Goal: Task Accomplishment & Management: Manage account settings

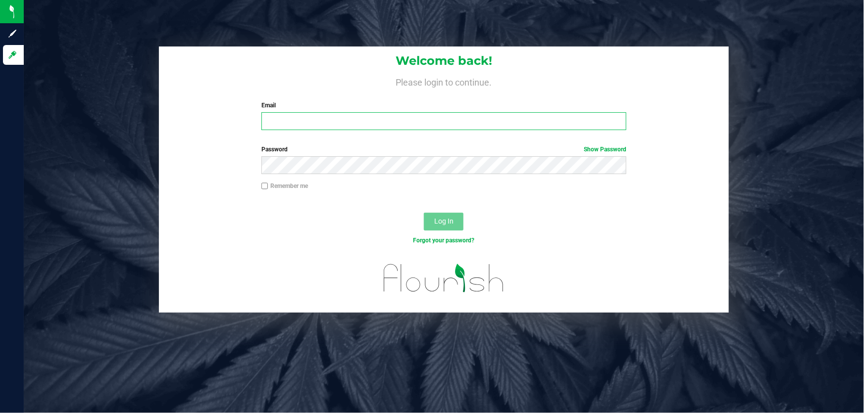
click at [414, 117] on input "Email" at bounding box center [443, 121] width 365 height 18
type input "[EMAIL_ADDRESS][DOMAIN_NAME]"
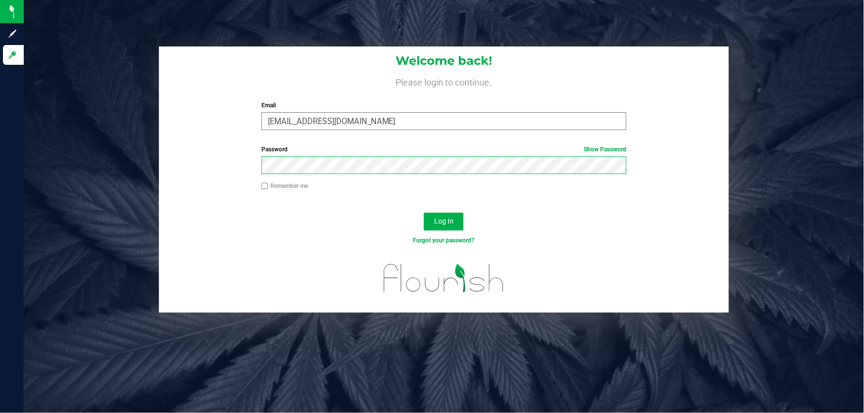
click at [424, 213] on button "Log In" at bounding box center [444, 222] width 40 height 18
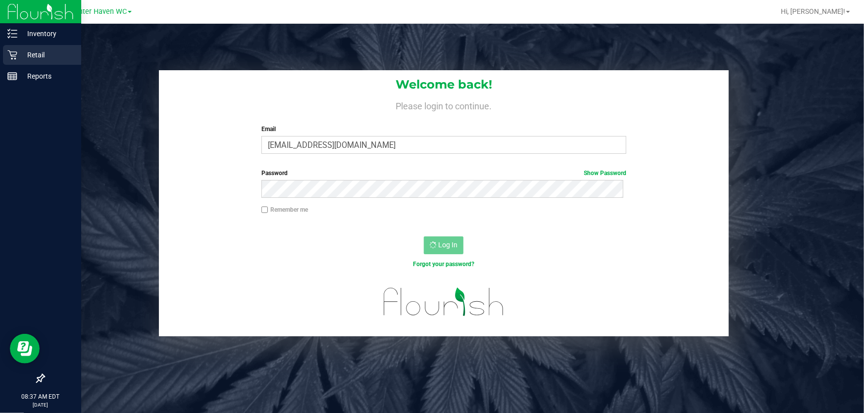
click at [21, 54] on p "Retail" at bounding box center [46, 55] width 59 height 12
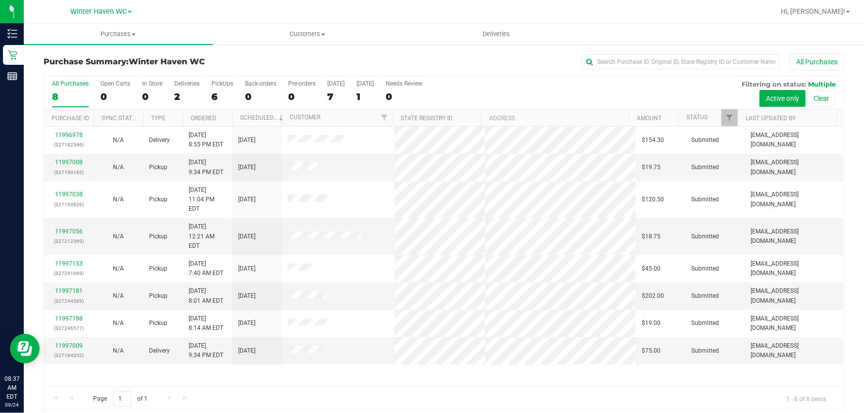
drag, startPoint x: 810, startPoint y: 0, endPoint x: 589, endPoint y: 77, distance: 234.4
click at [589, 77] on div "All Purchases 8 Open Carts 0 In Store 0 Deliveries 2 PickUps 6 Back-orders 0 Pr…" at bounding box center [444, 80] width 800 height 8
click at [219, 92] on div "6" at bounding box center [222, 96] width 22 height 11
click at [0, 0] on input "PickUps 6" at bounding box center [0, 0] width 0 height 0
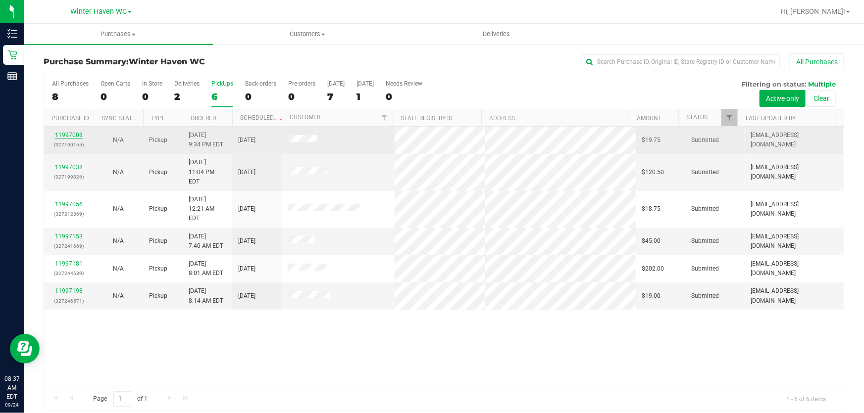
click at [71, 134] on link "11997008" at bounding box center [69, 135] width 28 height 7
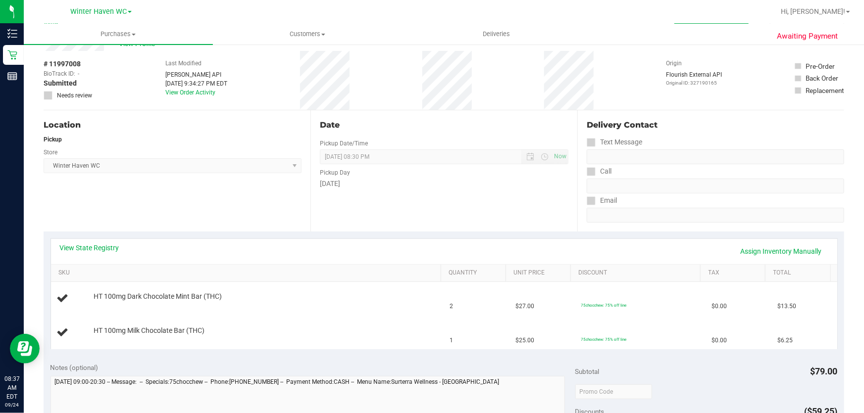
scroll to position [90, 0]
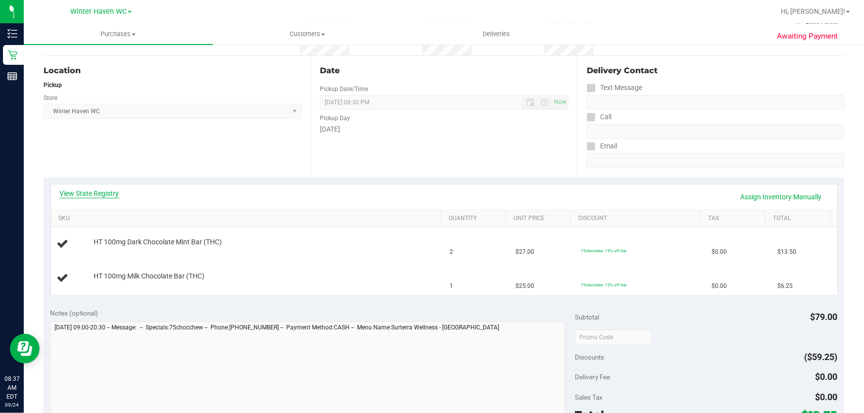
click at [80, 194] on link "View State Registry" at bounding box center [89, 194] width 59 height 10
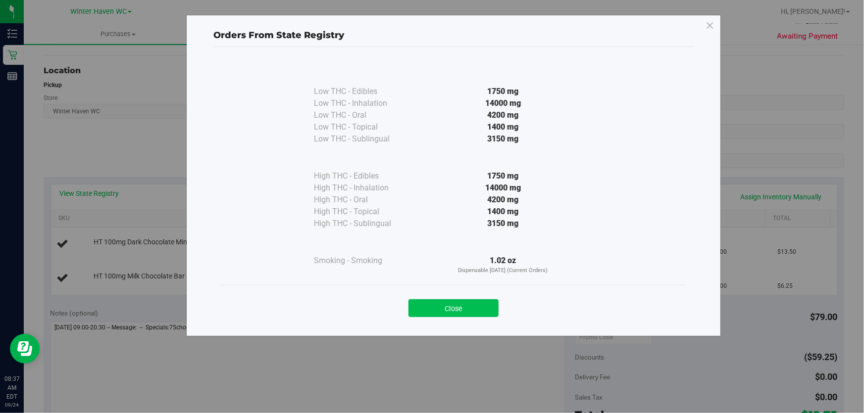
click at [427, 304] on button "Close" at bounding box center [453, 309] width 90 height 18
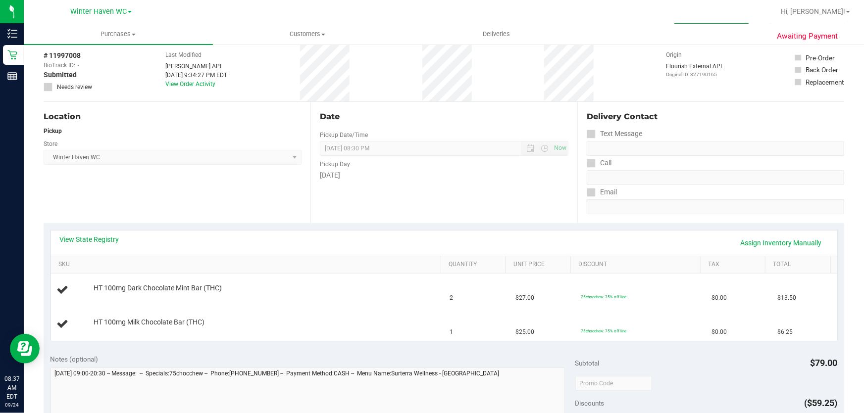
scroll to position [0, 0]
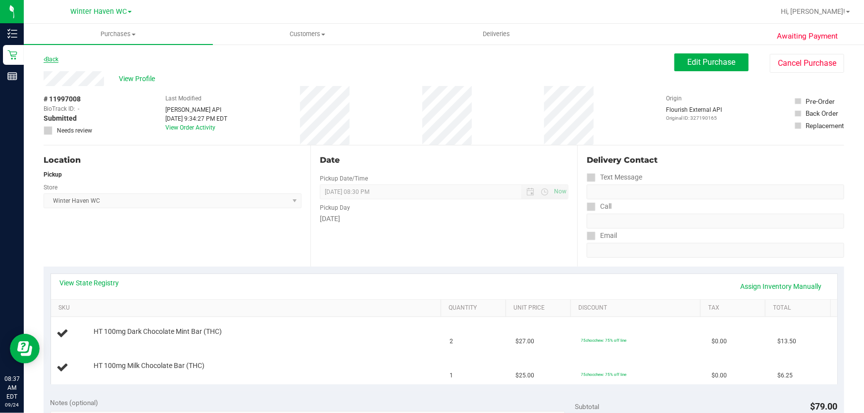
click at [48, 58] on link "Back" at bounding box center [51, 59] width 15 height 7
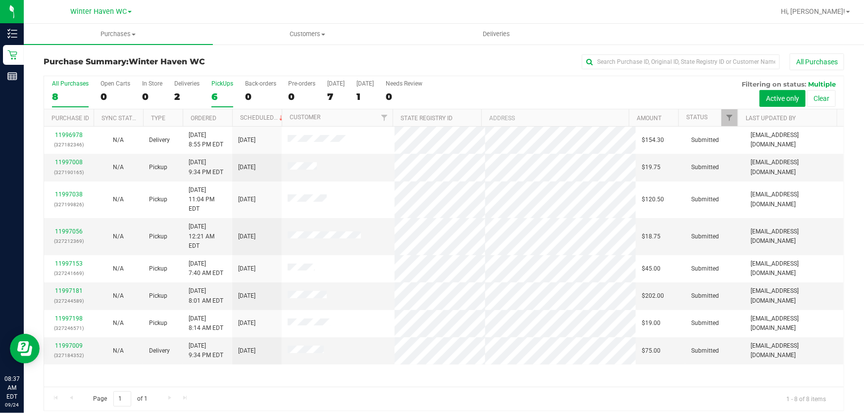
click at [218, 98] on div "6" at bounding box center [222, 96] width 22 height 11
click at [0, 0] on input "PickUps 6" at bounding box center [0, 0] width 0 height 0
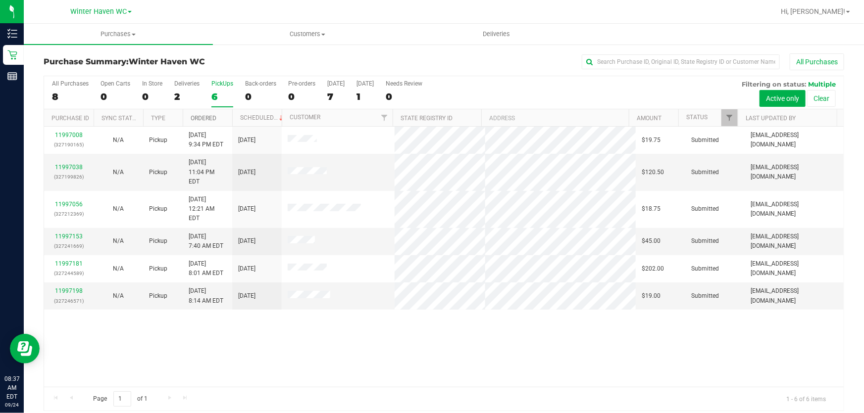
click at [208, 117] on link "Ordered" at bounding box center [204, 118] width 26 height 7
click at [72, 164] on link "11997038" at bounding box center [69, 167] width 28 height 7
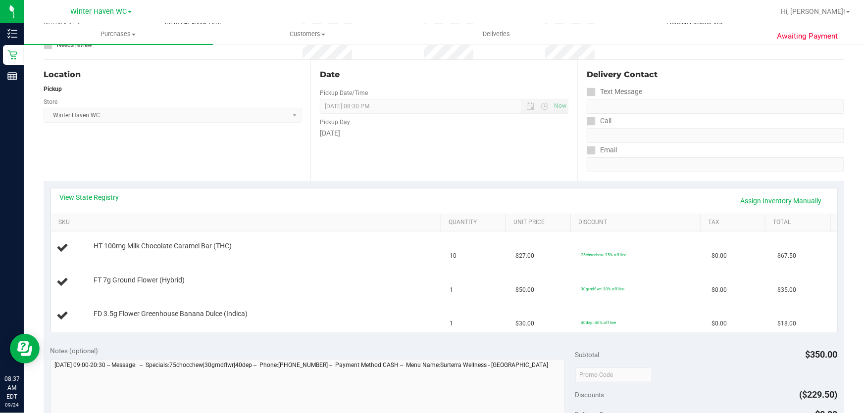
scroll to position [90, 0]
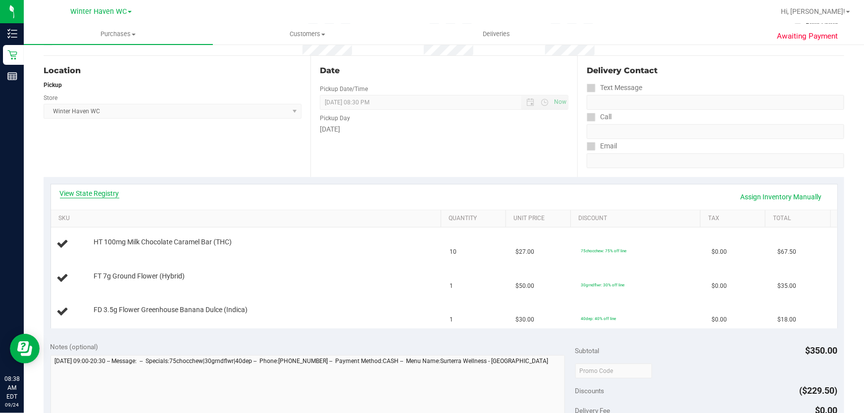
click at [99, 192] on link "View State Registry" at bounding box center [89, 194] width 59 height 10
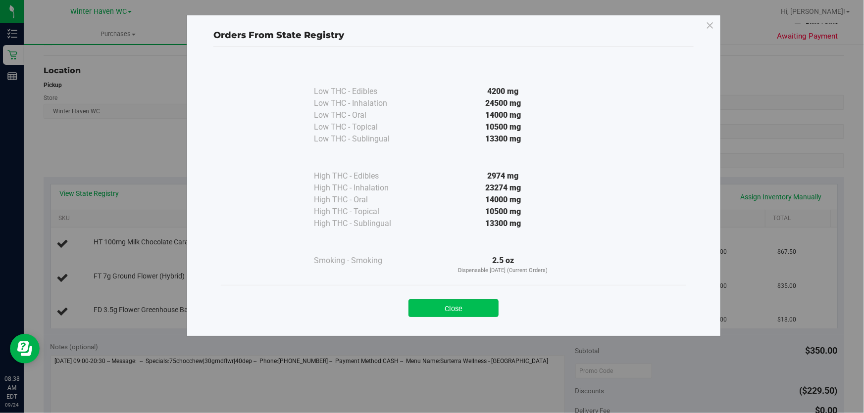
click at [456, 308] on button "Close" at bounding box center [453, 309] width 90 height 18
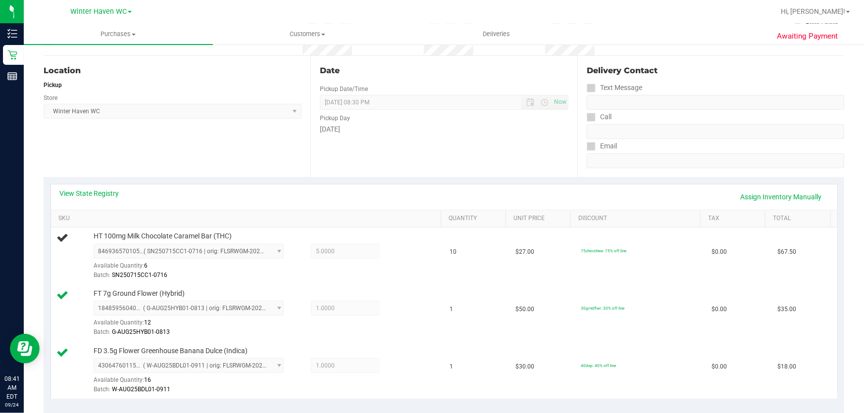
click at [455, 144] on div "Date Pickup Date/Time 09/24/2025 Now 09/24/2025 08:30 PM Now Pickup Day Wednesd…" at bounding box center [443, 116] width 267 height 121
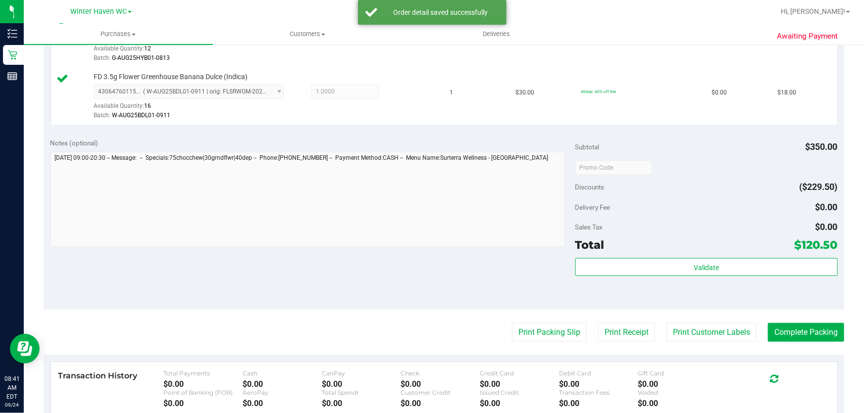
scroll to position [361, 0]
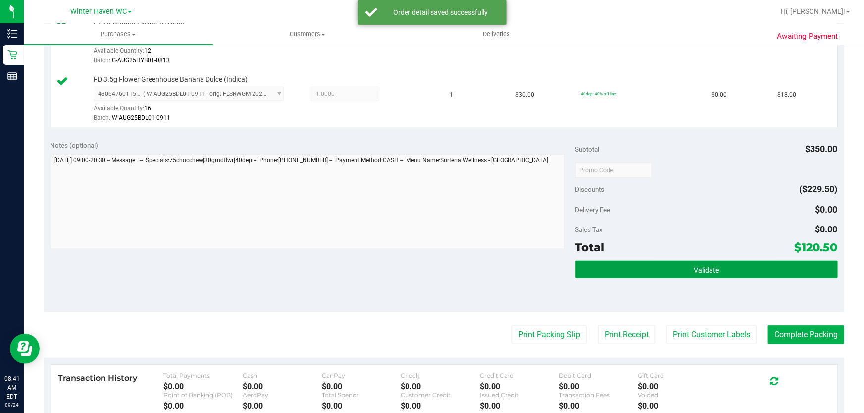
click at [723, 269] on button "Validate" at bounding box center [706, 270] width 262 height 18
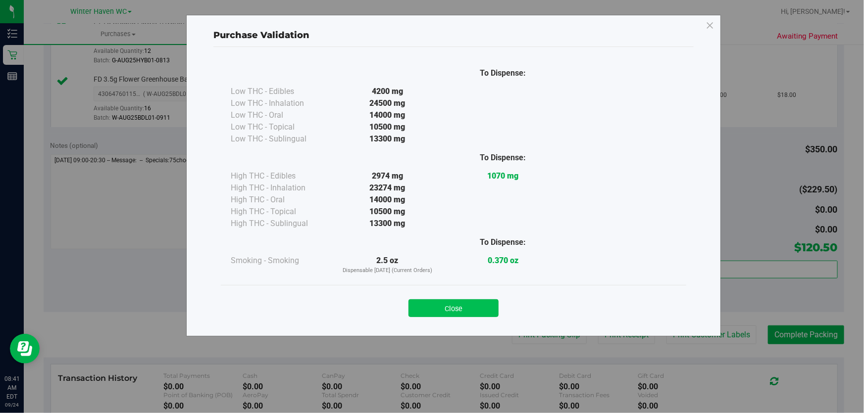
click at [463, 304] on button "Close" at bounding box center [453, 309] width 90 height 18
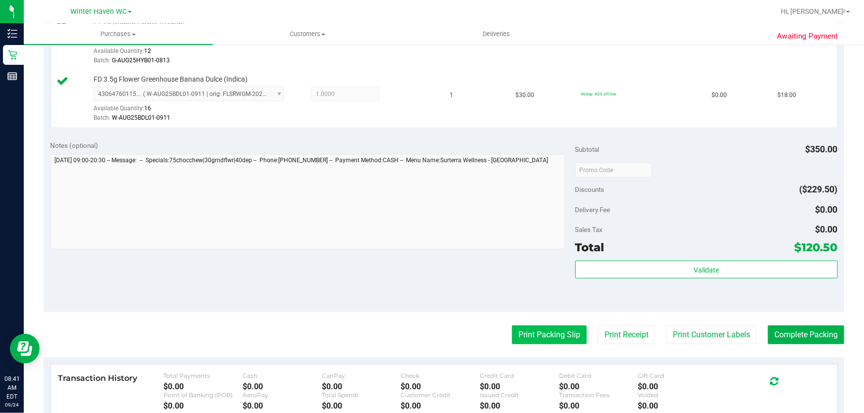
click at [535, 332] on button "Print Packing Slip" at bounding box center [549, 335] width 75 height 19
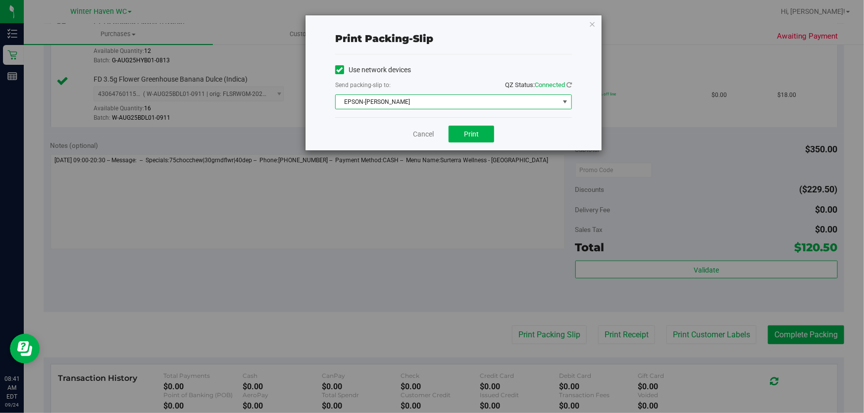
click at [414, 101] on span "EPSON-JAMES BUCHANAN" at bounding box center [447, 102] width 223 height 14
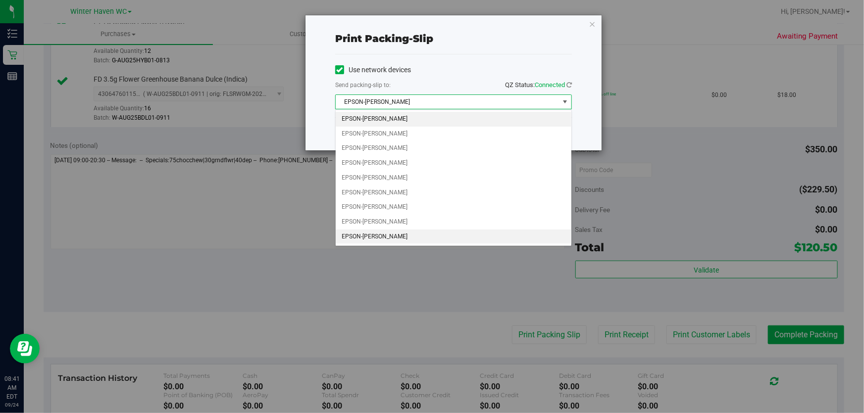
click at [419, 239] on li "EPSON-JEAN-YU" at bounding box center [454, 237] width 236 height 15
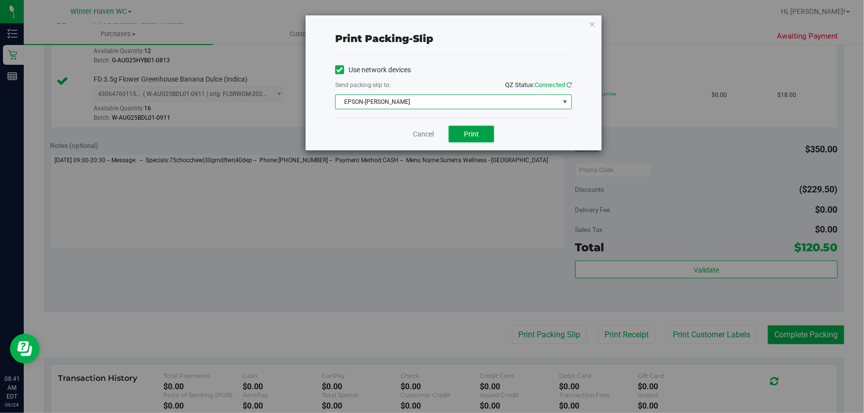
click at [467, 133] on span "Print" at bounding box center [471, 134] width 15 height 8
click at [426, 129] on link "Cancel" at bounding box center [423, 134] width 21 height 10
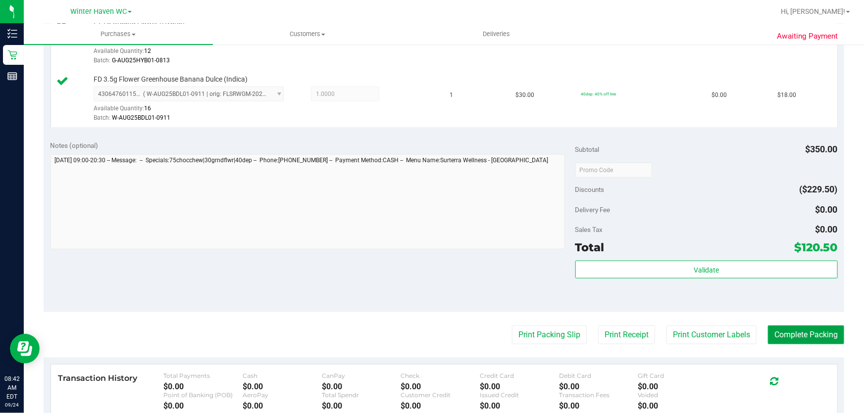
click at [810, 339] on button "Complete Packing" at bounding box center [806, 335] width 76 height 19
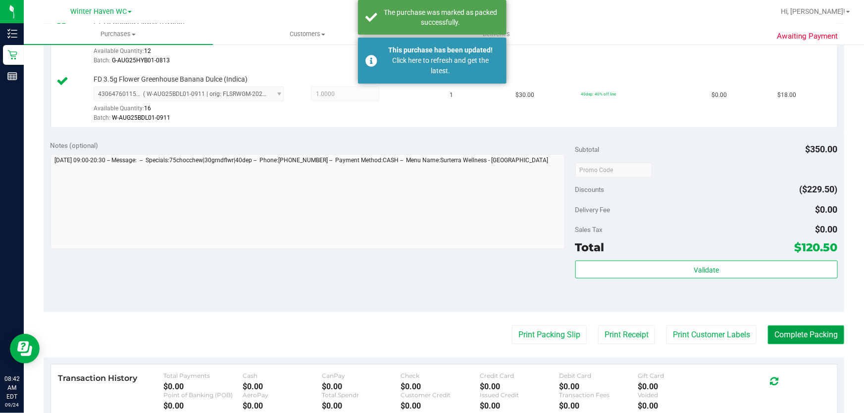
click at [816, 334] on button "Complete Packing" at bounding box center [806, 335] width 76 height 19
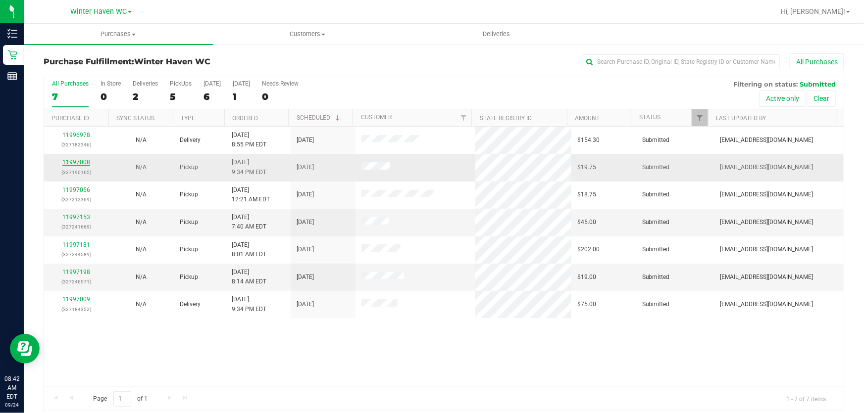
click at [69, 159] on link "11997008" at bounding box center [76, 162] width 28 height 7
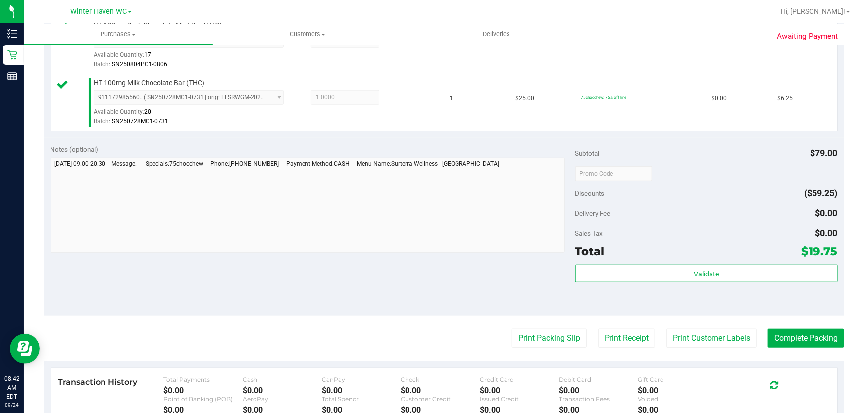
scroll to position [302, 0]
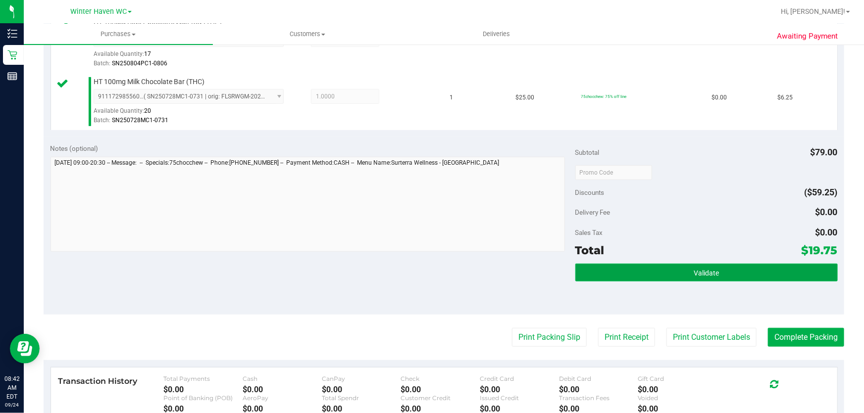
click at [707, 273] on span "Validate" at bounding box center [706, 273] width 25 height 8
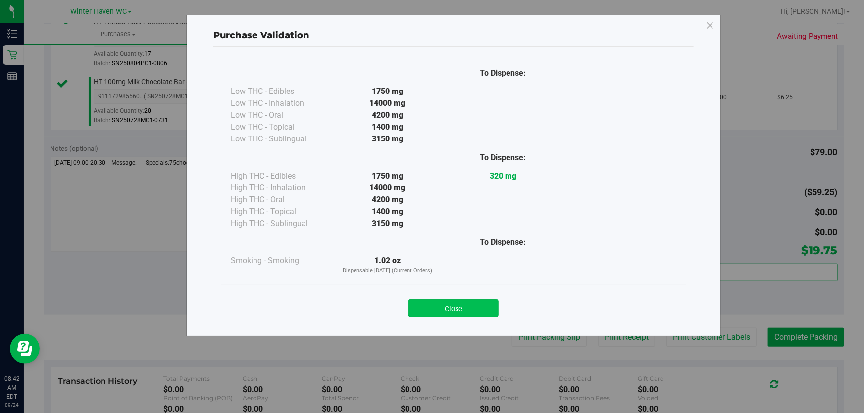
click at [463, 304] on button "Close" at bounding box center [453, 309] width 90 height 18
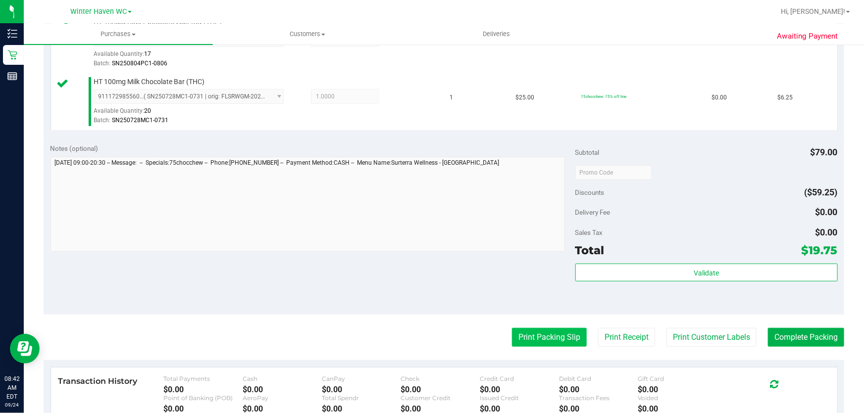
click at [540, 343] on button "Print Packing Slip" at bounding box center [549, 337] width 75 height 19
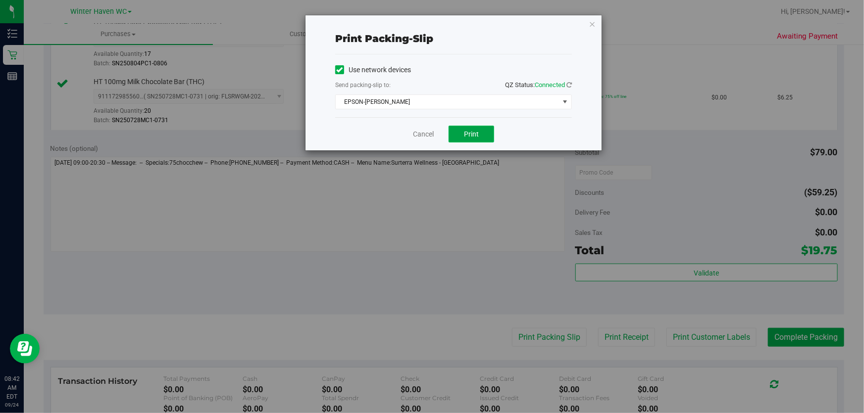
click at [476, 140] on button "Print" at bounding box center [472, 134] width 46 height 17
click at [428, 135] on link "Cancel" at bounding box center [423, 134] width 21 height 10
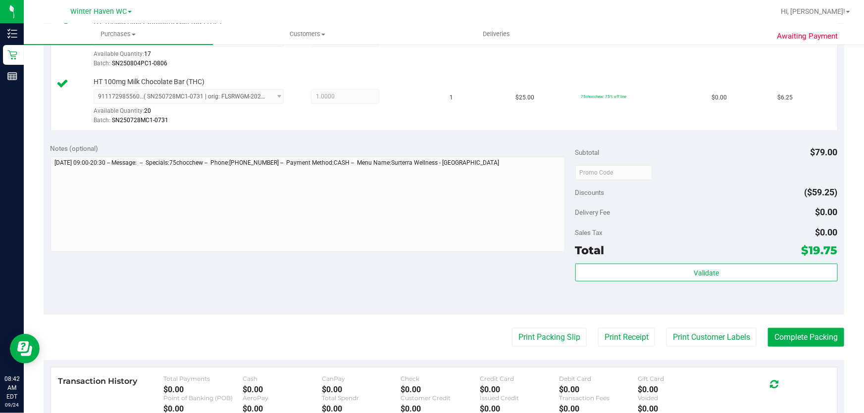
click at [820, 319] on purchase-details "Back Edit Purchase Cancel Purchase View Profile # 11997008 BioTrack ID: - Submi…" at bounding box center [444, 149] width 801 height 794
click at [811, 342] on button "Complete Packing" at bounding box center [806, 337] width 76 height 19
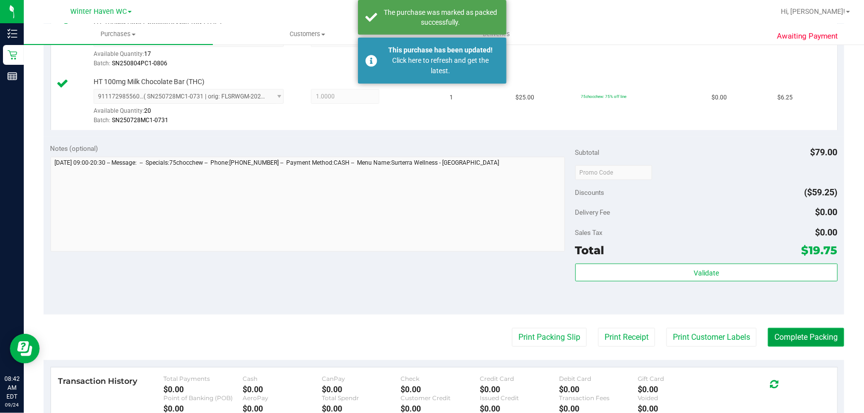
click at [810, 345] on button "Complete Packing" at bounding box center [806, 337] width 76 height 19
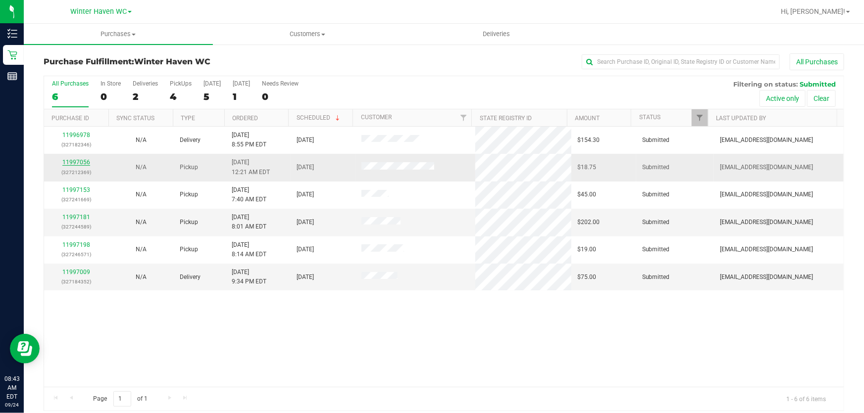
click at [84, 159] on link "11997056" at bounding box center [76, 162] width 28 height 7
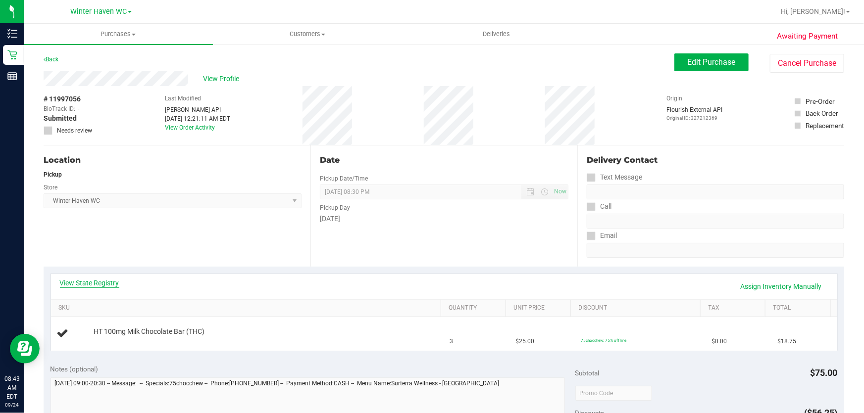
click at [112, 283] on link "View State Registry" at bounding box center [89, 283] width 59 height 10
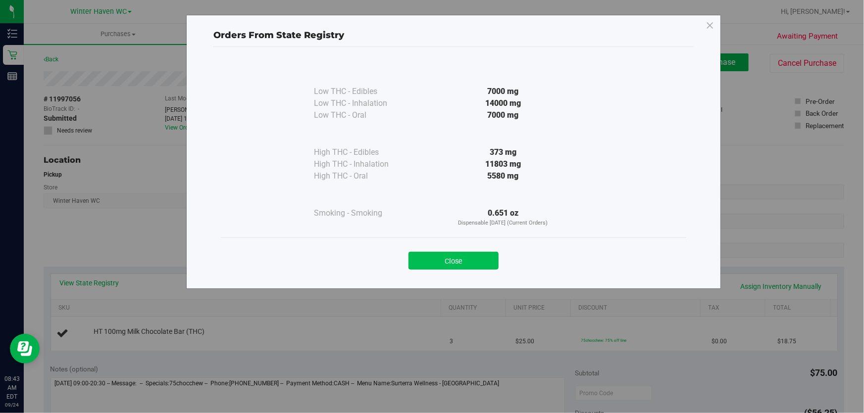
click at [438, 263] on button "Close" at bounding box center [453, 261] width 90 height 18
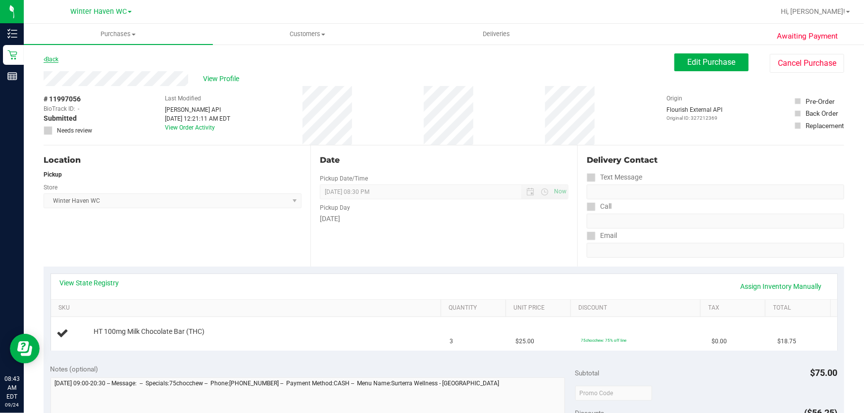
click at [56, 58] on link "Back" at bounding box center [51, 59] width 15 height 7
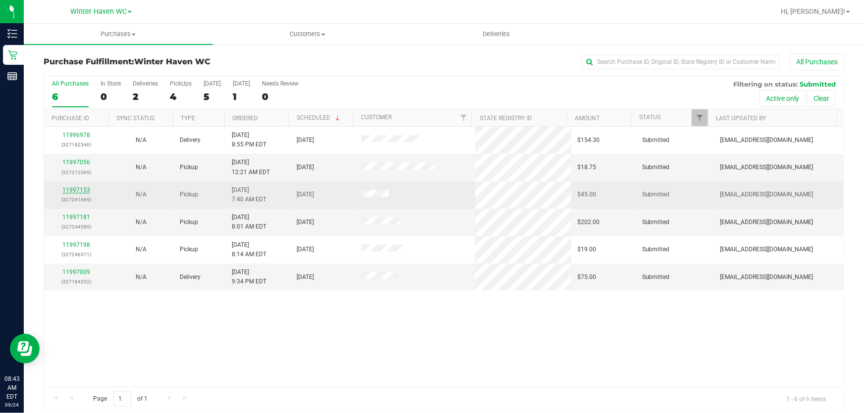
click at [84, 187] on link "11997153" at bounding box center [76, 190] width 28 height 7
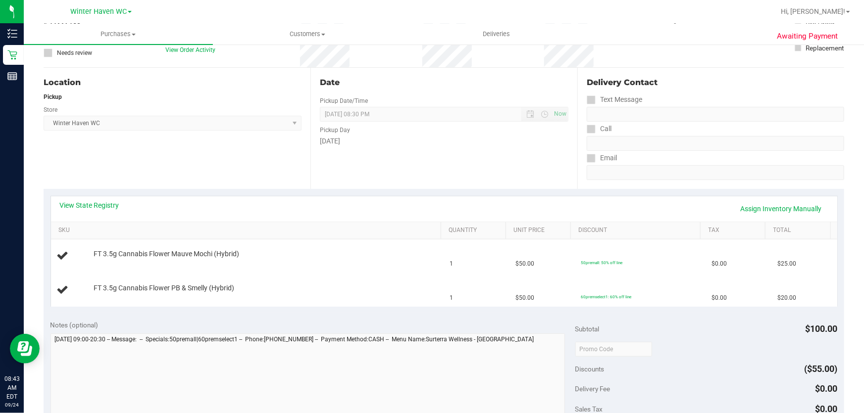
scroll to position [90, 0]
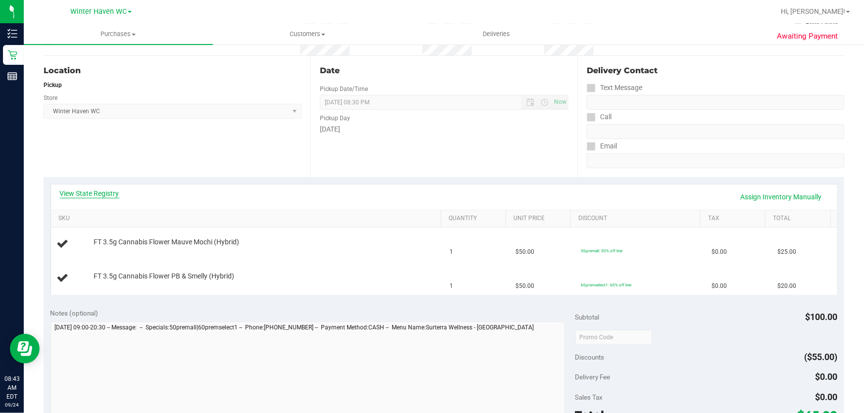
click at [104, 190] on link "View State Registry" at bounding box center [89, 194] width 59 height 10
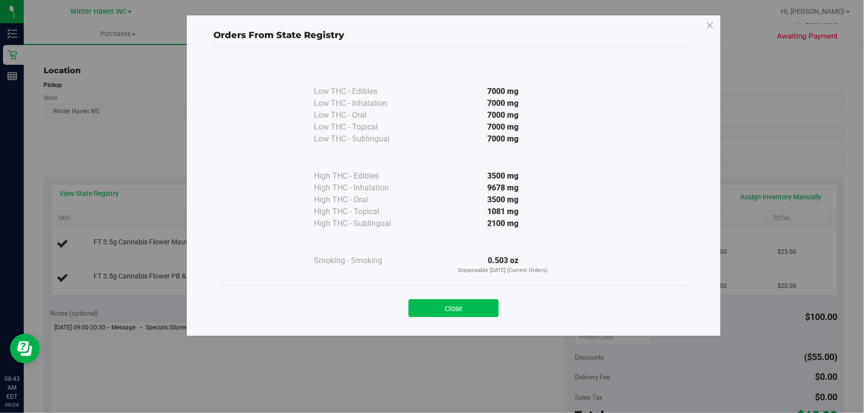
click at [475, 311] on button "Close" at bounding box center [453, 309] width 90 height 18
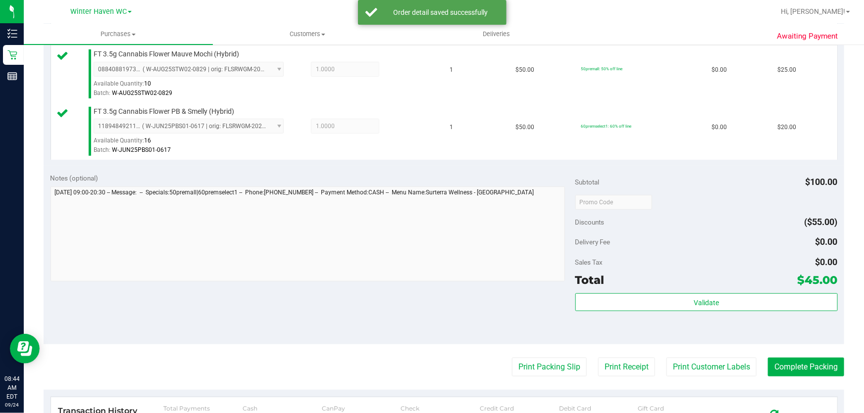
scroll to position [275, 0]
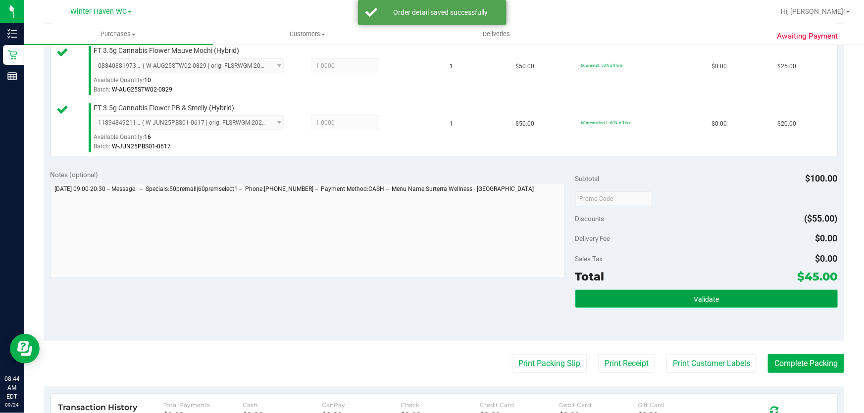
click at [738, 302] on button "Validate" at bounding box center [706, 299] width 262 height 18
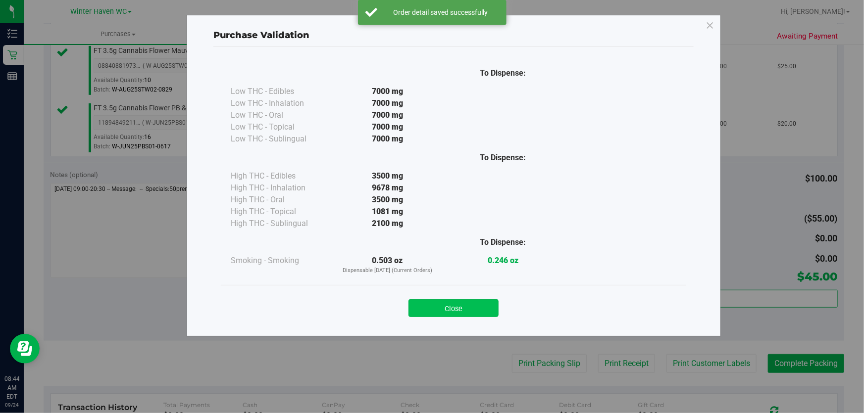
click at [459, 300] on button "Close" at bounding box center [453, 309] width 90 height 18
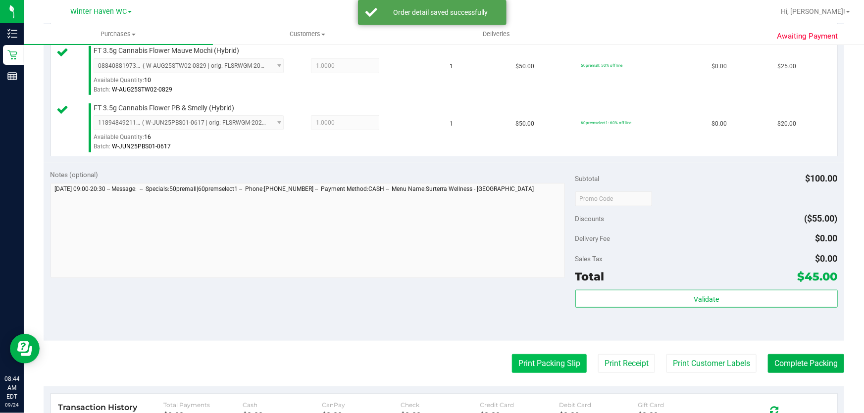
click at [533, 371] on button "Print Packing Slip" at bounding box center [549, 363] width 75 height 19
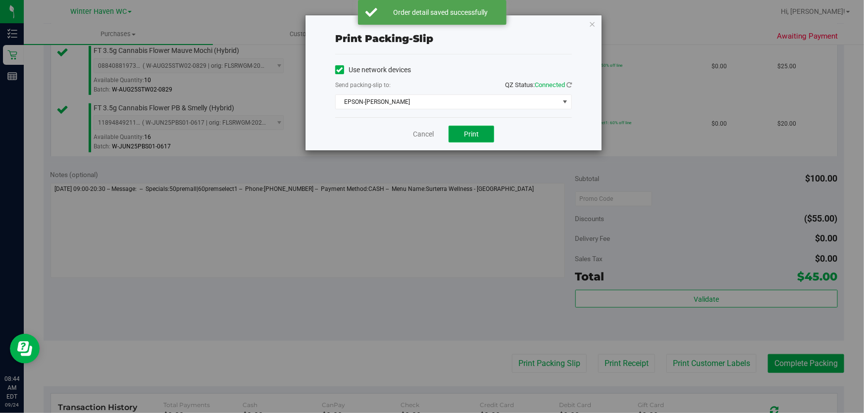
click at [475, 127] on button "Print" at bounding box center [472, 134] width 46 height 17
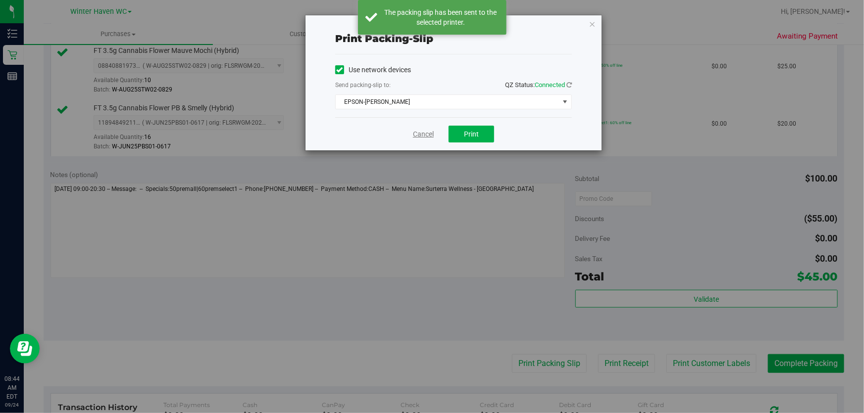
click at [428, 135] on link "Cancel" at bounding box center [423, 134] width 21 height 10
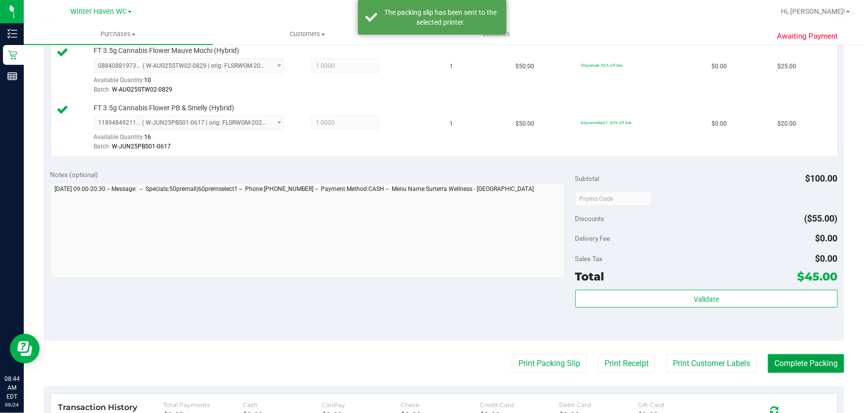
click at [799, 365] on button "Complete Packing" at bounding box center [806, 363] width 76 height 19
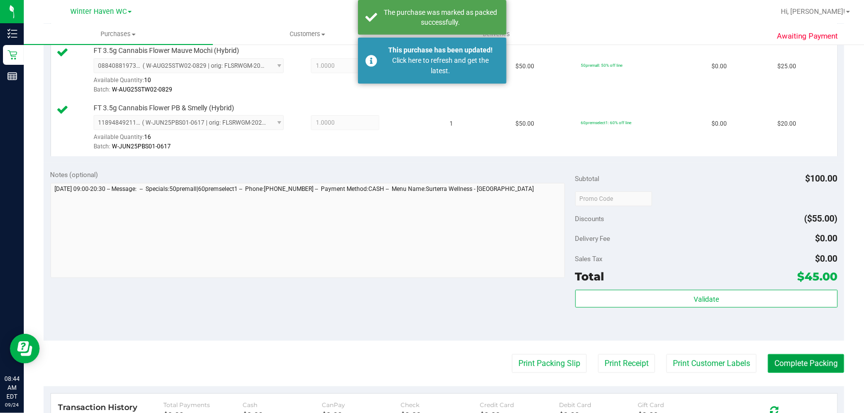
click at [815, 355] on button "Complete Packing" at bounding box center [806, 363] width 76 height 19
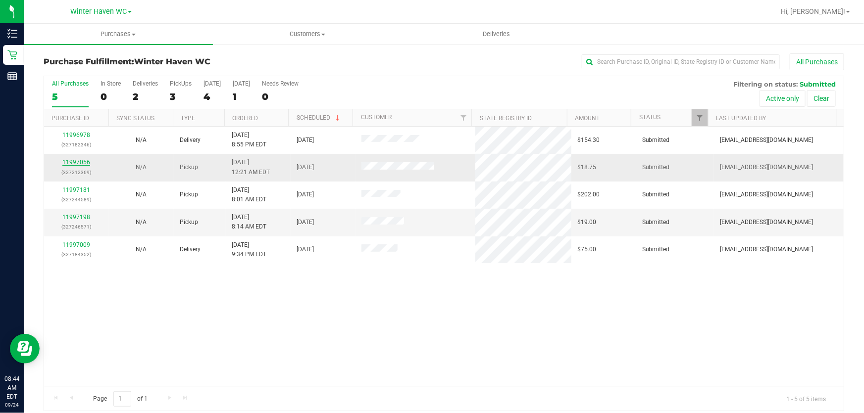
click at [65, 163] on link "11997056" at bounding box center [76, 162] width 28 height 7
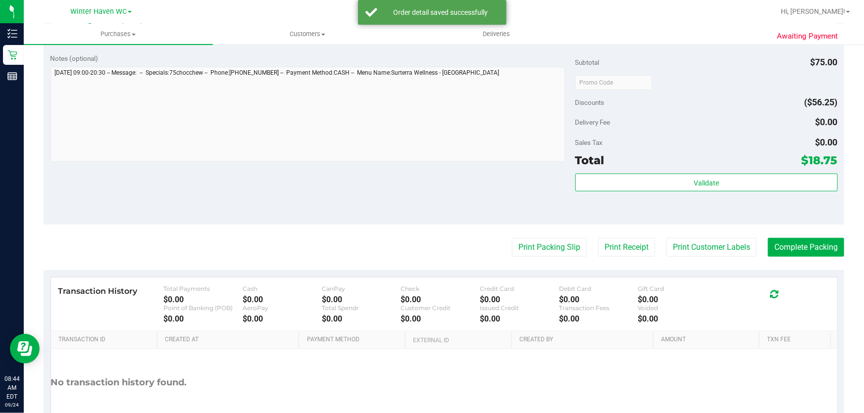
scroll to position [337, 0]
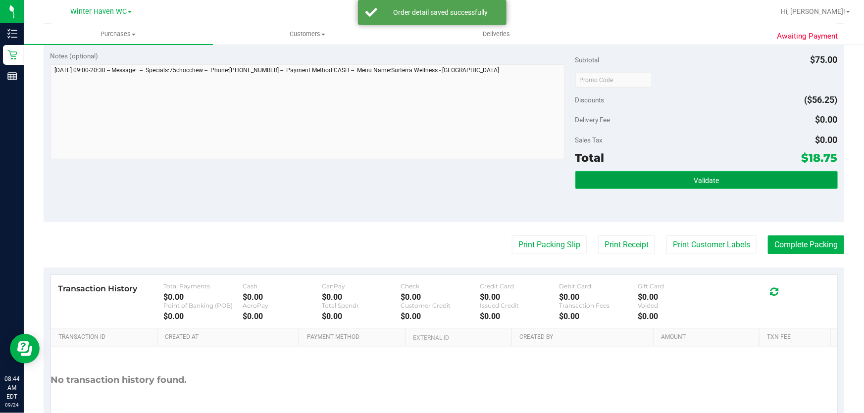
click at [728, 185] on button "Validate" at bounding box center [706, 180] width 262 height 18
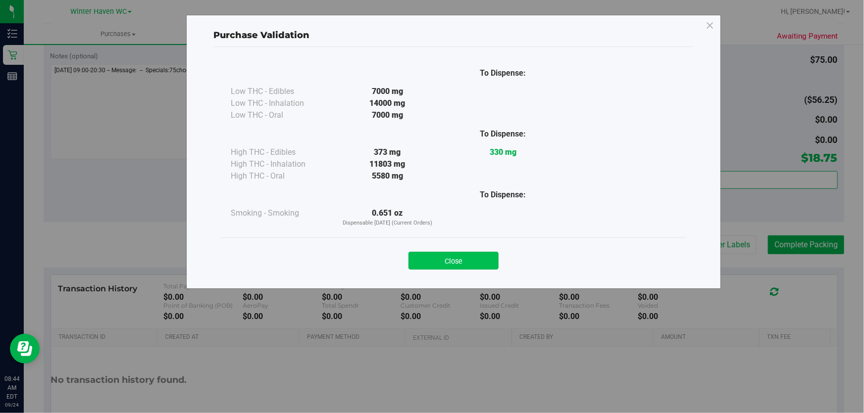
click at [460, 258] on button "Close" at bounding box center [453, 261] width 90 height 18
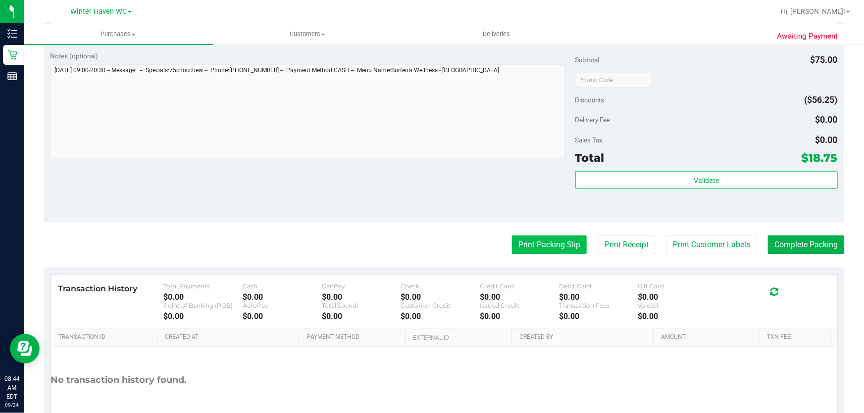
click at [540, 237] on button "Print Packing Slip" at bounding box center [549, 245] width 75 height 19
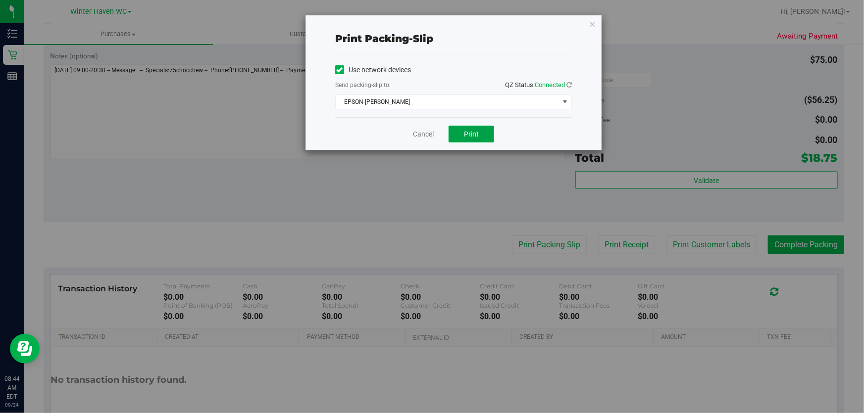
click at [470, 138] on span "Print" at bounding box center [471, 134] width 15 height 8
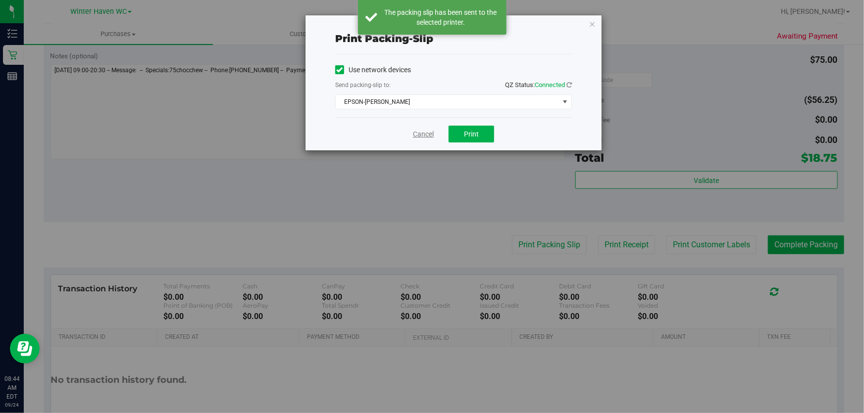
click at [421, 131] on link "Cancel" at bounding box center [423, 134] width 21 height 10
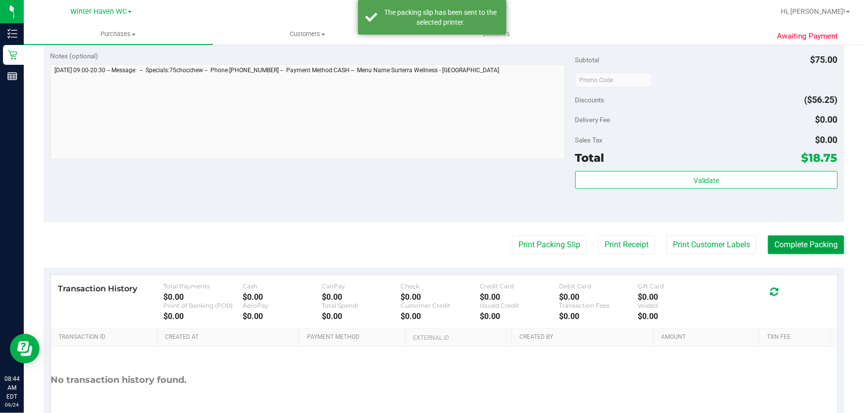
click at [805, 247] on button "Complete Packing" at bounding box center [806, 245] width 76 height 19
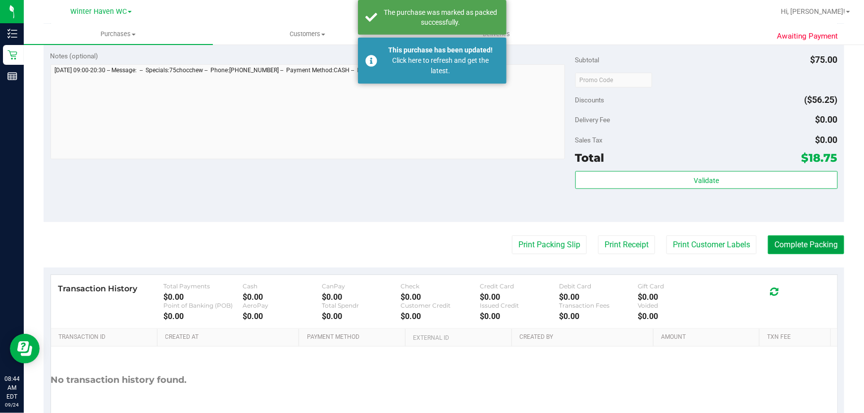
click at [806, 242] on button "Complete Packing" at bounding box center [806, 245] width 76 height 19
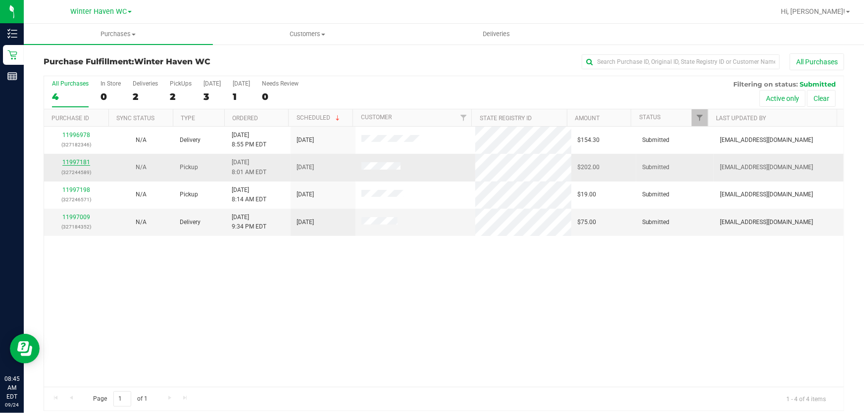
click at [79, 160] on link "11997181" at bounding box center [76, 162] width 28 height 7
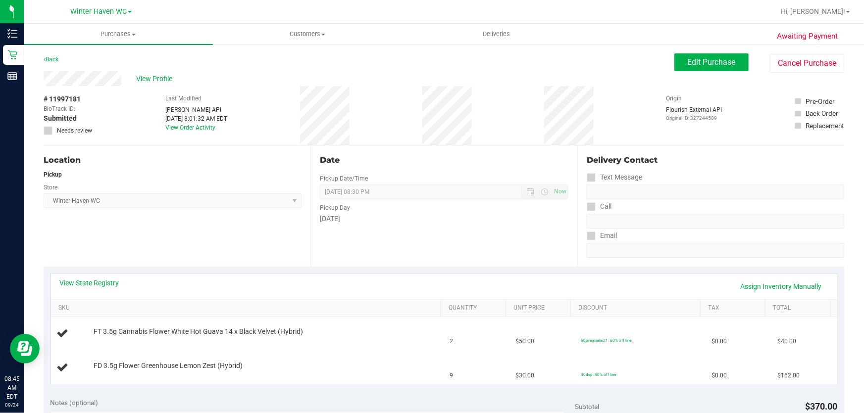
click at [241, 192] on div "Store" at bounding box center [173, 186] width 258 height 14
click at [100, 284] on link "View State Registry" at bounding box center [89, 283] width 59 height 10
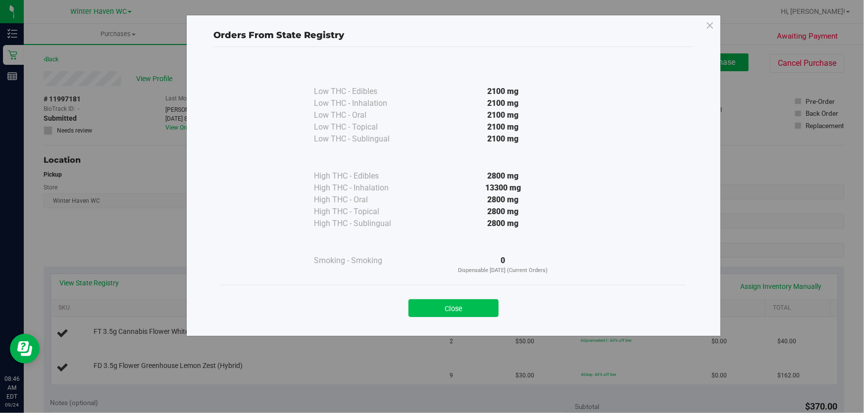
click at [472, 306] on button "Close" at bounding box center [453, 309] width 90 height 18
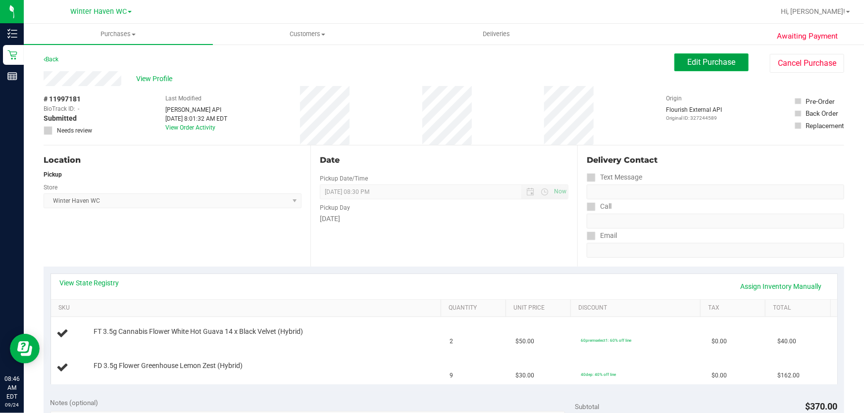
click at [725, 61] on span "Edit Purchase" at bounding box center [712, 61] width 48 height 9
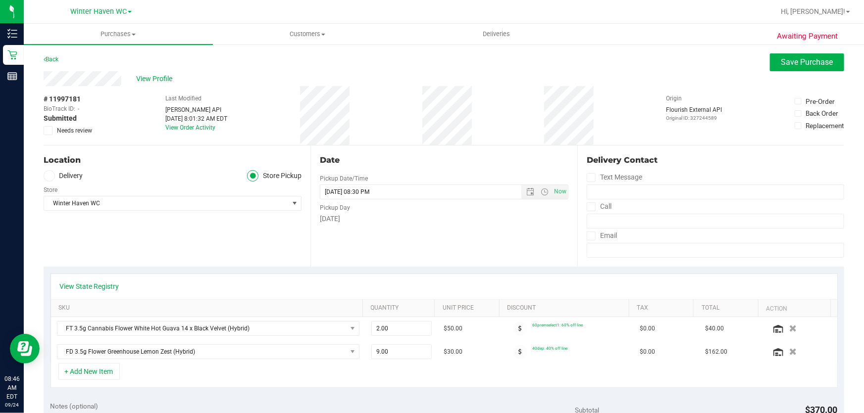
click at [50, 131] on icon at bounding box center [48, 131] width 6 height 0
click at [0, 0] on input "Needs review" at bounding box center [0, 0] width 0 height 0
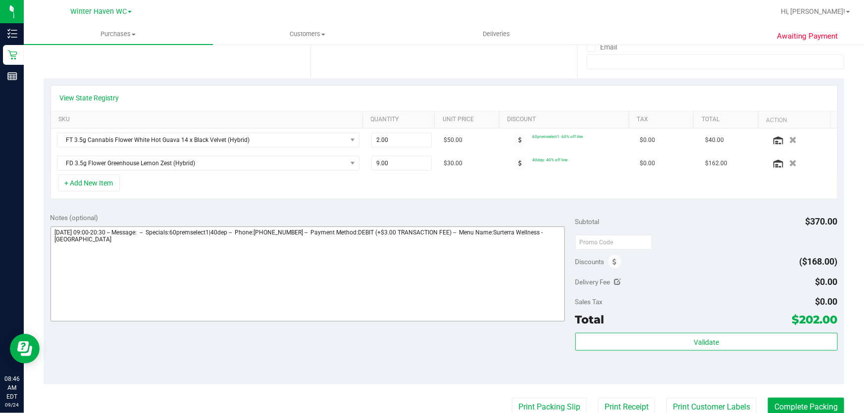
scroll to position [225, 0]
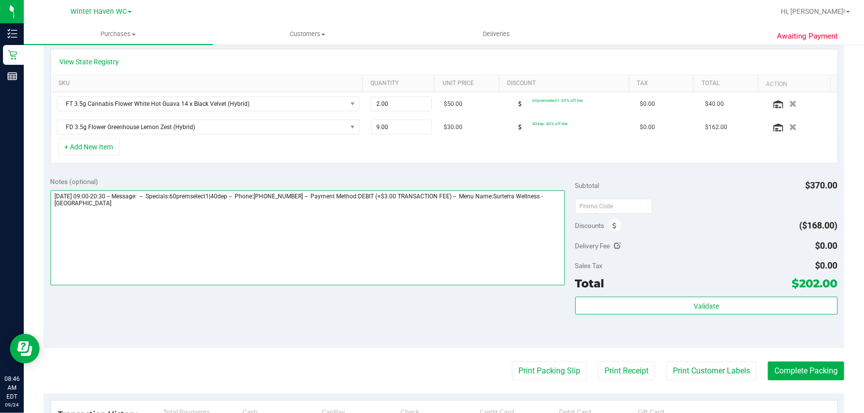
click at [246, 239] on textarea at bounding box center [307, 238] width 515 height 95
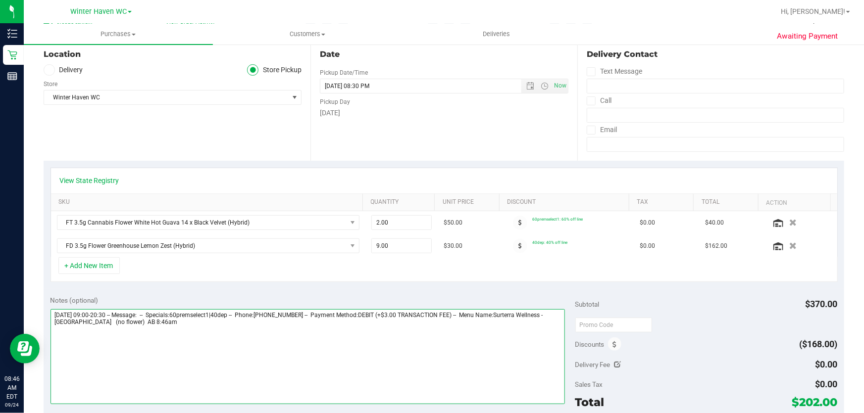
scroll to position [0, 0]
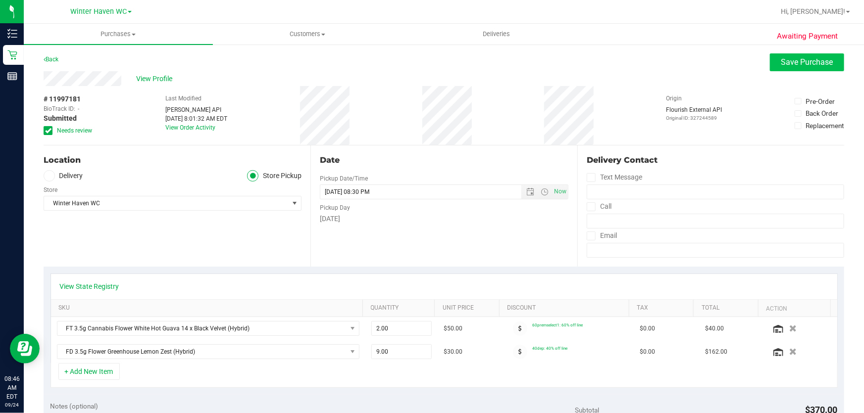
type textarea "Wednesday 09/24/2025 09:00-20:30 -- Message: -- Specials:60premselect1|40dep --…"
click at [801, 64] on span "Save Purchase" at bounding box center [807, 61] width 52 height 9
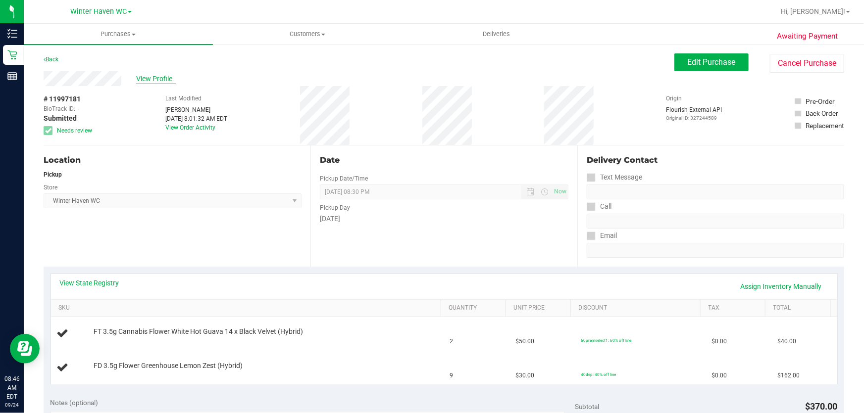
click at [149, 77] on span "View Profile" at bounding box center [156, 79] width 40 height 10
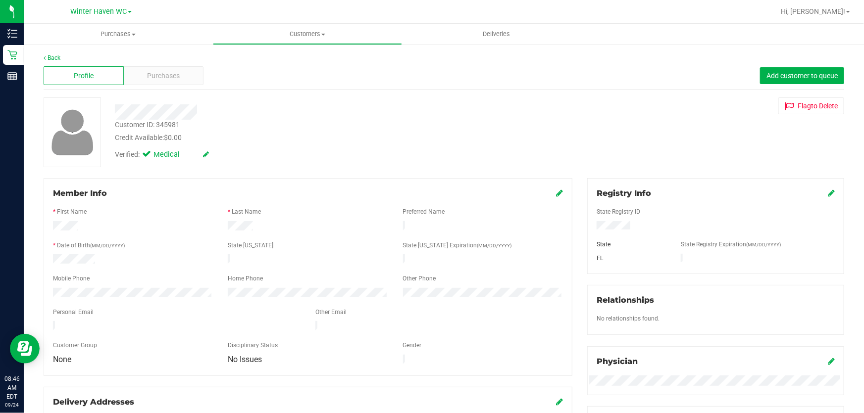
click at [172, 121] on div "Customer ID: 345981" at bounding box center [147, 125] width 65 height 10
copy div "345981"
click at [55, 59] on link "Back" at bounding box center [52, 57] width 17 height 7
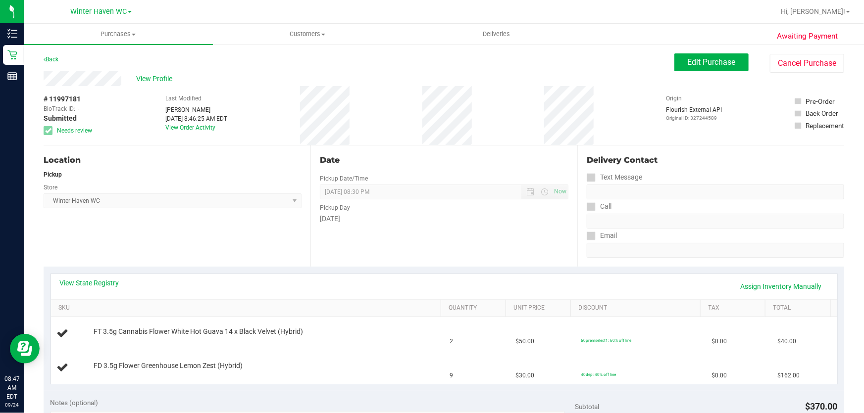
drag, startPoint x: 223, startPoint y: 208, endPoint x: 156, endPoint y: 159, distance: 83.0
click at [223, 206] on span "Winter Haven WC Select Store Bonita Springs WC Boynton Beach WC Bradenton WC Br…" at bounding box center [173, 201] width 258 height 15
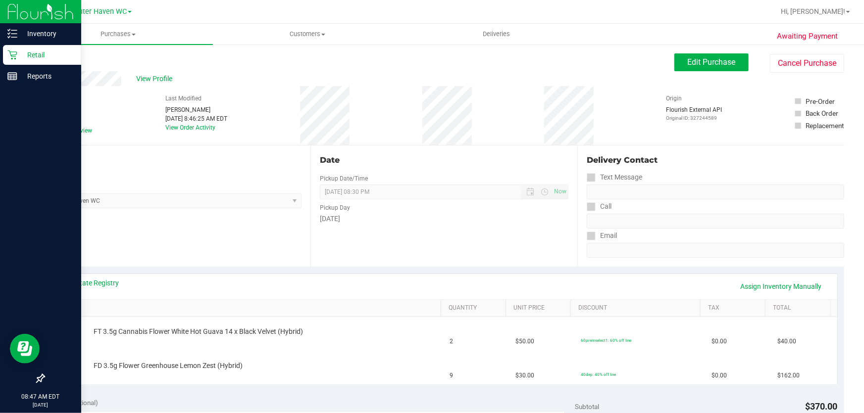
click at [41, 57] on p "Retail" at bounding box center [46, 55] width 59 height 12
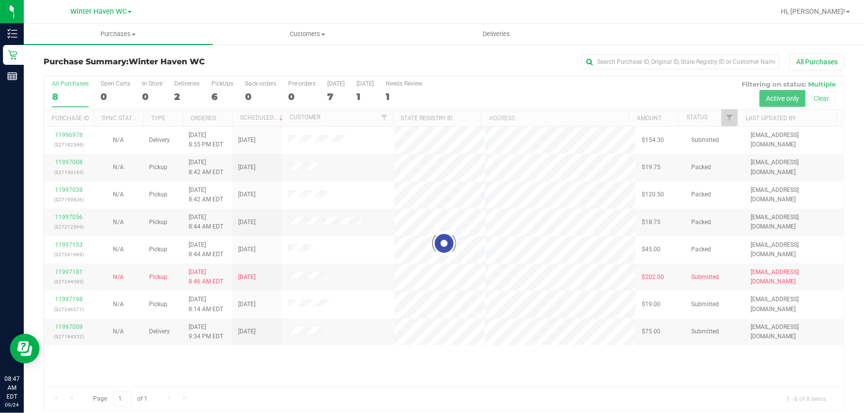
click at [217, 101] on div at bounding box center [444, 243] width 800 height 335
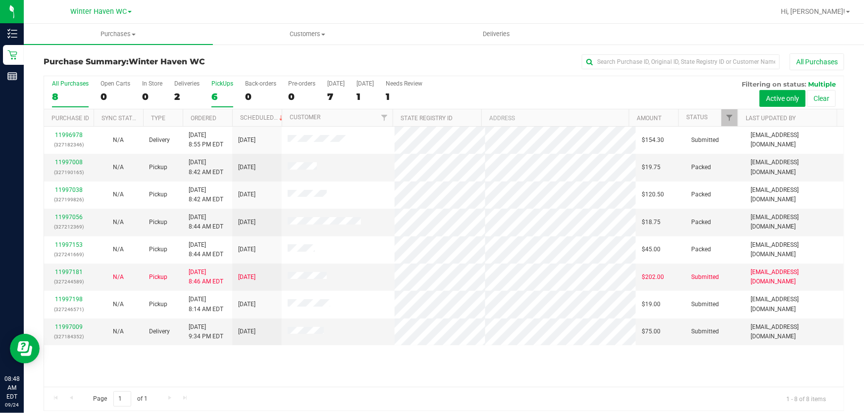
click at [216, 96] on div "6" at bounding box center [222, 96] width 22 height 11
click at [0, 0] on input "PickUps 6" at bounding box center [0, 0] width 0 height 0
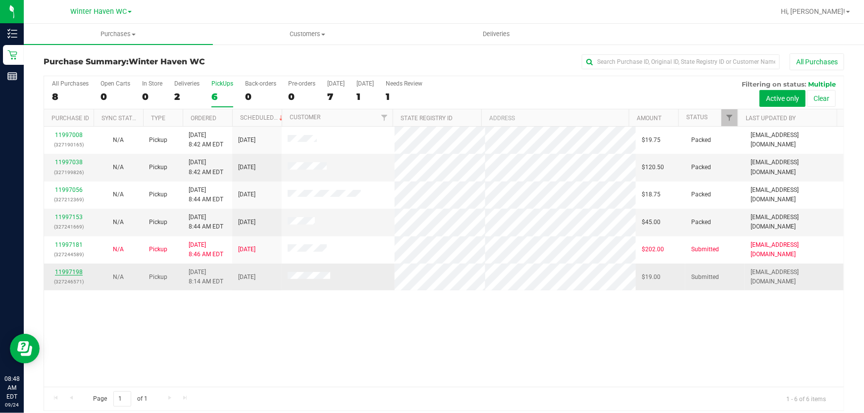
click at [68, 272] on link "11997198" at bounding box center [69, 272] width 28 height 7
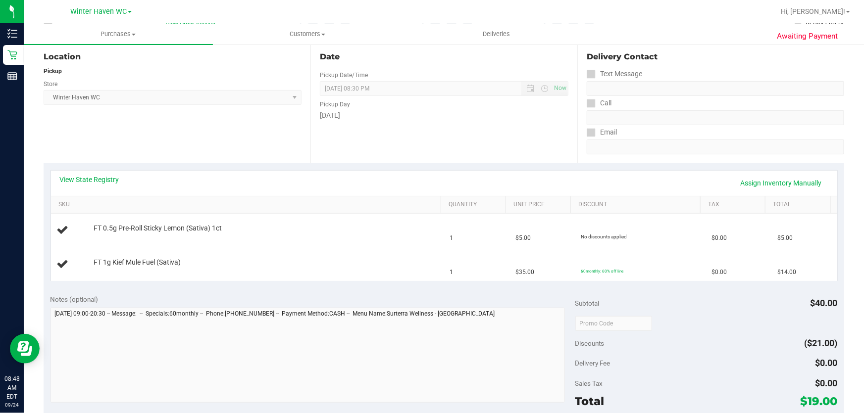
scroll to position [135, 0]
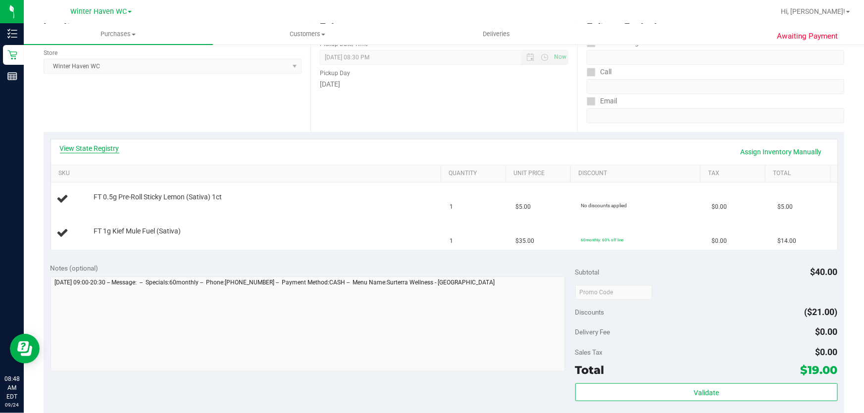
click at [107, 147] on link "View State Registry" at bounding box center [89, 149] width 59 height 10
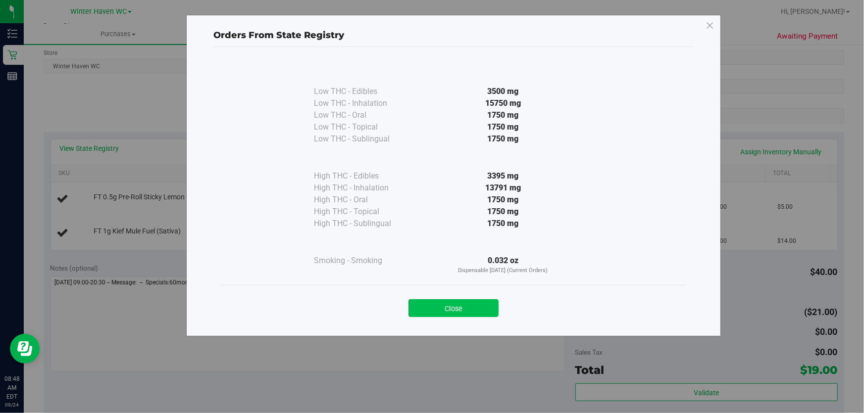
click at [487, 311] on button "Close" at bounding box center [453, 309] width 90 height 18
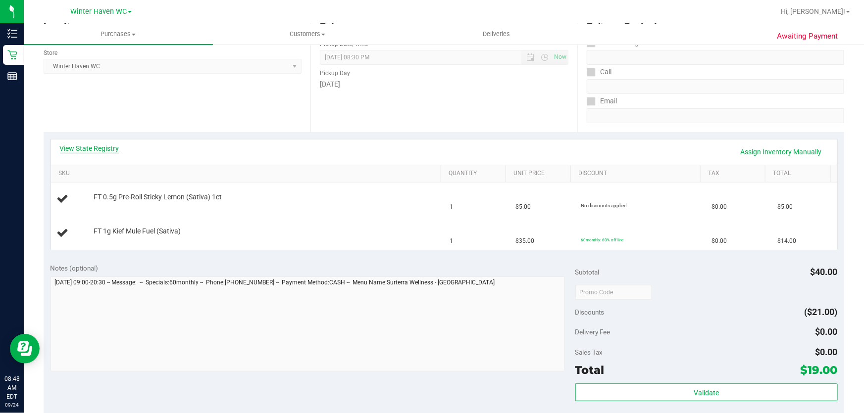
click at [98, 147] on link "View State Registry" at bounding box center [89, 149] width 59 height 10
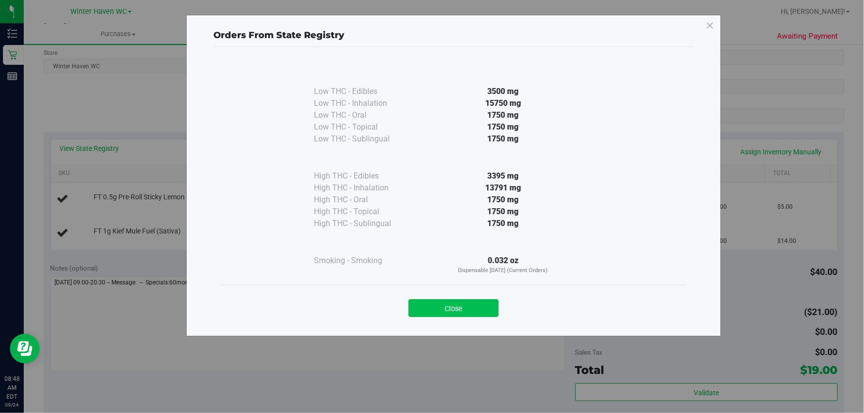
click at [463, 305] on button "Close" at bounding box center [453, 309] width 90 height 18
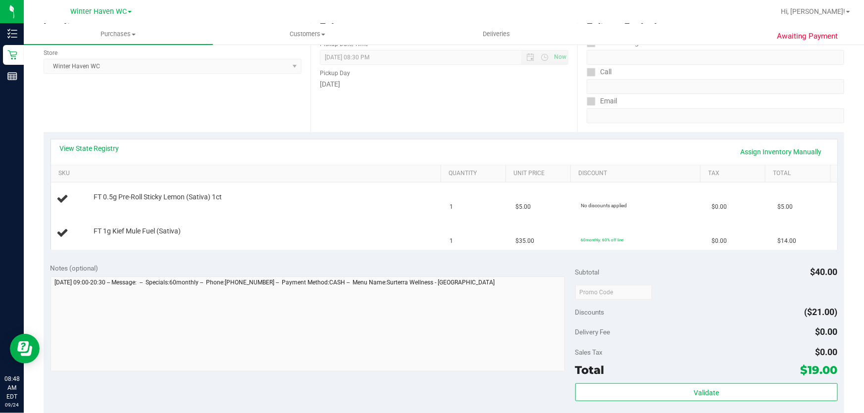
click at [812, 99] on div "Email" at bounding box center [715, 101] width 257 height 14
click at [757, 153] on link "Assign Inventory Manually" at bounding box center [781, 152] width 94 height 17
click at [121, 202] on link "Add Package" at bounding box center [112, 204] width 36 height 7
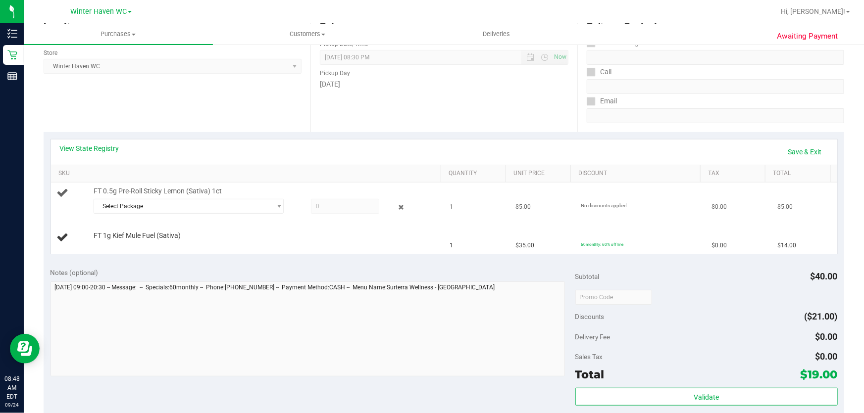
click at [344, 208] on span at bounding box center [345, 206] width 69 height 15
click at [254, 207] on span "Select Package" at bounding box center [182, 207] width 177 height 14
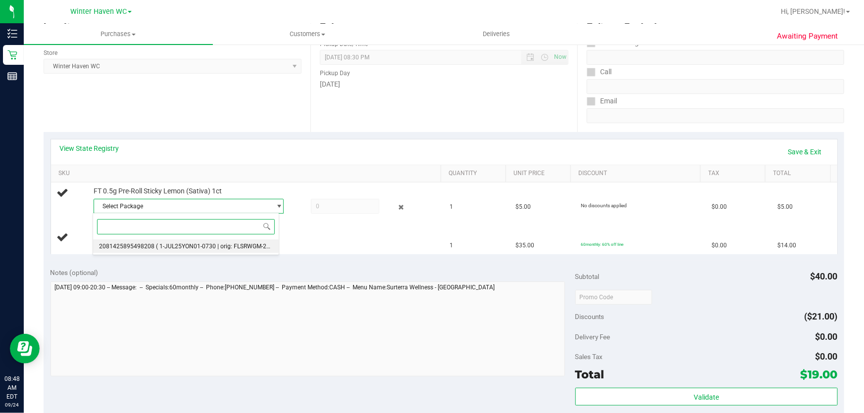
click at [252, 246] on span "( 1-JUL25YON01-0730 | orig: FLSRWGM-20250805-809 )" at bounding box center [231, 246] width 150 height 7
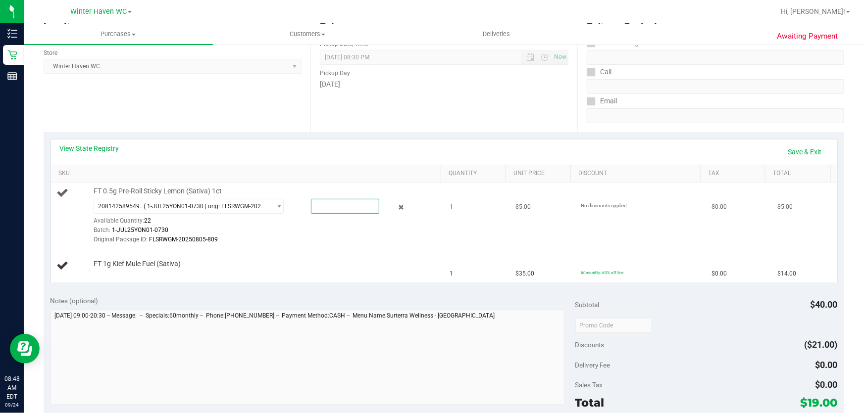
click at [344, 202] on span at bounding box center [345, 206] width 69 height 15
type input "1"
type input "1.0000"
drag, startPoint x: 349, startPoint y: 227, endPoint x: 357, endPoint y: 228, distance: 8.5
click at [350, 228] on div "Batch: 1-JUL25YON01-0730" at bounding box center [265, 230] width 343 height 9
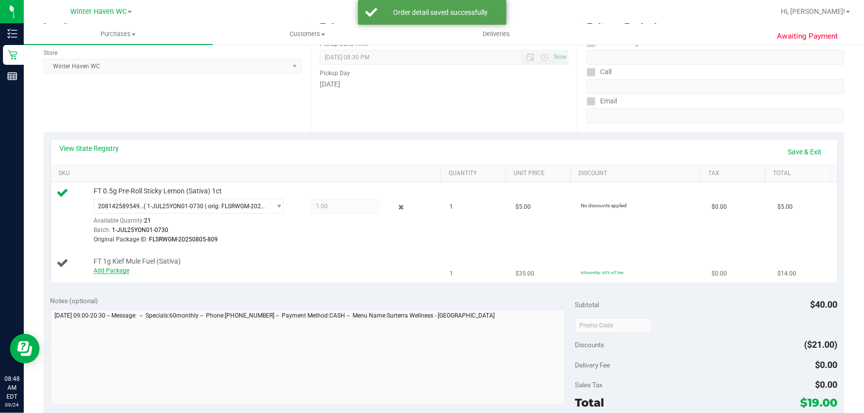
click at [127, 272] on link "Add Package" at bounding box center [112, 270] width 36 height 7
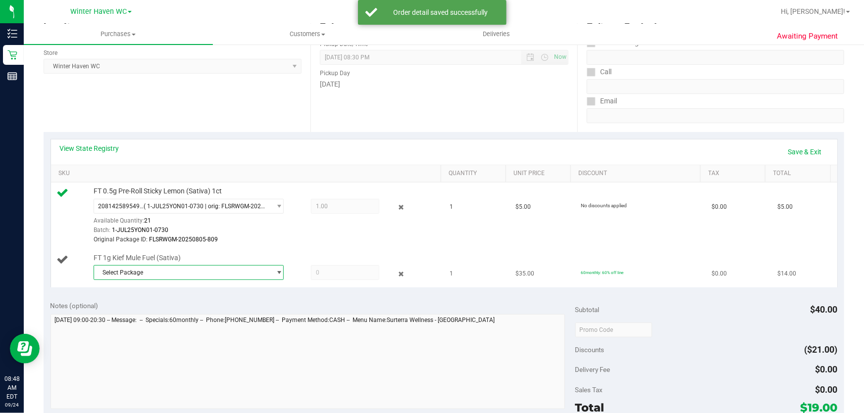
click at [174, 267] on span "Select Package" at bounding box center [182, 273] width 177 height 14
drag, startPoint x: 197, startPoint y: 313, endPoint x: 264, endPoint y: 310, distance: 67.4
click at [200, 312] on span "( K-SEP25MFU01-0908 | orig: FLSRWGM-20250915-2263 )" at bounding box center [233, 312] width 155 height 7
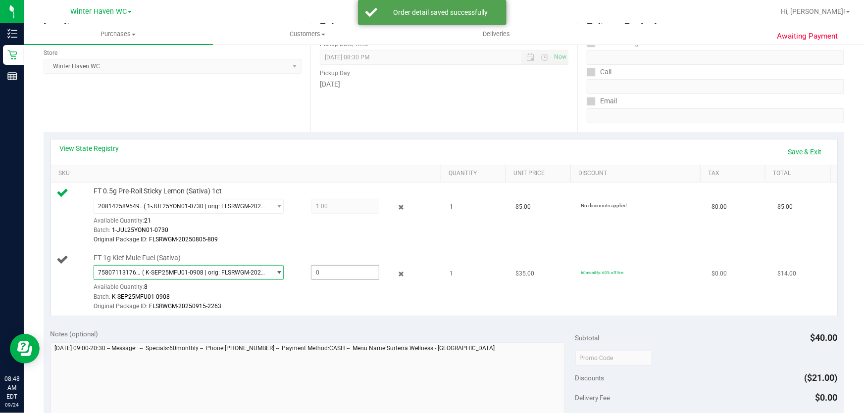
click at [356, 278] on span at bounding box center [345, 272] width 69 height 15
type input "1"
type input "1.0000"
drag, startPoint x: 374, startPoint y: 301, endPoint x: 391, endPoint y: 304, distance: 17.6
click at [377, 302] on div "Original Package ID: FLSRWGM-20250915-2263" at bounding box center [265, 306] width 343 height 9
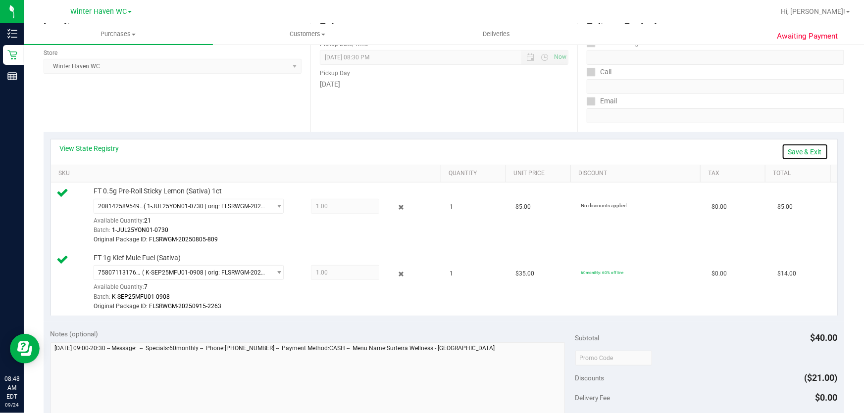
click at [790, 149] on link "Save & Exit" at bounding box center [805, 152] width 47 height 17
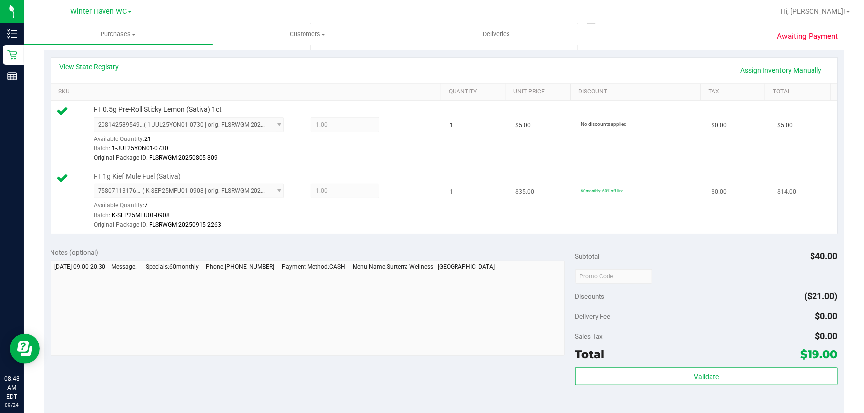
scroll to position [360, 0]
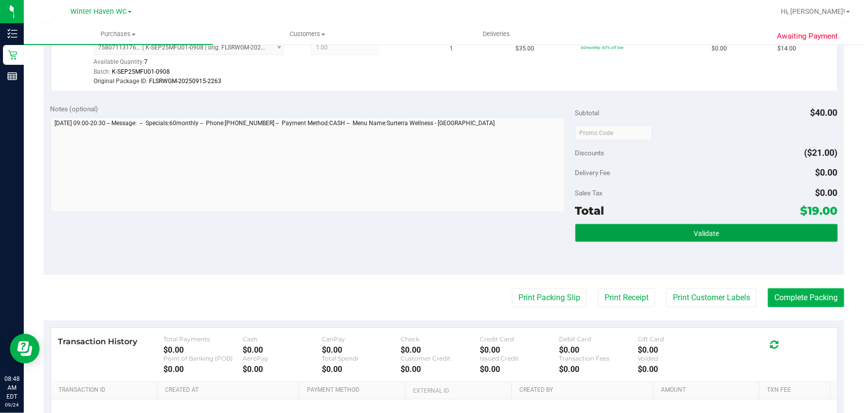
click at [752, 228] on button "Validate" at bounding box center [706, 233] width 262 height 18
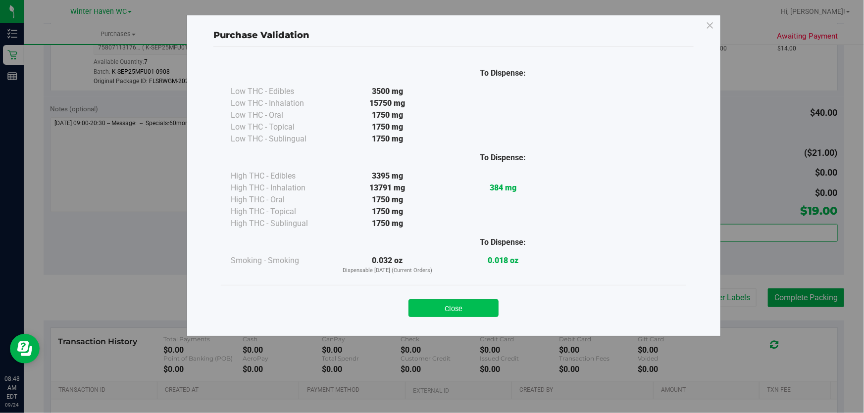
drag, startPoint x: 450, startPoint y: 307, endPoint x: 473, endPoint y: 295, distance: 26.4
click at [450, 307] on button "Close" at bounding box center [453, 309] width 90 height 18
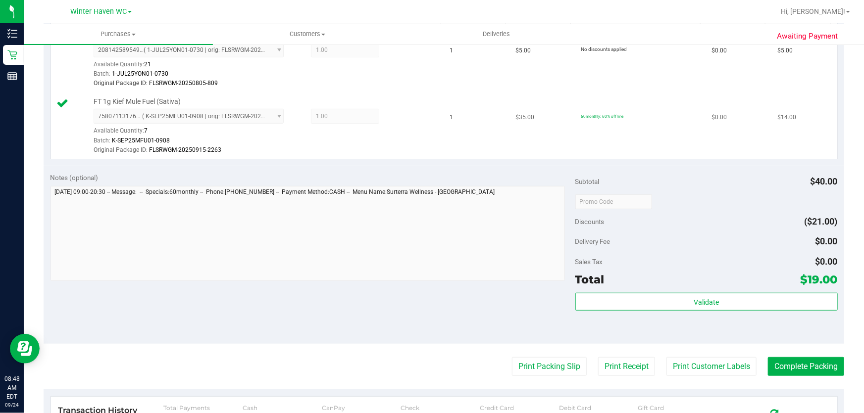
scroll to position [90, 0]
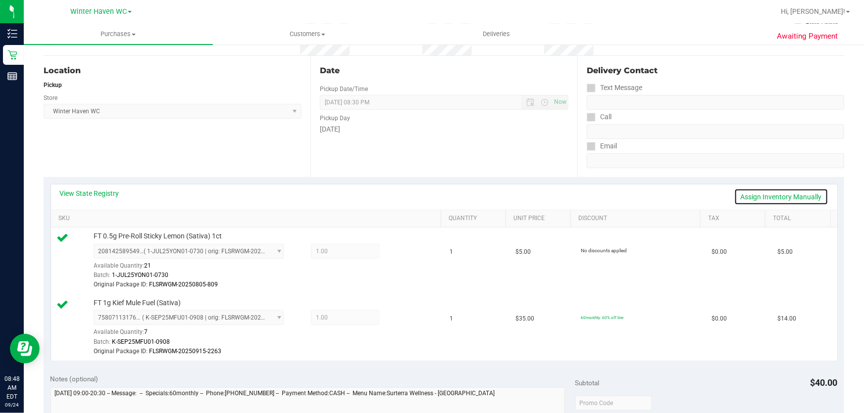
click at [768, 196] on link "Assign Inventory Manually" at bounding box center [781, 197] width 94 height 17
click at [396, 251] on icon at bounding box center [401, 252] width 10 height 11
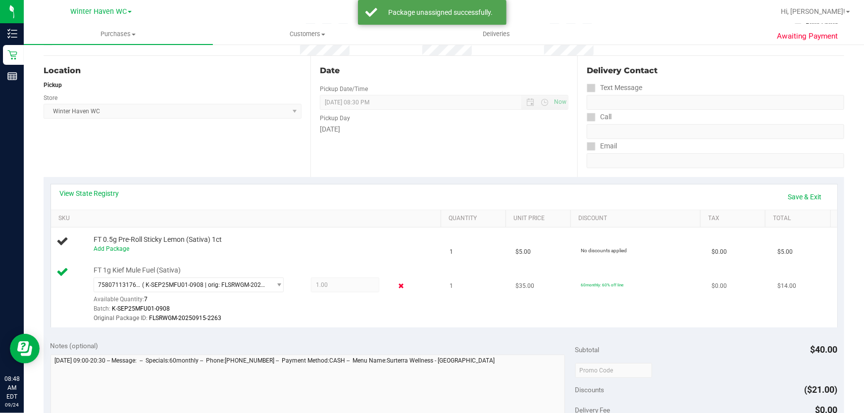
click at [396, 284] on icon at bounding box center [401, 286] width 10 height 11
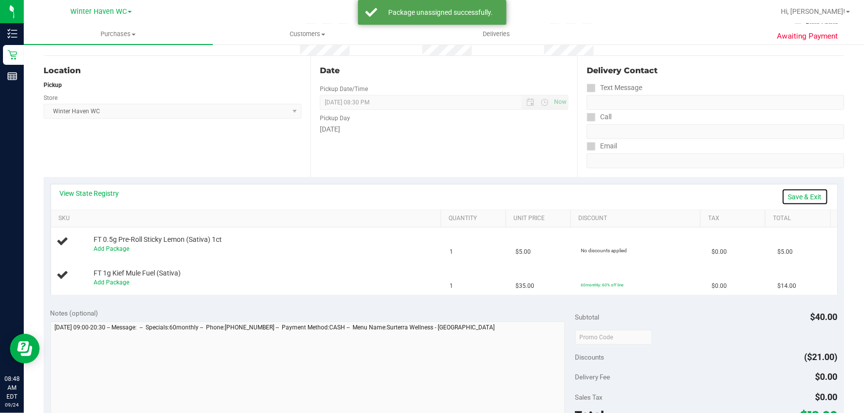
click at [794, 197] on link "Save & Exit" at bounding box center [805, 197] width 47 height 17
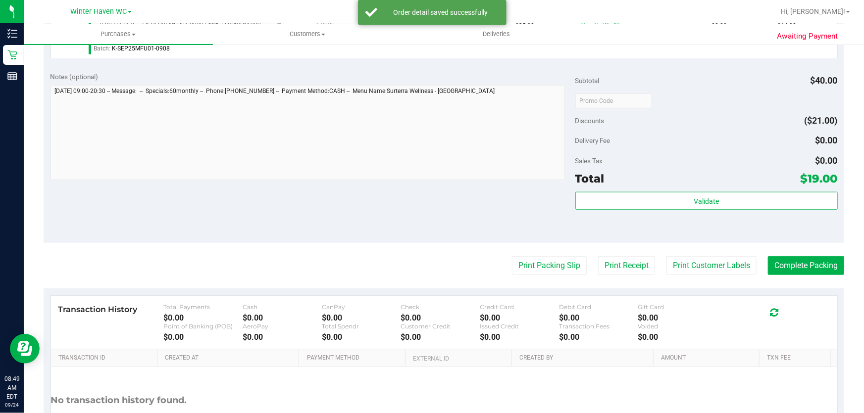
scroll to position [373, 0]
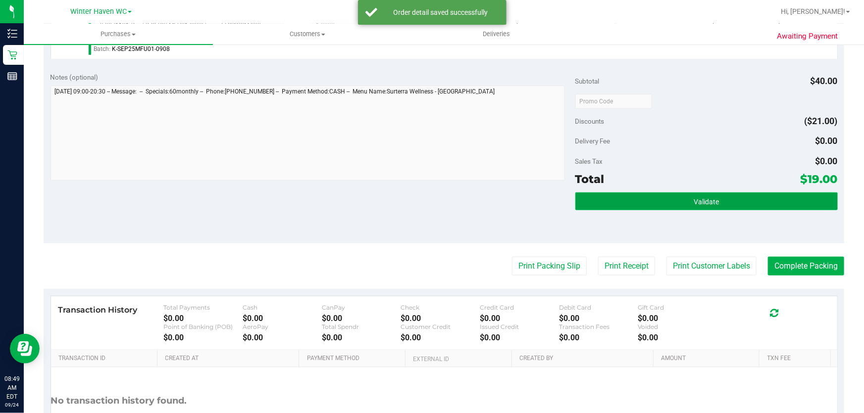
click at [670, 199] on button "Validate" at bounding box center [706, 202] width 262 height 18
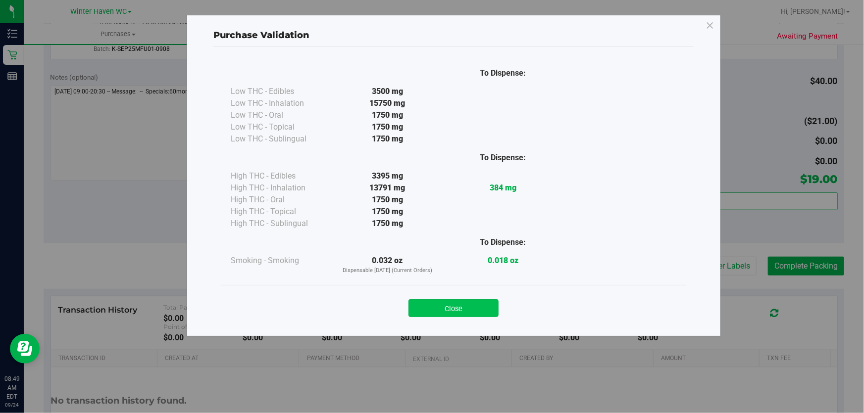
click at [456, 306] on button "Close" at bounding box center [453, 309] width 90 height 18
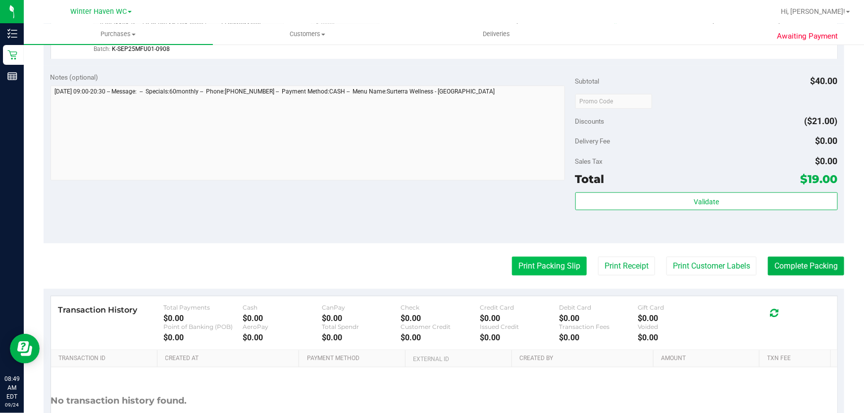
click at [554, 265] on button "Print Packing Slip" at bounding box center [549, 266] width 75 height 19
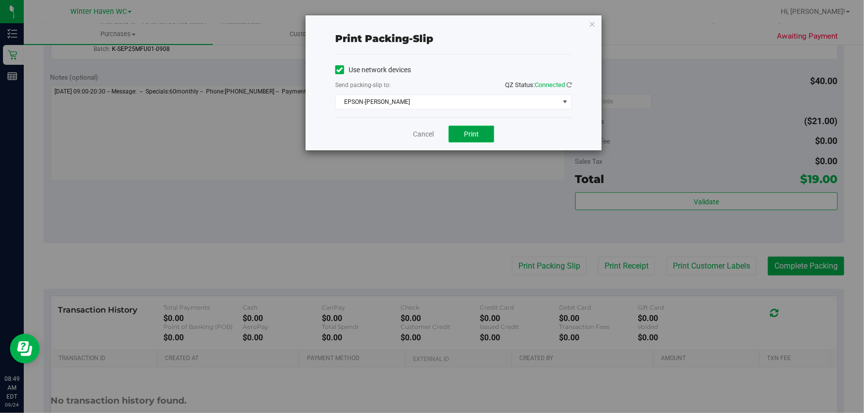
click at [475, 140] on button "Print" at bounding box center [472, 134] width 46 height 17
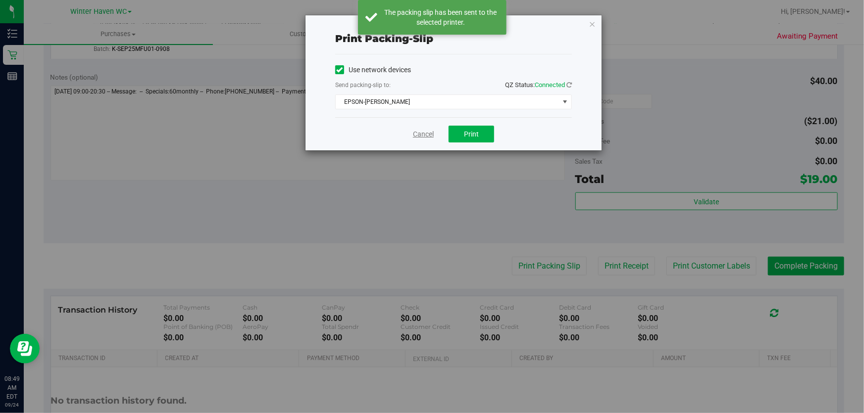
click at [421, 132] on link "Cancel" at bounding box center [423, 134] width 21 height 10
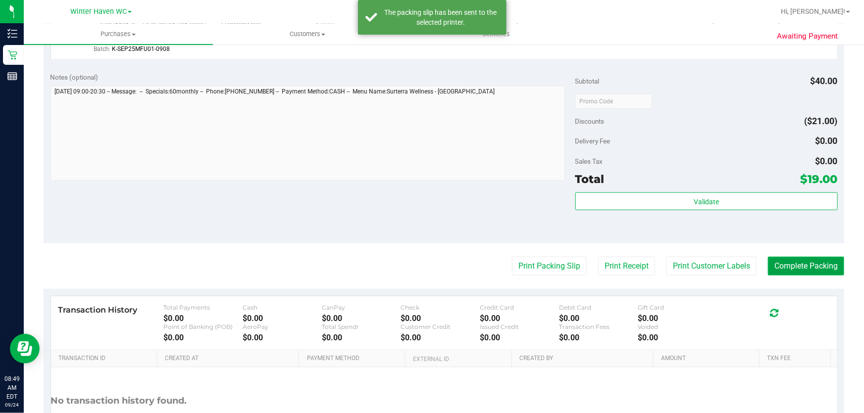
click at [804, 270] on button "Complete Packing" at bounding box center [806, 266] width 76 height 19
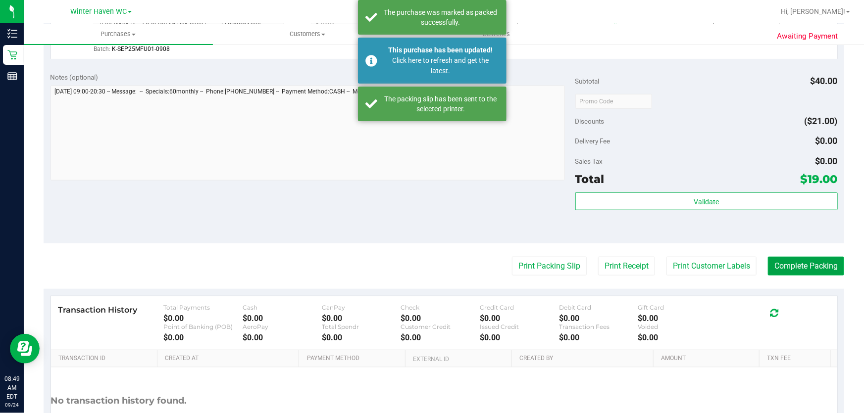
click at [822, 269] on button "Complete Packing" at bounding box center [806, 266] width 76 height 19
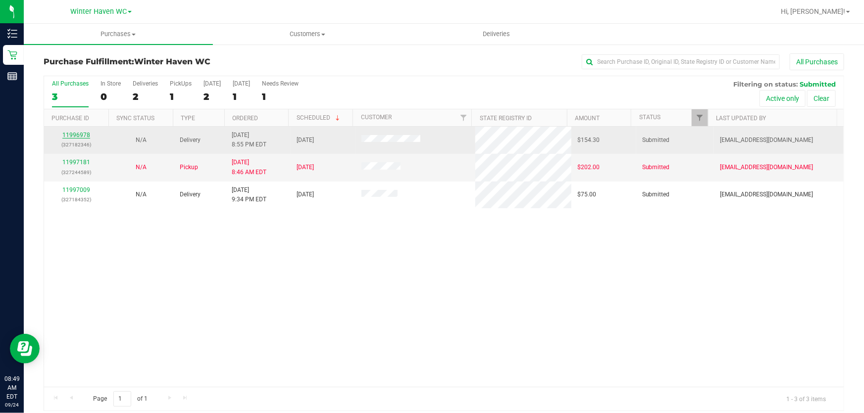
click at [78, 133] on link "11996978" at bounding box center [76, 135] width 28 height 7
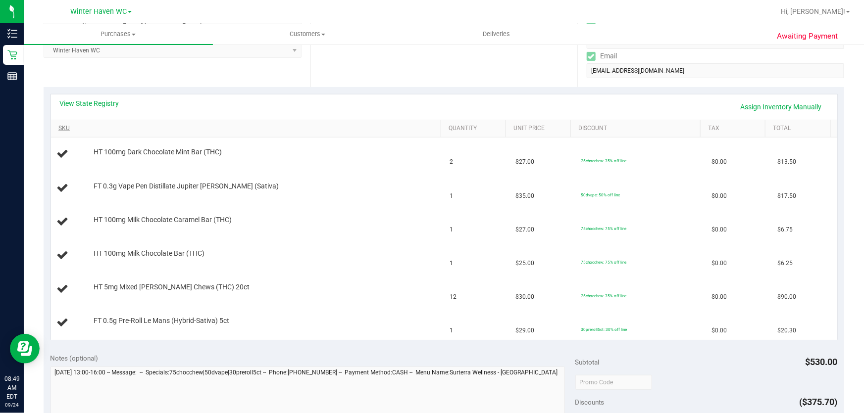
scroll to position [135, 0]
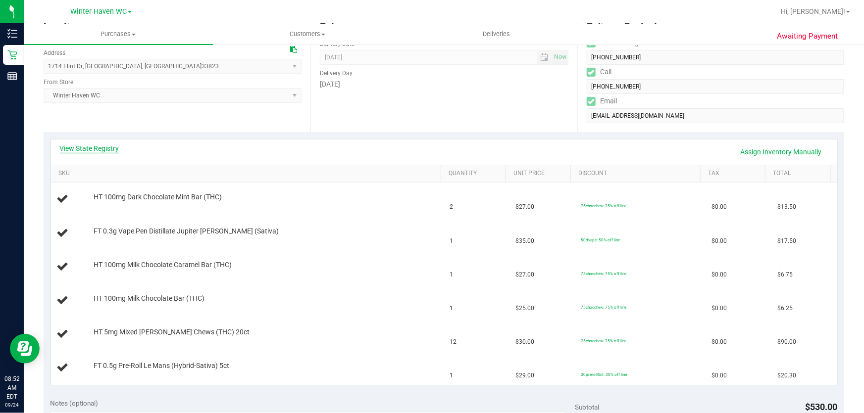
click at [108, 151] on link "View State Registry" at bounding box center [89, 149] width 59 height 10
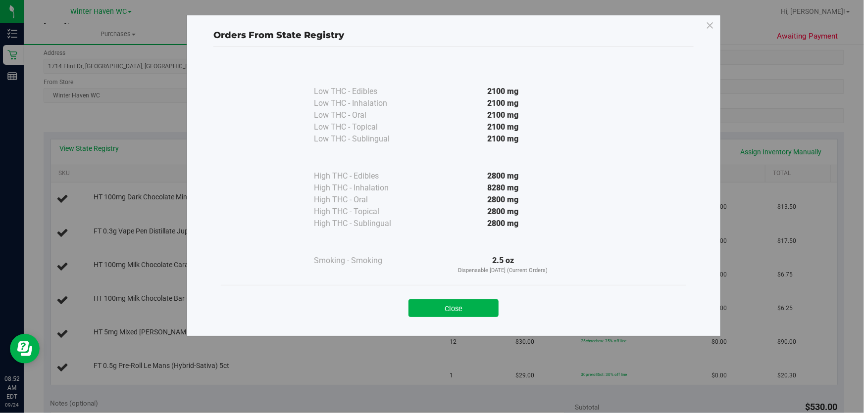
click at [449, 214] on div "2800 mg" at bounding box center [503, 212] width 180 height 12
drag, startPoint x: 454, startPoint y: 308, endPoint x: 478, endPoint y: 288, distance: 31.3
click at [455, 305] on button "Close" at bounding box center [453, 309] width 90 height 18
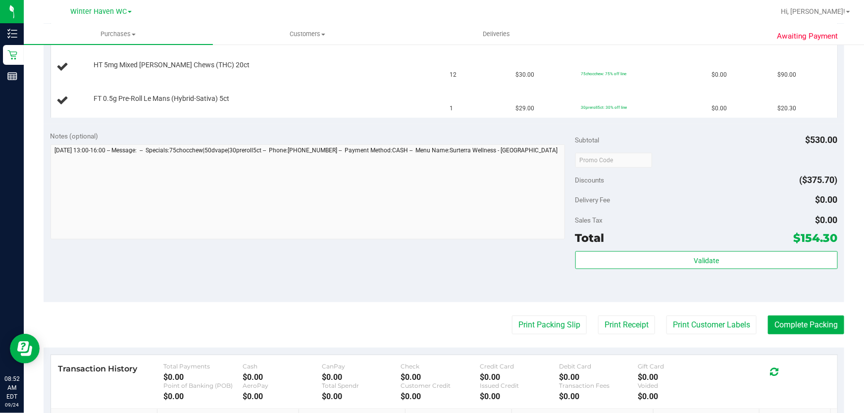
scroll to position [405, 0]
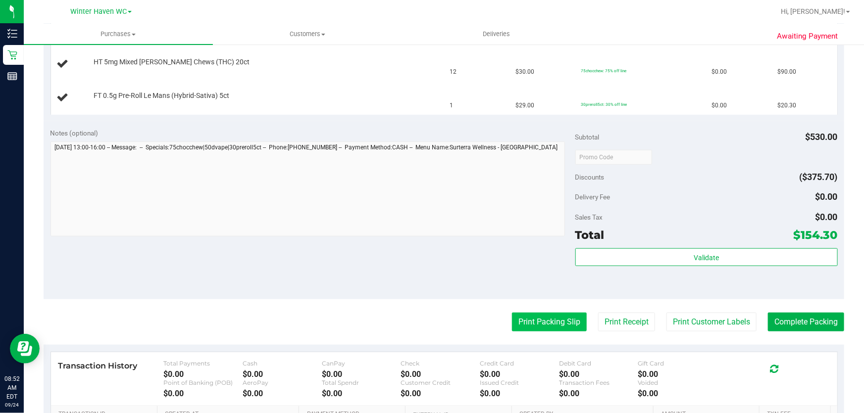
click at [555, 318] on button "Print Packing Slip" at bounding box center [549, 322] width 75 height 19
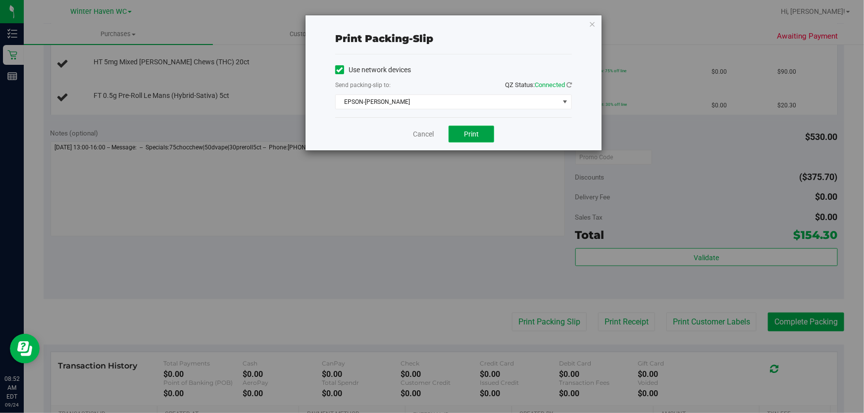
click at [471, 133] on span "Print" at bounding box center [471, 134] width 15 height 8
click at [421, 130] on link "Cancel" at bounding box center [423, 134] width 21 height 10
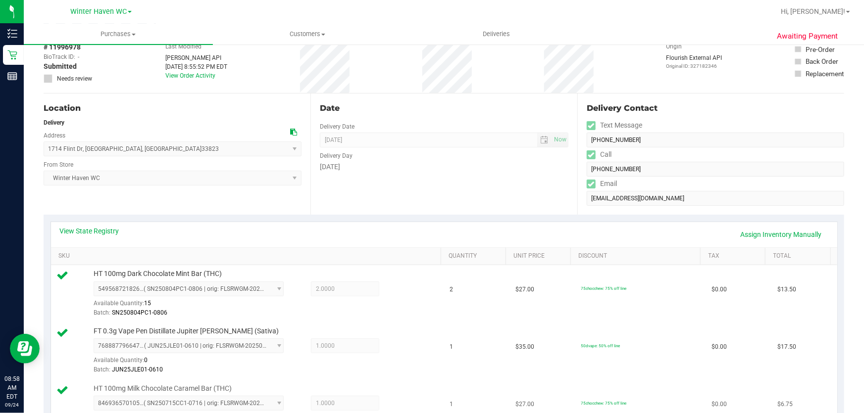
scroll to position [34, 0]
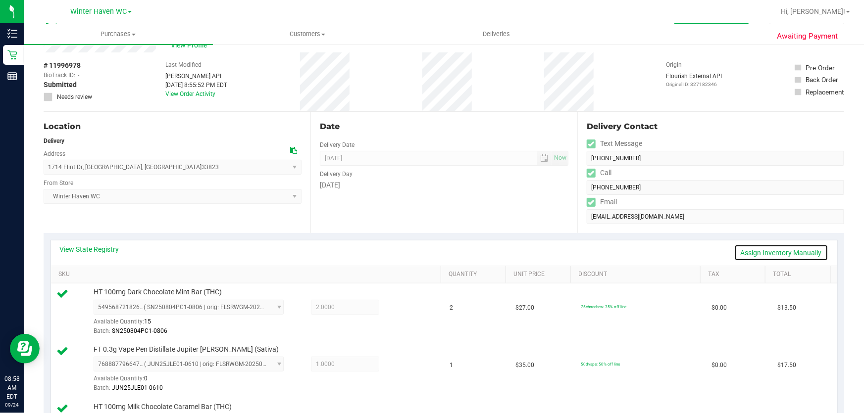
click at [775, 253] on link "Assign Inventory Manually" at bounding box center [781, 253] width 94 height 17
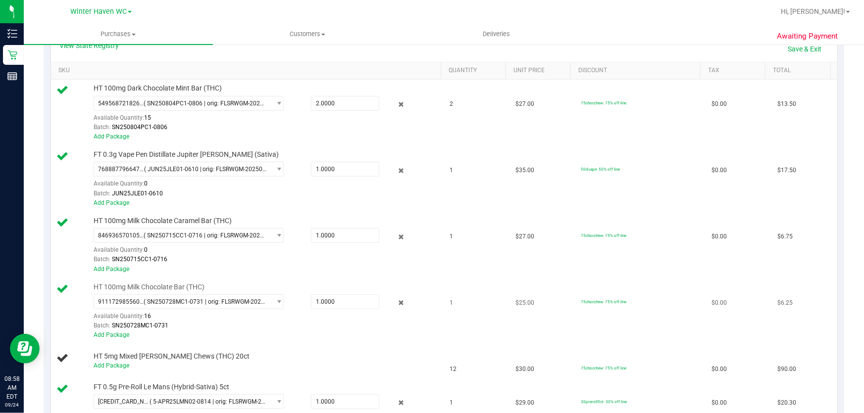
scroll to position [258, 0]
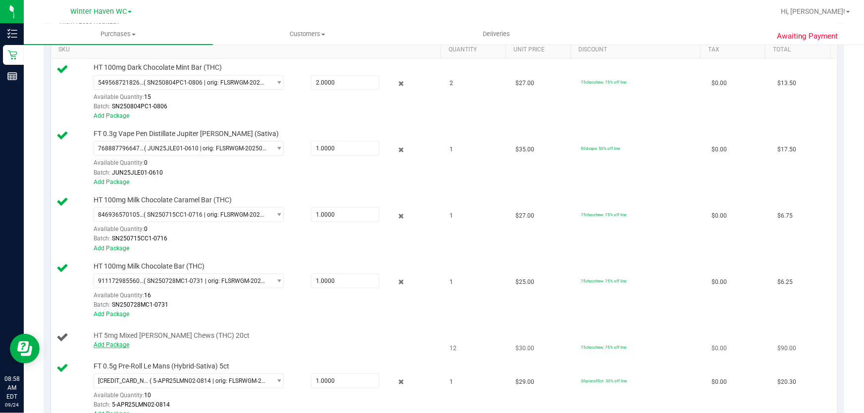
click at [118, 342] on link "Add Package" at bounding box center [112, 345] width 36 height 7
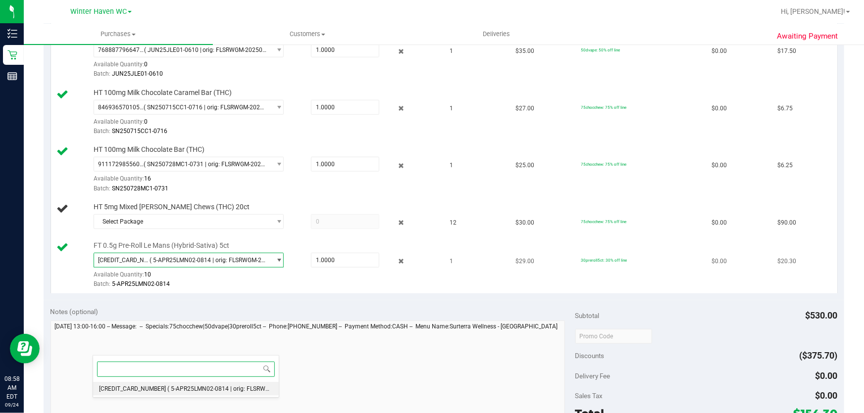
scroll to position [349, 0]
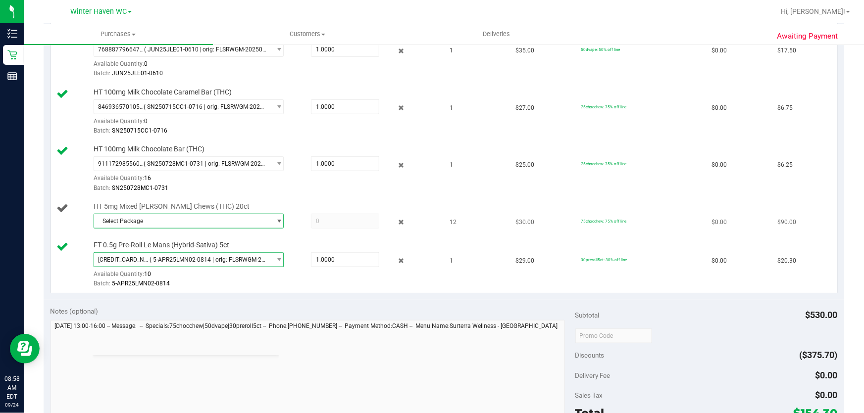
click at [259, 214] on span "Select Package" at bounding box center [182, 221] width 177 height 14
click at [236, 262] on span "( SN250722CM1-0804 | orig: FLSRWGM-20250808-1411 )" at bounding box center [232, 260] width 153 height 7
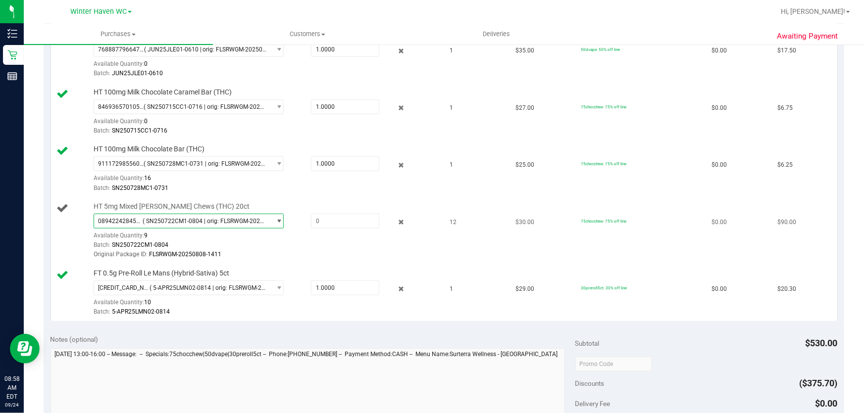
click at [263, 220] on span "0894224284543170 ( SN250722CM1-0804 | orig: FLSRWGM-20250808-1411 )" at bounding box center [182, 221] width 177 height 14
click at [271, 221] on span "select" at bounding box center [277, 221] width 12 height 14
click at [303, 198] on td "HT 5mg Mixed Berry Chews (THC) 20ct 0894224284543170 ( SN250722CM1-0804 | orig:…" at bounding box center [247, 231] width 393 height 67
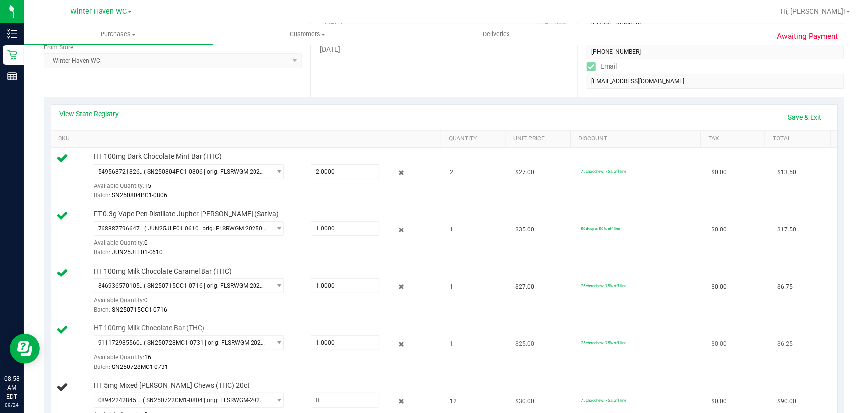
scroll to position [79, 0]
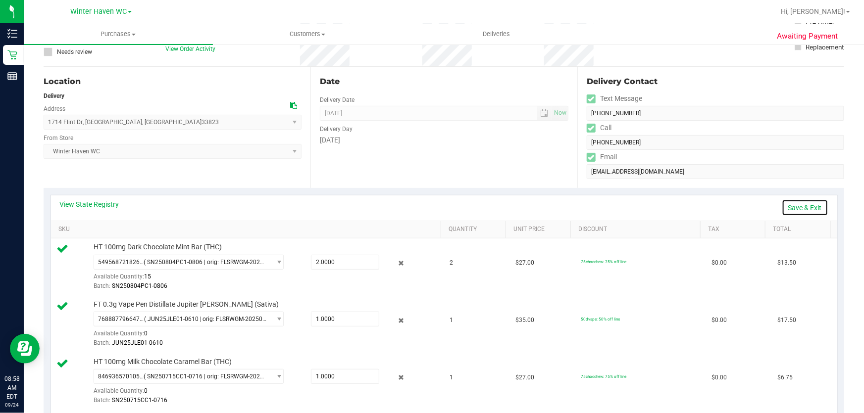
click at [802, 207] on link "Save & Exit" at bounding box center [805, 208] width 47 height 17
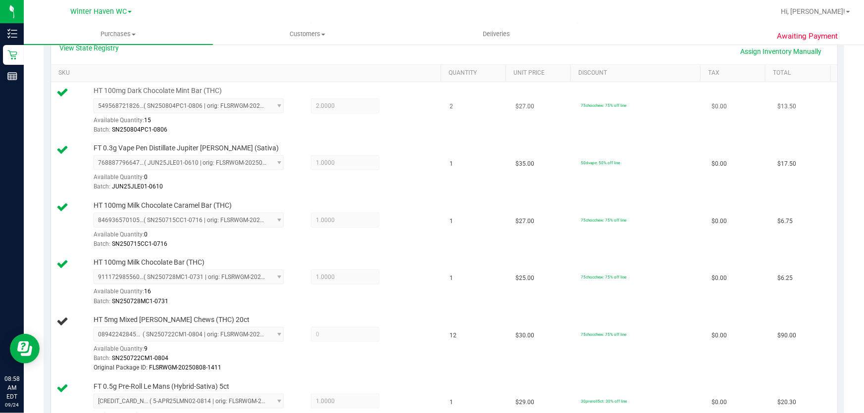
scroll to position [213, 0]
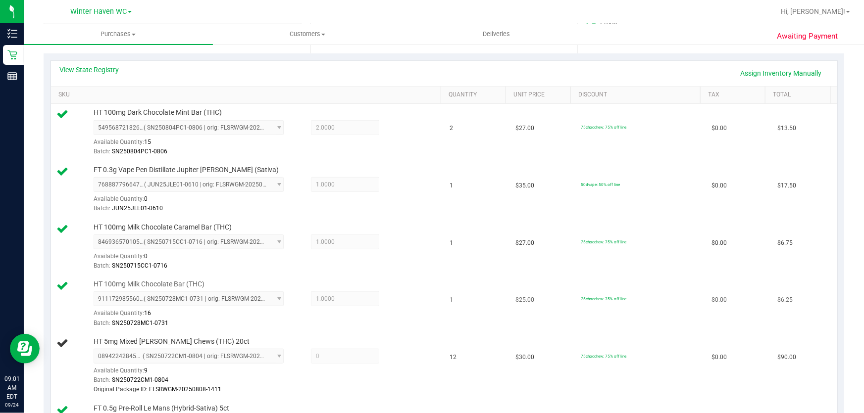
click at [454, 277] on td "1" at bounding box center [476, 304] width 65 height 57
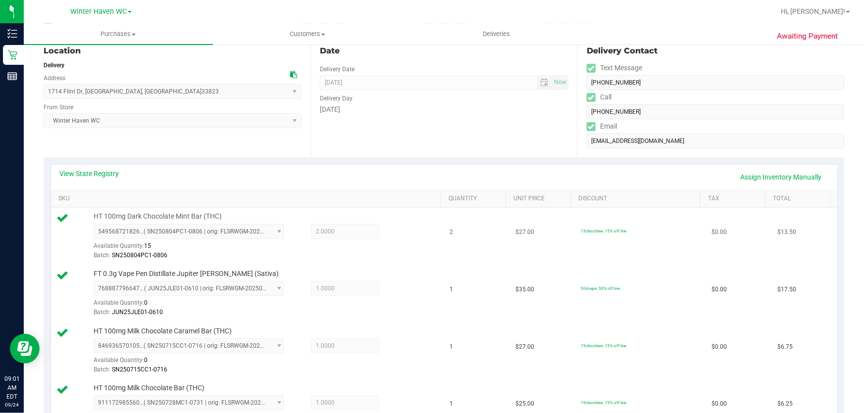
scroll to position [108, 0]
click at [805, 177] on link "Assign Inventory Manually" at bounding box center [781, 178] width 94 height 17
click at [804, 175] on link "Save & Exit" at bounding box center [805, 178] width 47 height 17
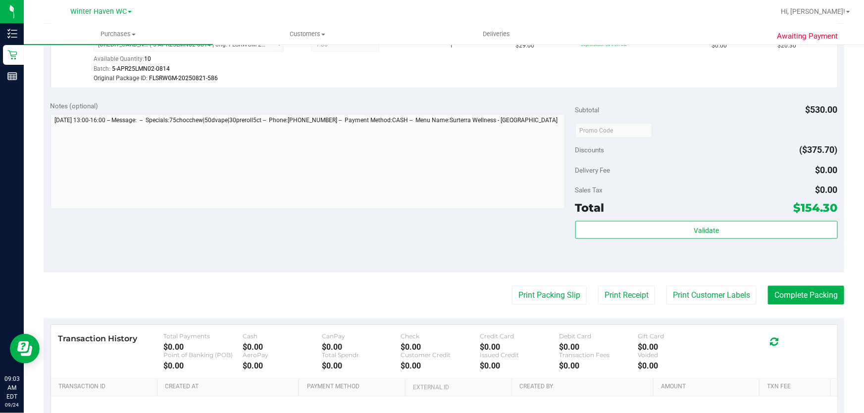
scroll to position [630, 0]
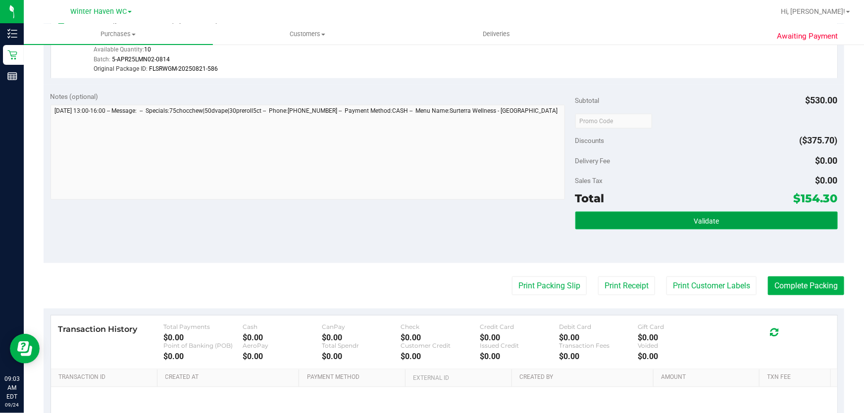
click at [707, 217] on span "Validate" at bounding box center [706, 221] width 25 height 8
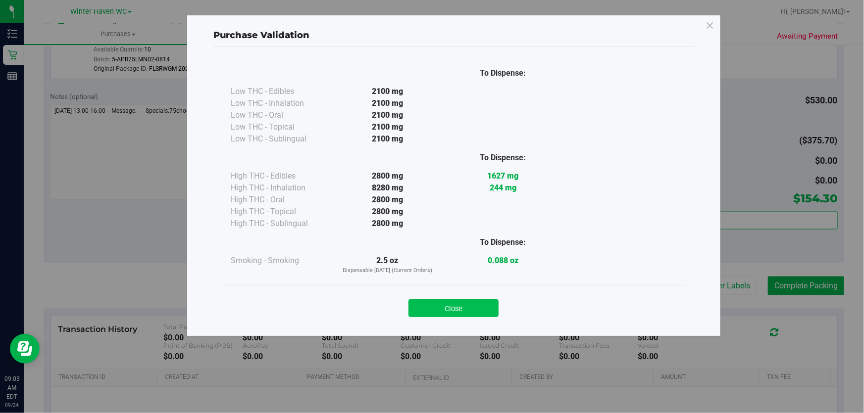
click at [466, 304] on button "Close" at bounding box center [453, 309] width 90 height 18
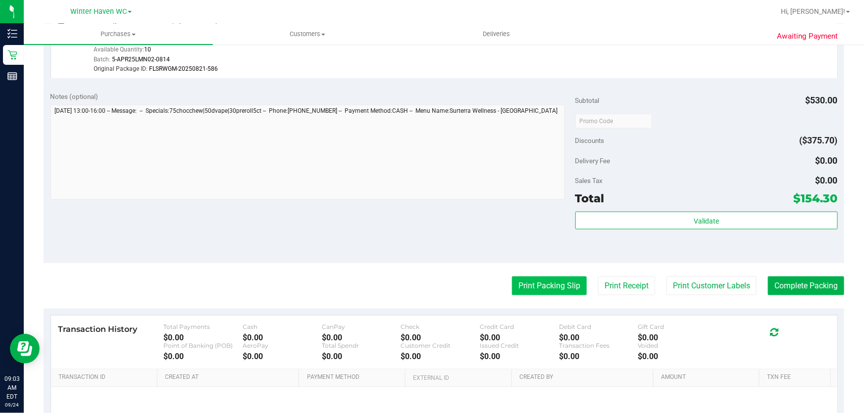
click at [542, 281] on button "Print Packing Slip" at bounding box center [549, 286] width 75 height 19
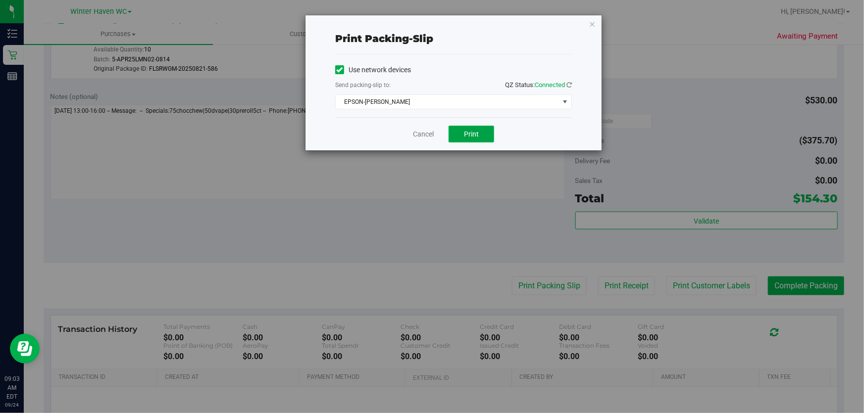
click at [478, 132] on span "Print" at bounding box center [471, 134] width 15 height 8
click at [421, 136] on link "Cancel" at bounding box center [423, 134] width 21 height 10
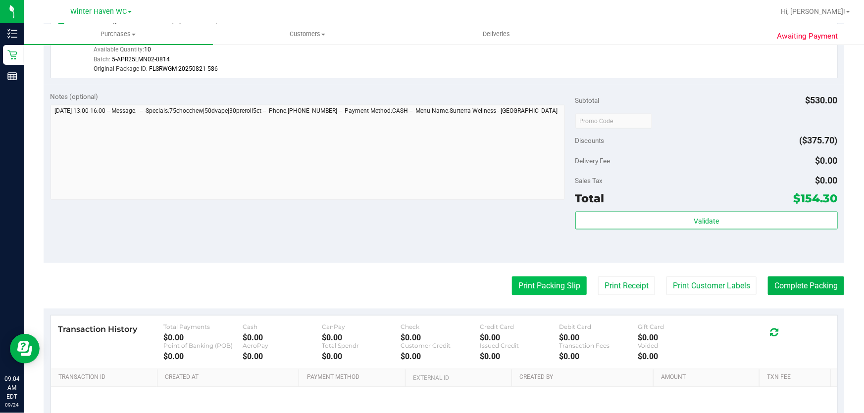
click at [545, 281] on button "Print Packing Slip" at bounding box center [549, 286] width 75 height 19
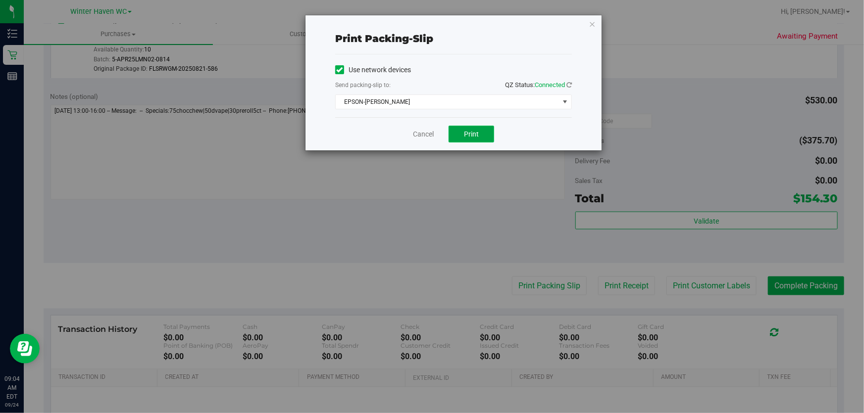
click at [471, 134] on span "Print" at bounding box center [471, 134] width 15 height 8
click at [418, 137] on link "Cancel" at bounding box center [423, 134] width 21 height 10
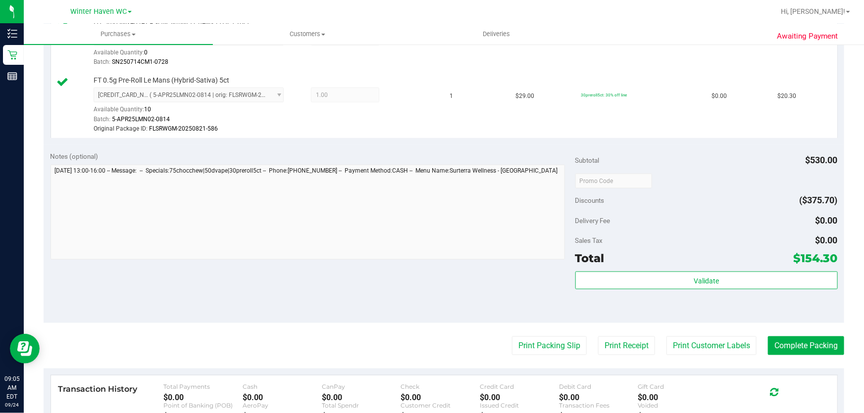
scroll to position [582, 0]
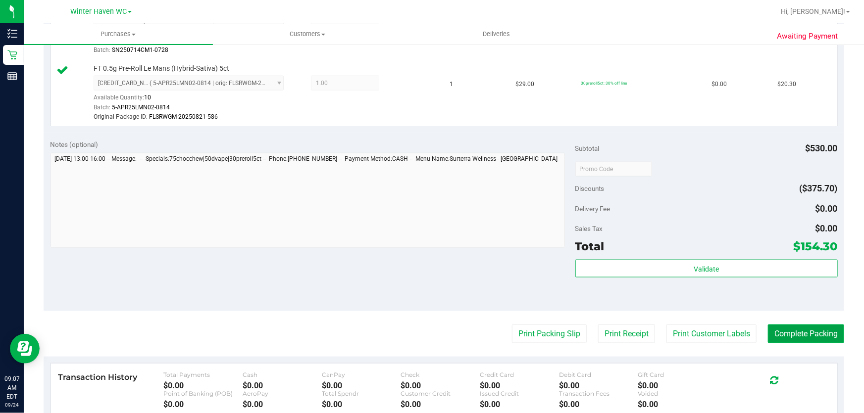
click at [816, 335] on button "Complete Packing" at bounding box center [806, 334] width 76 height 19
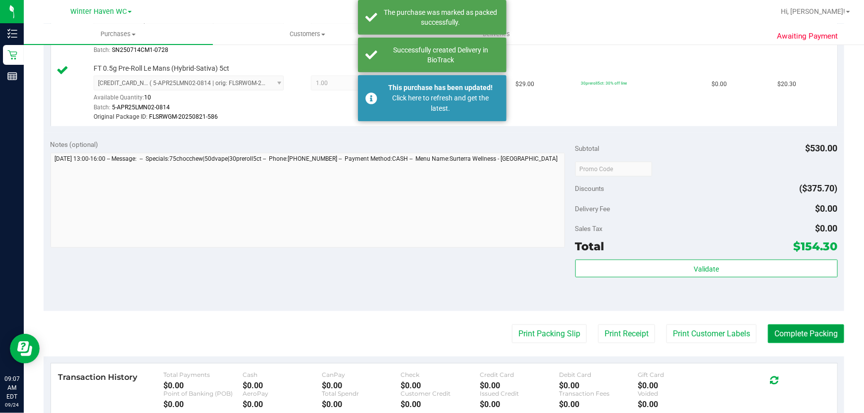
click at [804, 341] on button "Complete Packing" at bounding box center [806, 334] width 76 height 19
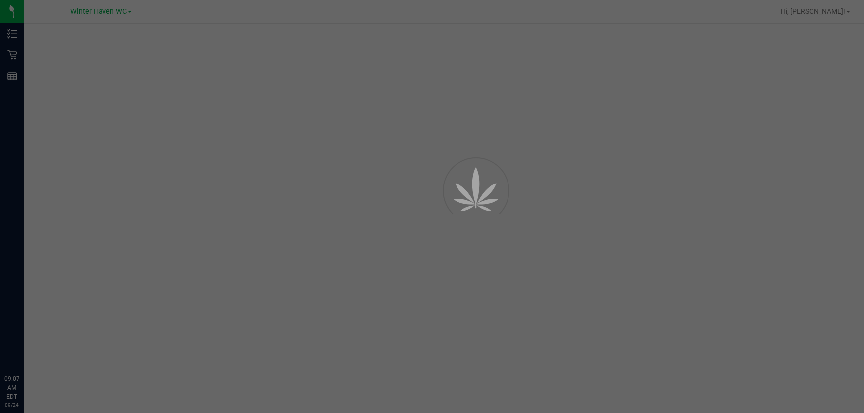
click at [19, 53] on div at bounding box center [432, 206] width 864 height 413
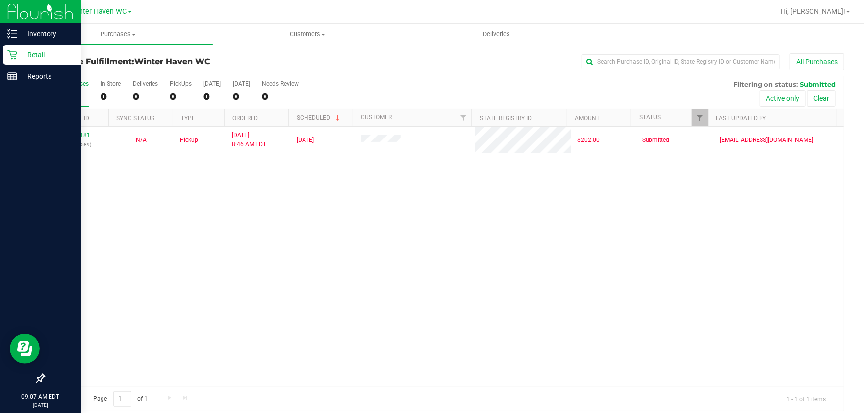
click at [22, 57] on p "Retail" at bounding box center [46, 55] width 59 height 12
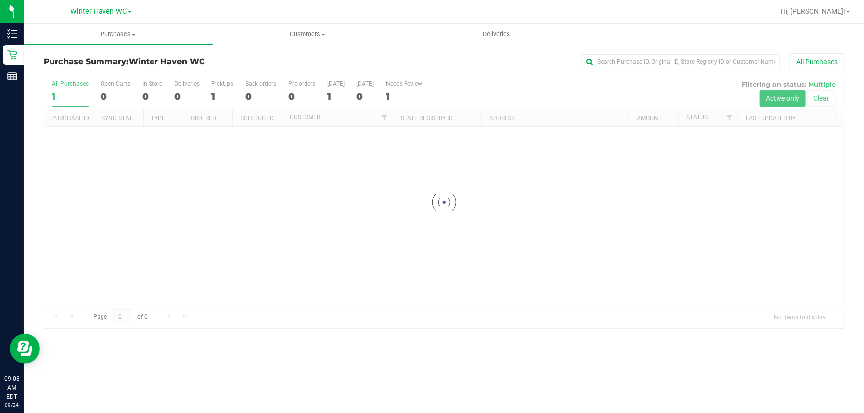
click at [95, 117] on div at bounding box center [444, 202] width 800 height 252
click at [64, 93] on div at bounding box center [444, 202] width 800 height 252
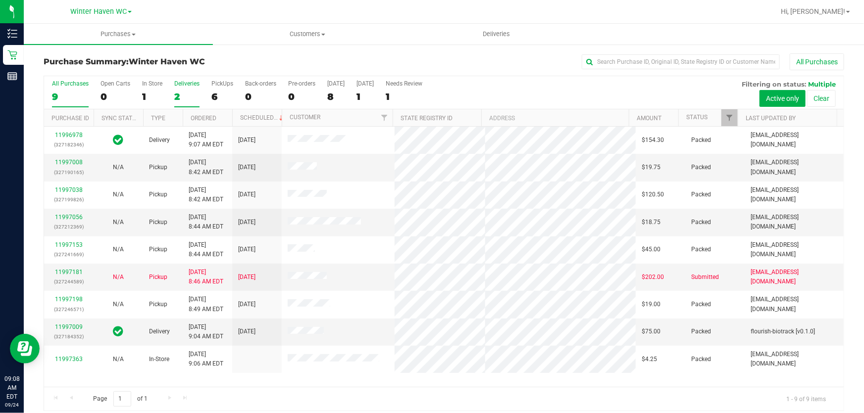
click at [181, 102] on label "Deliveries 2" at bounding box center [186, 93] width 25 height 27
click at [0, 0] on input "Deliveries 2" at bounding box center [0, 0] width 0 height 0
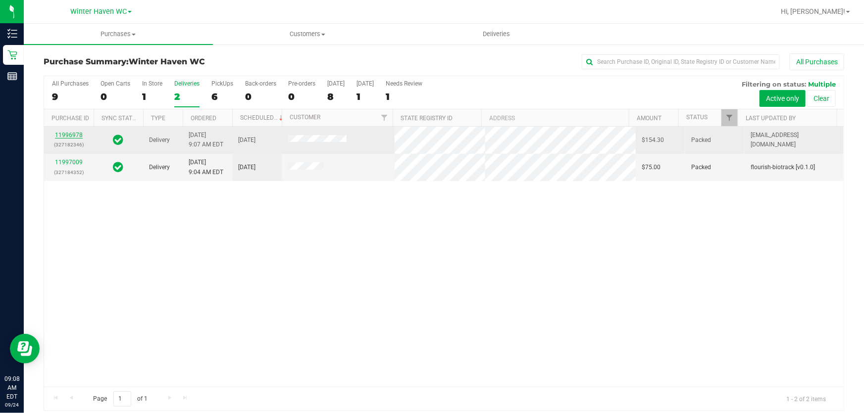
click at [74, 136] on link "11996978" at bounding box center [69, 135] width 28 height 7
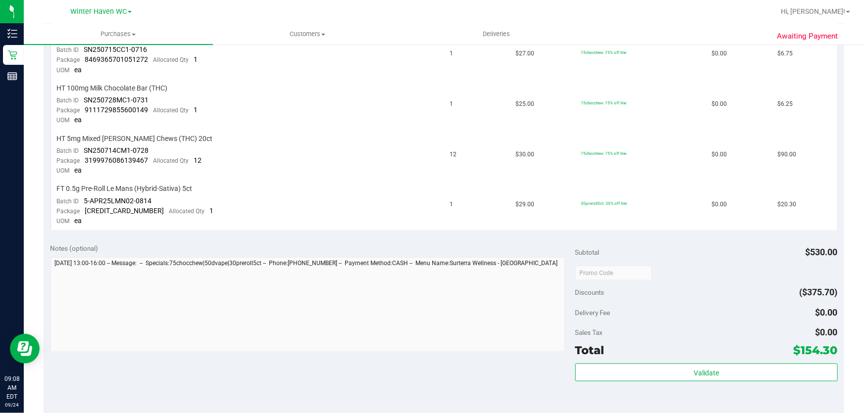
scroll to position [445, 0]
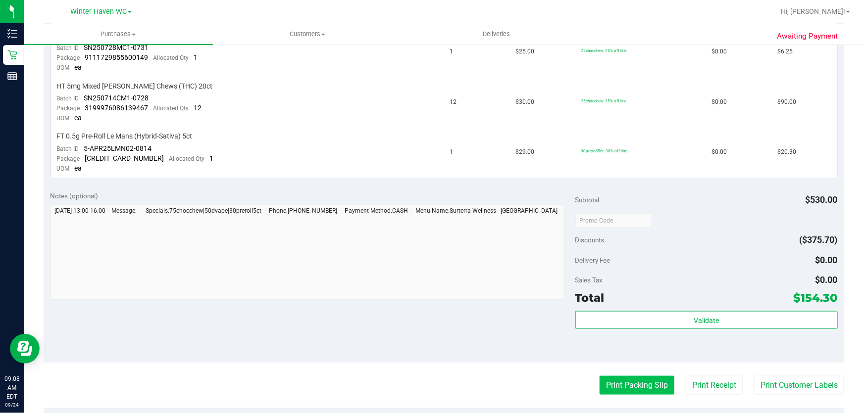
click at [636, 389] on button "Print Packing Slip" at bounding box center [637, 385] width 75 height 19
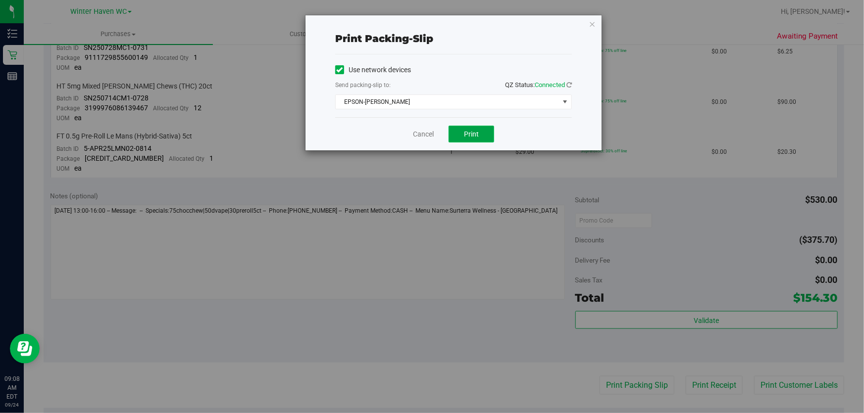
click at [475, 134] on span "Print" at bounding box center [471, 134] width 15 height 8
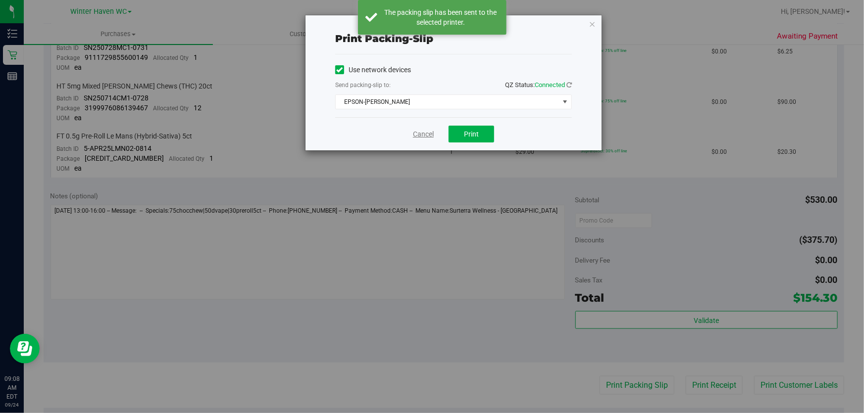
click at [430, 134] on link "Cancel" at bounding box center [423, 134] width 21 height 10
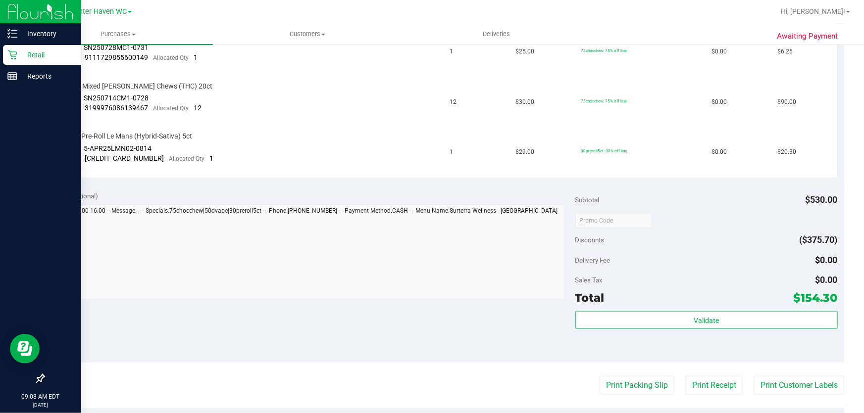
click at [11, 57] on icon at bounding box center [12, 55] width 10 height 10
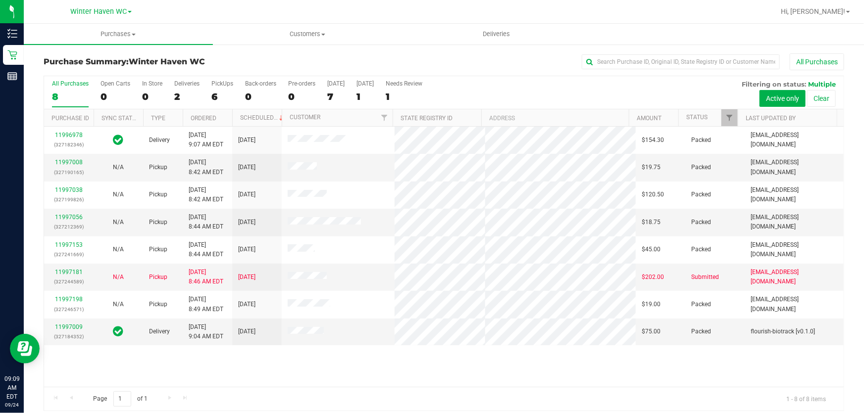
click at [622, 91] on div "All Purchases 8 Open Carts 0 In Store 0 Deliveries 2 PickUps 6 Back-orders 0 Pr…" at bounding box center [444, 92] width 800 height 33
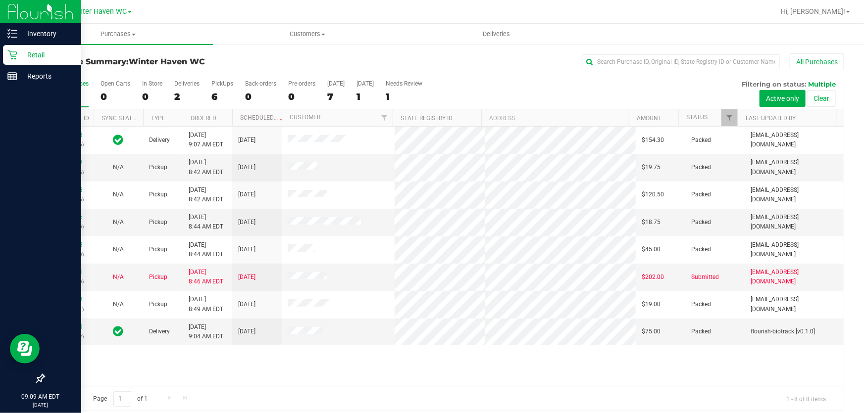
click at [28, 51] on p "Retail" at bounding box center [46, 55] width 59 height 12
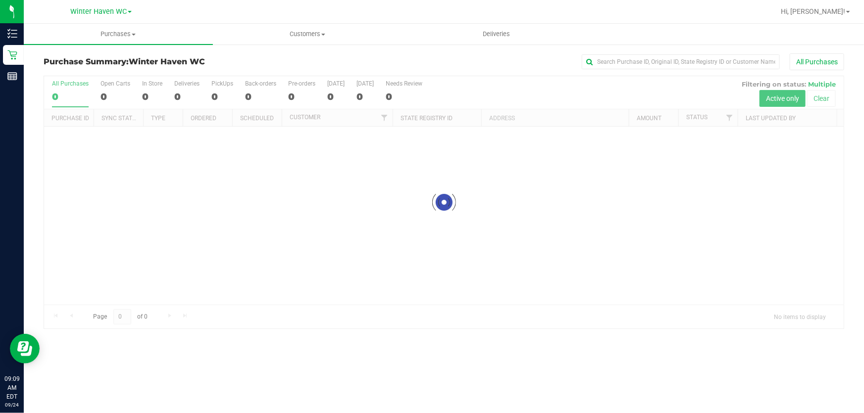
click at [478, 63] on div "All Purchases" at bounding box center [577, 61] width 534 height 17
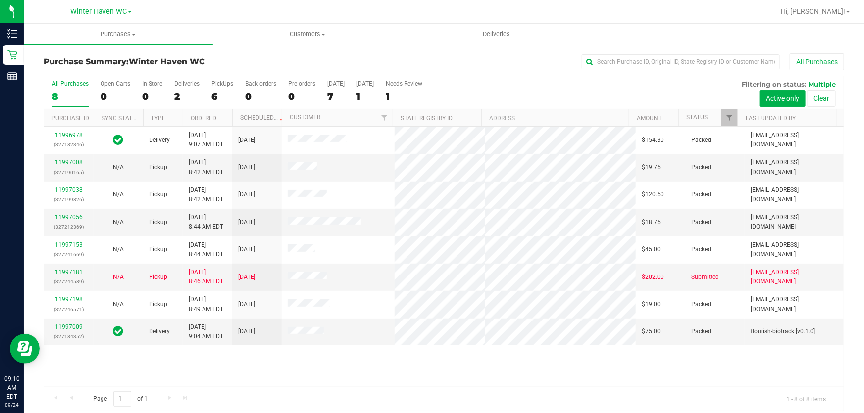
click at [540, 87] on div "All Purchases 8 Open Carts 0 In Store 0 Deliveries 2 PickUps 6 Back-orders 0 Pr…" at bounding box center [444, 92] width 800 height 33
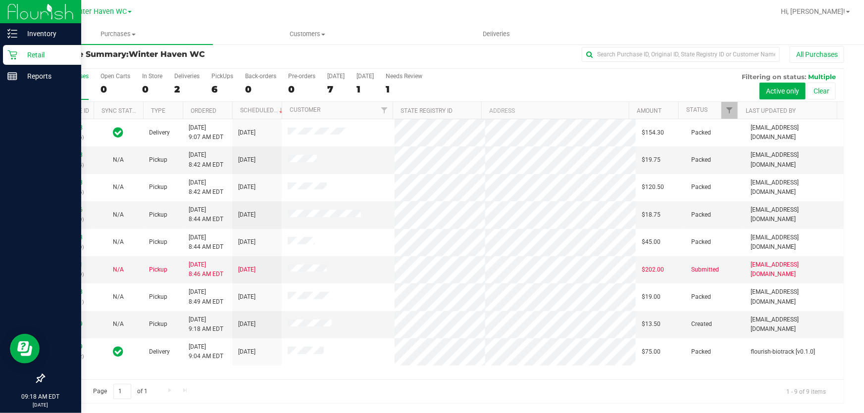
click at [36, 50] on p "Retail" at bounding box center [46, 55] width 59 height 12
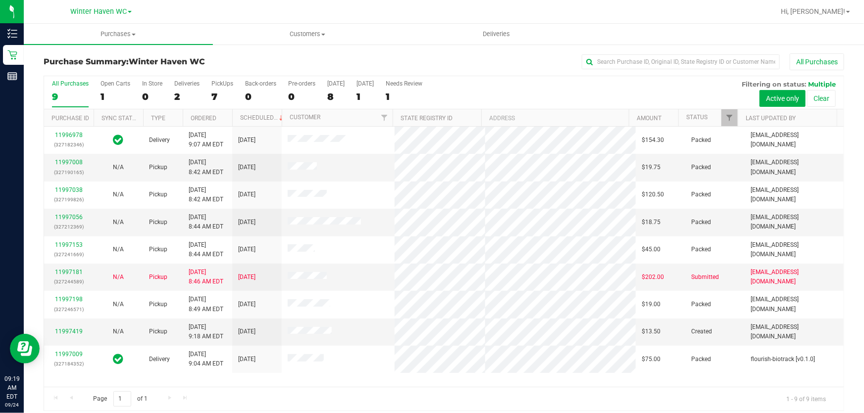
click at [469, 96] on div "All Purchases 9 Open Carts 1 In Store 0 Deliveries 2 PickUps 7 Back-orders 0 Pr…" at bounding box center [444, 92] width 800 height 33
click at [487, 92] on div "All Purchases 9 Open Carts 1 In Store 0 Deliveries 2 PickUps 7 Back-orders 0 Pr…" at bounding box center [444, 92] width 800 height 33
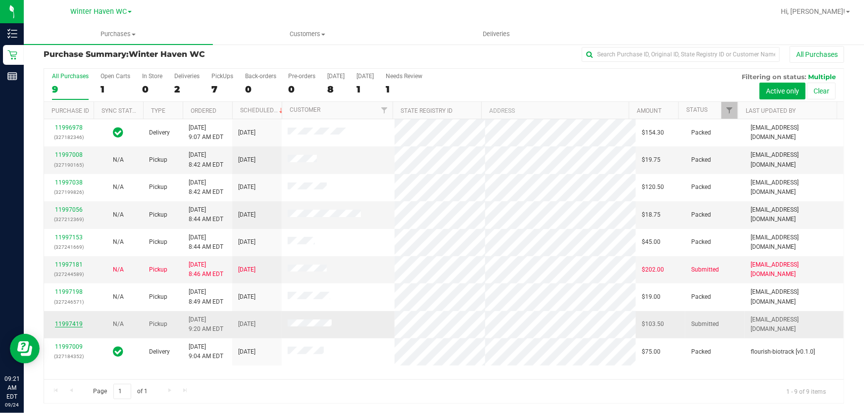
click at [71, 323] on link "11997419" at bounding box center [69, 324] width 28 height 7
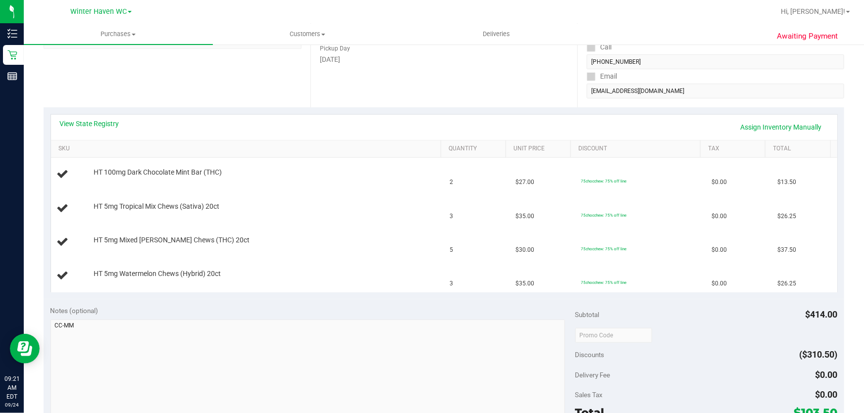
scroll to position [188, 0]
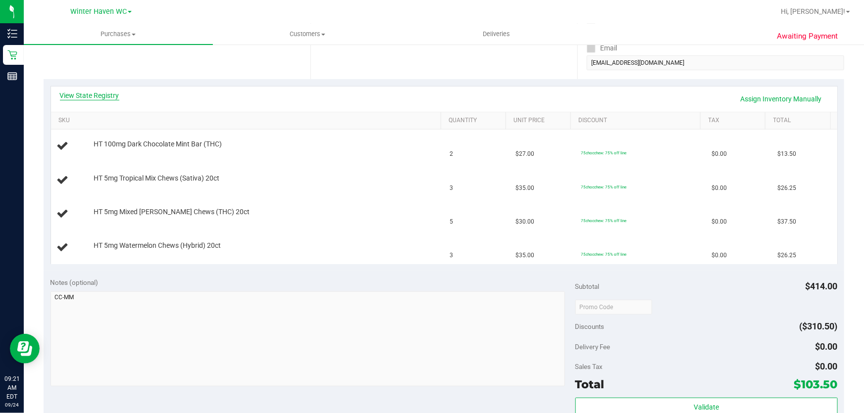
click at [87, 97] on link "View State Registry" at bounding box center [89, 96] width 59 height 10
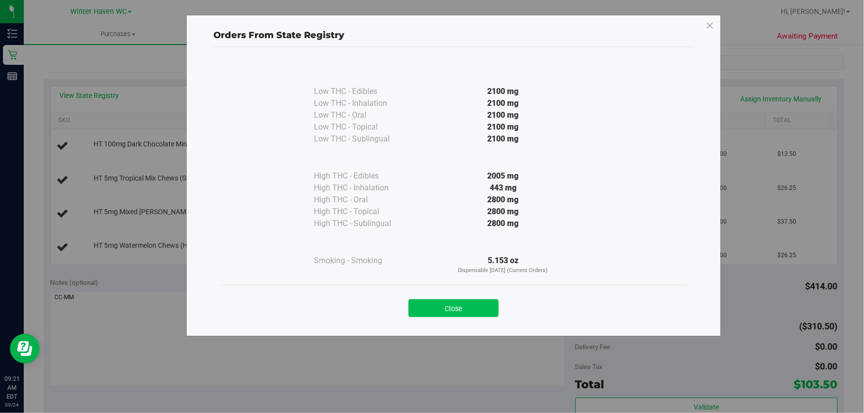
click at [464, 310] on button "Close" at bounding box center [453, 309] width 90 height 18
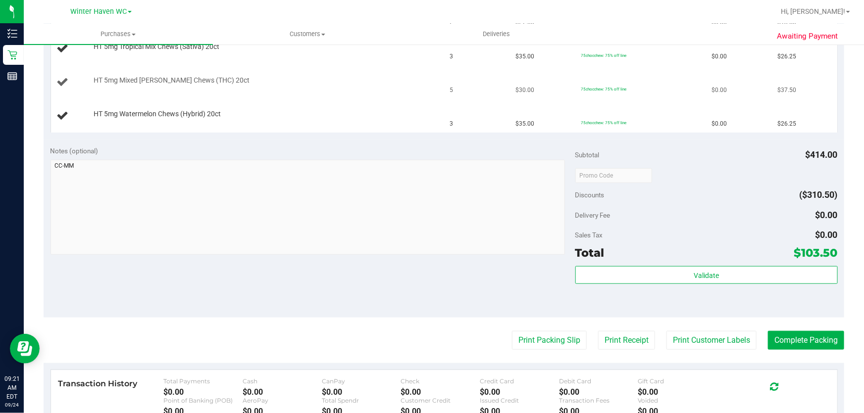
scroll to position [322, 0]
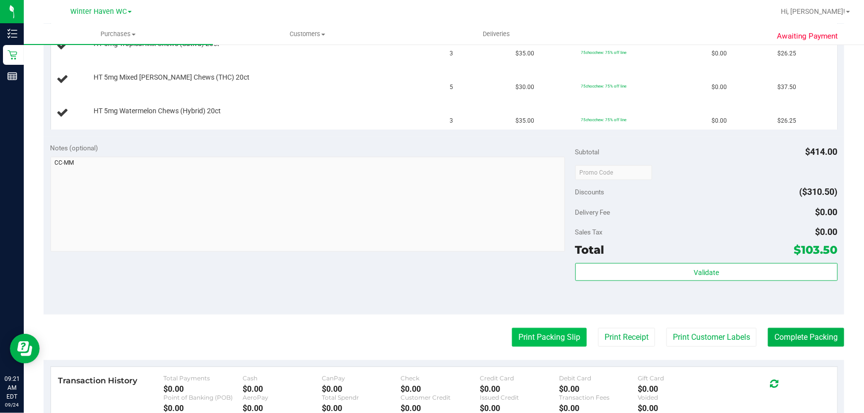
click at [551, 333] on button "Print Packing Slip" at bounding box center [549, 337] width 75 height 19
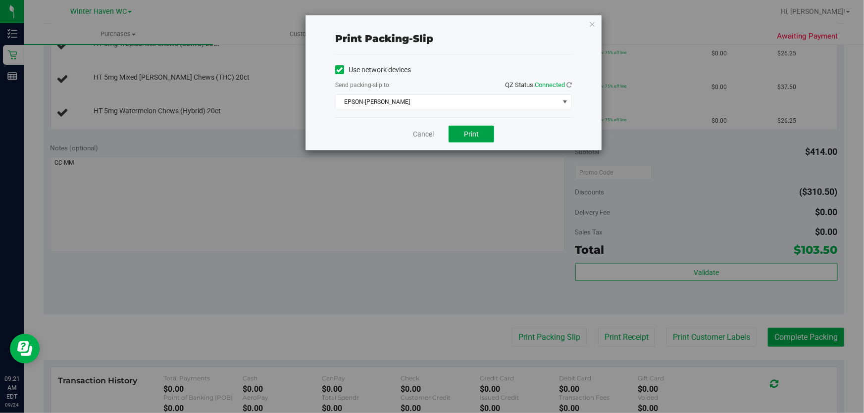
click at [471, 135] on span "Print" at bounding box center [471, 134] width 15 height 8
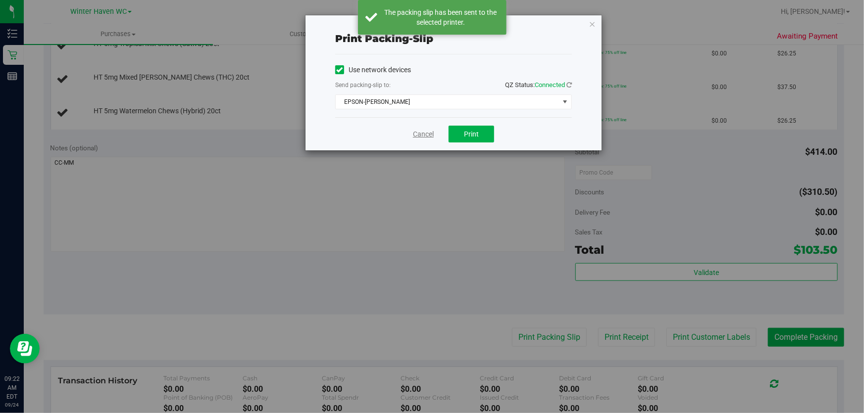
click at [421, 135] on link "Cancel" at bounding box center [423, 134] width 21 height 10
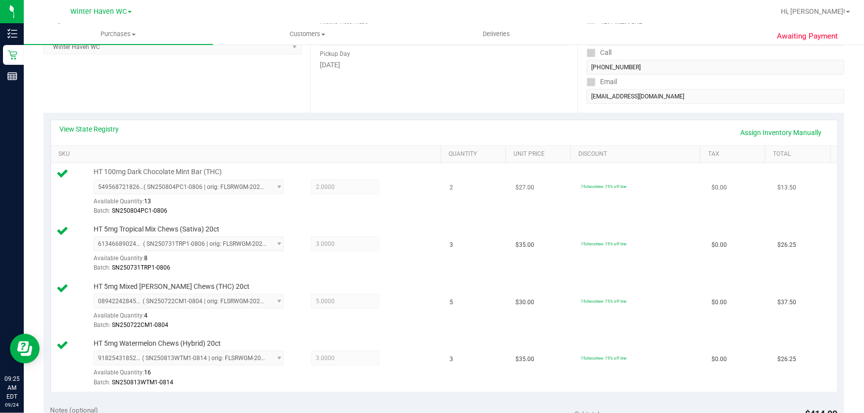
scroll to position [154, 0]
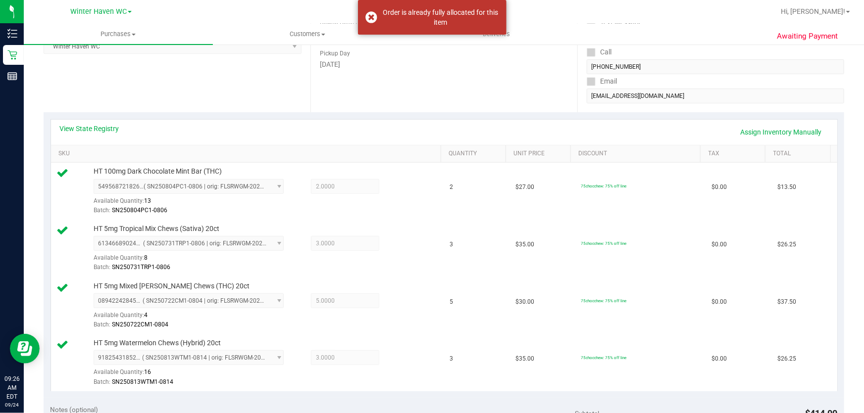
click at [474, 75] on div "Date Pickup Date/Time 09/24/2025 Now 09/24/2025 09:17 AM Now Pickup Day Wednesd…" at bounding box center [443, 51] width 267 height 121
click at [376, 16] on div "Order is already fully allocated for this item" at bounding box center [432, 17] width 149 height 35
drag, startPoint x: 466, startPoint y: 142, endPoint x: 525, endPoint y: 94, distance: 76.0
click at [470, 141] on div "View State Registry Assign Inventory Manually" at bounding box center [444, 132] width 786 height 25
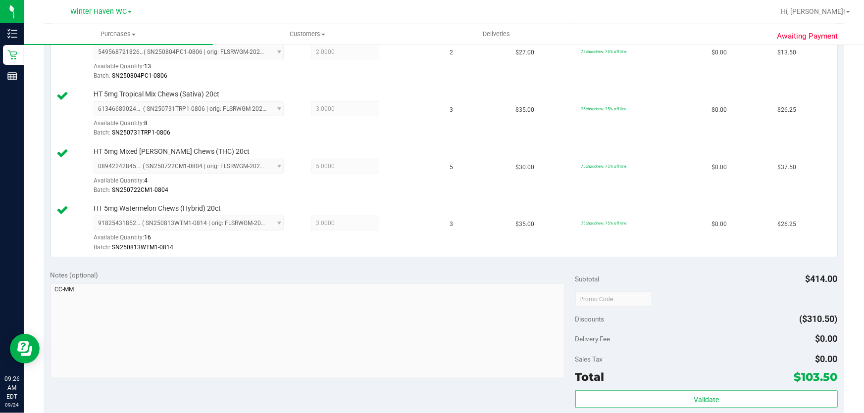
scroll to position [425, 0]
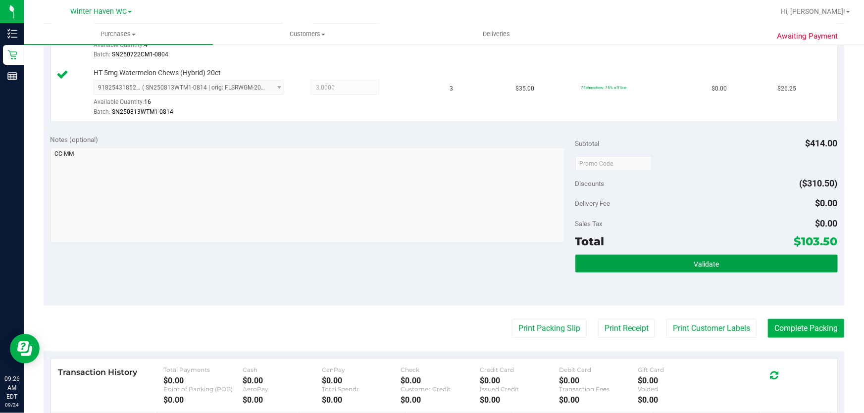
click at [707, 264] on span "Validate" at bounding box center [706, 264] width 25 height 8
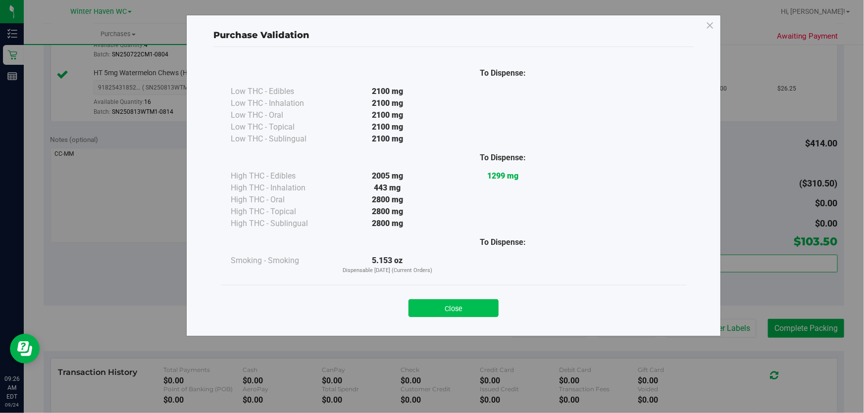
click at [480, 307] on button "Close" at bounding box center [453, 309] width 90 height 18
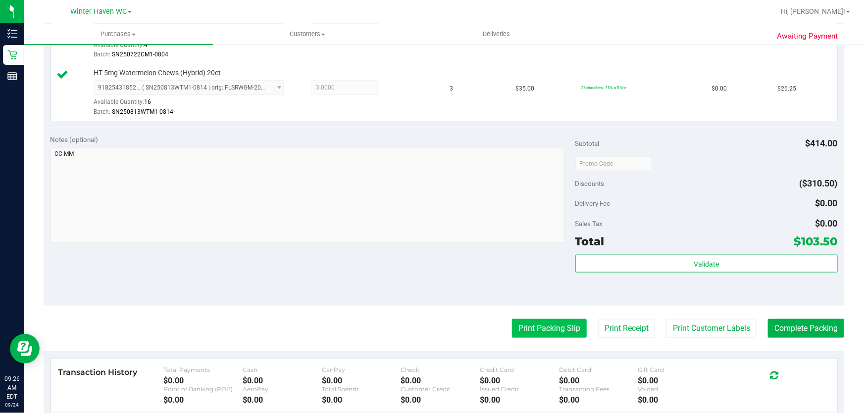
click at [540, 327] on button "Print Packing Slip" at bounding box center [549, 328] width 75 height 19
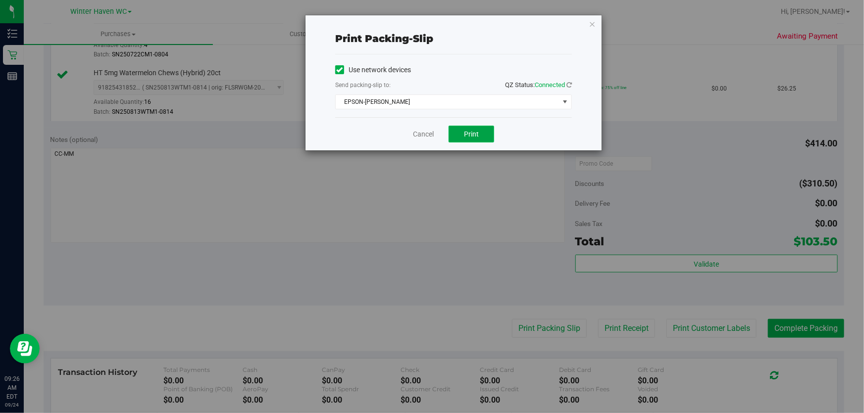
click at [486, 134] on button "Print" at bounding box center [472, 134] width 46 height 17
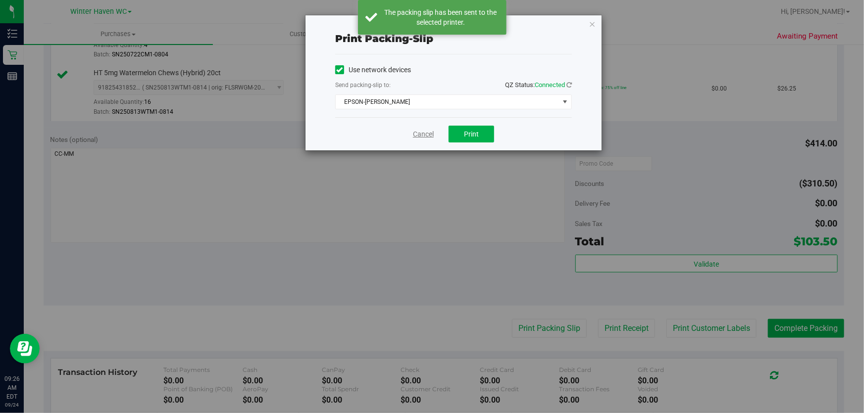
click at [428, 134] on link "Cancel" at bounding box center [423, 134] width 21 height 10
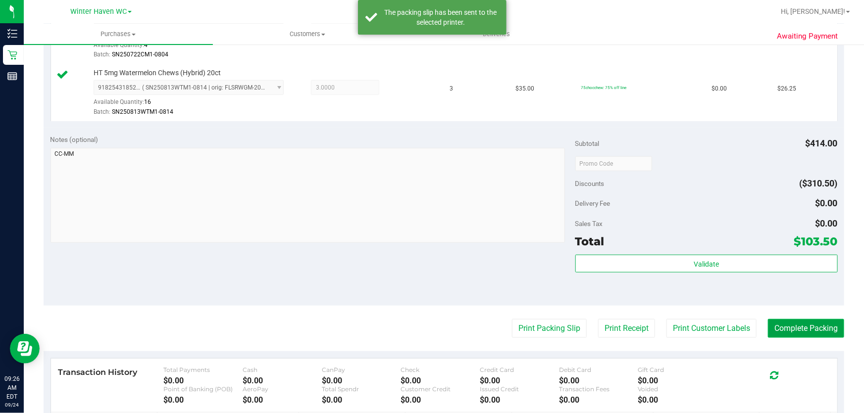
click at [811, 327] on button "Complete Packing" at bounding box center [806, 328] width 76 height 19
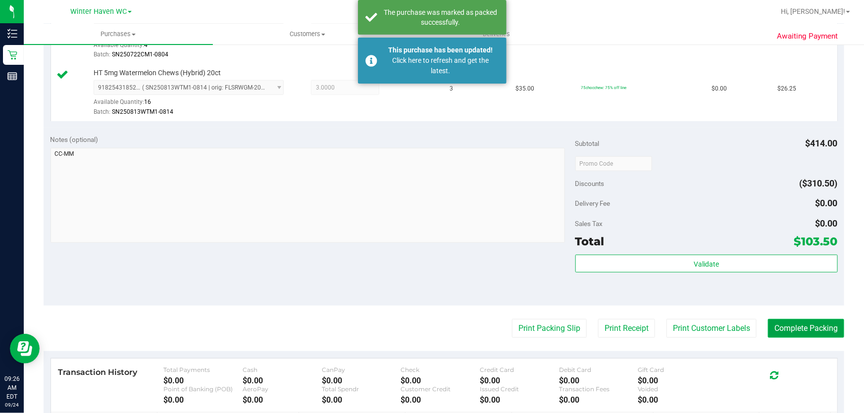
click at [811, 327] on button "Complete Packing" at bounding box center [806, 328] width 76 height 19
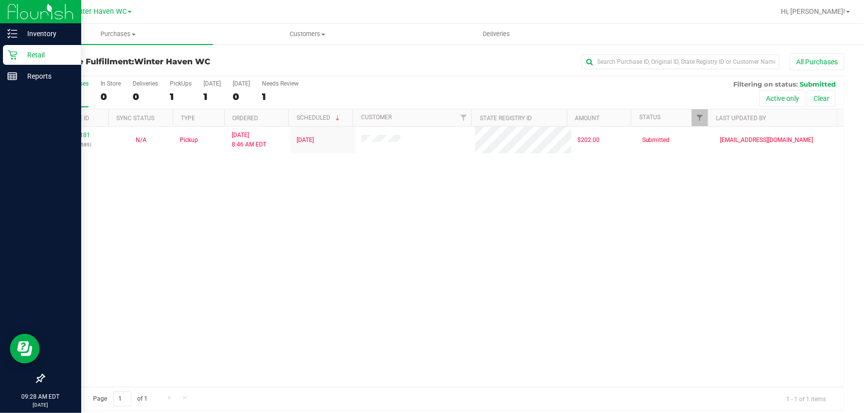
click at [32, 51] on p "Retail" at bounding box center [46, 55] width 59 height 12
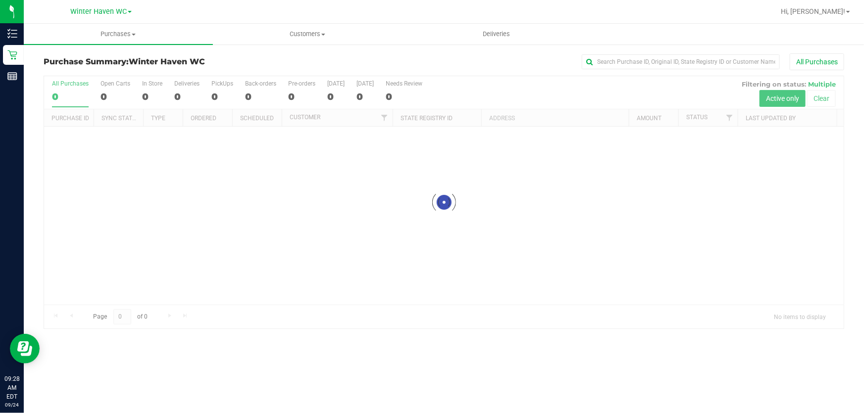
click at [433, 59] on div "All Purchases" at bounding box center [577, 61] width 534 height 17
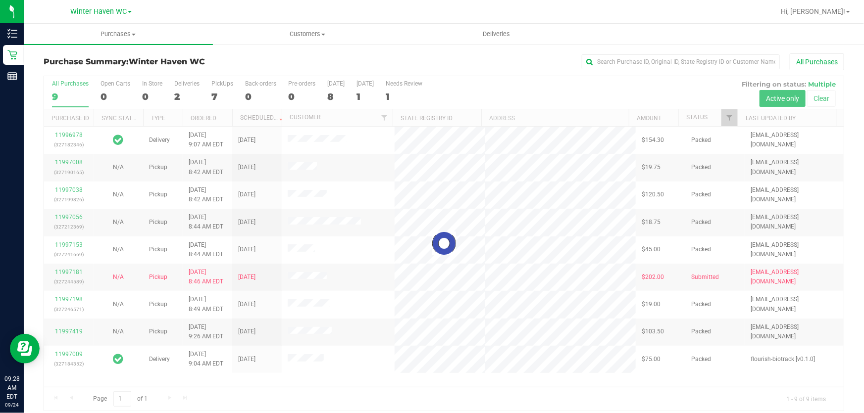
click at [476, 79] on div at bounding box center [444, 243] width 800 height 335
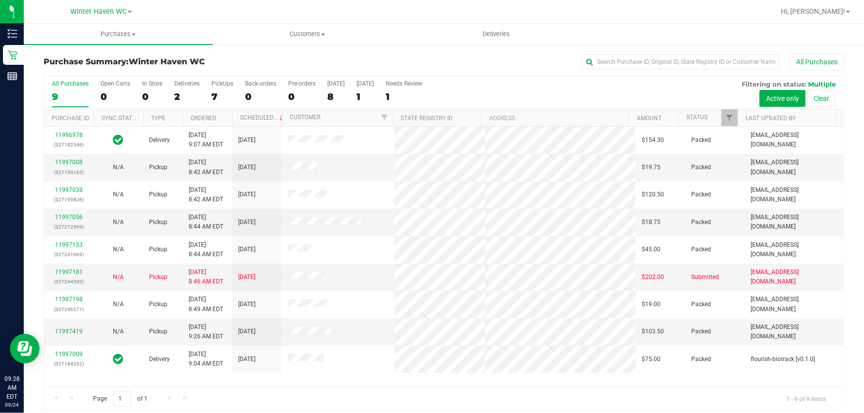
click at [545, 93] on div "All Purchases 9 Open Carts 0 In Store 0 Deliveries 2 PickUps 7 Back-orders 0 Pr…" at bounding box center [444, 92] width 800 height 33
click at [564, 93] on div "All Purchases 9 Open Carts 0 In Store 0 Deliveries 2 PickUps 7 Back-orders 0 Pr…" at bounding box center [444, 92] width 800 height 33
click at [541, 90] on div "All Purchases 9 Open Carts 0 In Store 0 Deliveries 2 PickUps 7 Back-orders 0 Pr…" at bounding box center [444, 92] width 800 height 33
click at [541, 89] on div "All Purchases 9 Open Carts 0 In Store 0 Deliveries 2 PickUps 7 Back-orders 0 Pr…" at bounding box center [444, 92] width 800 height 33
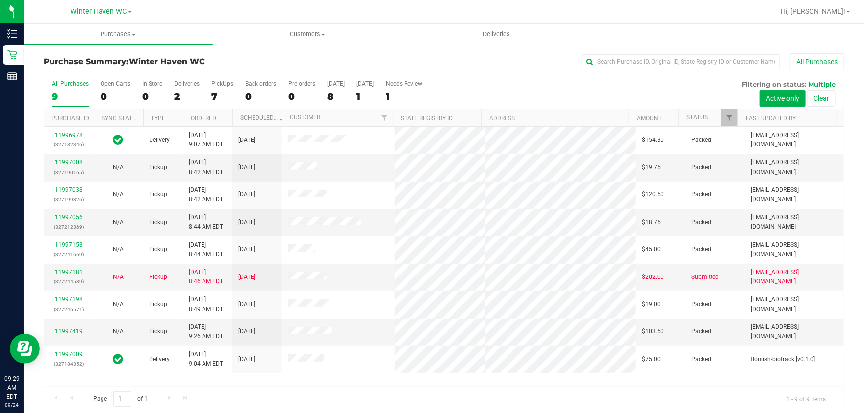
click at [531, 88] on div "All Purchases 9 Open Carts 0 In Store 0 Deliveries 2 PickUps 7 Back-orders 0 Pr…" at bounding box center [444, 92] width 800 height 33
click at [525, 98] on div "All Purchases 9 Open Carts 0 In Store 0 Deliveries 2 PickUps 7 Back-orders 0 Pr…" at bounding box center [444, 92] width 800 height 33
click at [487, 87] on div "All Purchases 9 Open Carts 0 In Store 0 Deliveries 2 PickUps 7 Back-orders 0 Pr…" at bounding box center [444, 92] width 800 height 33
click at [218, 90] on label "PickUps 7" at bounding box center [222, 93] width 22 height 27
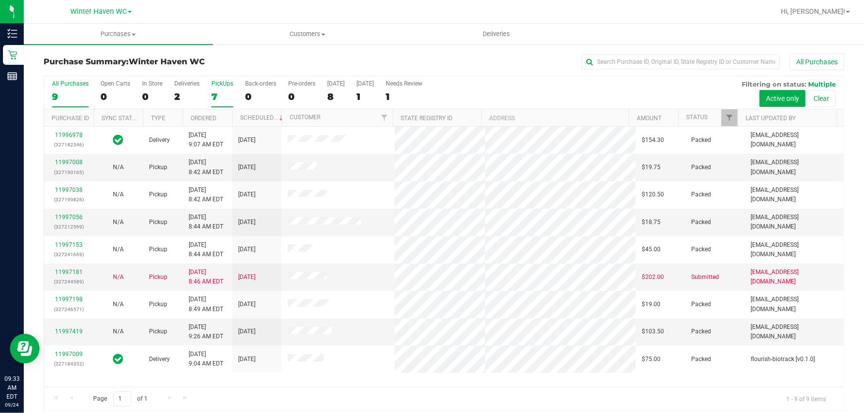
click at [0, 0] on input "PickUps 7" at bounding box center [0, 0] width 0 height 0
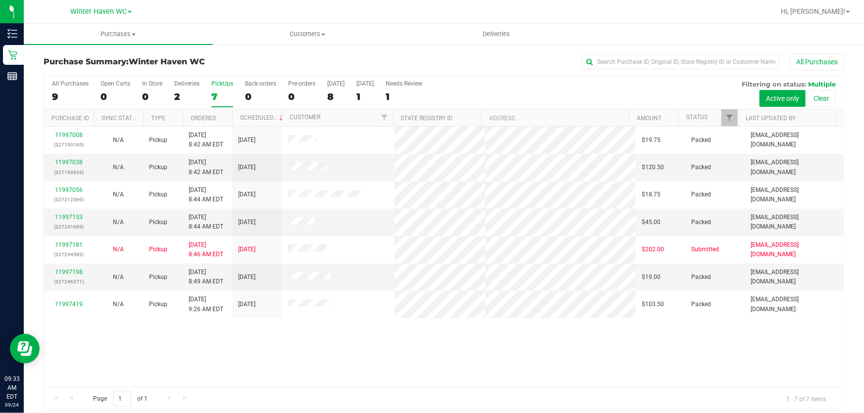
click at [570, 90] on div "All Purchases 9 Open Carts 0 In Store 0 Deliveries 2 PickUps 7 Back-orders 0 Pr…" at bounding box center [444, 92] width 800 height 33
click at [599, 351] on div "11997008 (327190165) N/A Pickup 9/24/2025 8:42 AM EDT 9/24/2025 $19.75 Packed a…" at bounding box center [444, 257] width 800 height 260
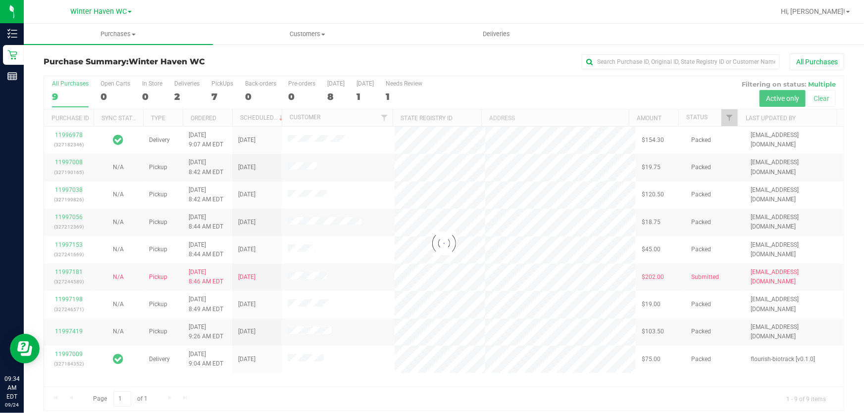
click at [554, 90] on div at bounding box center [444, 243] width 800 height 335
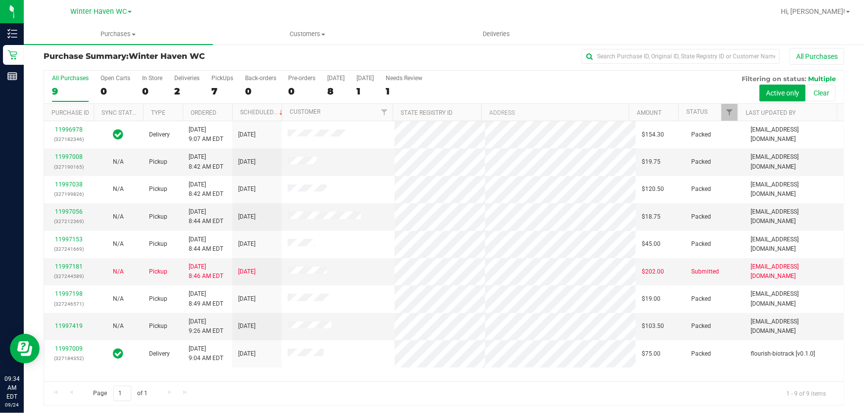
scroll to position [7, 0]
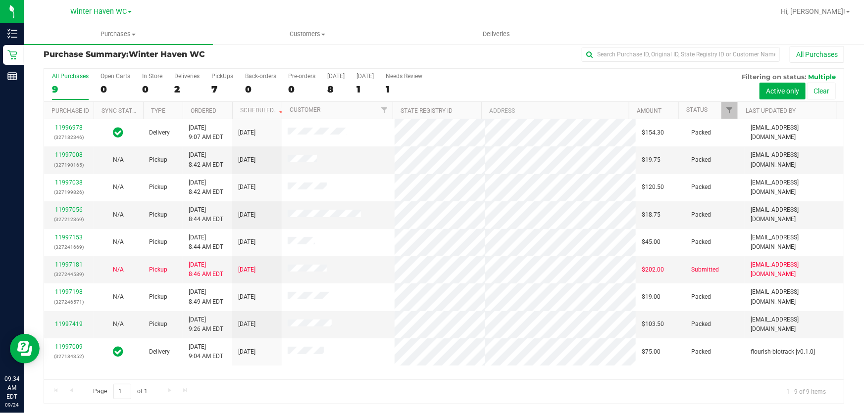
click at [527, 91] on div "All Purchases 9 Open Carts 0 In Store 0 Deliveries 2 PickUps 7 Back-orders 0 Pr…" at bounding box center [444, 85] width 800 height 33
click at [527, 90] on div "All Purchases 9 Open Carts 0 In Store 0 Deliveries 2 PickUps 7 Back-orders 0 Pr…" at bounding box center [444, 85] width 800 height 33
click at [495, 74] on div "All Purchases 9 Open Carts 0 In Store 0 Deliveries 2 PickUps 7 Back-orders 0 Pr…" at bounding box center [444, 73] width 800 height 8
click at [216, 89] on div "7" at bounding box center [222, 89] width 22 height 11
click at [0, 0] on input "PickUps 7" at bounding box center [0, 0] width 0 height 0
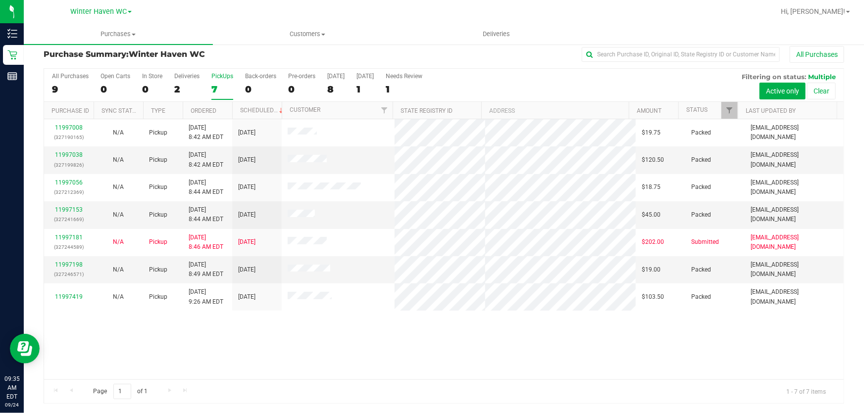
click at [464, 71] on div "All Purchases 9 Open Carts 0 In Store 0 Deliveries 2 PickUps 7 Back-orders 0 Pr…" at bounding box center [444, 73] width 800 height 8
click at [497, 83] on div "All Purchases 9 Open Carts 0 In Store 0 Deliveries 2 PickUps 7 Back-orders 0 Pr…" at bounding box center [444, 85] width 800 height 33
click at [587, 335] on div "11997008 (327190165) N/A Pickup [DATE] 8:42 AM EDT 9/24/2025 $19.75 Packed [EMA…" at bounding box center [444, 249] width 800 height 260
click at [587, 335] on div "11997008 (327190165) N/A Pickup 9/24/2025 8:42 AM EDT 9/24/2025 $19.75 Packed a…" at bounding box center [444, 249] width 800 height 260
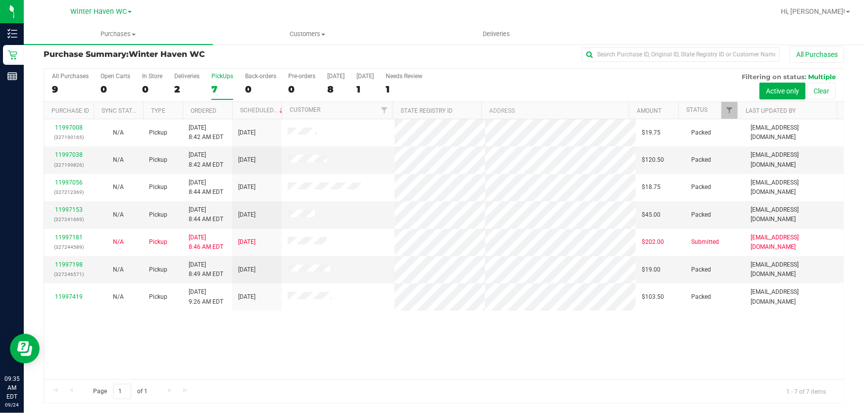
click at [587, 335] on div "11997008 (327190165) N/A Pickup 9/24/2025 8:42 AM EDT 9/24/2025 $19.75 Packed a…" at bounding box center [444, 249] width 800 height 260
click at [582, 352] on div "11997008 (327190165) N/A Pickup 9/24/2025 8:42 AM EDT 9/24/2025 $19.75 Packed a…" at bounding box center [444, 249] width 800 height 260
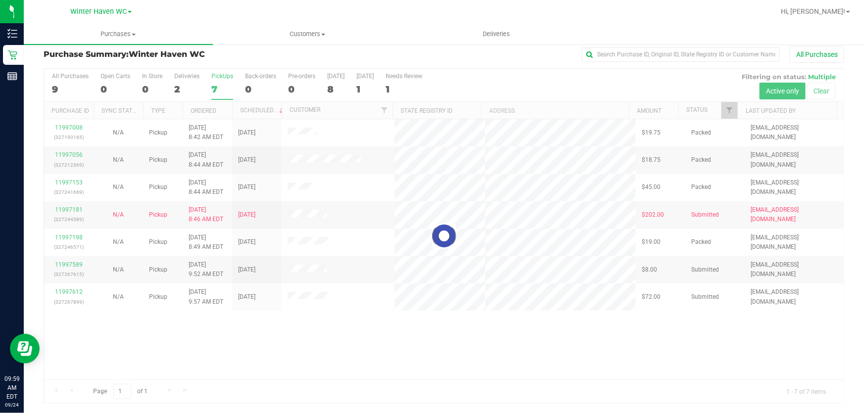
click at [515, 327] on div at bounding box center [444, 236] width 800 height 335
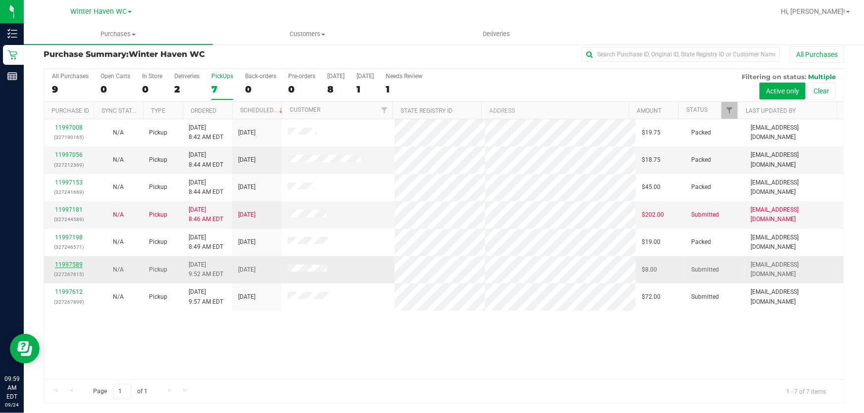
click at [72, 265] on link "11997589" at bounding box center [69, 264] width 28 height 7
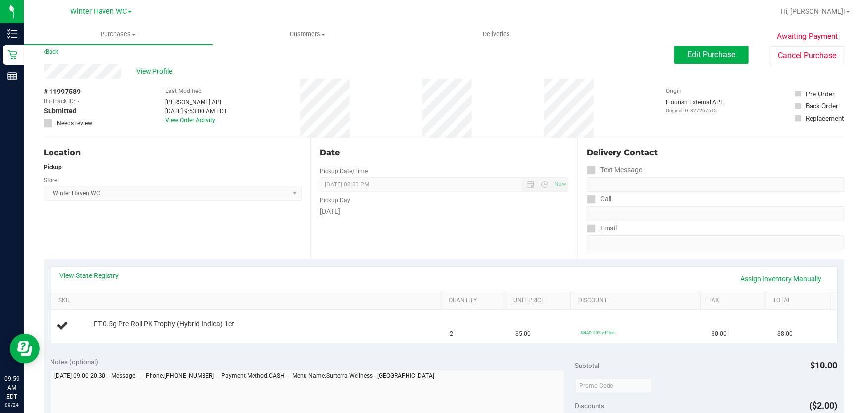
click at [131, 200] on span "Winter Haven WC Select Store Bonita Springs WC Boynton Beach WC Bradenton WC Br…" at bounding box center [173, 193] width 258 height 15
click at [118, 274] on link "View State Registry" at bounding box center [89, 276] width 59 height 10
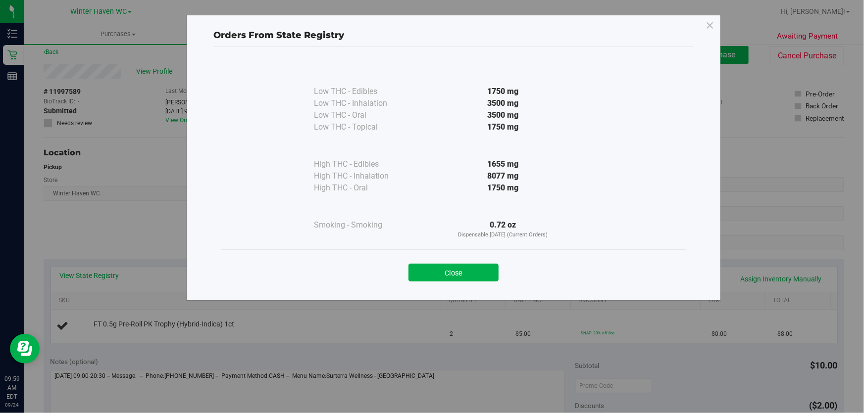
click at [469, 266] on button "Close" at bounding box center [453, 273] width 90 height 18
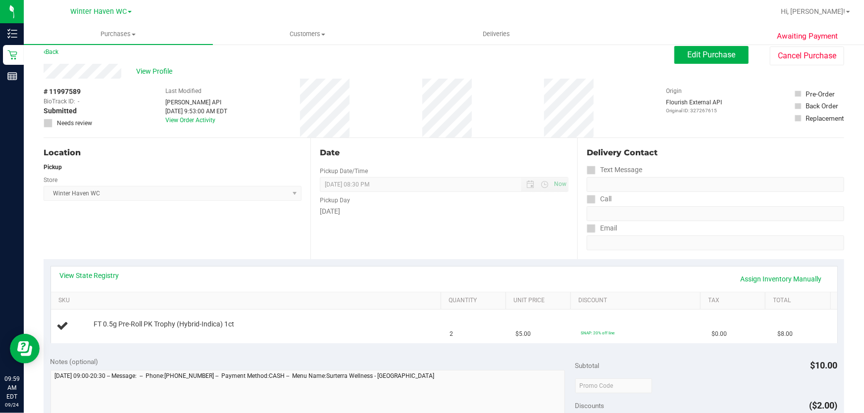
click at [327, 275] on div "View State Registry Assign Inventory Manually" at bounding box center [444, 279] width 768 height 17
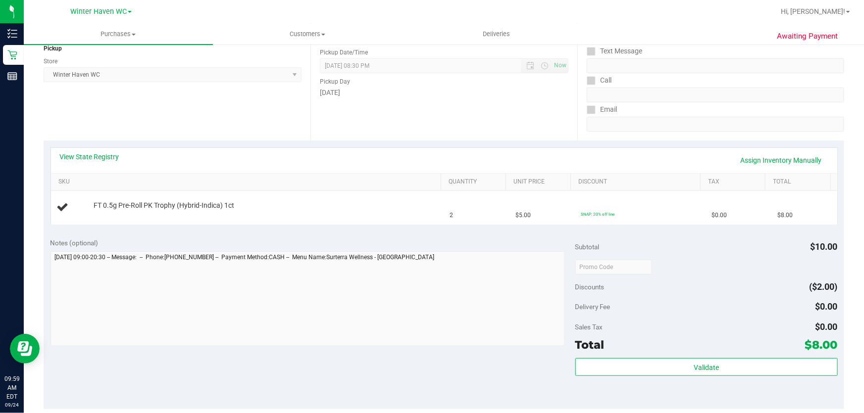
scroll to position [143, 0]
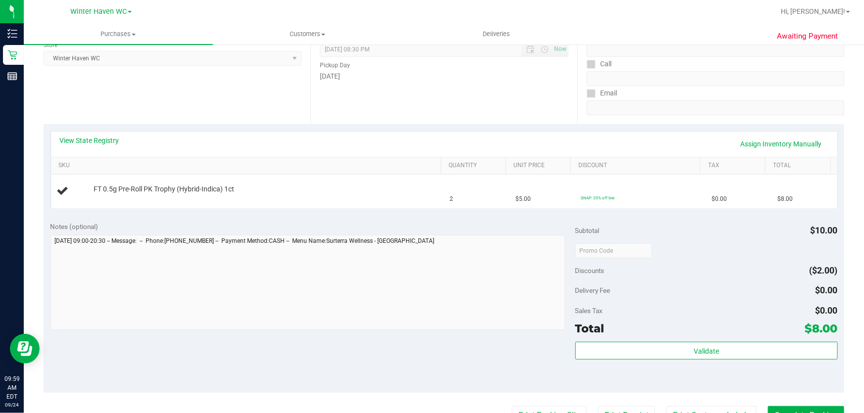
click at [418, 222] on div "Notes (optional)" at bounding box center [312, 227] width 525 height 10
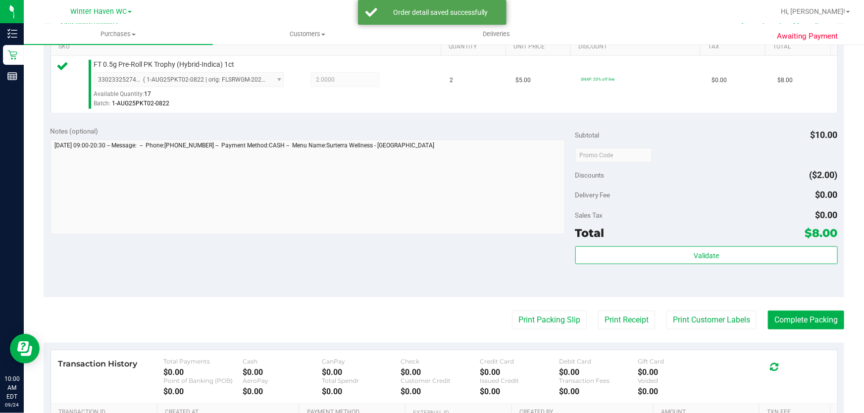
scroll to position [303, 0]
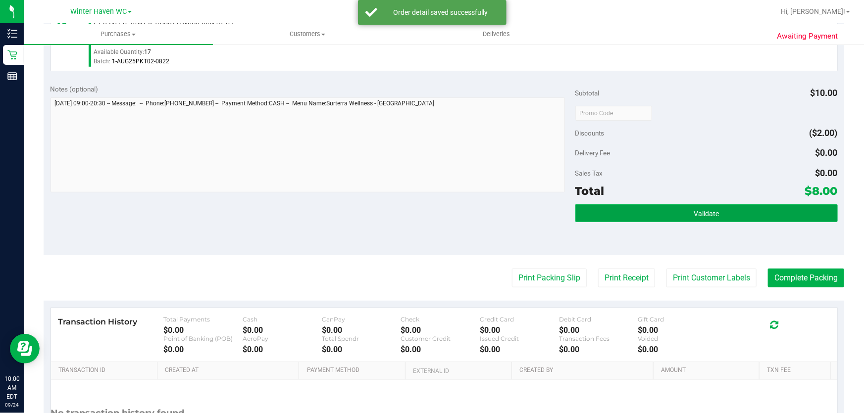
click at [725, 211] on button "Validate" at bounding box center [706, 213] width 262 height 18
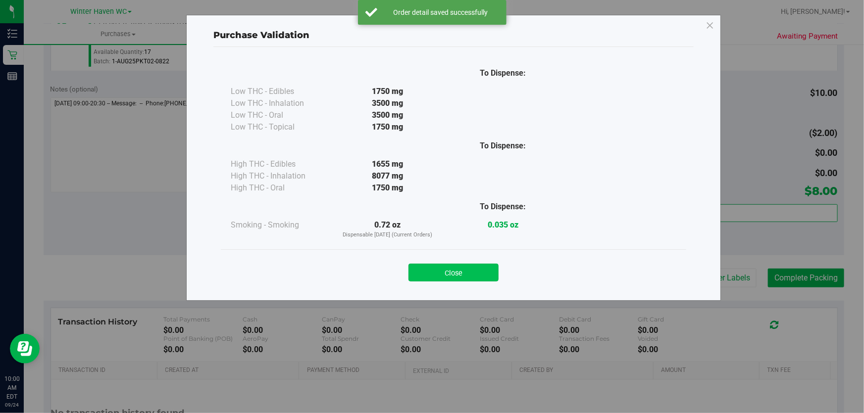
click at [465, 269] on button "Close" at bounding box center [453, 273] width 90 height 18
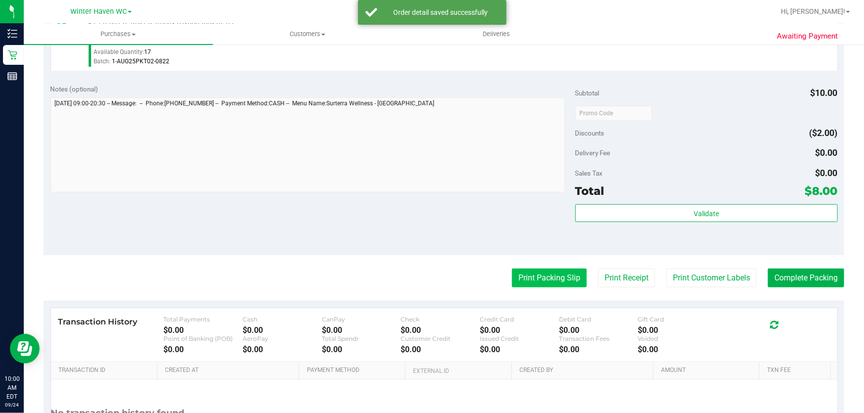
click at [541, 285] on button "Print Packing Slip" at bounding box center [549, 278] width 75 height 19
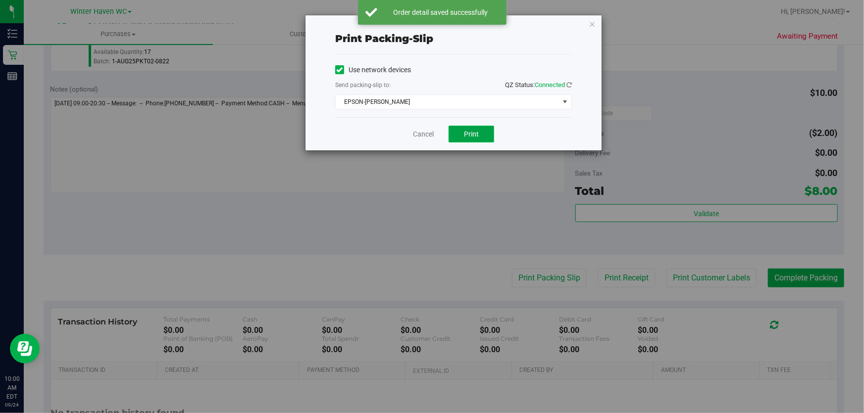
click at [476, 135] on span "Print" at bounding box center [471, 134] width 15 height 8
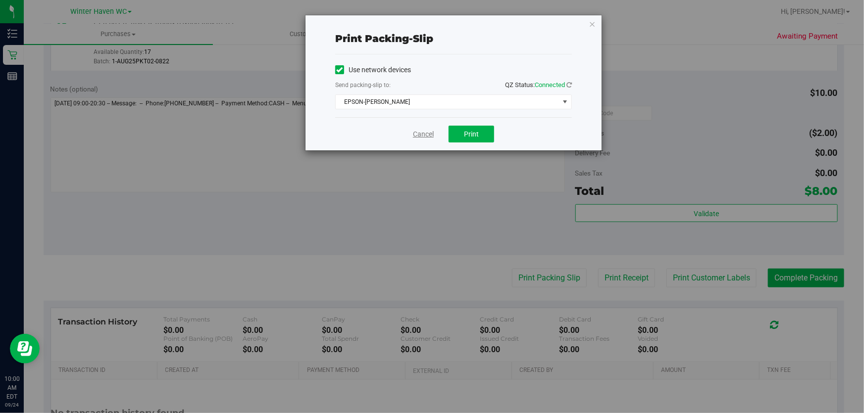
click at [417, 136] on link "Cancel" at bounding box center [423, 134] width 21 height 10
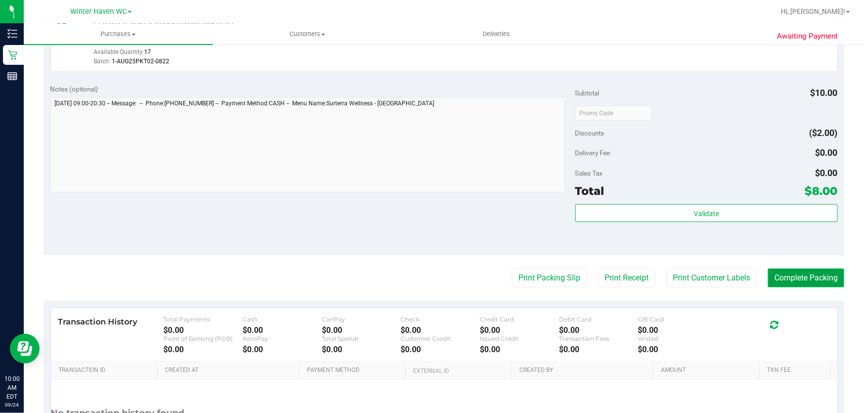
click at [804, 279] on button "Complete Packing" at bounding box center [806, 278] width 76 height 19
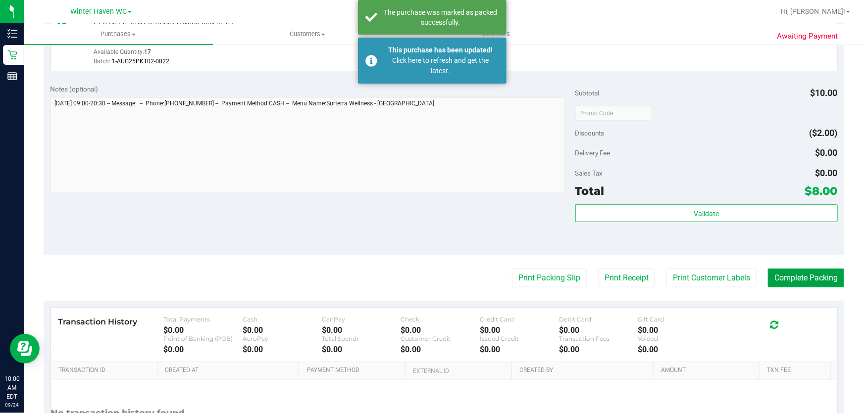
click at [819, 275] on button "Complete Packing" at bounding box center [806, 278] width 76 height 19
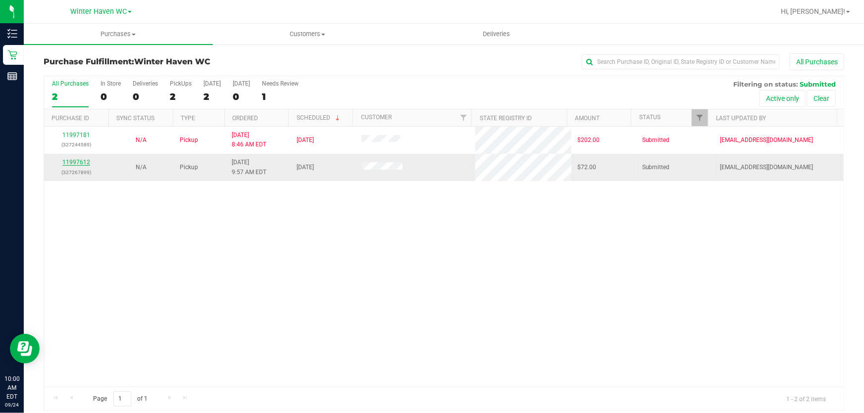
click at [75, 160] on link "11997612" at bounding box center [76, 162] width 28 height 7
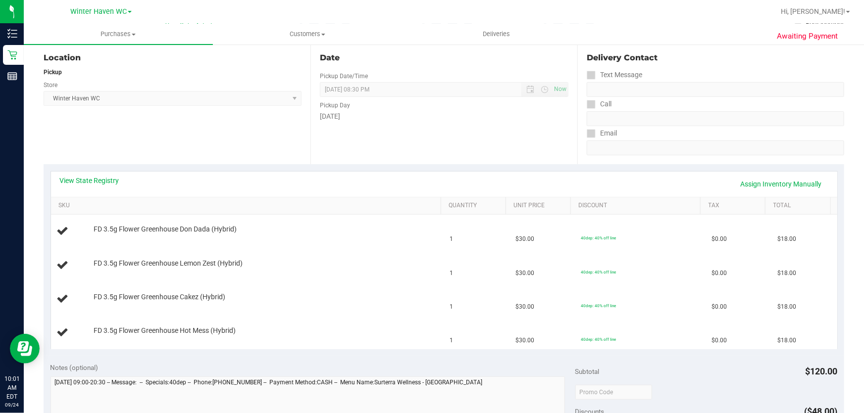
scroll to position [135, 0]
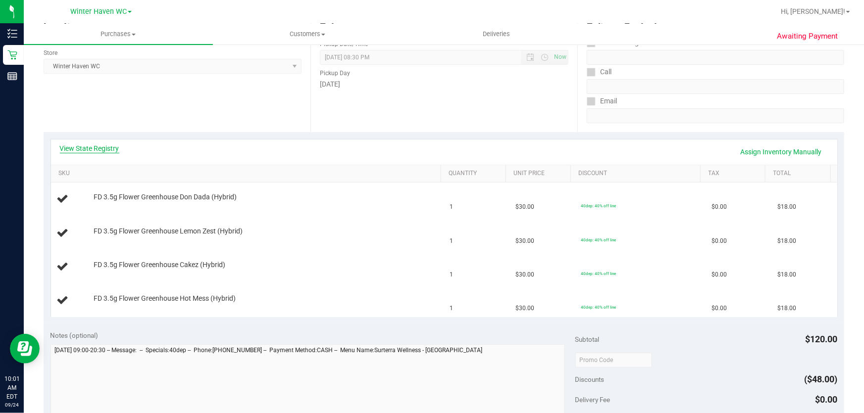
click at [106, 151] on link "View State Registry" at bounding box center [89, 149] width 59 height 10
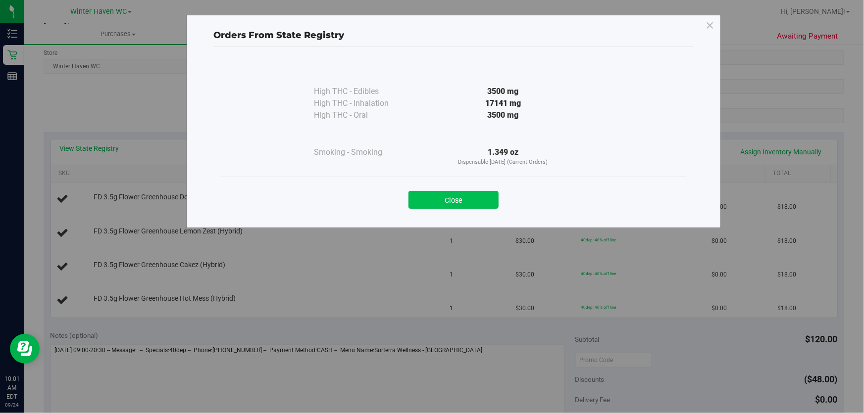
click at [452, 201] on button "Close" at bounding box center [453, 200] width 90 height 18
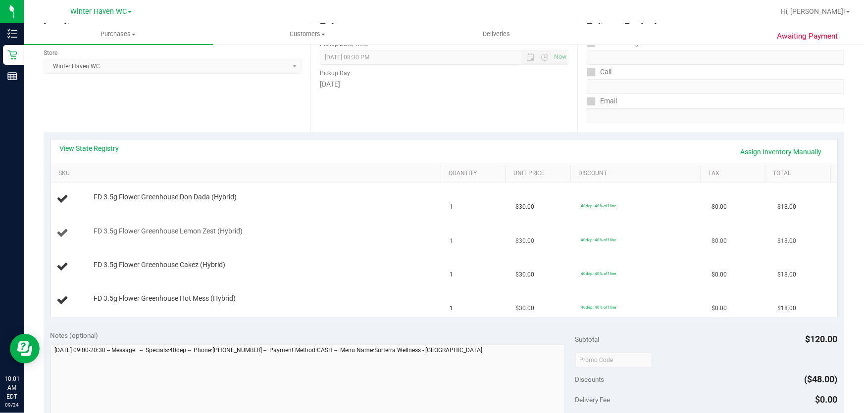
click at [296, 217] on td "FD 3.5g Flower Greenhouse Lemon Zest (Hybrid)" at bounding box center [247, 234] width 393 height 34
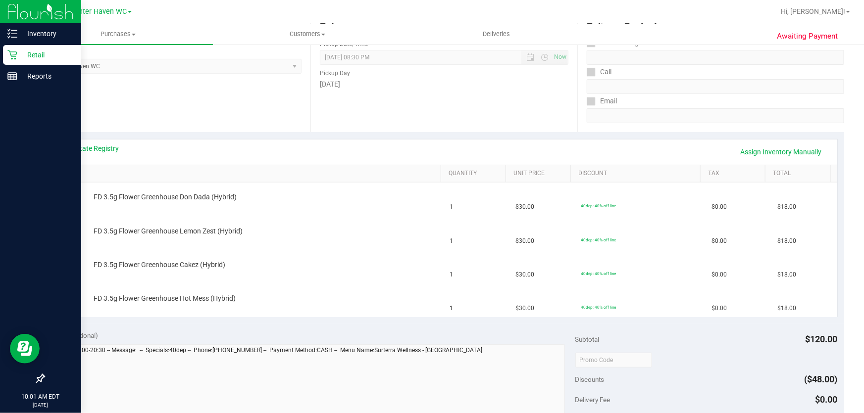
click at [35, 54] on p "Retail" at bounding box center [46, 55] width 59 height 12
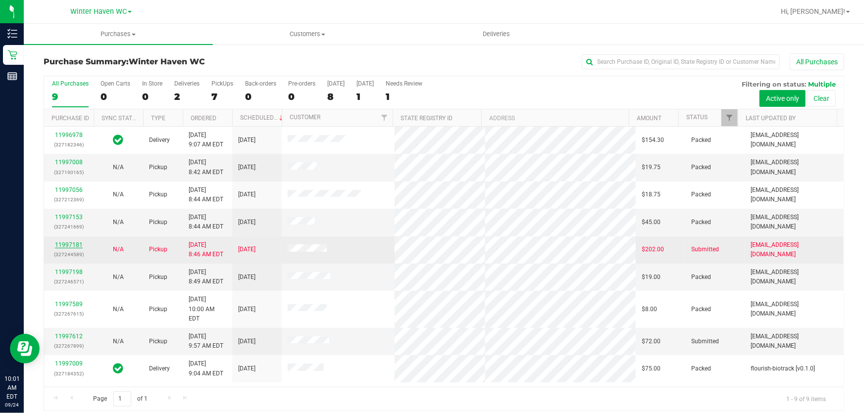
click at [66, 243] on link "11997181" at bounding box center [69, 245] width 28 height 7
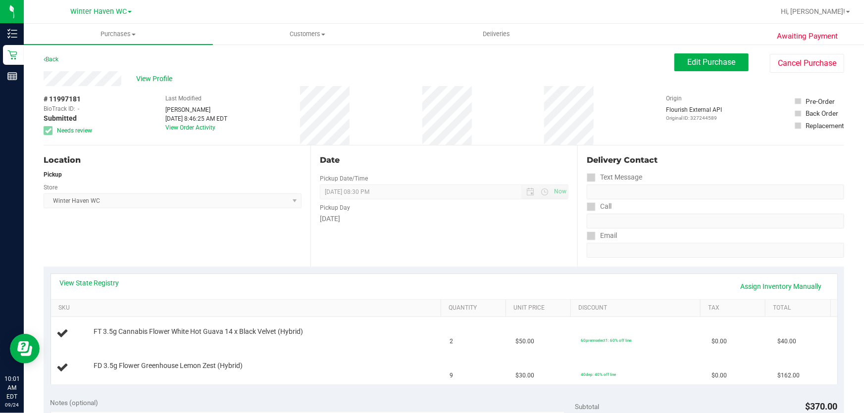
click at [782, 57] on button "Cancel Purchase" at bounding box center [807, 63] width 74 height 19
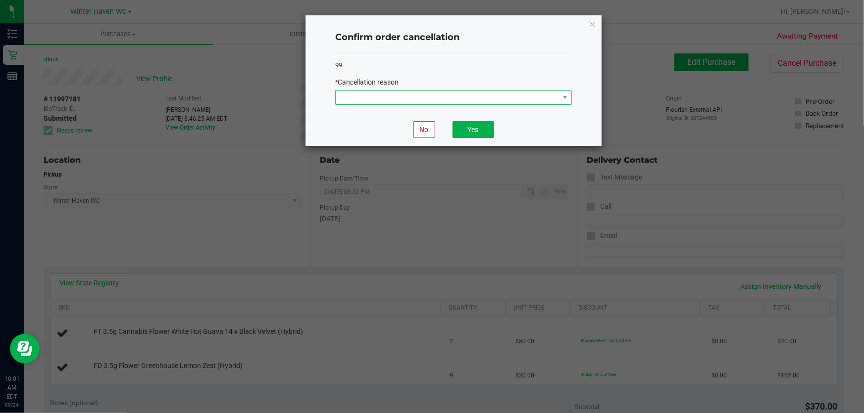
click at [505, 100] on span at bounding box center [447, 98] width 223 height 14
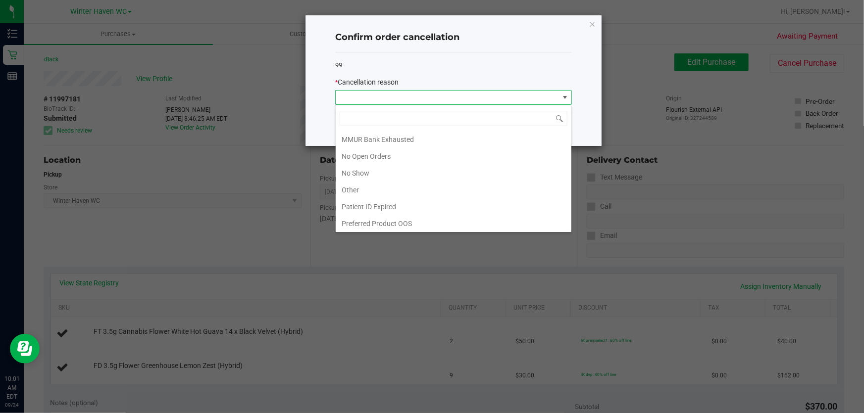
scroll to position [68, 0]
click at [452, 139] on li "MMUR Bank Exhausted" at bounding box center [454, 139] width 236 height 17
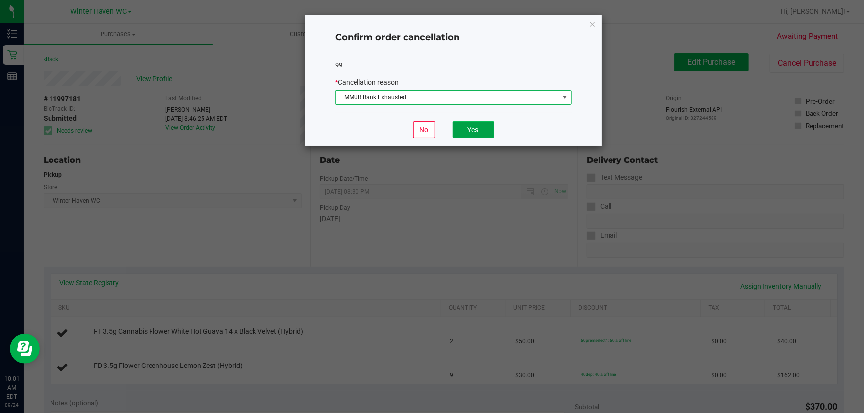
click at [484, 131] on button "Yes" at bounding box center [474, 129] width 42 height 17
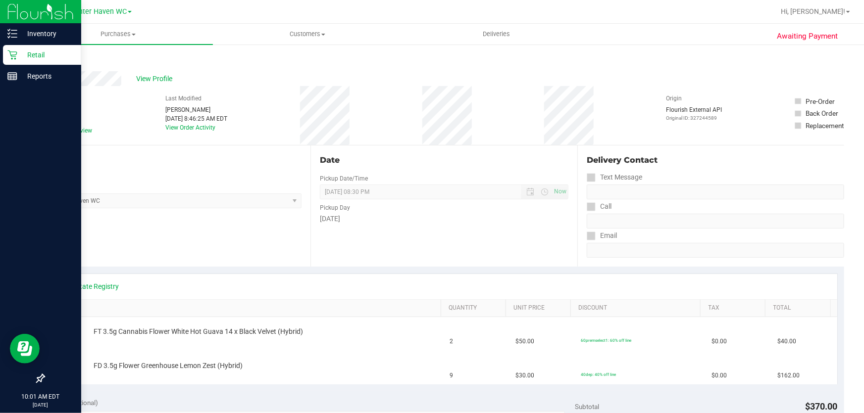
click at [40, 53] on p "Retail" at bounding box center [46, 55] width 59 height 12
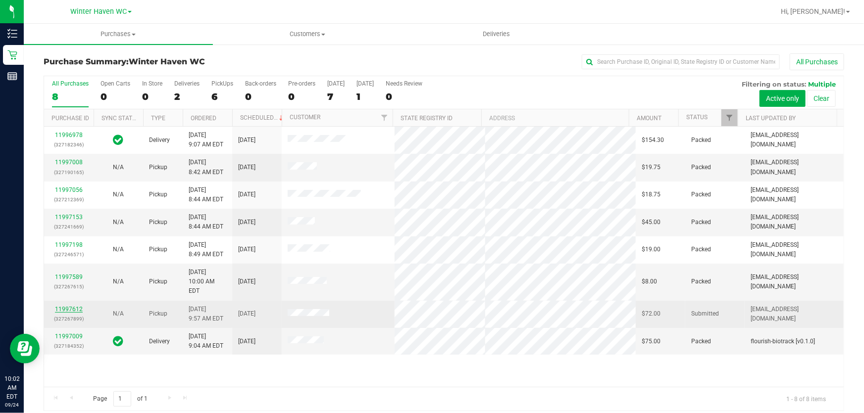
click at [74, 306] on link "11997612" at bounding box center [69, 309] width 28 height 7
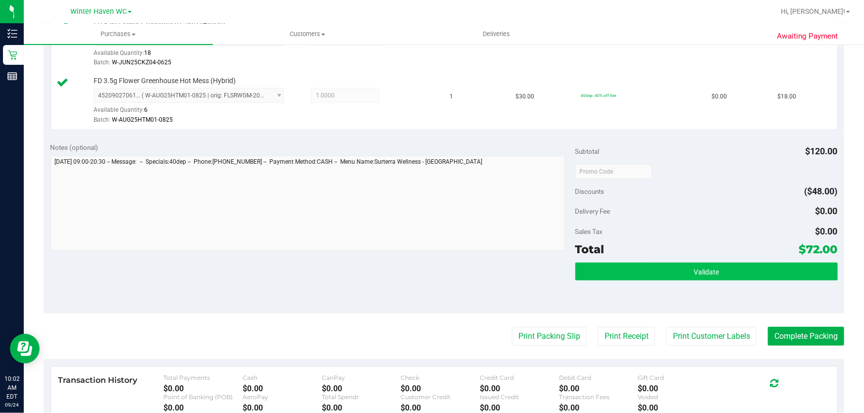
scroll to position [429, 0]
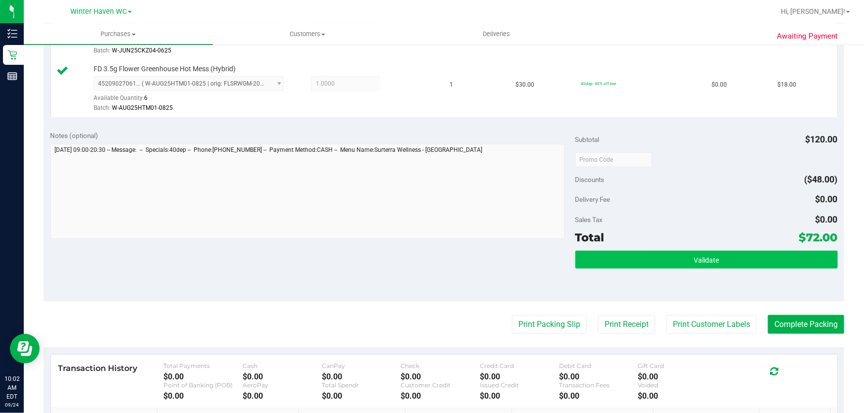
drag, startPoint x: 657, startPoint y: 247, endPoint x: 654, endPoint y: 252, distance: 6.7
click at [657, 249] on div "Subtotal $120.00 Discounts ($48.00) Delivery Fee $0.00 Sales Tax $0.00 Total $7…" at bounding box center [706, 213] width 262 height 165
click at [649, 256] on button "Validate" at bounding box center [706, 260] width 262 height 18
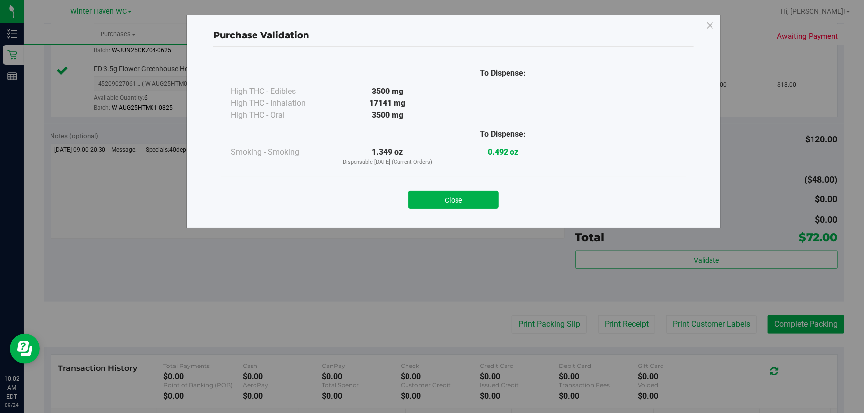
click at [472, 188] on div "Close" at bounding box center [453, 197] width 451 height 25
click at [470, 194] on button "Close" at bounding box center [453, 200] width 90 height 18
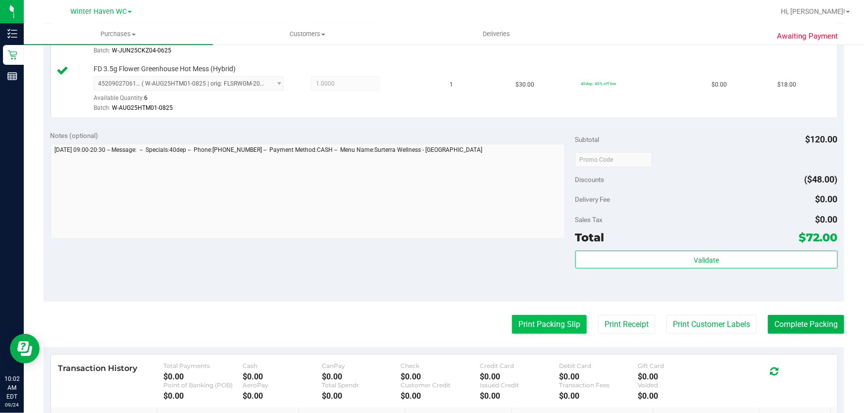
click at [535, 320] on button "Print Packing Slip" at bounding box center [549, 324] width 75 height 19
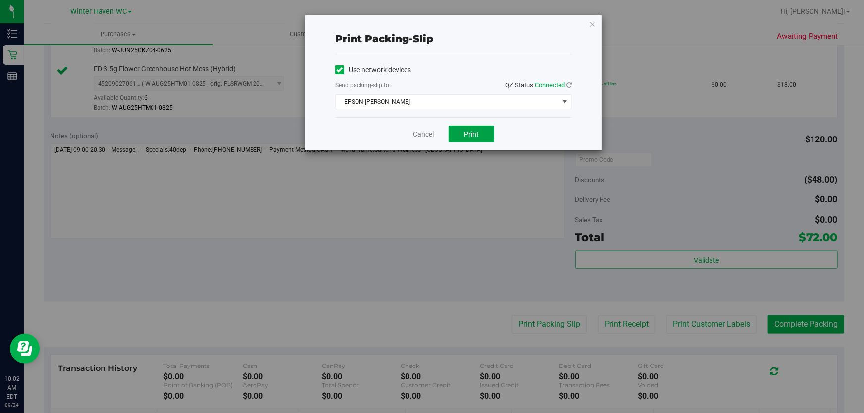
click at [484, 126] on button "Print" at bounding box center [472, 134] width 46 height 17
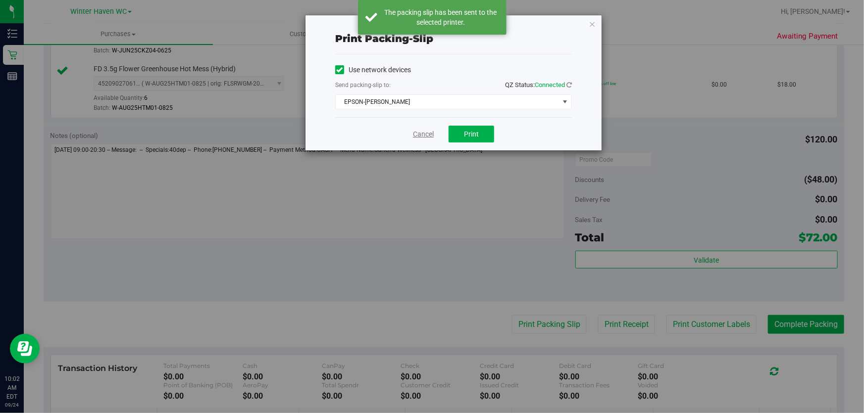
click at [425, 135] on link "Cancel" at bounding box center [423, 134] width 21 height 10
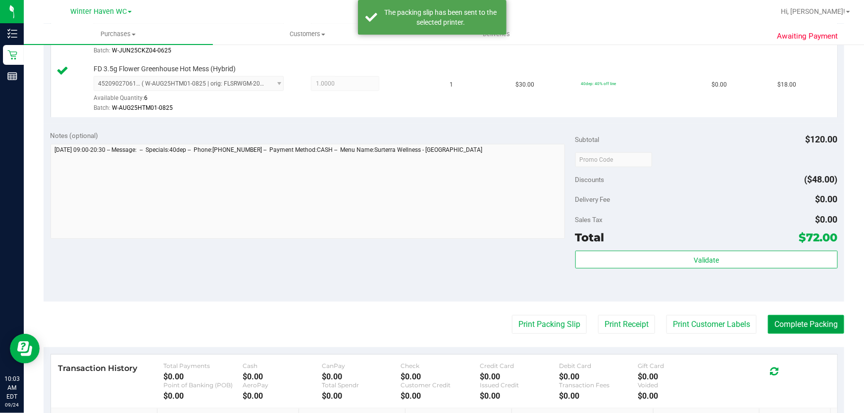
click at [820, 327] on button "Complete Packing" at bounding box center [806, 324] width 76 height 19
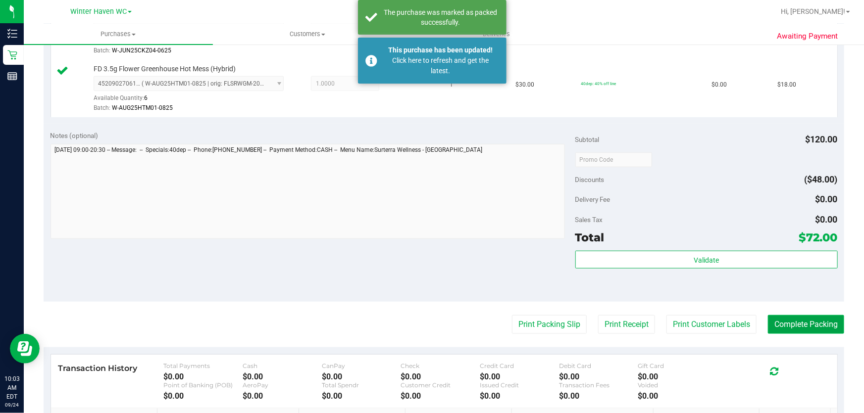
click at [820, 327] on button "Complete Packing" at bounding box center [806, 324] width 76 height 19
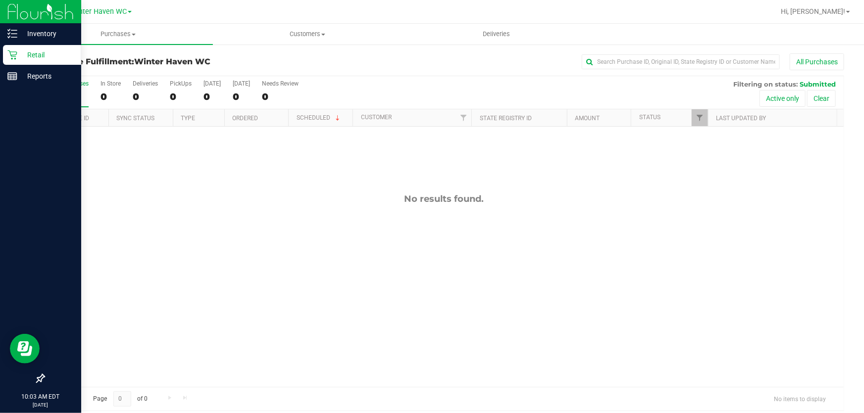
click at [37, 54] on p "Retail" at bounding box center [46, 55] width 59 height 12
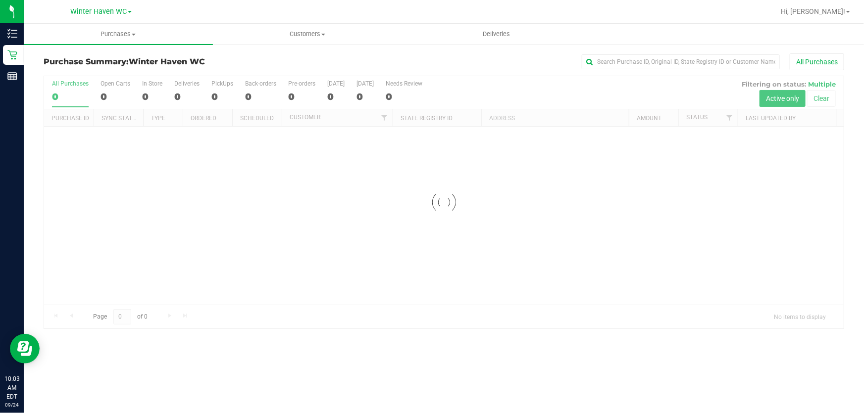
click at [420, 57] on div "All Purchases" at bounding box center [577, 61] width 534 height 17
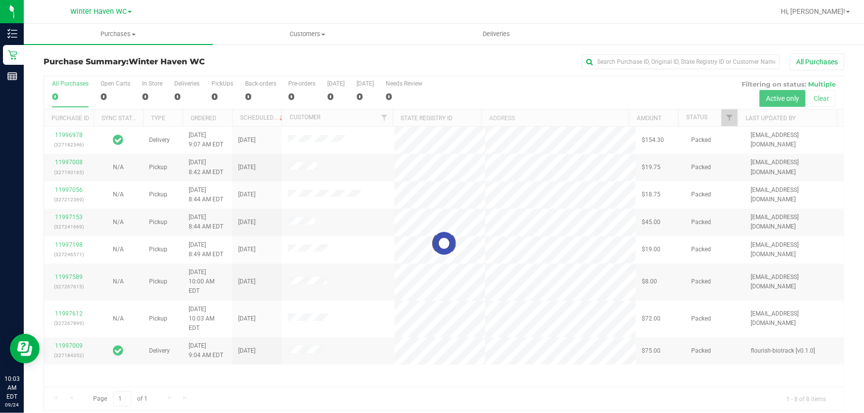
click at [499, 90] on div at bounding box center [444, 243] width 800 height 335
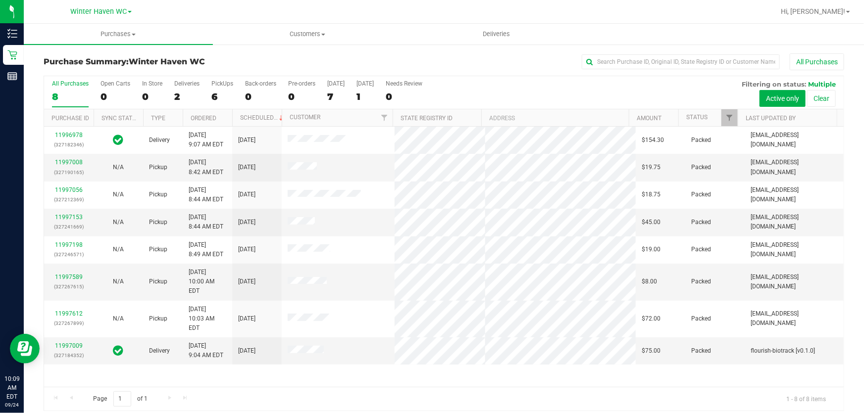
click at [505, 60] on div "All Purchases" at bounding box center [577, 61] width 534 height 17
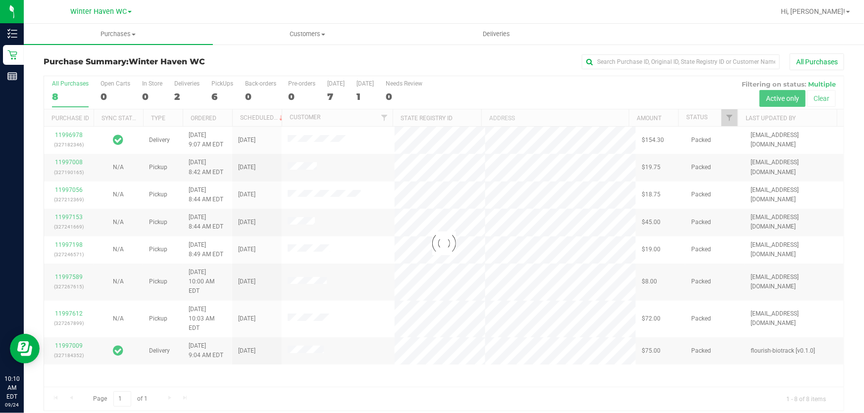
click at [523, 97] on div at bounding box center [444, 243] width 800 height 335
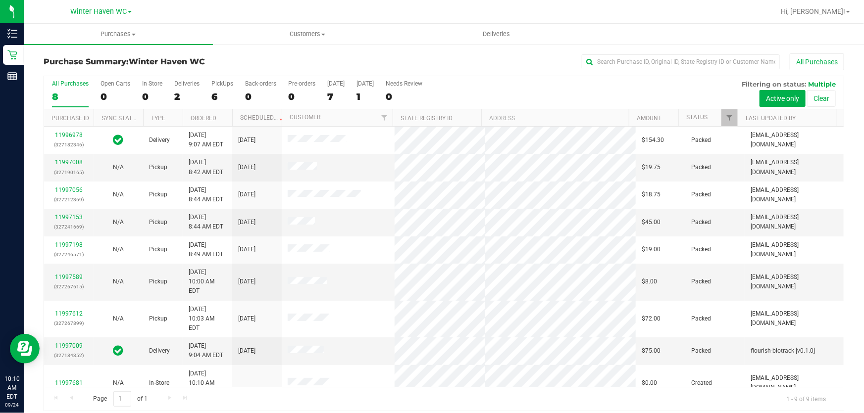
click at [508, 90] on div "All Purchases 8 Open Carts 0 In Store 0 Deliveries 2 PickUps 6 Back-orders 0 Pr…" at bounding box center [444, 92] width 800 height 33
click at [511, 54] on div "All Purchases" at bounding box center [577, 61] width 534 height 17
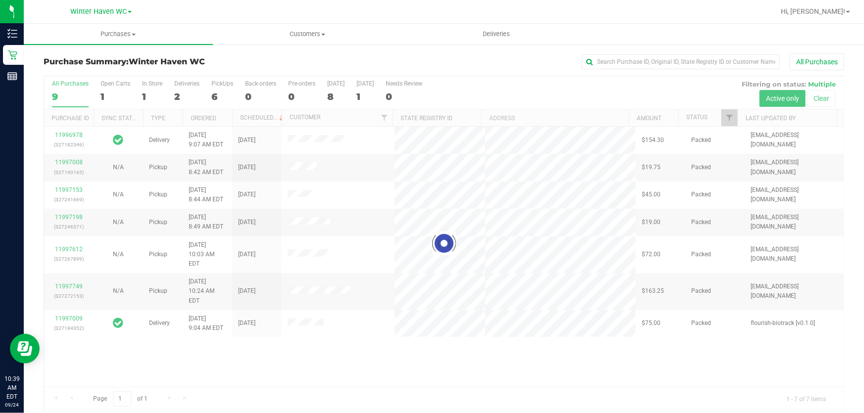
click at [265, 54] on div "Purchase Summary: [GEOGRAPHIC_DATA] All Purchases" at bounding box center [444, 64] width 801 height 22
click at [490, 342] on div at bounding box center [444, 243] width 800 height 335
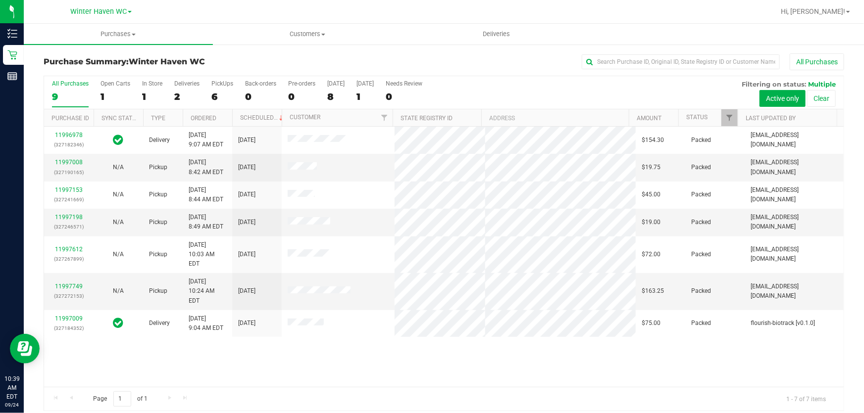
click at [487, 338] on div "11996978 (327182346) Delivery [DATE] 9:07 AM EDT 9/25/2025 $154.30 Packed [EMAI…" at bounding box center [444, 257] width 800 height 260
click at [580, 87] on div "All Purchases 9 Open Carts 1 In Store 1 Deliveries 2 PickUps 6 Back-orders 0 Pr…" at bounding box center [444, 92] width 800 height 33
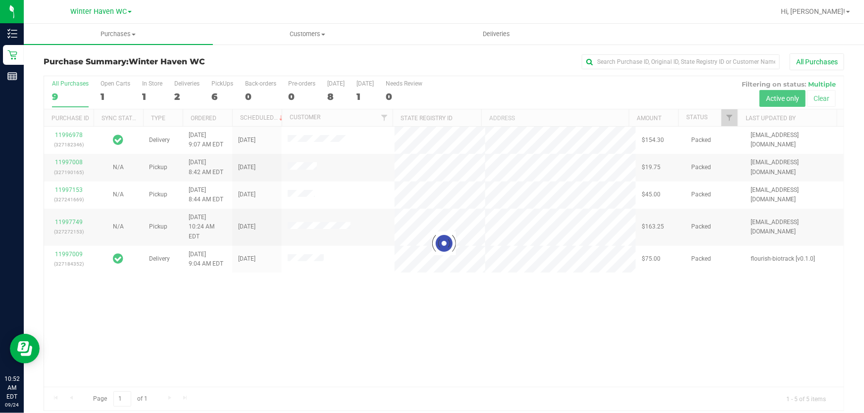
click at [509, 56] on div "All Purchases" at bounding box center [577, 61] width 534 height 17
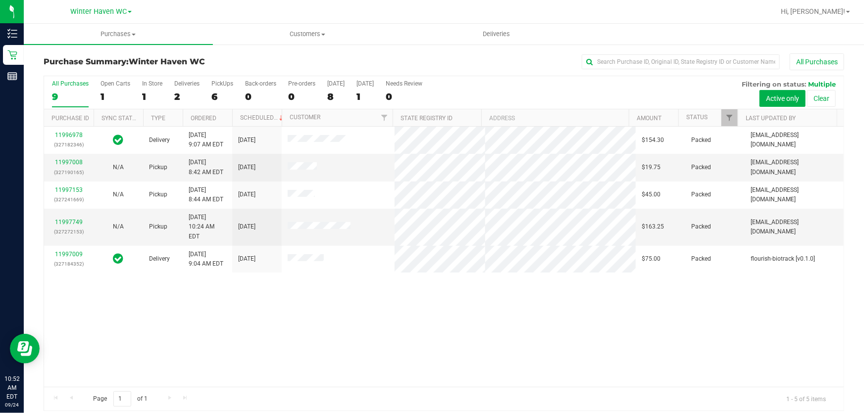
click at [593, 335] on div "11996978 (327182346) Delivery [DATE] 9:07 AM EDT 9/25/2025 $154.30 Packed [EMAI…" at bounding box center [444, 257] width 800 height 260
click at [217, 97] on div "6" at bounding box center [222, 96] width 22 height 11
click at [0, 0] on input "PickUps 6" at bounding box center [0, 0] width 0 height 0
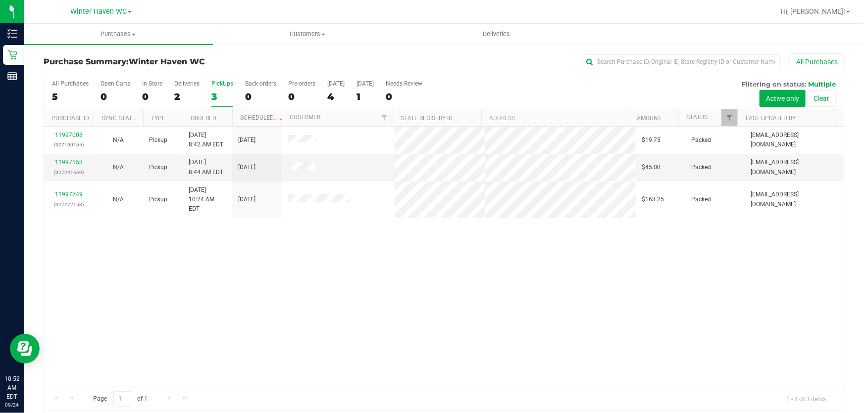
click at [236, 299] on div "11997008 (327190165) N/A Pickup [DATE] 8:42 AM EDT 9/24/2025 $19.75 Packed [EMA…" at bounding box center [444, 257] width 800 height 260
click at [387, 267] on div "11997008 (327190165) N/A Pickup [DATE] 8:42 AM EDT 9/24/2025 $19.75 Packed [EMA…" at bounding box center [444, 257] width 800 height 260
click at [518, 89] on div "All Purchases 5 Open Carts 0 In Store 0 Deliveries 2 PickUps 3 Back-orders 0 Pr…" at bounding box center [444, 92] width 800 height 33
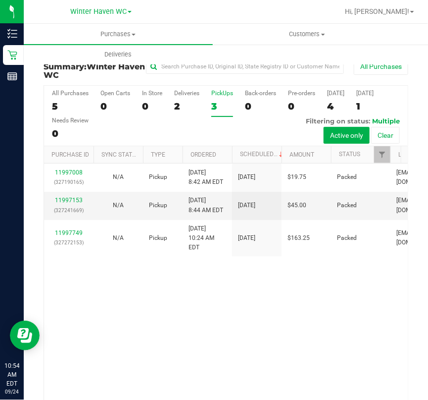
click at [135, 335] on div "11997008 (327190165) N/A Pickup [DATE] 8:42 AM EDT 9/24/2025 $19.75 Packed [EMA…" at bounding box center [226, 289] width 364 height 252
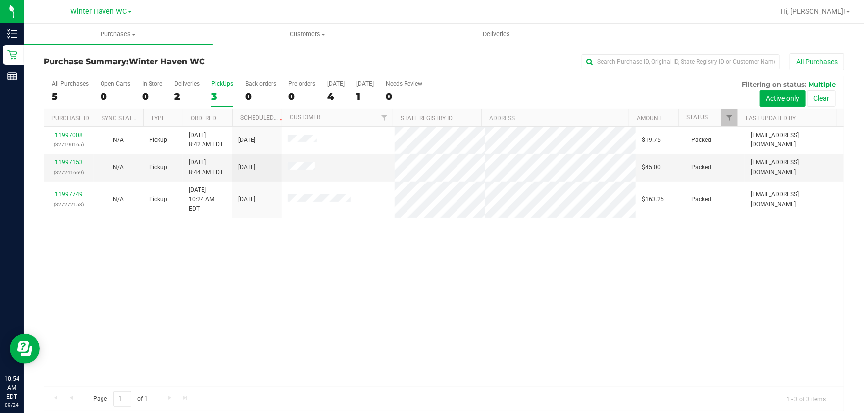
click at [581, 272] on div "11997008 (327190165) N/A Pickup [DATE] 8:42 AM EDT 9/24/2025 $19.75 Packed [EMA…" at bounding box center [444, 257] width 800 height 260
click at [486, 272] on div "11997008 (327190165) N/A Pickup [DATE] 8:42 AM EDT 9/24/2025 $19.75 Packed [EMA…" at bounding box center [444, 257] width 800 height 260
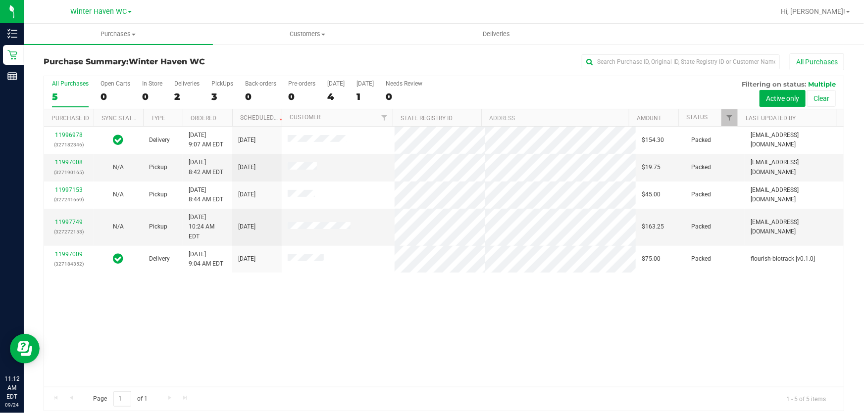
click at [593, 306] on div "11996978 (327182346) Delivery [DATE] 9:07 AM EDT 9/25/2025 $154.30 Packed [EMAI…" at bounding box center [444, 257] width 800 height 260
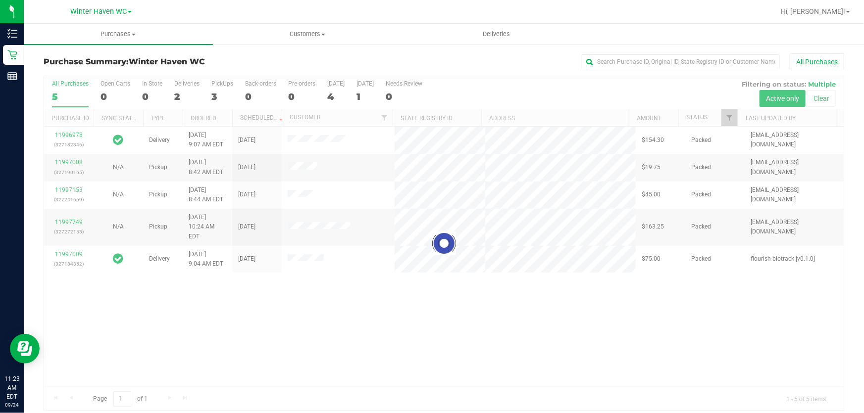
click at [535, 87] on div at bounding box center [444, 243] width 800 height 335
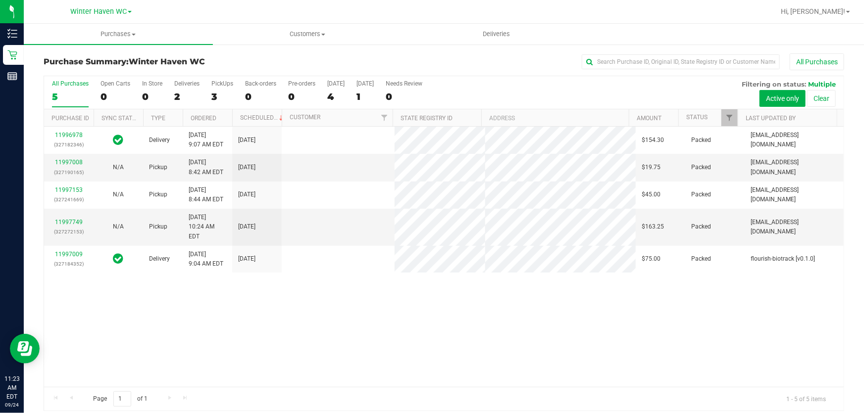
click at [552, 322] on div "11996978 (327182346) Delivery [DATE] 9:07 AM EDT 9/25/2025 $154.30 Packed [EMAI…" at bounding box center [444, 257] width 800 height 260
click at [656, 300] on div "11996978 (327182346) Delivery 9/24/2025 9:07 AM EDT 9/25/2025 $154.30 Packed ab…" at bounding box center [444, 257] width 800 height 260
click at [561, 92] on div "All Purchases 5 Open Carts 0 In Store 0 Deliveries 2 PickUps 3 Back-orders 0 Pr…" at bounding box center [444, 92] width 800 height 33
click at [255, 337] on div "11996978 (327182346) Delivery [DATE] 9:07 AM EDT 9/25/2025 $154.30 Packed [EMAI…" at bounding box center [444, 257] width 800 height 260
click at [212, 98] on div "3" at bounding box center [222, 96] width 22 height 11
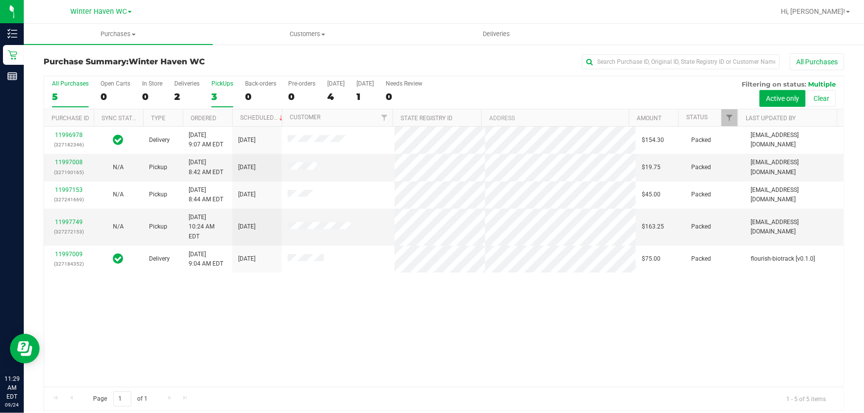
click at [0, 0] on input "PickUps 3" at bounding box center [0, 0] width 0 height 0
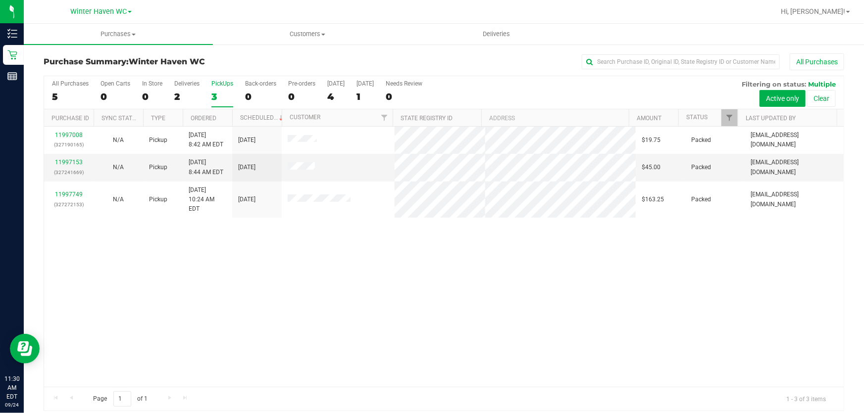
click at [200, 312] on div "11997008 (327190165) N/A Pickup [DATE] 8:42 AM EDT 9/24/2025 $19.75 Packed [EMA…" at bounding box center [444, 257] width 800 height 260
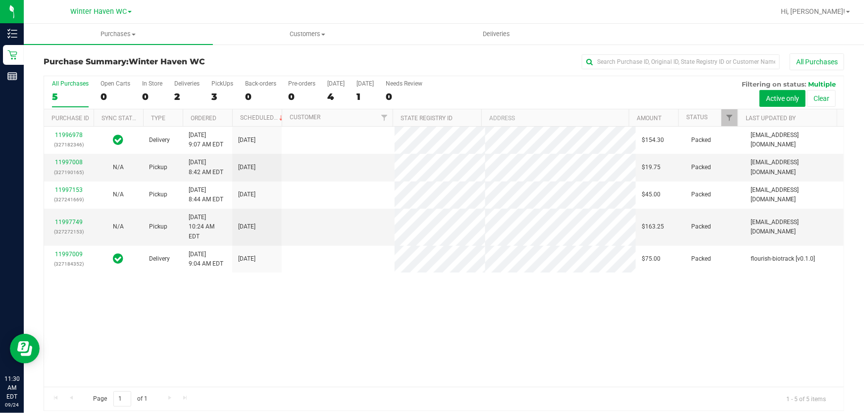
click at [585, 301] on div "11996978 (327182346) Delivery [DATE] 9:07 AM EDT 9/25/2025 $154.30 Packed [EMAI…" at bounding box center [444, 257] width 800 height 260
click at [220, 87] on label "PickUps 3" at bounding box center [222, 93] width 22 height 27
click at [0, 0] on input "PickUps 3" at bounding box center [0, 0] width 0 height 0
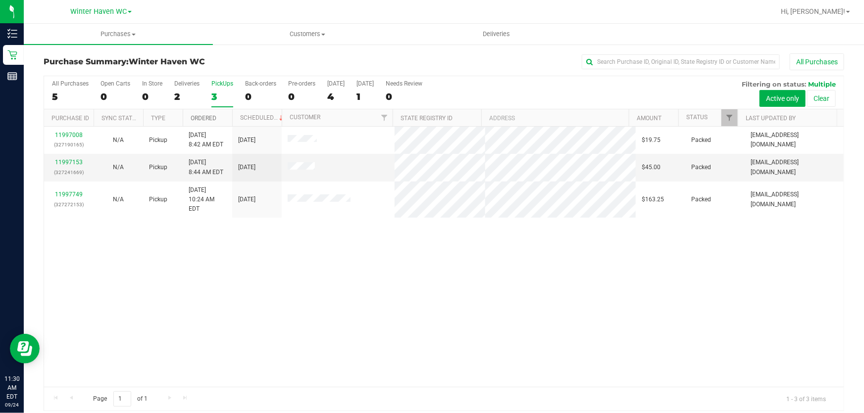
click at [203, 120] on link "Ordered" at bounding box center [204, 118] width 26 height 7
click at [214, 252] on div "11997008 (327190165) N/A Pickup [DATE] 8:42 AM EDT 9/24/2025 $19.75 Packed [EMA…" at bounding box center [444, 257] width 800 height 260
drag, startPoint x: 495, startPoint y: 284, endPoint x: 480, endPoint y: 262, distance: 26.8
click at [496, 284] on div "11997008 (327190165) N/A Pickup [DATE] 8:42 AM EDT 9/24/2025 $19.75 Packed [EMA…" at bounding box center [444, 257] width 800 height 260
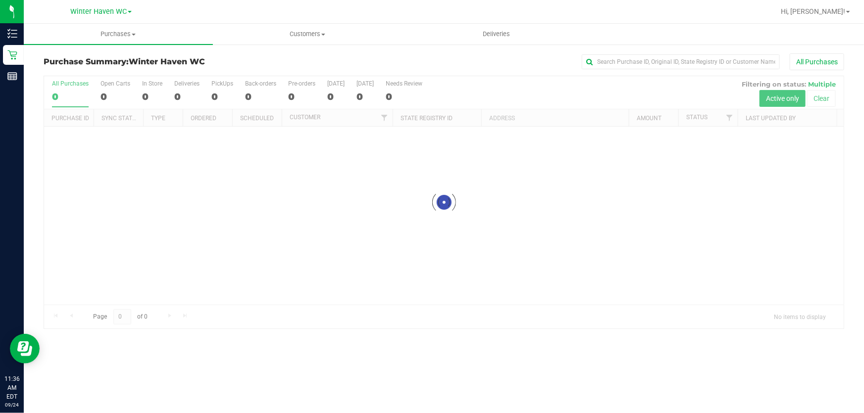
click at [588, 85] on div at bounding box center [444, 202] width 800 height 252
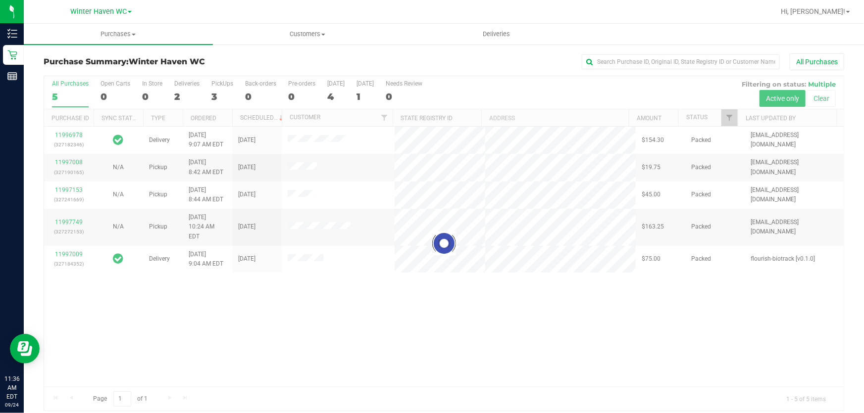
click at [617, 320] on div at bounding box center [444, 243] width 800 height 335
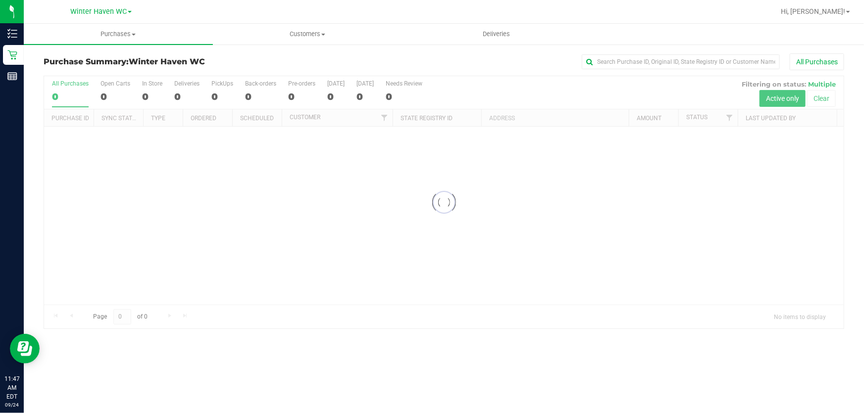
click at [460, 62] on div "All Purchases" at bounding box center [577, 61] width 534 height 17
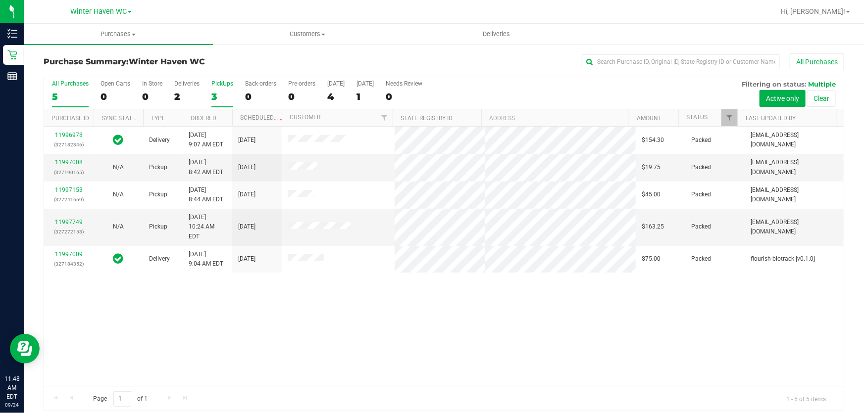
click at [225, 100] on div "3" at bounding box center [222, 96] width 22 height 11
click at [0, 0] on input "PickUps 3" at bounding box center [0, 0] width 0 height 0
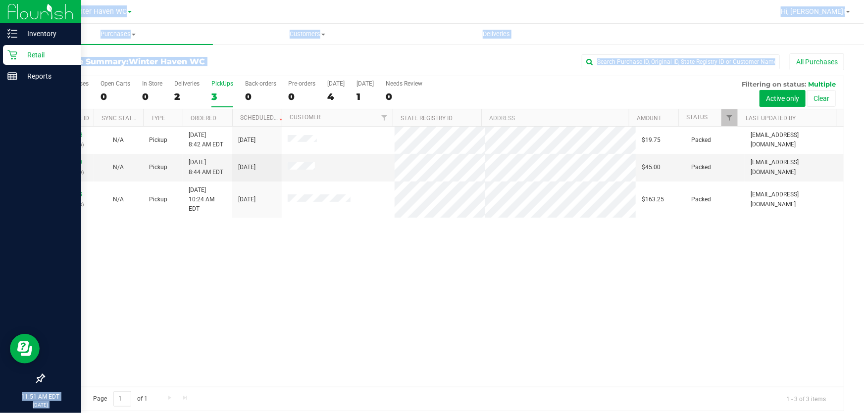
drag, startPoint x: 225, startPoint y: 100, endPoint x: 0, endPoint y: 370, distance: 352.3
click at [0, 370] on div "Inventory Retail Reports 11:51 AM EDT 09/24/2025 09/24 Winter Haven WC Hi, Abig…" at bounding box center [432, 206] width 864 height 413
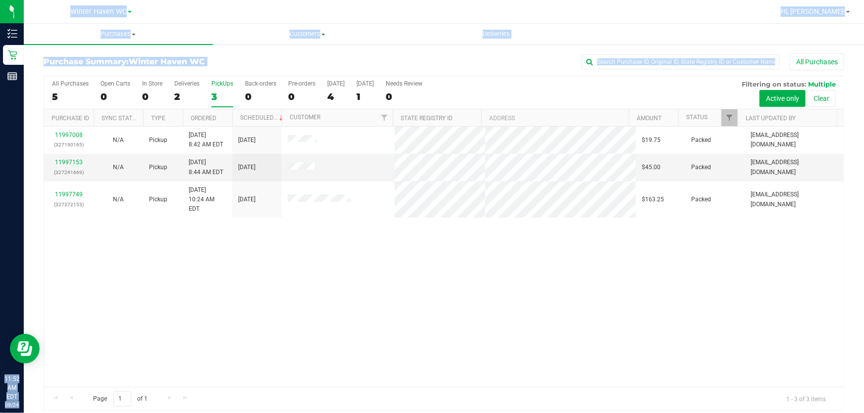
click at [314, 283] on div "11997008 (327190165) N/A Pickup [DATE] 8:42 AM EDT 9/24/2025 $19.75 Packed [EMA…" at bounding box center [444, 257] width 800 height 260
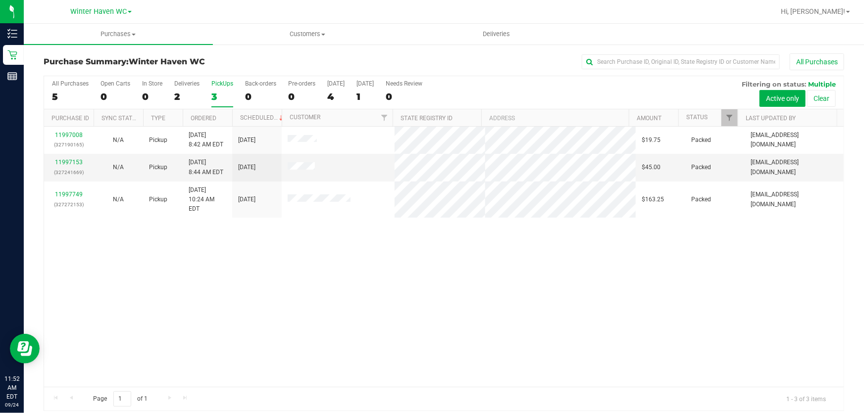
click at [606, 350] on div "11997008 (327190165) N/A Pickup [DATE] 8:42 AM EDT 9/24/2025 $19.75 Packed [EMA…" at bounding box center [444, 257] width 800 height 260
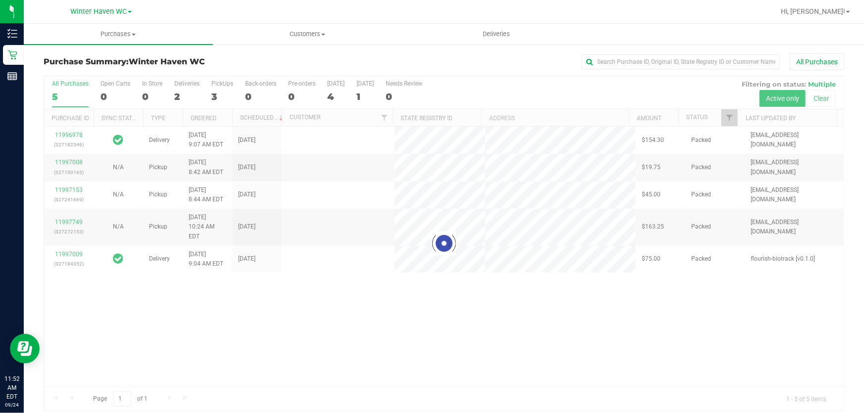
click at [525, 84] on div at bounding box center [444, 243] width 800 height 335
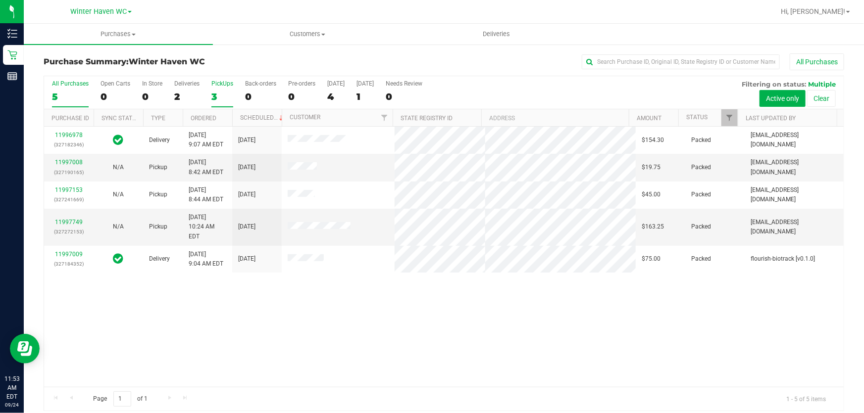
click at [215, 93] on div "3" at bounding box center [222, 96] width 22 height 11
click at [0, 0] on input "PickUps 3" at bounding box center [0, 0] width 0 height 0
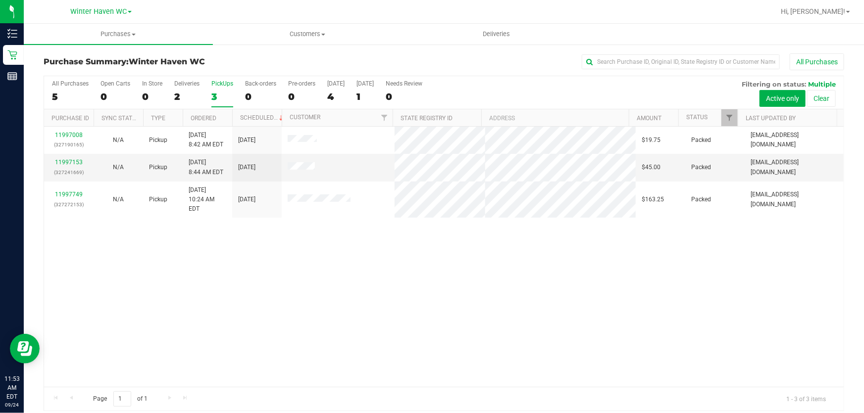
click at [253, 294] on div "11997008 (327190165) N/A Pickup [DATE] 8:42 AM EDT 9/24/2025 $19.75 Packed [EMA…" at bounding box center [444, 257] width 800 height 260
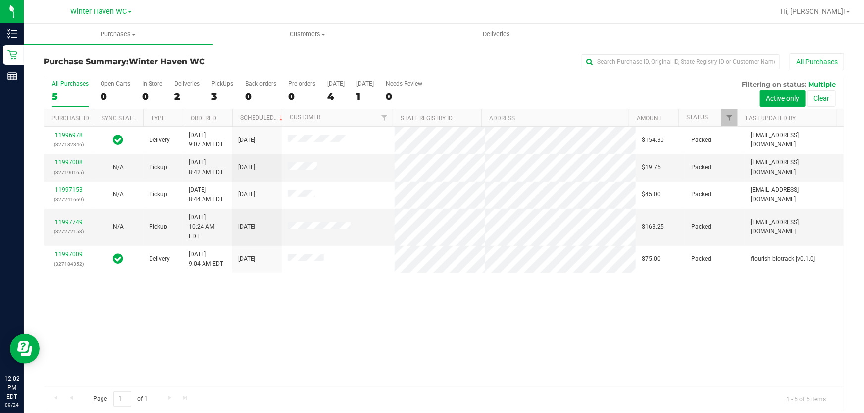
click at [708, 308] on div "11996978 (327182346) Delivery [DATE] 9:07 AM EDT 9/25/2025 $154.30 Packed [EMAI…" at bounding box center [444, 257] width 800 height 260
click at [225, 92] on div "3" at bounding box center [222, 96] width 22 height 11
click at [0, 0] on input "PickUps 3" at bounding box center [0, 0] width 0 height 0
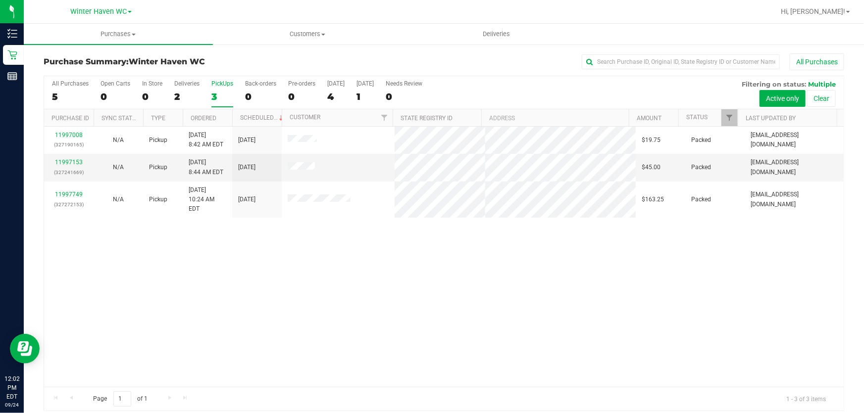
click at [441, 313] on div "11997008 (327190165) N/A Pickup [DATE] 8:42 AM EDT 9/24/2025 $19.75 Packed [EMA…" at bounding box center [444, 257] width 800 height 260
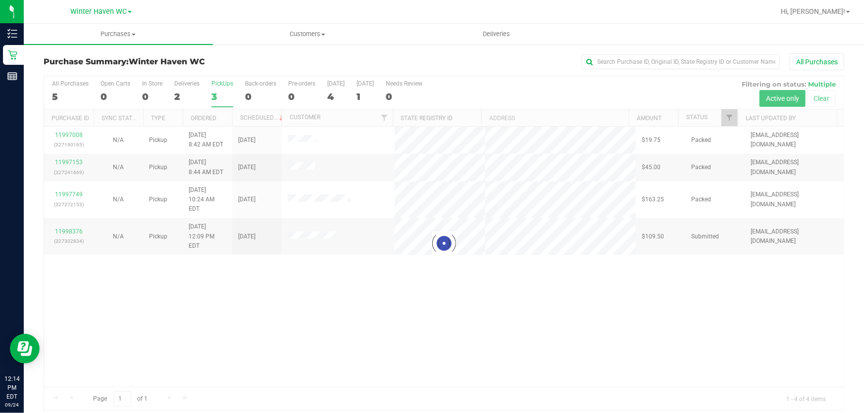
click at [563, 84] on div at bounding box center [444, 243] width 800 height 335
click at [564, 298] on div at bounding box center [444, 243] width 800 height 335
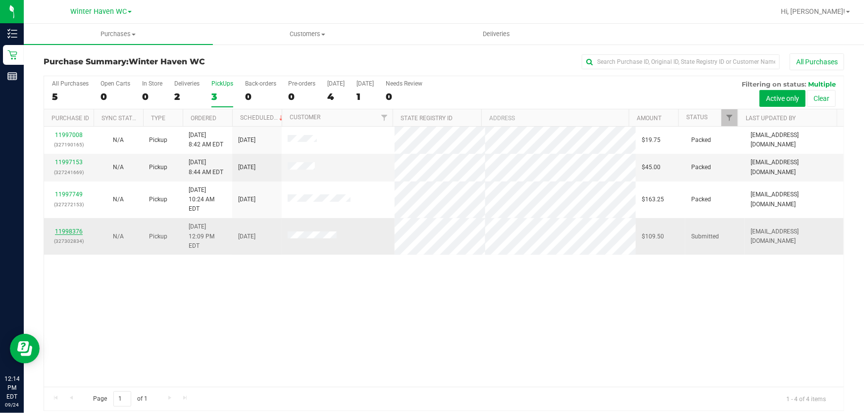
click at [67, 228] on link "11998376" at bounding box center [69, 231] width 28 height 7
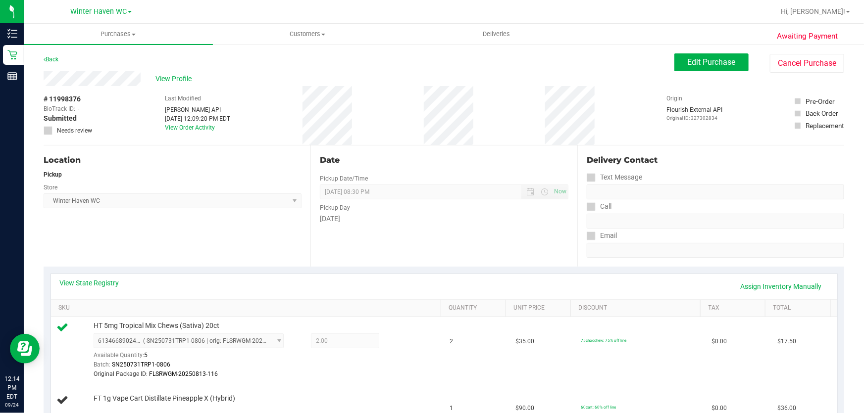
click at [324, 231] on div "Date Pickup Date/Time [DATE] Now [DATE] 08:30 PM Now Pickup Day [DATE]" at bounding box center [443, 206] width 267 height 121
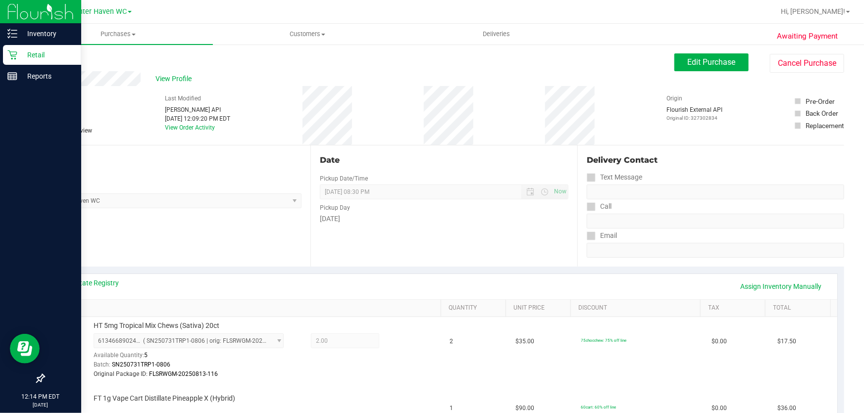
click at [41, 54] on p "Retail" at bounding box center [46, 55] width 59 height 12
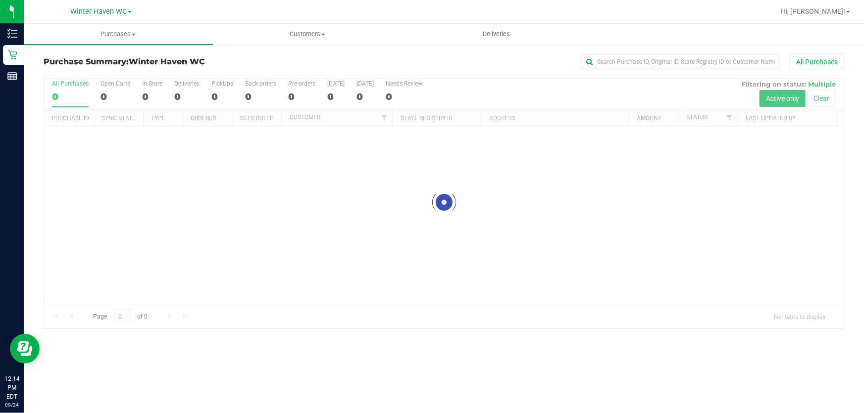
click at [541, 86] on div at bounding box center [444, 202] width 800 height 252
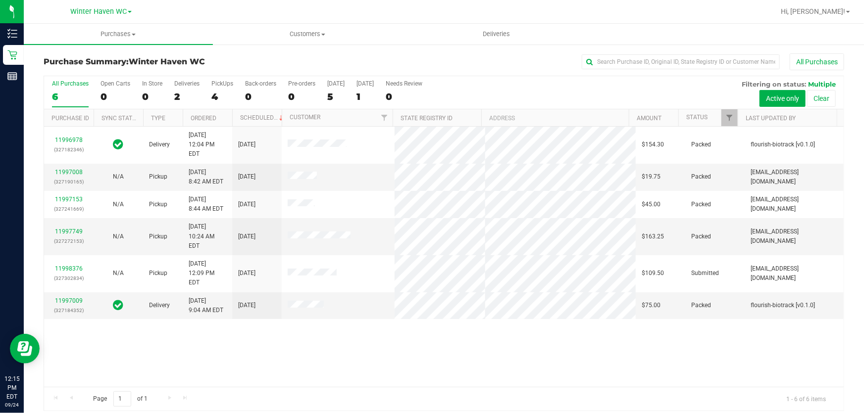
scroll to position [7, 0]
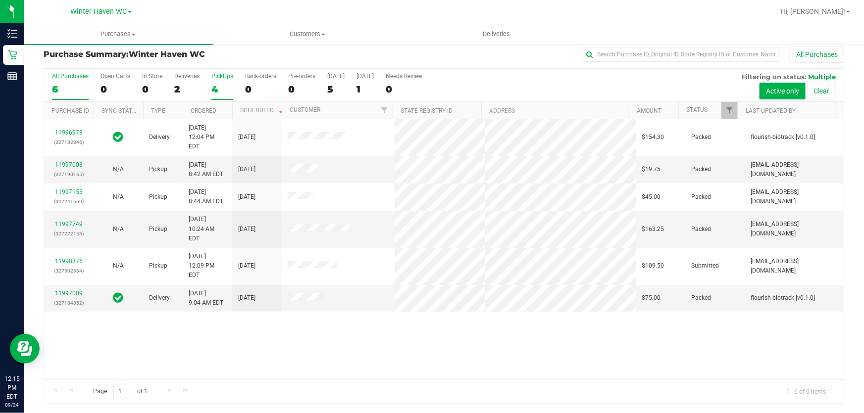
click at [225, 85] on div "4" at bounding box center [222, 89] width 22 height 11
click at [0, 0] on input "PickUps 4" at bounding box center [0, 0] width 0 height 0
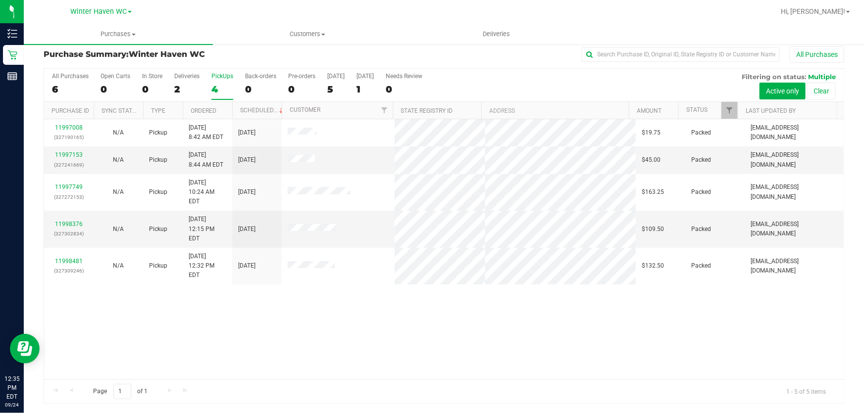
click at [524, 327] on div "11997008 (327190165) N/A Pickup [DATE] 8:42 AM EDT 9/24/2025 $19.75 Packed [EMA…" at bounding box center [444, 249] width 800 height 260
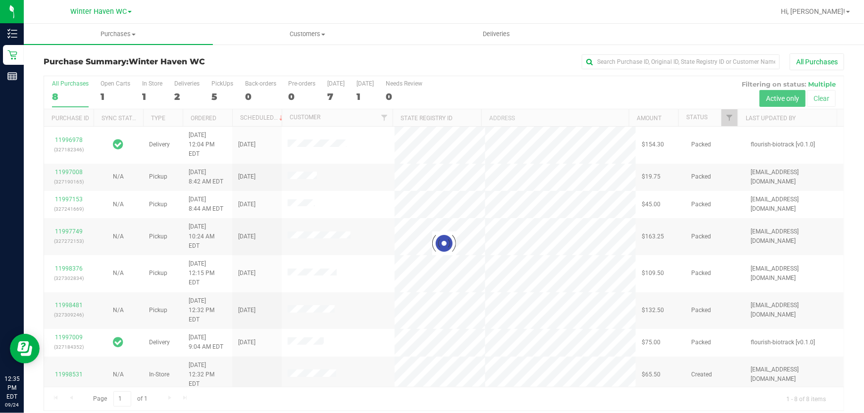
click at [215, 96] on div at bounding box center [444, 243] width 800 height 335
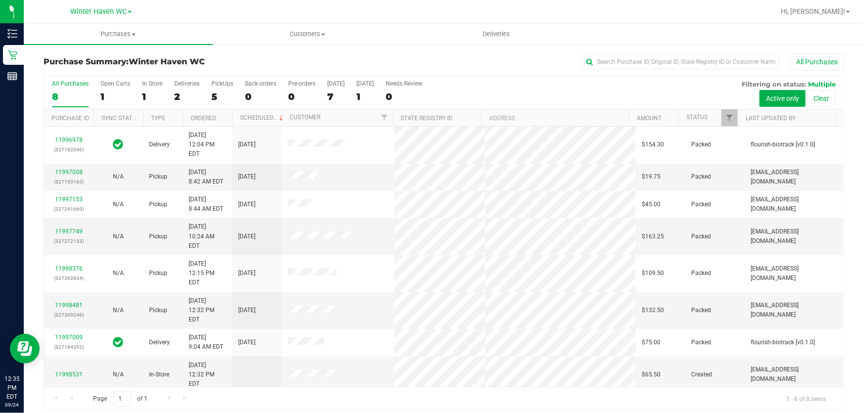
click at [214, 97] on div "5" at bounding box center [222, 96] width 22 height 11
click at [0, 0] on input "PickUps 5" at bounding box center [0, 0] width 0 height 0
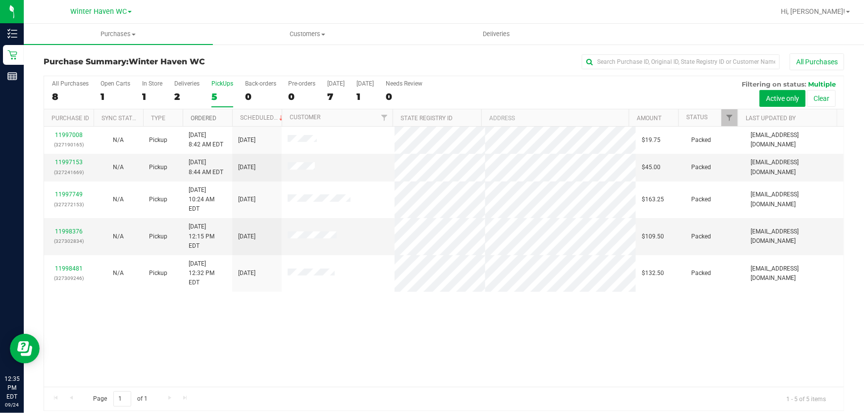
click at [205, 117] on link "Ordered" at bounding box center [204, 118] width 26 height 7
drag, startPoint x: 303, startPoint y: 311, endPoint x: 309, endPoint y: 297, distance: 15.1
click at [309, 297] on div "11997008 (327190165) N/A Pickup [DATE] 8:42 AM EDT 9/24/2025 $19.75 Packed [EMA…" at bounding box center [444, 257] width 800 height 260
click at [687, 330] on div "11997008 (327190165) N/A Pickup [DATE] 8:42 AM EDT 9/24/2025 $19.75 Packed [EMA…" at bounding box center [444, 257] width 800 height 260
click at [494, 60] on div "All Purchases" at bounding box center [577, 61] width 534 height 17
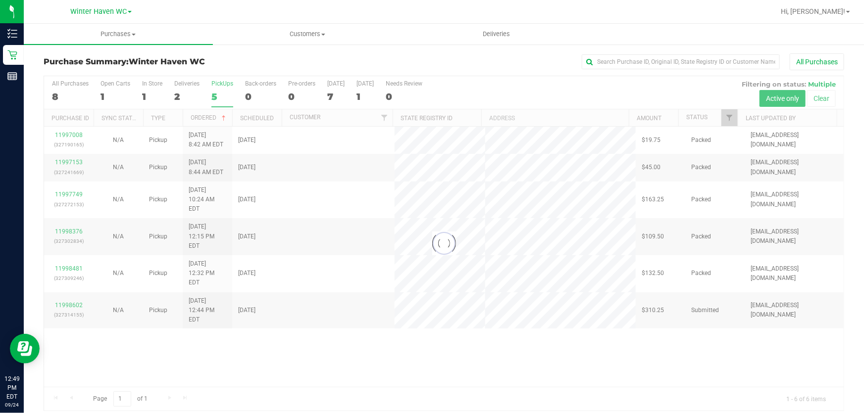
click at [530, 61] on div "All Purchases" at bounding box center [577, 61] width 534 height 17
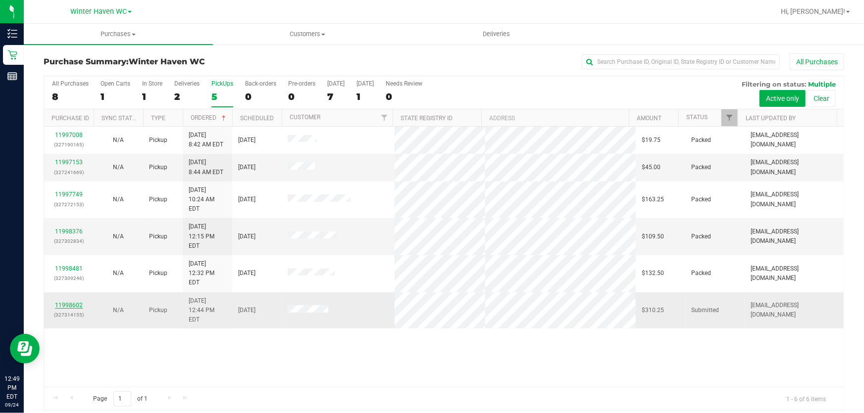
click at [71, 302] on link "11998602" at bounding box center [69, 305] width 28 height 7
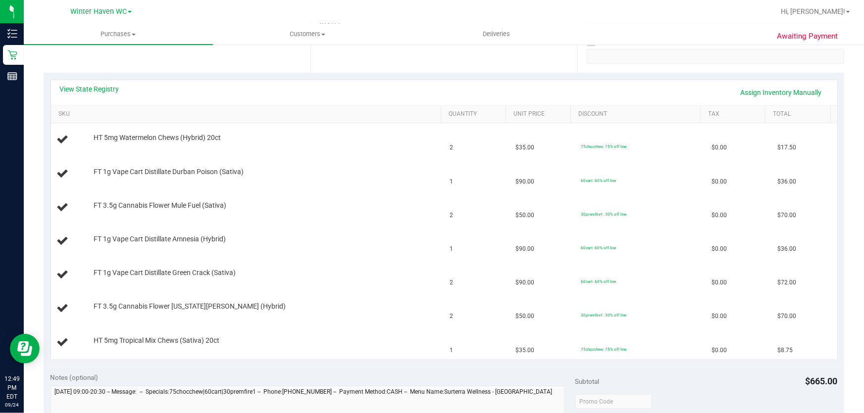
scroll to position [196, 0]
click at [111, 89] on link "View State Registry" at bounding box center [89, 87] width 59 height 10
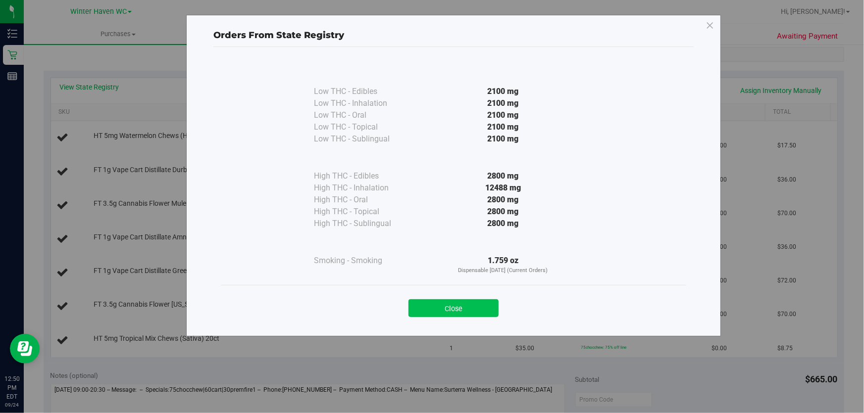
click at [474, 307] on button "Close" at bounding box center [453, 309] width 90 height 18
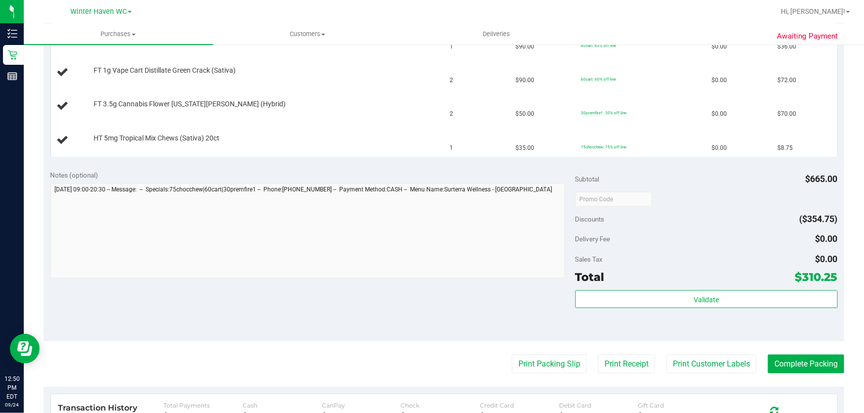
scroll to position [431, 0]
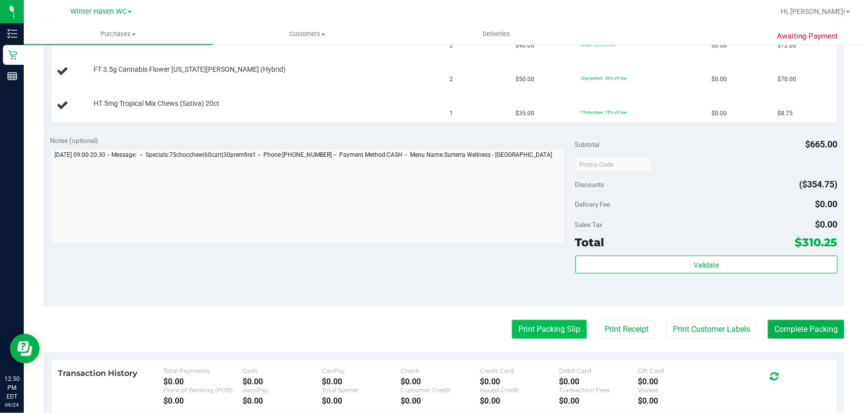
click at [550, 324] on button "Print Packing Slip" at bounding box center [549, 329] width 75 height 19
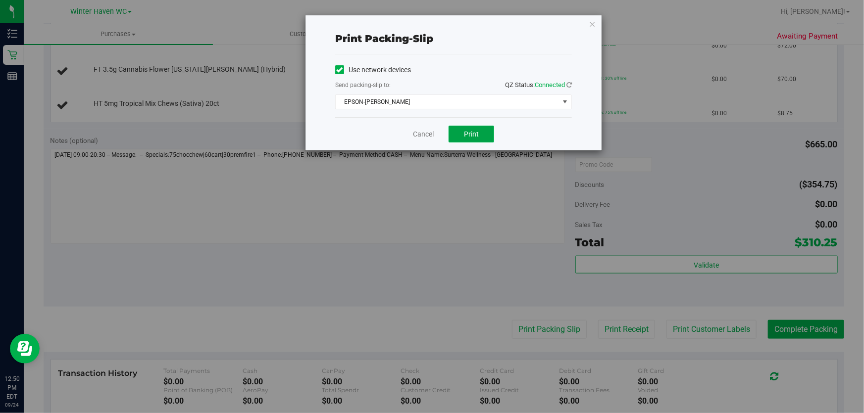
click at [480, 134] on button "Print" at bounding box center [472, 134] width 46 height 17
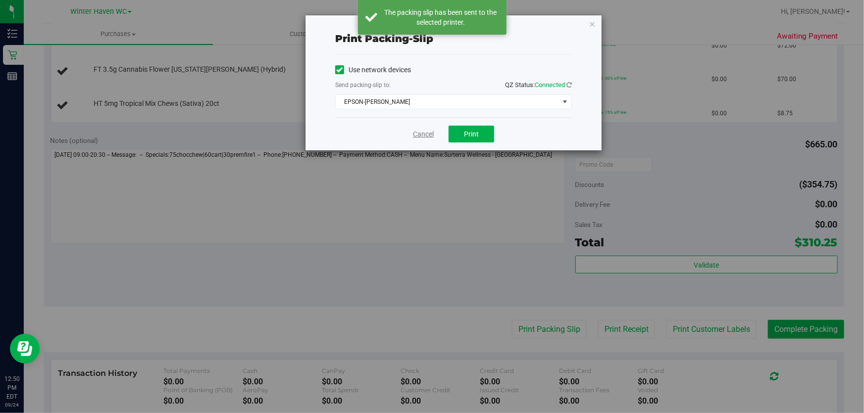
click at [421, 136] on link "Cancel" at bounding box center [423, 134] width 21 height 10
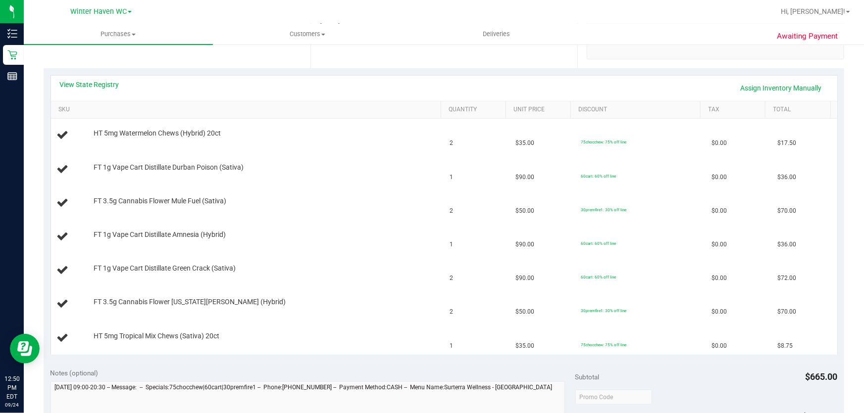
scroll to position [200, 0]
click at [379, 322] on td "HT 5mg Tropical Mix Chews (Sativa) 20ct" at bounding box center [247, 337] width 393 height 33
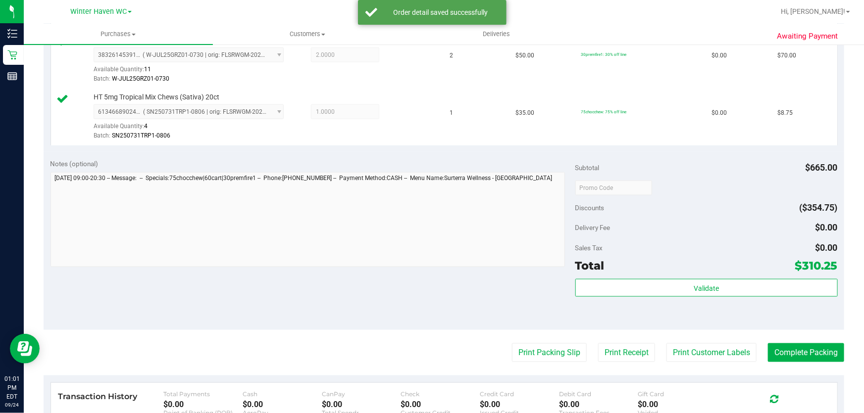
scroll to position [581, 0]
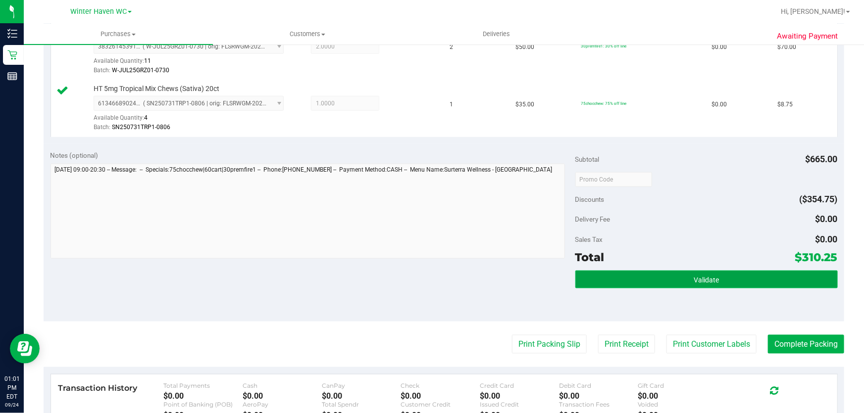
click at [723, 280] on button "Validate" at bounding box center [706, 280] width 262 height 18
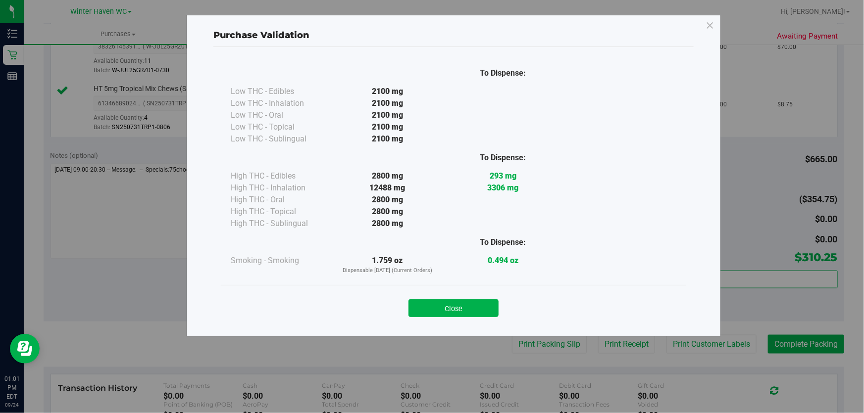
click at [541, 350] on div "Purchase Validation To Dispense: Low THC - Edibles 2100 mg" at bounding box center [435, 206] width 871 height 413
click at [464, 301] on button "Close" at bounding box center [453, 309] width 90 height 18
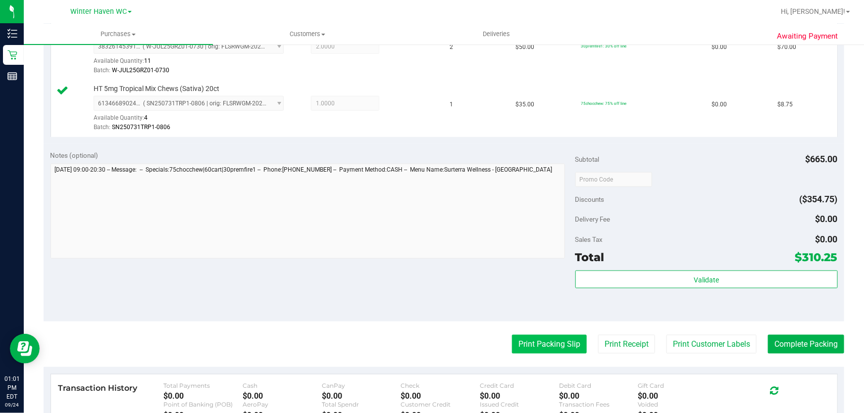
click at [548, 352] on button "Print Packing Slip" at bounding box center [549, 344] width 75 height 19
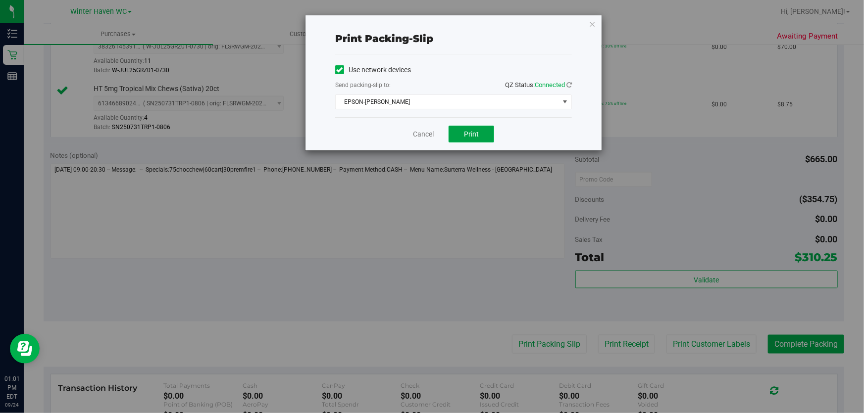
click at [479, 139] on button "Print" at bounding box center [472, 134] width 46 height 17
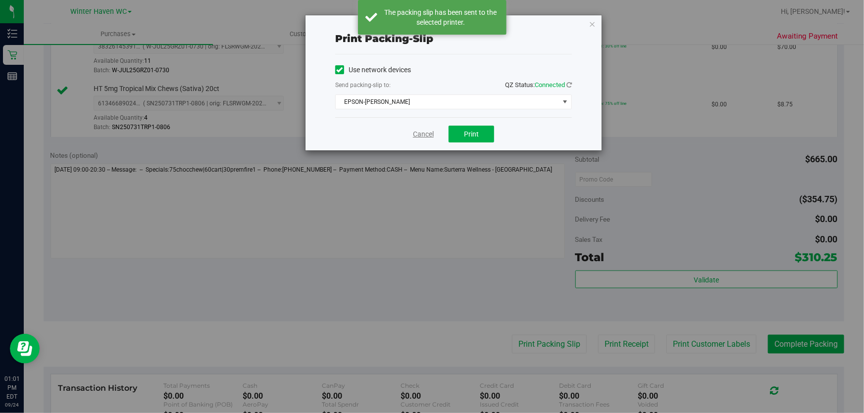
click at [422, 135] on link "Cancel" at bounding box center [423, 134] width 21 height 10
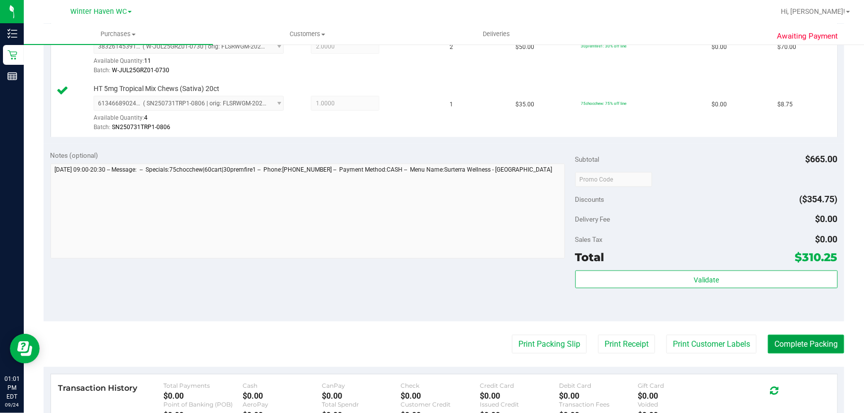
click at [800, 345] on button "Complete Packing" at bounding box center [806, 344] width 76 height 19
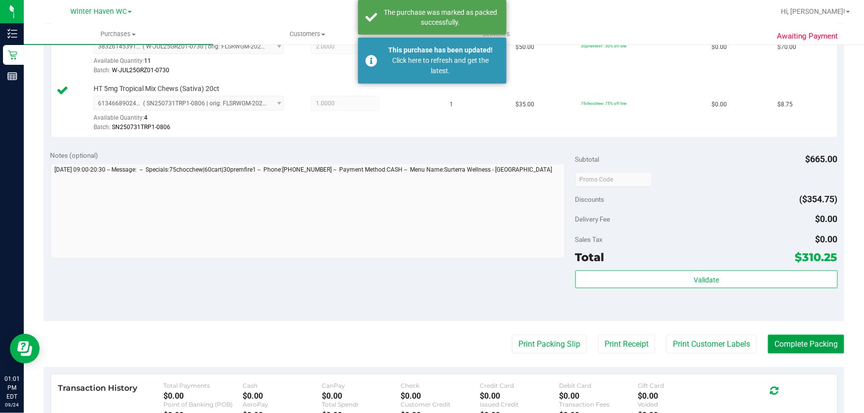
click at [811, 345] on button "Complete Packing" at bounding box center [806, 344] width 76 height 19
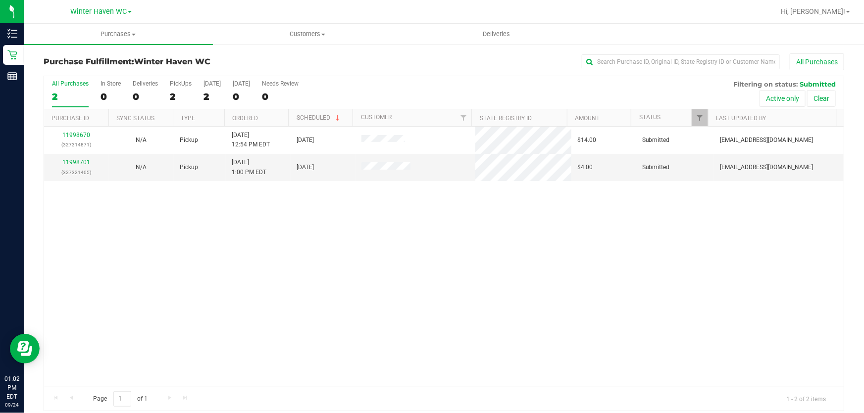
click at [543, 276] on div "11998670 (327314871) N/A Pickup 9/24/2025 12:54 PM EDT 9/24/2025 $14.00 Submitt…" at bounding box center [444, 257] width 800 height 260
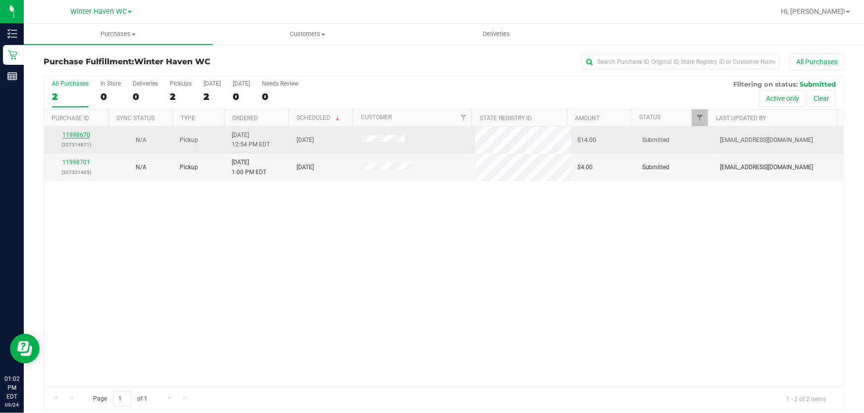
click at [82, 133] on link "11998670" at bounding box center [76, 135] width 28 height 7
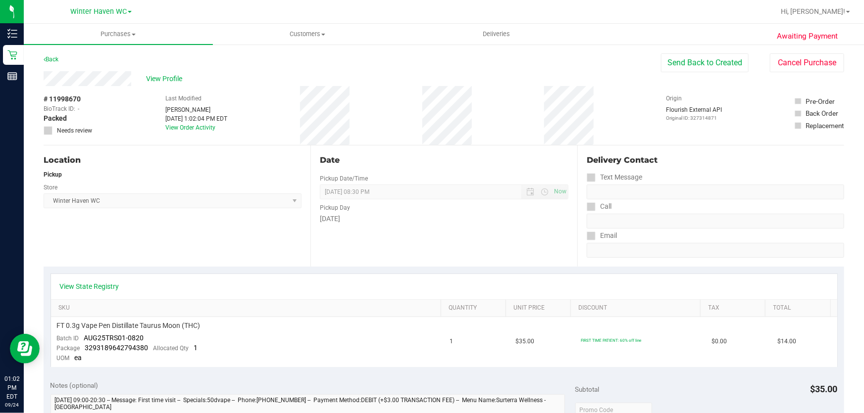
click at [183, 144] on div "Last Modified Micah Harrison Sep 24, 2025 1:02:04 PM EDT View Order Activity" at bounding box center [197, 115] width 62 height 59
click at [50, 58] on link "Back" at bounding box center [51, 59] width 15 height 7
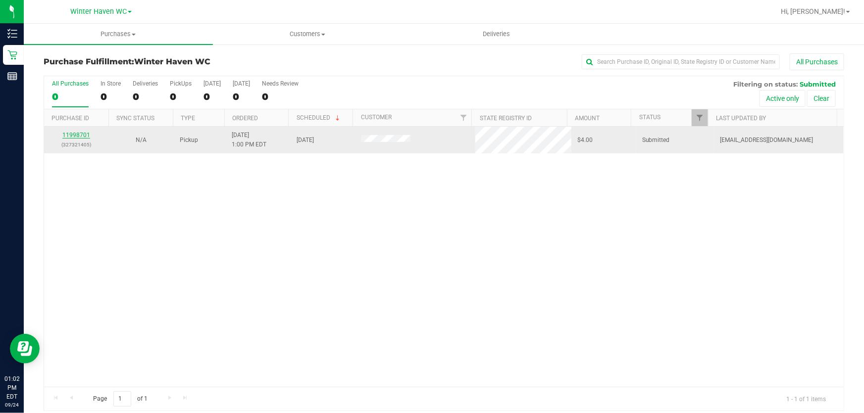
click at [72, 133] on link "11998701" at bounding box center [76, 135] width 28 height 7
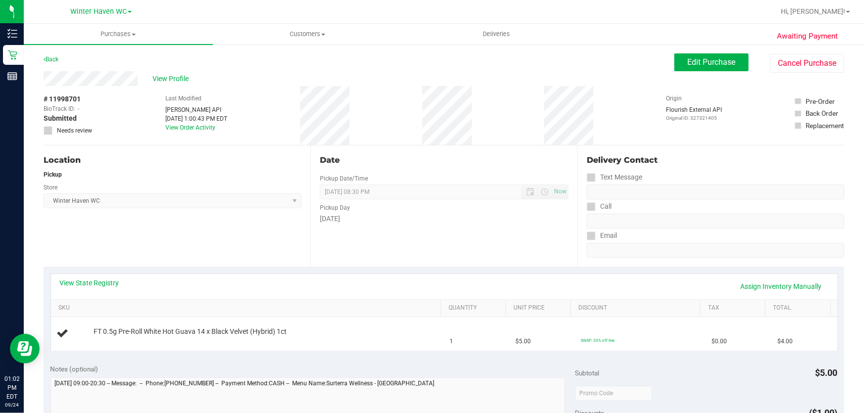
click at [230, 234] on div "Location Pickup Store Winter Haven WC Select Store Bonita Springs WC Boynton Be…" at bounding box center [177, 206] width 267 height 121
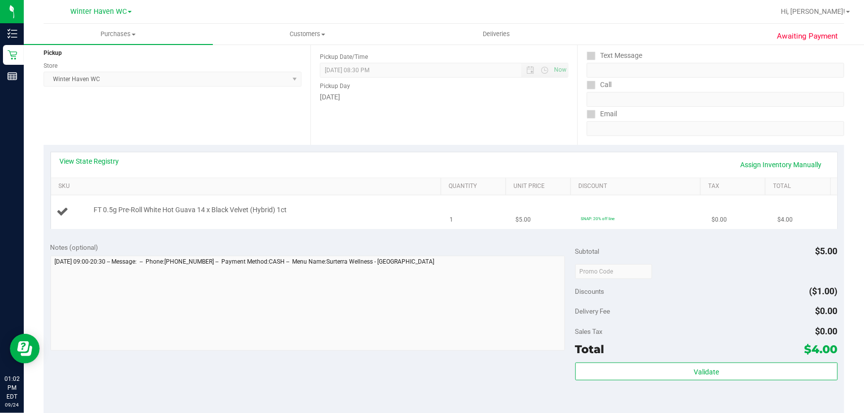
scroll to position [135, 0]
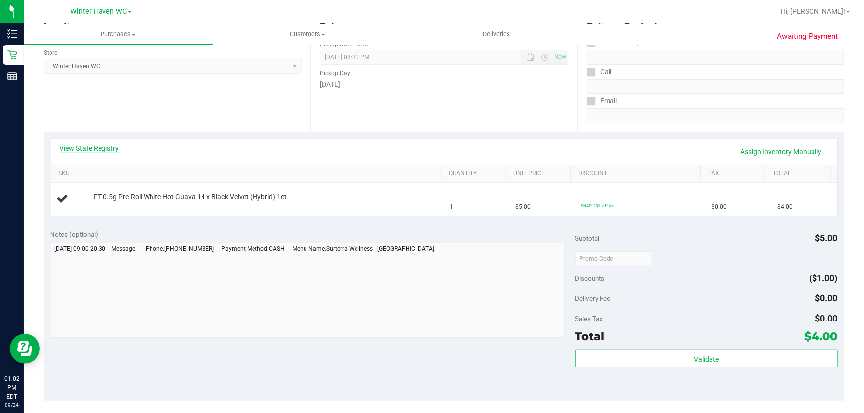
click at [77, 146] on link "View State Registry" at bounding box center [89, 149] width 59 height 10
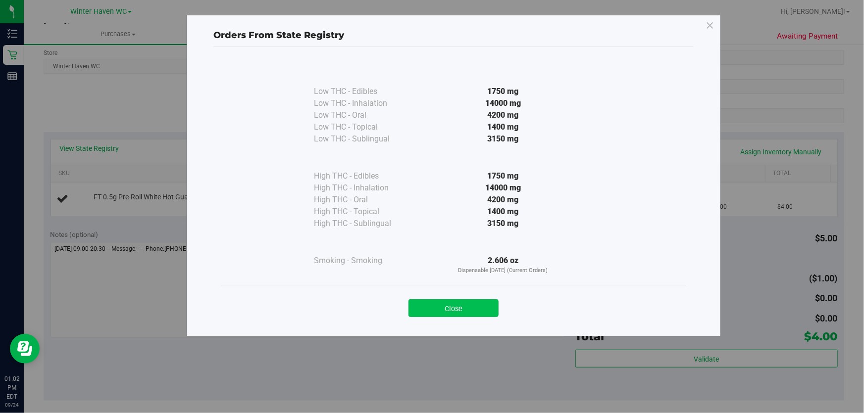
click at [448, 308] on button "Close" at bounding box center [453, 309] width 90 height 18
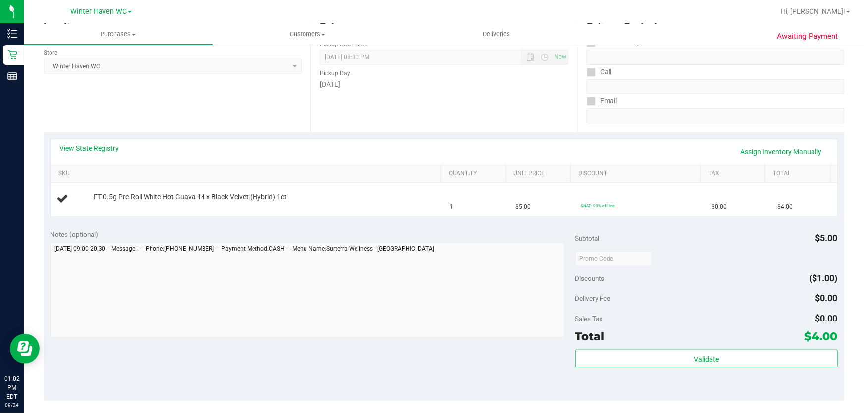
click at [315, 227] on div "Notes (optional) Subtotal $5.00 Discounts ($1.00) Delivery Fee $0.00 Sales Tax …" at bounding box center [444, 312] width 801 height 178
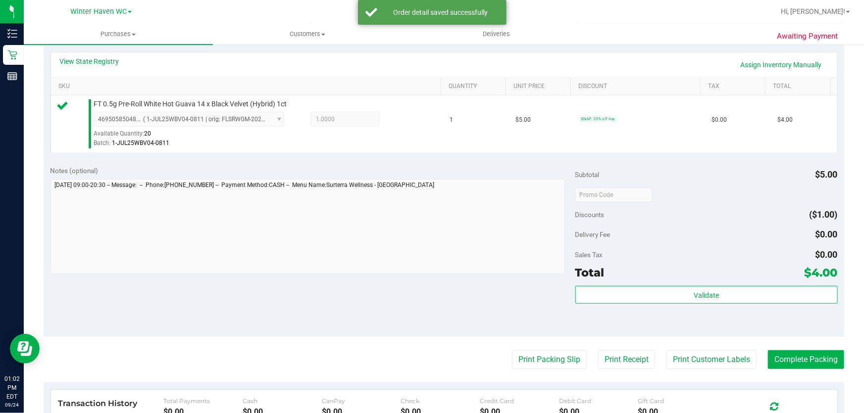
scroll to position [358, 0]
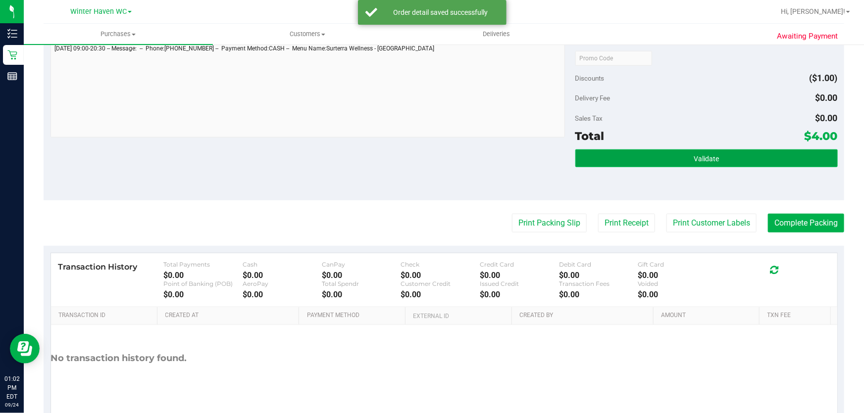
click at [756, 159] on button "Validate" at bounding box center [706, 159] width 262 height 18
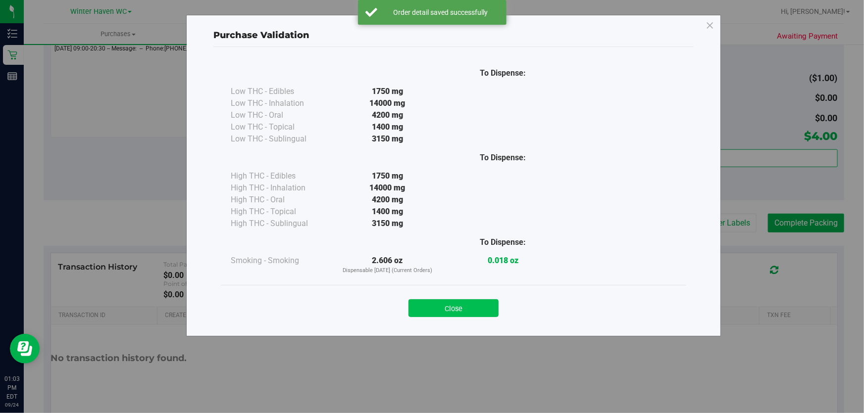
click at [465, 312] on button "Close" at bounding box center [453, 309] width 90 height 18
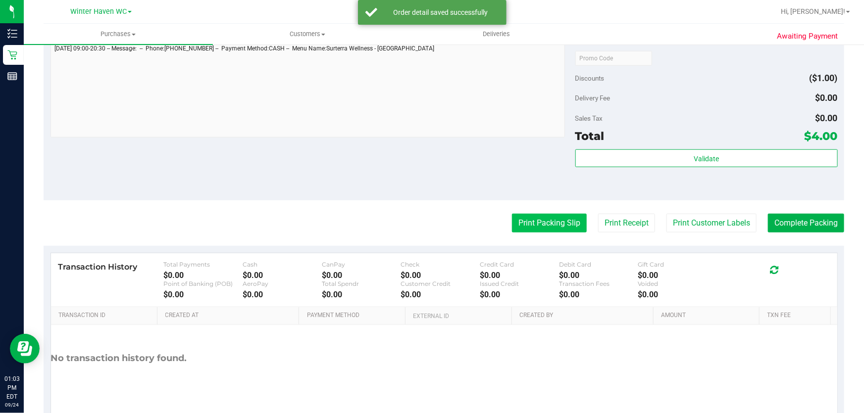
click at [546, 228] on button "Print Packing Slip" at bounding box center [549, 223] width 75 height 19
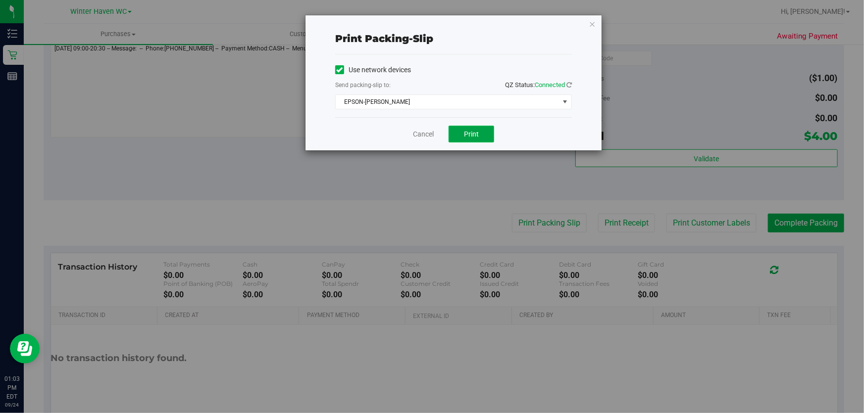
click at [480, 138] on button "Print" at bounding box center [472, 134] width 46 height 17
click at [427, 133] on link "Cancel" at bounding box center [423, 134] width 21 height 10
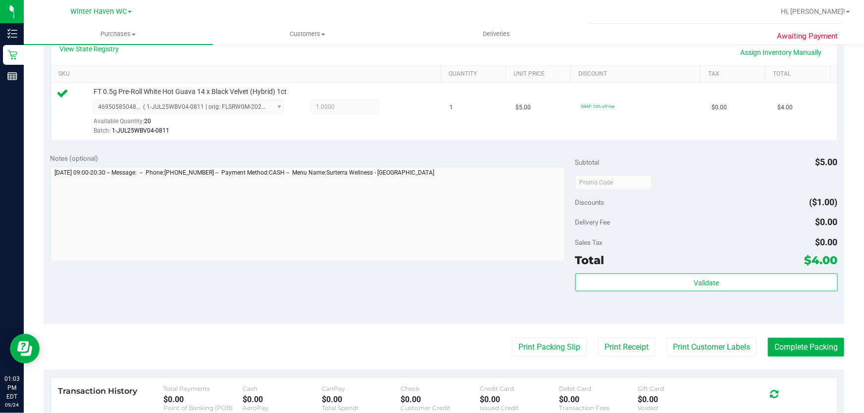
scroll to position [236, 0]
click at [810, 347] on button "Complete Packing" at bounding box center [806, 346] width 76 height 19
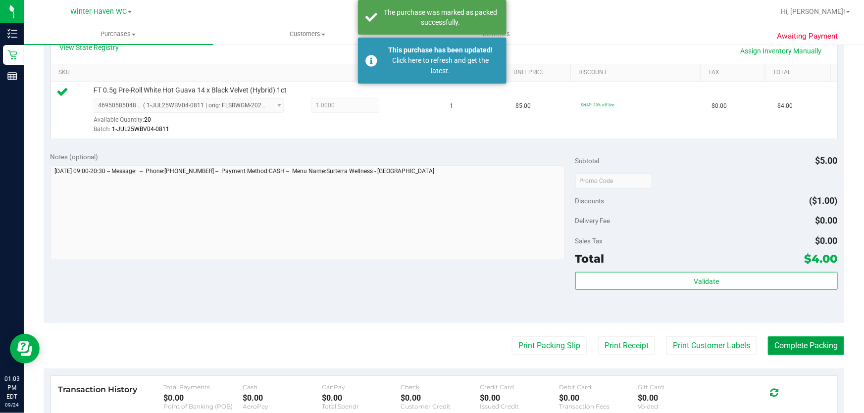
click at [826, 345] on button "Complete Packing" at bounding box center [806, 346] width 76 height 19
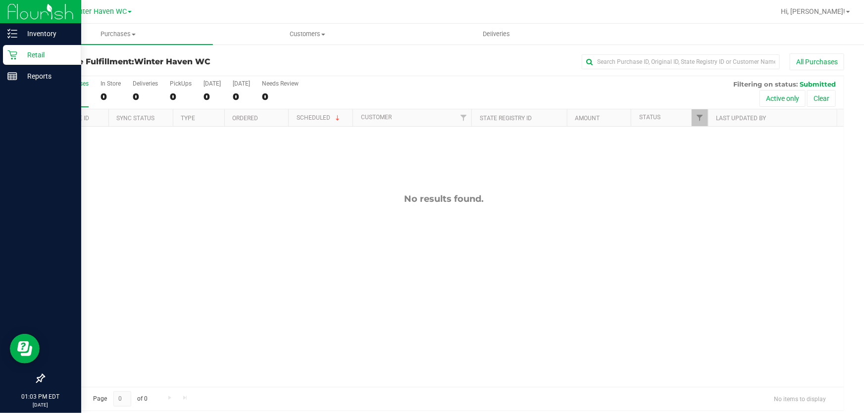
click at [38, 54] on p "Retail" at bounding box center [46, 55] width 59 height 12
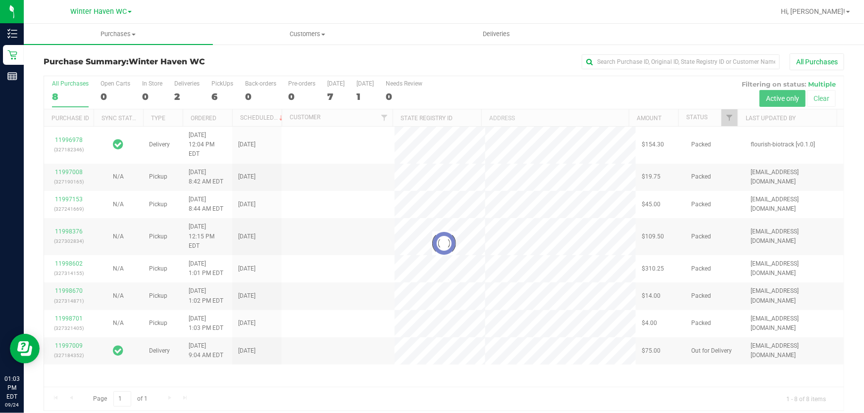
click at [569, 89] on div at bounding box center [444, 243] width 800 height 335
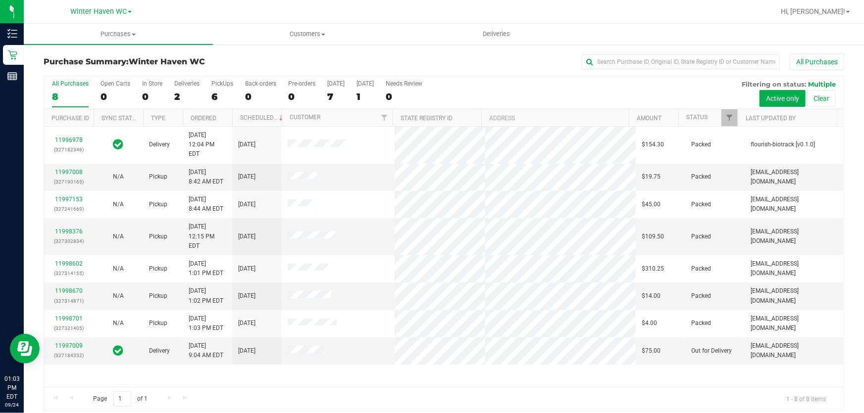
click at [659, 360] on div "11996978 (327182346) Delivery 9/24/2025 12:04 PM EDT 9/25/2025 $154.30 Packed f…" at bounding box center [444, 257] width 800 height 260
click at [221, 89] on label "PickUps 6" at bounding box center [222, 93] width 22 height 27
click at [0, 0] on input "PickUps 6" at bounding box center [0, 0] width 0 height 0
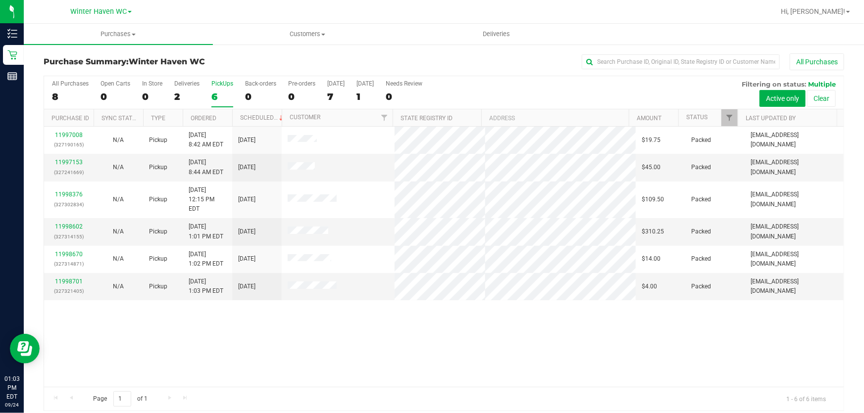
click at [571, 94] on div "All Purchases 8 Open Carts 0 In Store 0 Deliveries 2 PickUps 6 Back-orders 0 Pr…" at bounding box center [444, 92] width 800 height 33
click at [486, 89] on div "All Purchases 8 Open Carts 0 In Store 0 Deliveries 2 PickUps 6 Back-orders 0 Pr…" at bounding box center [444, 92] width 800 height 33
click at [454, 326] on div "11997008 (327190165) N/A Pickup 9/24/2025 8:42 AM EDT 9/24/2025 $19.75 Packed a…" at bounding box center [444, 257] width 800 height 260
click at [454, 88] on div "All Purchases 8 Open Carts 0 In Store 0 Deliveries 2 PickUps 6 Back-orders 0 Pr…" at bounding box center [444, 92] width 800 height 33
click at [292, 54] on div "Purchase Summary: Winter Haven WC All Purchases" at bounding box center [444, 64] width 801 height 22
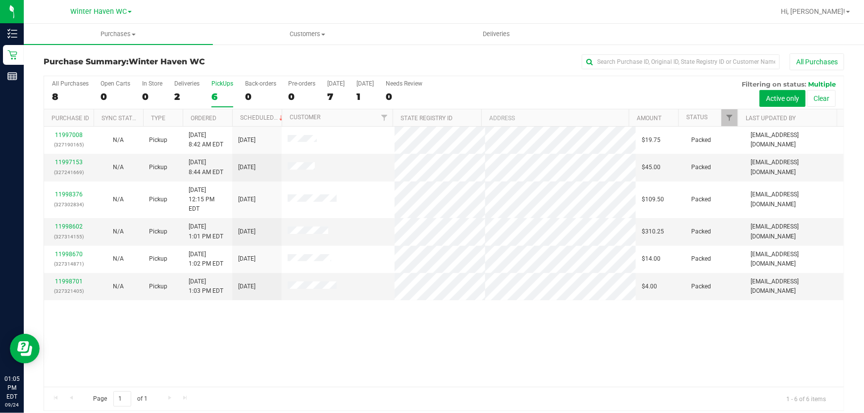
click at [553, 89] on div "All Purchases 8 Open Carts 0 In Store 0 Deliveries 2 PickUps 6 Back-orders 0 Pr…" at bounding box center [444, 92] width 800 height 33
click at [529, 344] on div "11997008 (327190165) N/A Pickup 9/24/2025 8:42 AM EDT 9/24/2025 $19.75 Packed a…" at bounding box center [444, 257] width 800 height 260
click at [506, 98] on div "All Purchases 8 Open Carts 0 In Store 0 Deliveries 2 PickUps 6 Back-orders 0 Pr…" at bounding box center [444, 92] width 800 height 33
click at [524, 344] on div "11997008 (327190165) N/A Pickup 9/24/2025 8:42 AM EDT 9/24/2025 $19.75 Packed a…" at bounding box center [444, 257] width 800 height 260
click at [486, 92] on div "All Purchases 8 Open Carts 0 In Store 0 Deliveries 2 PickUps 6 Back-orders 0 Pr…" at bounding box center [444, 92] width 800 height 33
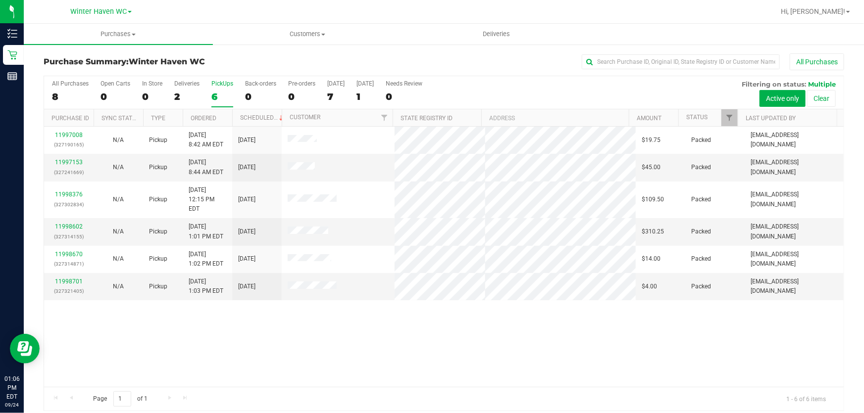
click at [486, 92] on div "All Purchases 8 Open Carts 0 In Store 0 Deliveries 2 PickUps 6 Back-orders 0 Pr…" at bounding box center [444, 92] width 800 height 33
click at [486, 93] on div "All Purchases 8 Open Carts 0 In Store 0 Deliveries 2 PickUps 6 Back-orders 0 Pr…" at bounding box center [444, 92] width 800 height 33
click at [544, 96] on div "All Purchases 8 Open Carts 0 In Store 0 Deliveries 2 PickUps 6 Back-orders 0 Pr…" at bounding box center [444, 92] width 800 height 33
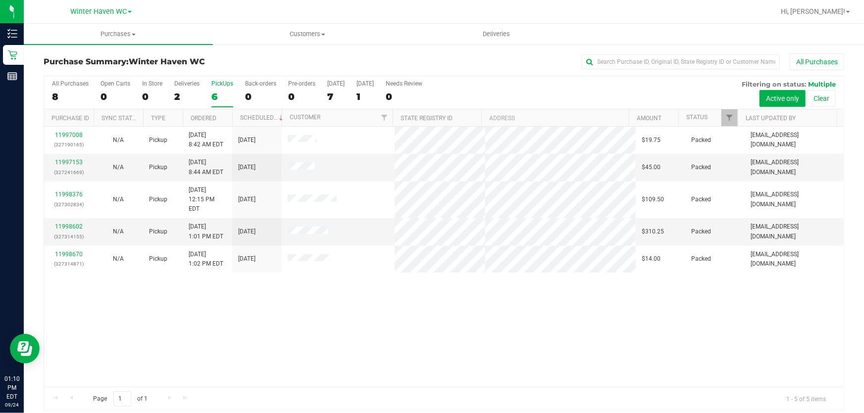
click at [585, 313] on div "11997008 (327190165) N/A Pickup 9/24/2025 8:42 AM EDT 9/24/2025 $19.75 Packed a…" at bounding box center [444, 257] width 800 height 260
click at [564, 292] on div "11997008 (327190165) N/A Pickup 9/24/2025 8:42 AM EDT 9/24/2025 $19.75 Packed a…" at bounding box center [444, 257] width 800 height 260
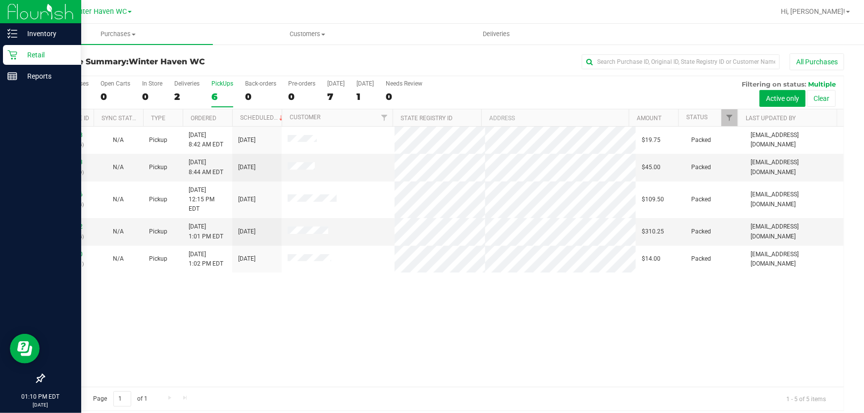
click at [28, 53] on p "Retail" at bounding box center [46, 55] width 59 height 12
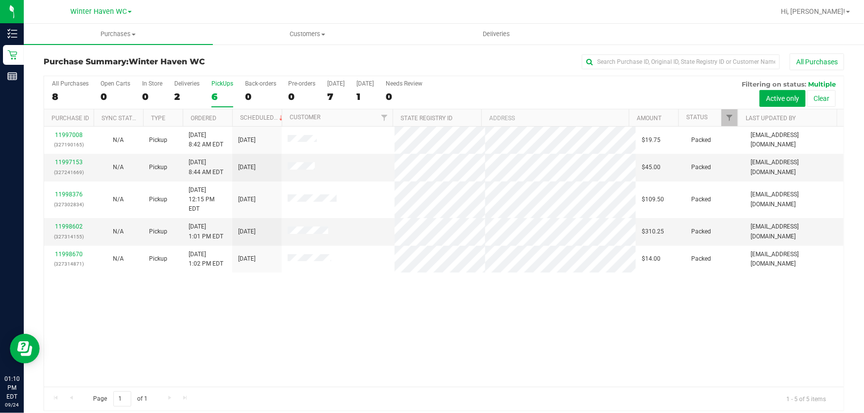
click at [442, 55] on div "All Purchases" at bounding box center [577, 61] width 534 height 17
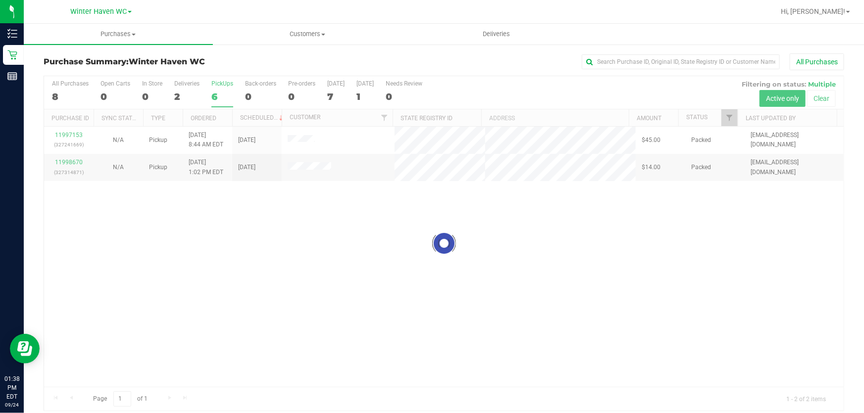
click at [500, 272] on div at bounding box center [444, 243] width 800 height 335
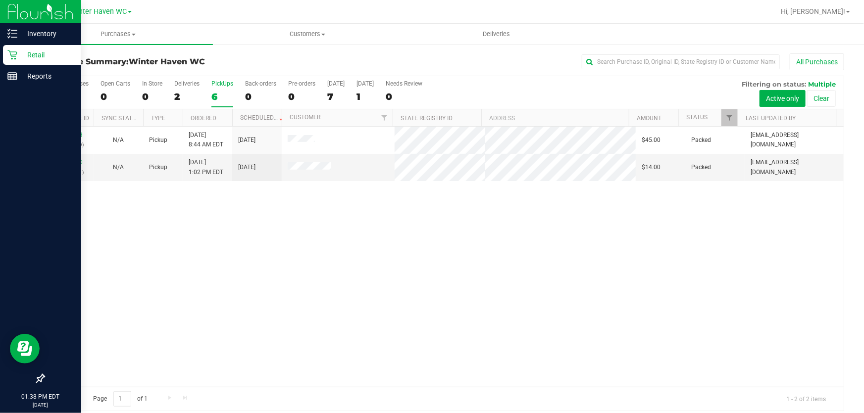
click at [29, 55] on p "Retail" at bounding box center [46, 55] width 59 height 12
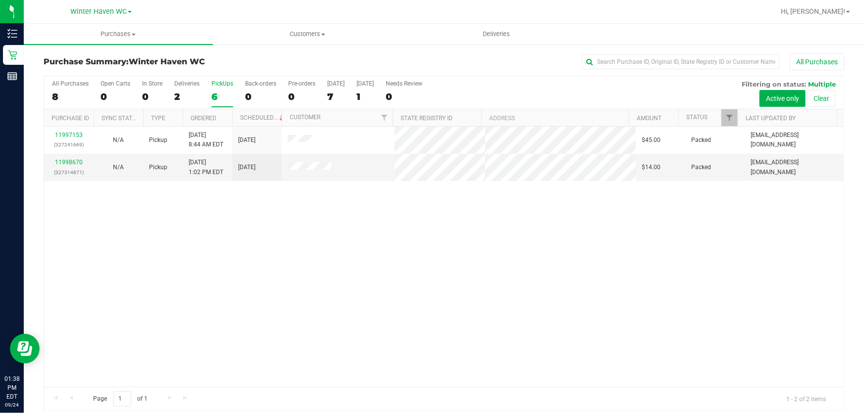
click at [484, 56] on div "All Purchases" at bounding box center [577, 61] width 534 height 17
click at [467, 268] on div "11997153 (327241669) N/A Pickup [DATE] 8:44 AM EDT 9/24/2025 $45.00 Packed [EMA…" at bounding box center [444, 257] width 800 height 260
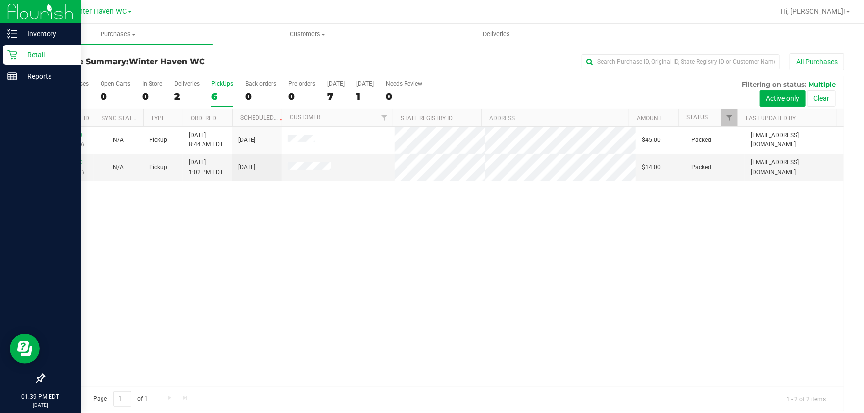
click at [27, 52] on p "Retail" at bounding box center [46, 55] width 59 height 12
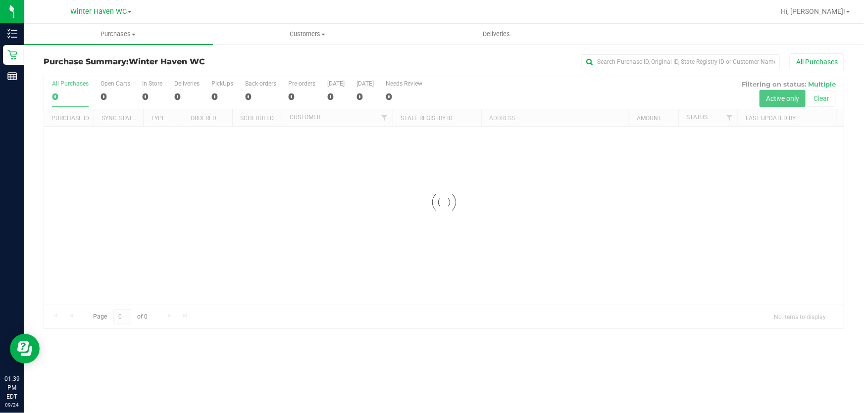
click at [452, 82] on div at bounding box center [444, 202] width 800 height 252
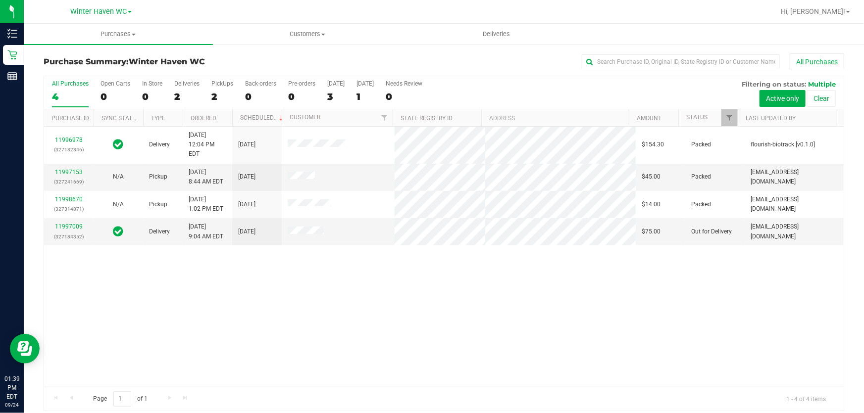
click at [585, 334] on div "11996978 (327182346) Delivery [DATE] 12:04 PM EDT 9/25/2025 $154.30 Packed flou…" at bounding box center [444, 257] width 800 height 260
click at [526, 305] on div "11996978 (327182346) Delivery [DATE] 12:04 PM EDT 9/25/2025 $154.30 Packed flou…" at bounding box center [444, 257] width 800 height 260
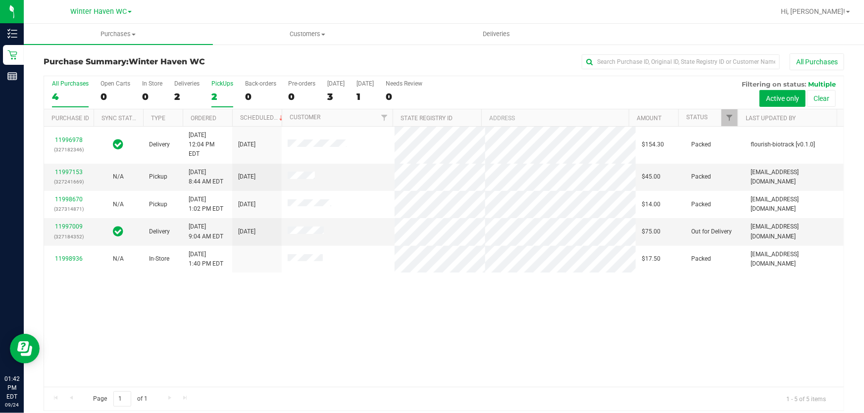
click at [214, 93] on div "2" at bounding box center [222, 96] width 22 height 11
click at [0, 0] on input "PickUps 2" at bounding box center [0, 0] width 0 height 0
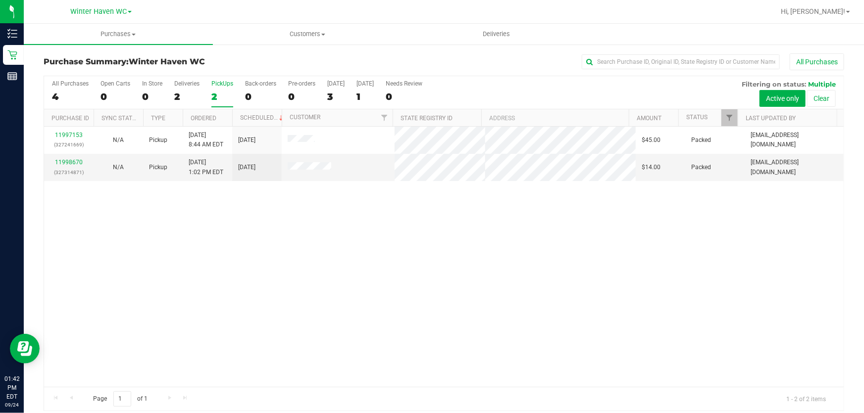
click at [245, 297] on div "11997153 (327241669) N/A Pickup [DATE] 8:44 AM EDT 9/24/2025 $45.00 Packed [EMA…" at bounding box center [444, 257] width 800 height 260
click at [165, 281] on div "11997153 (327241669) N/A Pickup [DATE] 8:44 AM EDT 9/24/2025 $45.00 Packed [EMA…" at bounding box center [444, 257] width 800 height 260
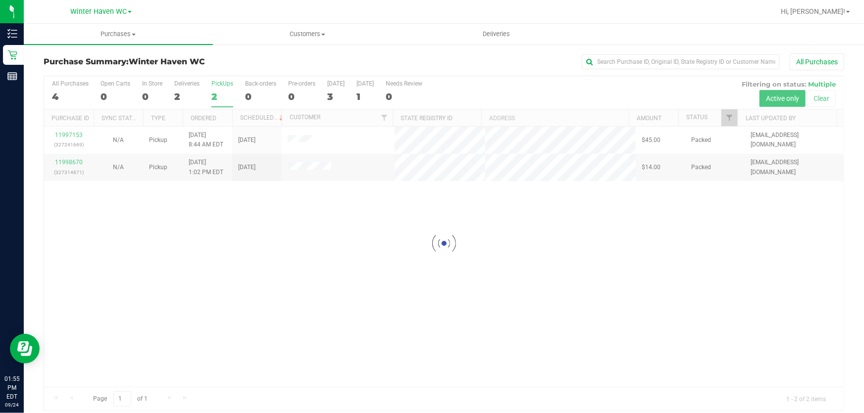
click at [538, 247] on div at bounding box center [444, 243] width 800 height 335
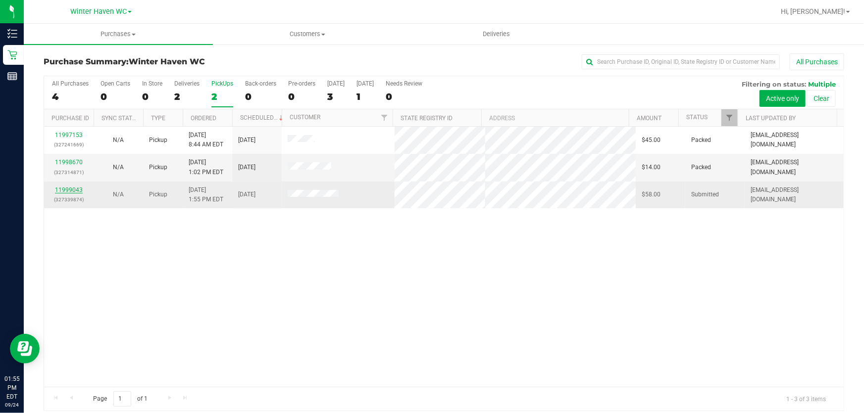
click at [78, 191] on link "11999043" at bounding box center [69, 190] width 28 height 7
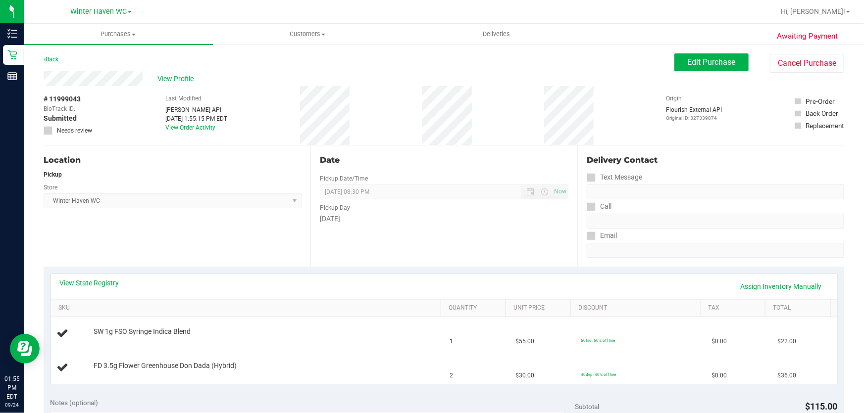
click at [420, 239] on div "Date Pickup Date/Time [DATE] Now [DATE] 08:30 PM Now Pickup Day [DATE]" at bounding box center [443, 206] width 267 height 121
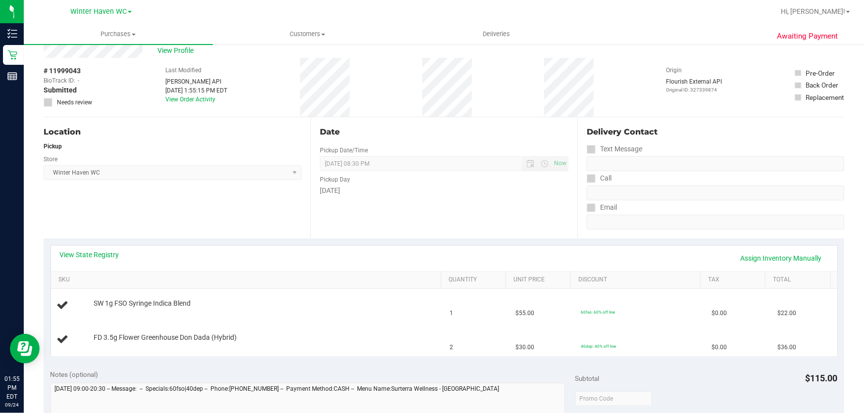
scroll to position [135, 0]
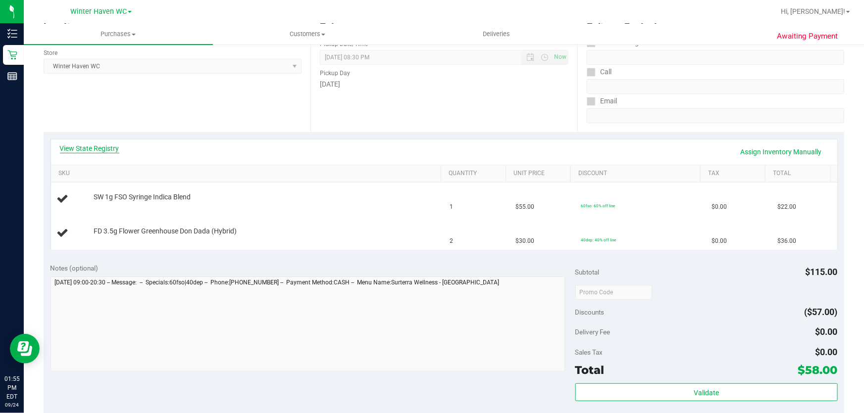
click at [95, 148] on link "View State Registry" at bounding box center [89, 149] width 59 height 10
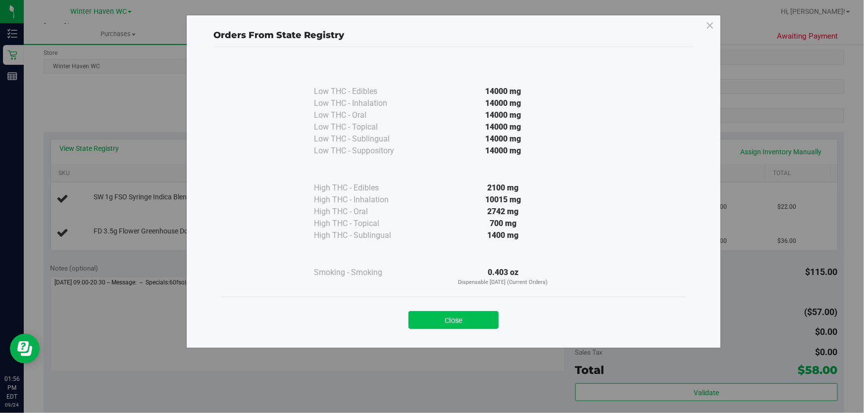
click at [448, 325] on button "Close" at bounding box center [453, 320] width 90 height 18
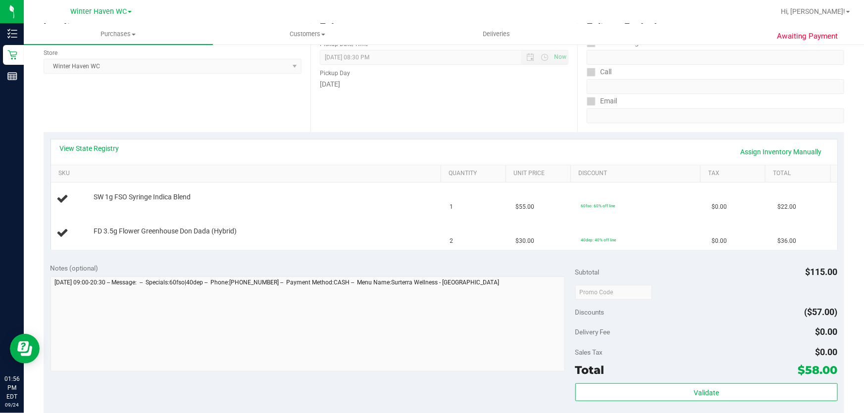
click at [322, 267] on div "Notes (optional)" at bounding box center [312, 268] width 525 height 10
click at [94, 147] on link "View State Registry" at bounding box center [89, 149] width 59 height 10
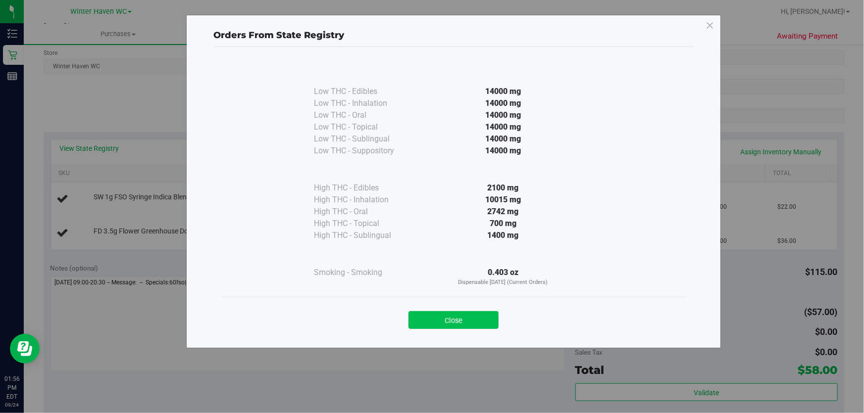
click at [460, 322] on button "Close" at bounding box center [453, 320] width 90 height 18
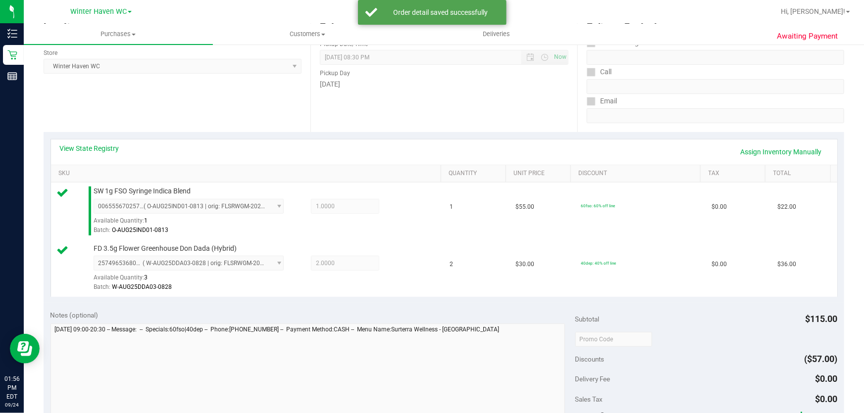
click at [470, 110] on div "Date Pickup Date/Time [DATE] Now [DATE] 08:30 PM Now Pickup Day [DATE]" at bounding box center [443, 71] width 267 height 121
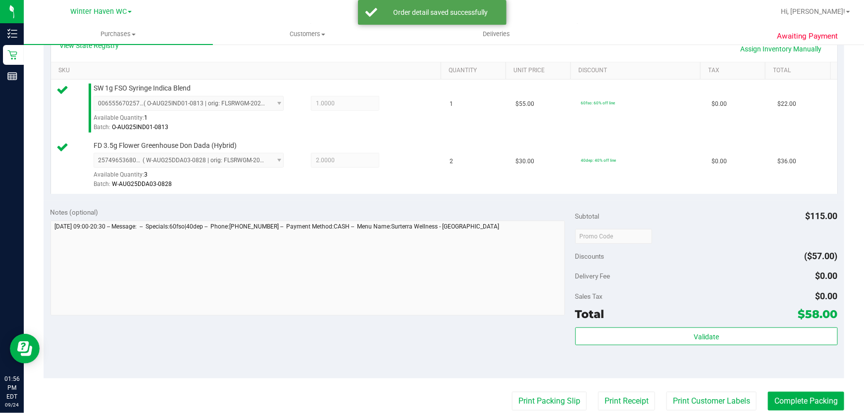
scroll to position [315, 0]
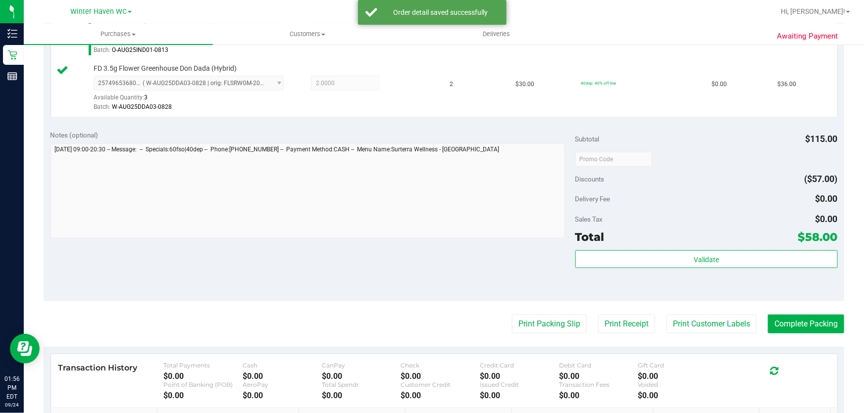
click at [676, 179] on div "Discounts ($57.00)" at bounding box center [706, 179] width 262 height 18
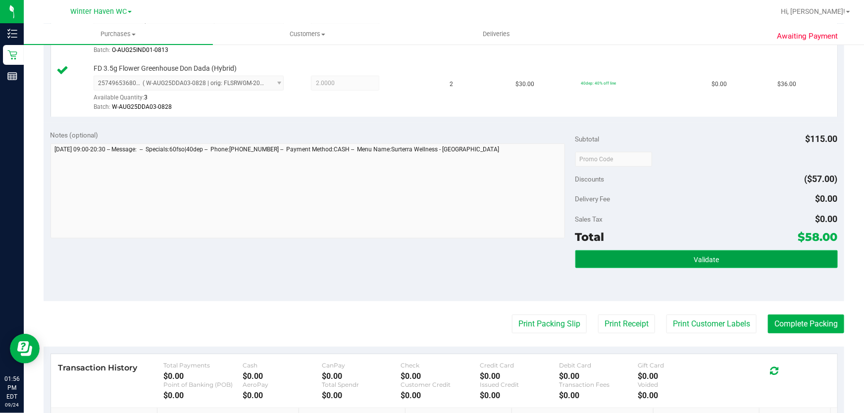
click at [728, 257] on button "Validate" at bounding box center [706, 260] width 262 height 18
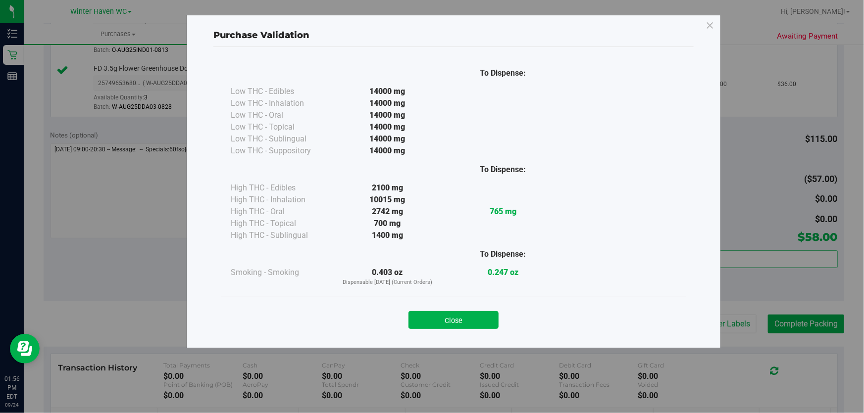
click at [468, 316] on button "Close" at bounding box center [453, 320] width 90 height 18
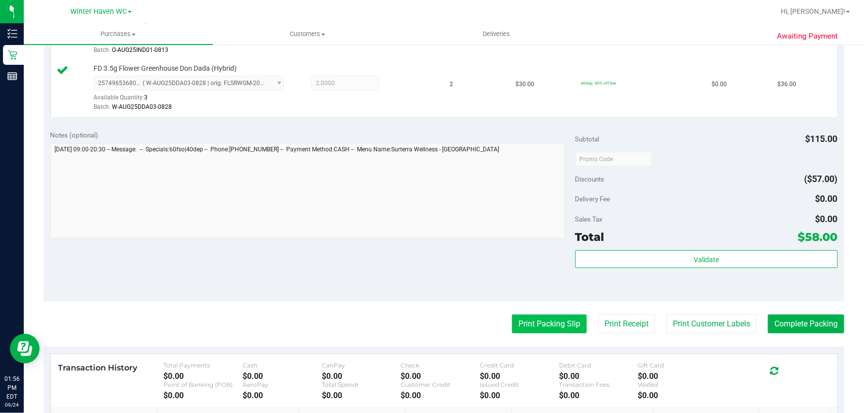
click at [518, 315] on button "Print Packing Slip" at bounding box center [549, 324] width 75 height 19
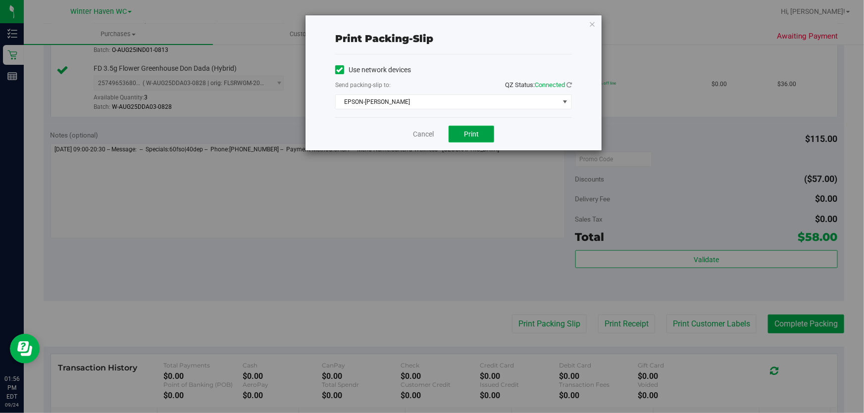
click at [472, 134] on span "Print" at bounding box center [471, 134] width 15 height 8
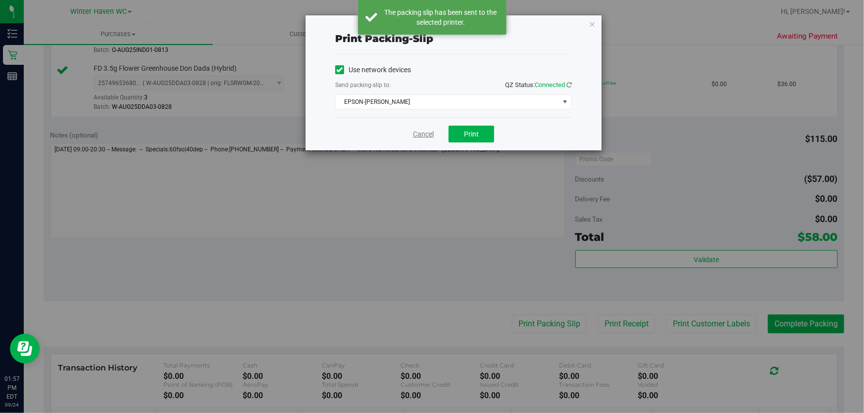
click at [416, 134] on link "Cancel" at bounding box center [423, 134] width 21 height 10
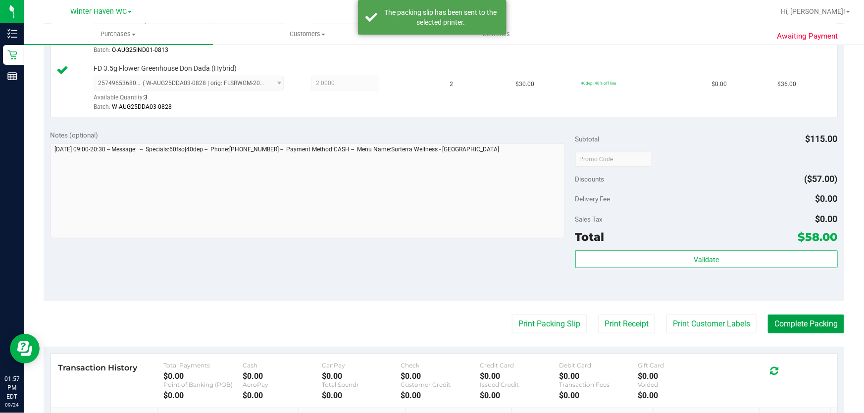
click at [813, 322] on button "Complete Packing" at bounding box center [806, 324] width 76 height 19
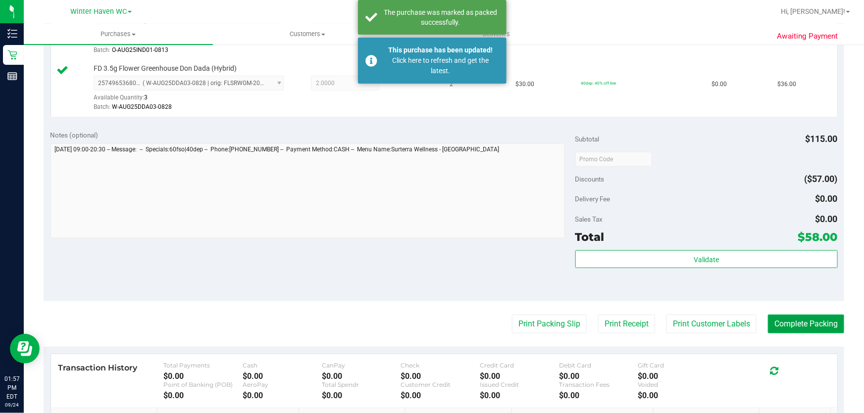
click at [810, 329] on button "Complete Packing" at bounding box center [806, 324] width 76 height 19
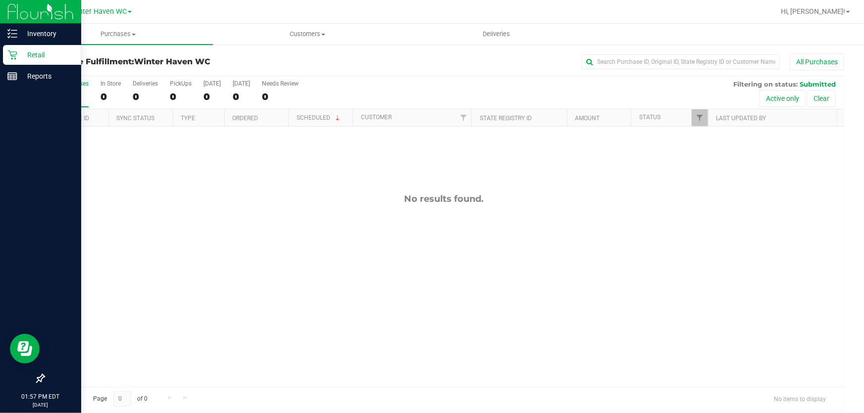
click at [44, 52] on p "Retail" at bounding box center [46, 55] width 59 height 12
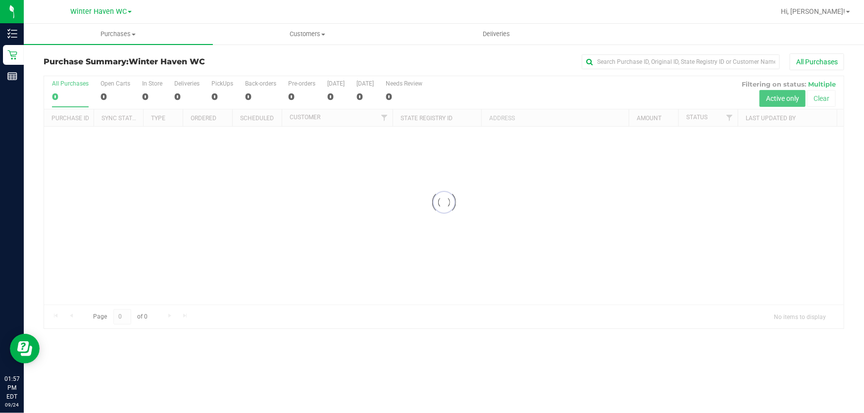
click at [364, 61] on div "All Purchases" at bounding box center [577, 61] width 534 height 17
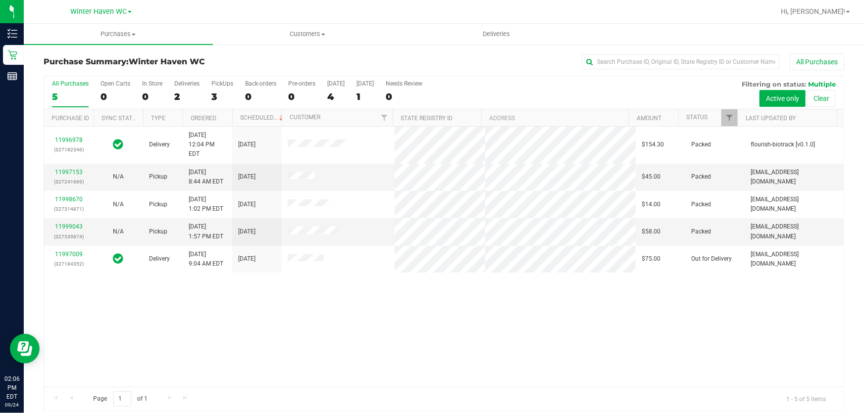
click at [593, 295] on div "11996978 (327182346) Delivery [DATE] 12:04 PM EDT 9/25/2025 $154.30 Packed flou…" at bounding box center [444, 257] width 800 height 260
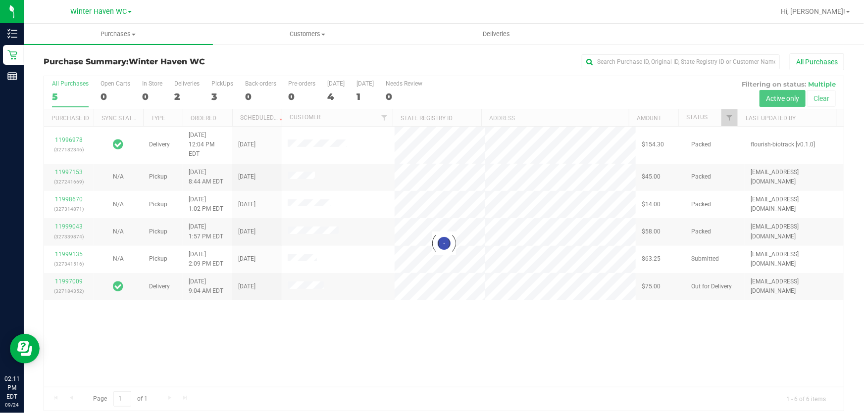
click at [527, 329] on div at bounding box center [444, 243] width 800 height 335
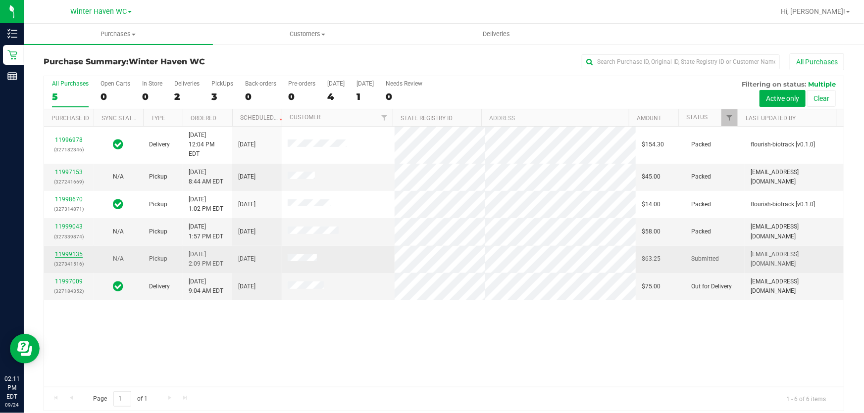
click at [69, 251] on link "11999135" at bounding box center [69, 254] width 28 height 7
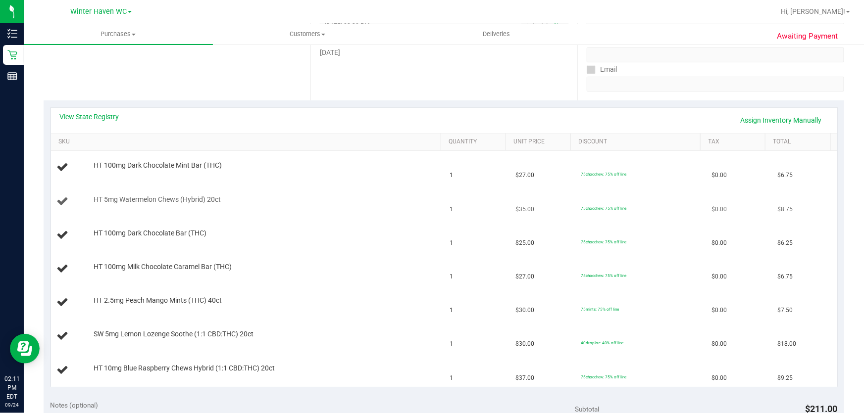
scroll to position [135, 0]
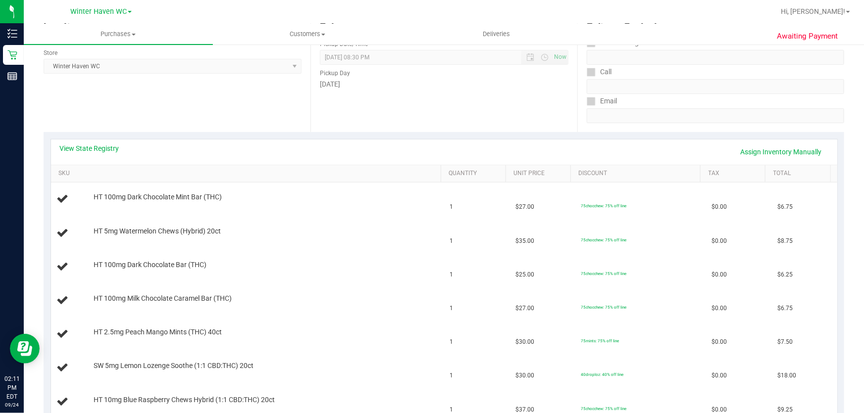
click at [464, 105] on div "Date Pickup Date/Time [DATE] Now [DATE] 08:30 PM Now Pickup Day [DATE]" at bounding box center [443, 71] width 267 height 121
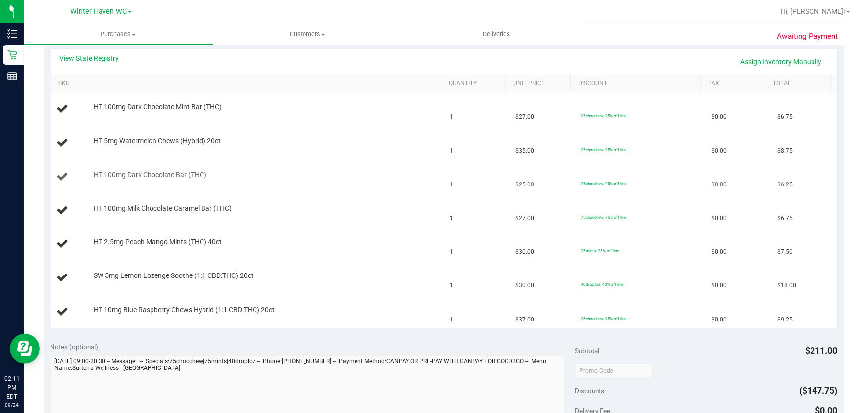
scroll to position [180, 0]
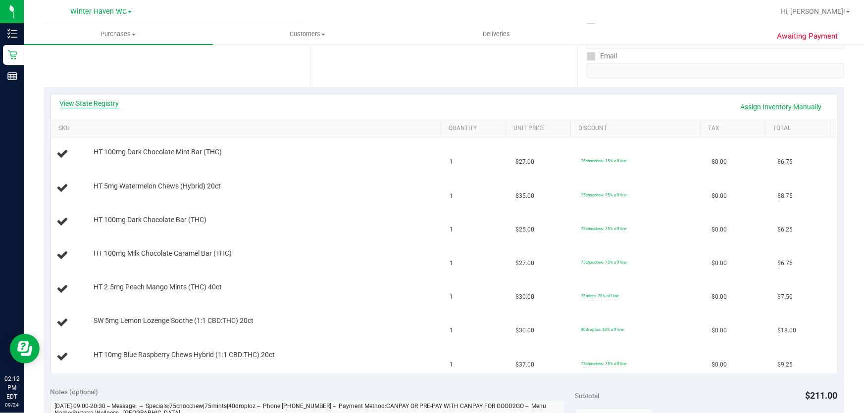
click at [95, 104] on link "View State Registry" at bounding box center [89, 104] width 59 height 10
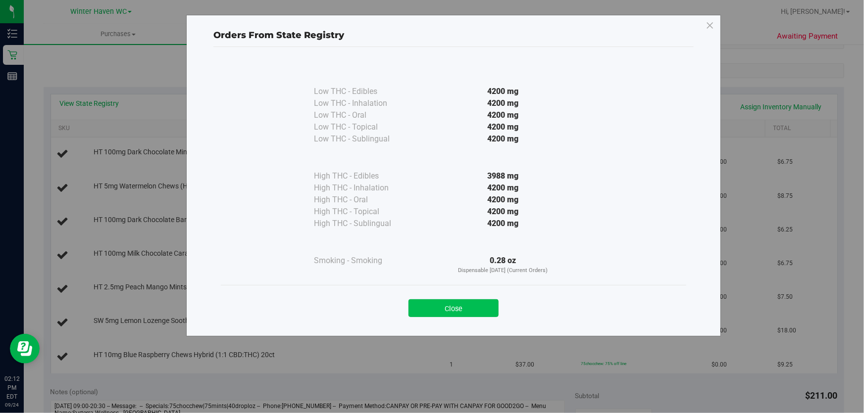
click at [454, 309] on button "Close" at bounding box center [453, 309] width 90 height 18
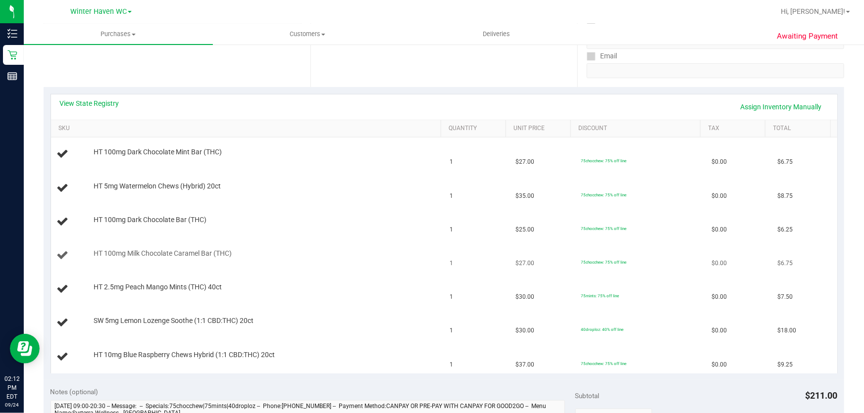
scroll to position [405, 0]
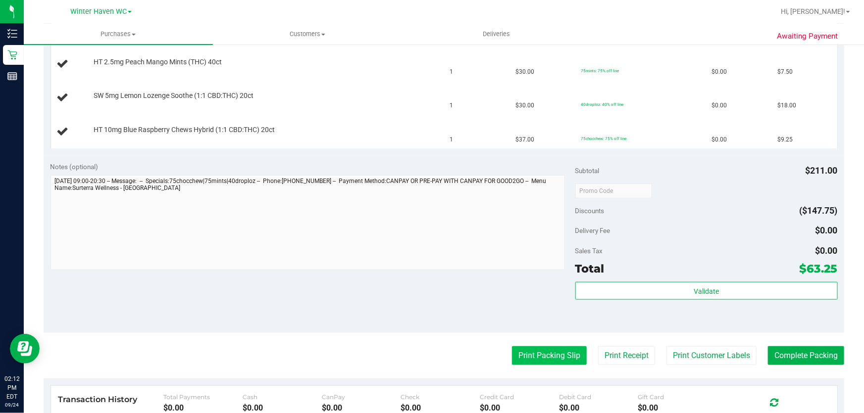
click at [543, 349] on button "Print Packing Slip" at bounding box center [549, 356] width 75 height 19
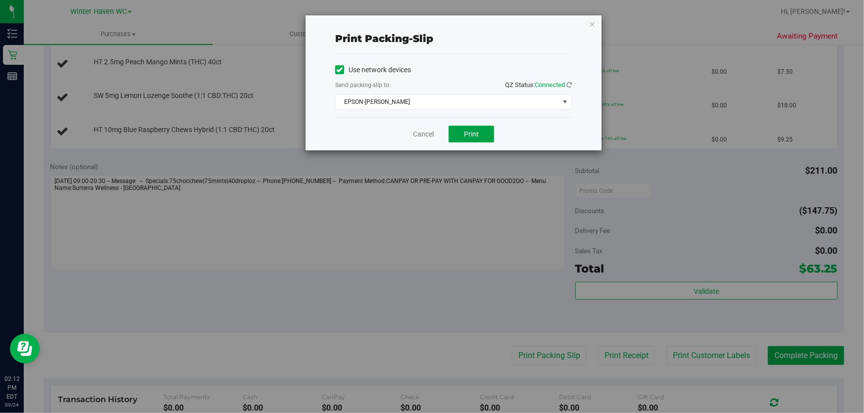
click at [467, 126] on button "Print" at bounding box center [472, 134] width 46 height 17
click at [423, 135] on link "Cancel" at bounding box center [423, 134] width 21 height 10
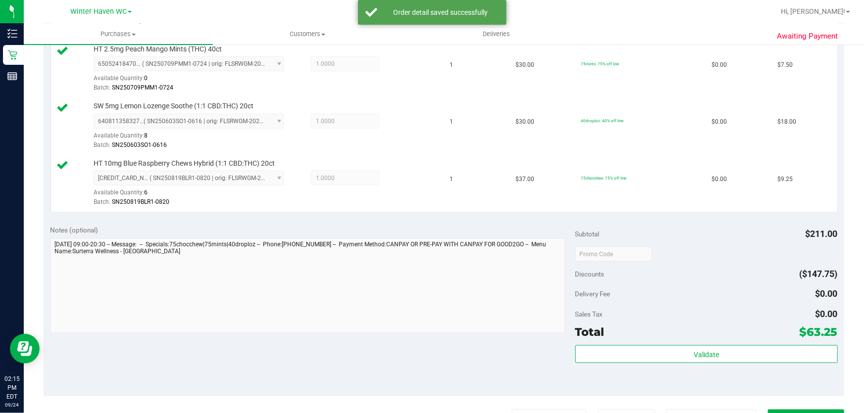
scroll to position [558, 0]
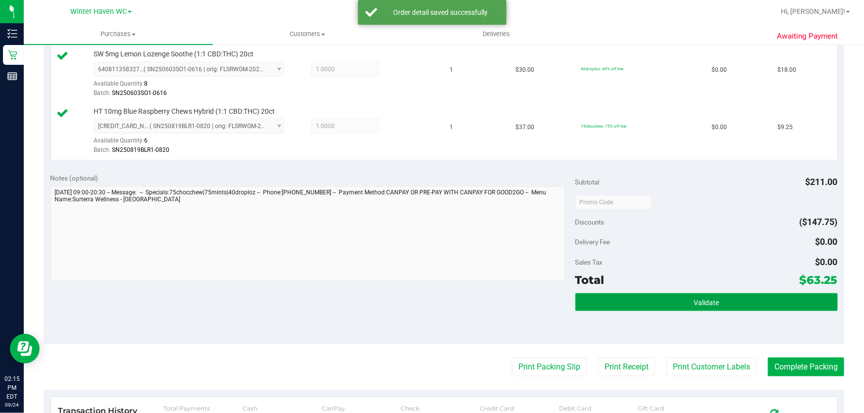
click at [644, 303] on button "Validate" at bounding box center [706, 303] width 262 height 18
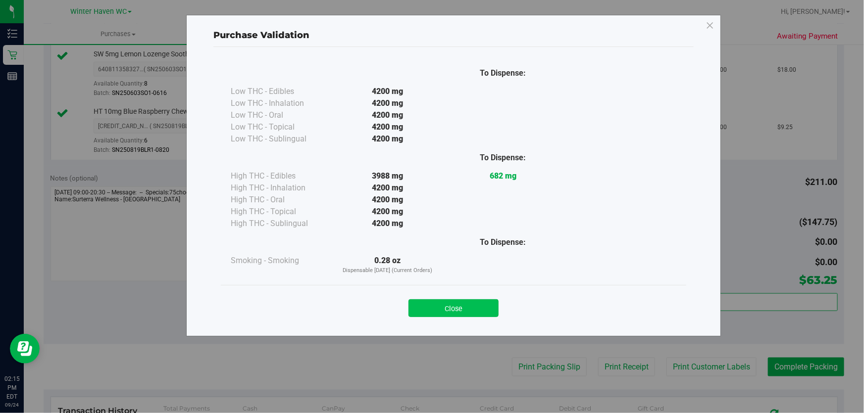
click at [475, 310] on button "Close" at bounding box center [453, 309] width 90 height 18
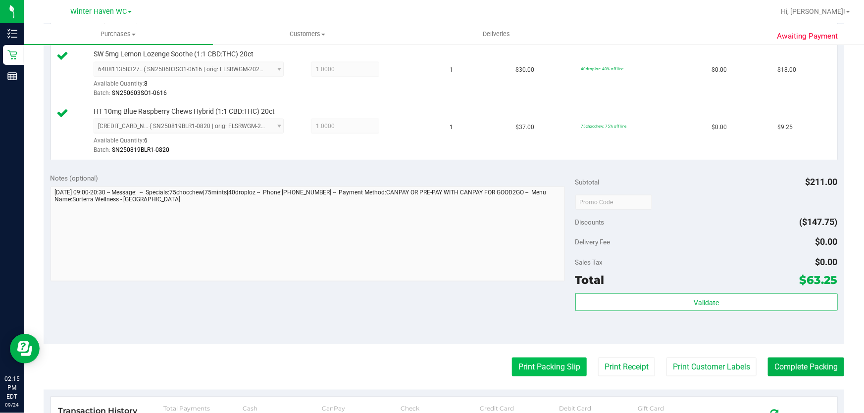
click at [520, 361] on button "Print Packing Slip" at bounding box center [549, 367] width 75 height 19
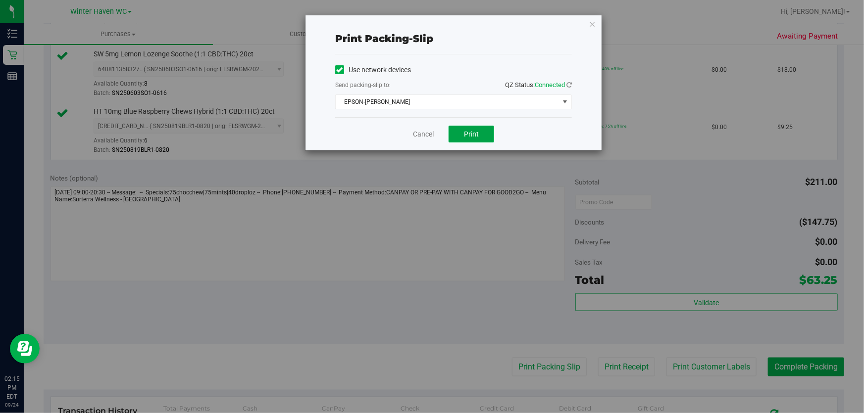
click at [485, 129] on button "Print" at bounding box center [472, 134] width 46 height 17
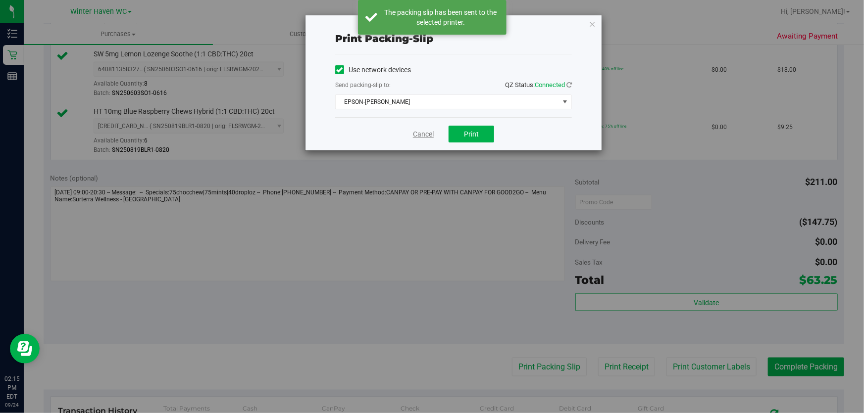
click at [421, 136] on link "Cancel" at bounding box center [423, 134] width 21 height 10
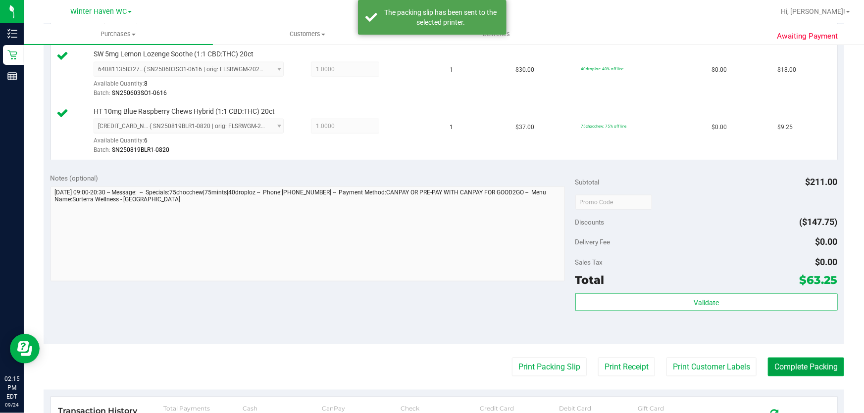
click at [803, 365] on button "Complete Packing" at bounding box center [806, 367] width 76 height 19
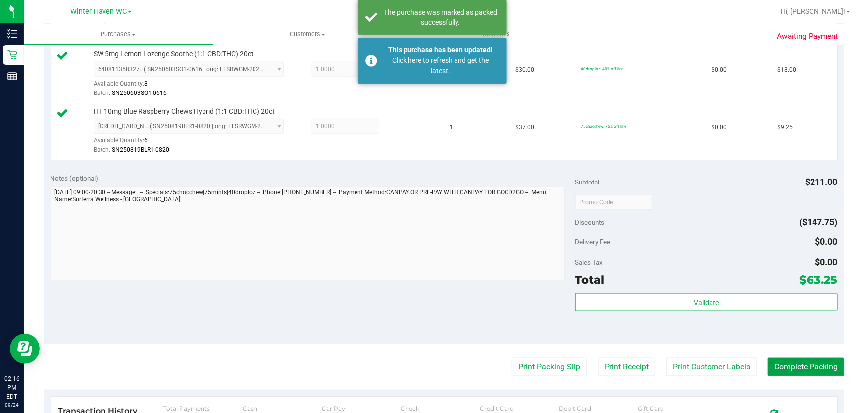
click at [802, 365] on button "Complete Packing" at bounding box center [806, 367] width 76 height 19
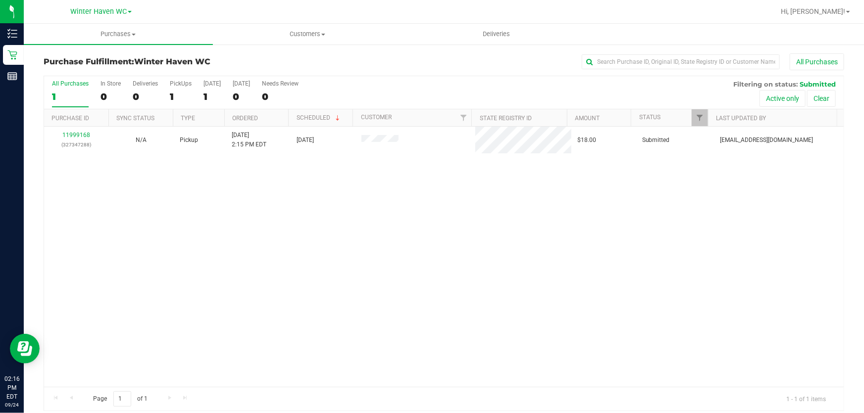
click at [63, 202] on div "11999168 (327347288) N/A Pickup [DATE] 2:15 PM EDT 9/24/2025 $18.00 Submitted […" at bounding box center [444, 257] width 800 height 260
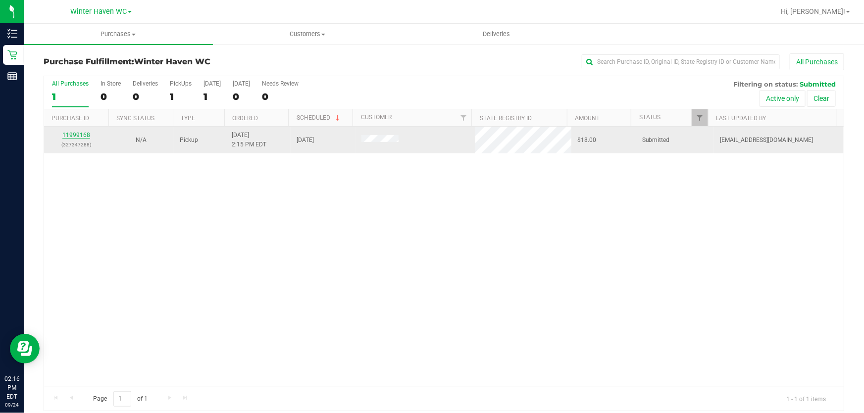
click at [85, 133] on link "11999168" at bounding box center [76, 135] width 28 height 7
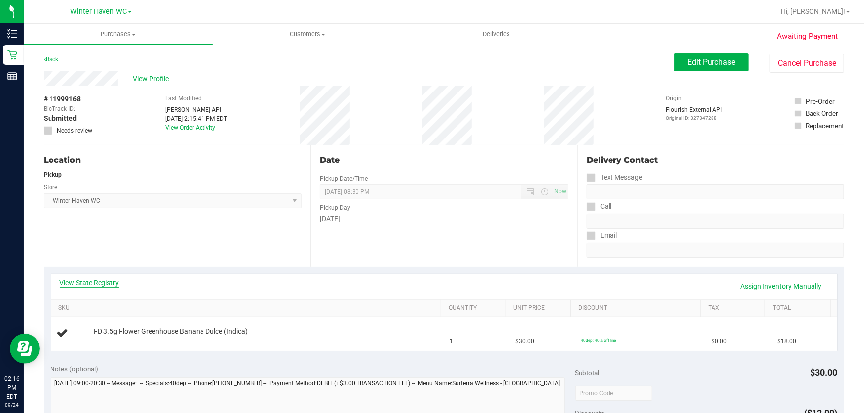
click at [101, 284] on link "View State Registry" at bounding box center [89, 283] width 59 height 10
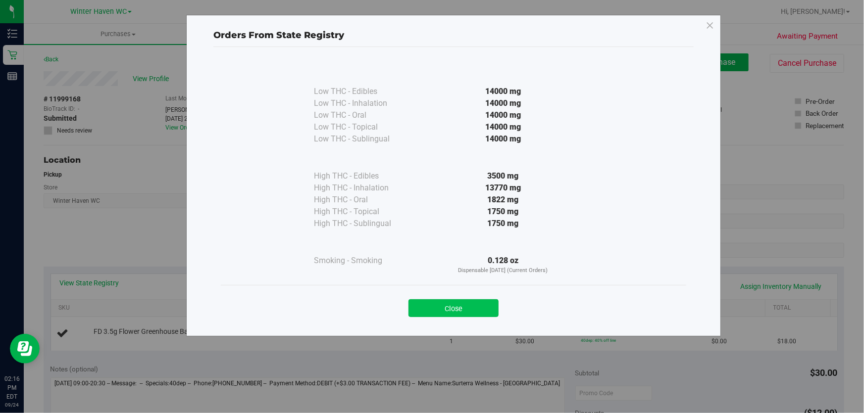
click at [468, 315] on button "Close" at bounding box center [453, 309] width 90 height 18
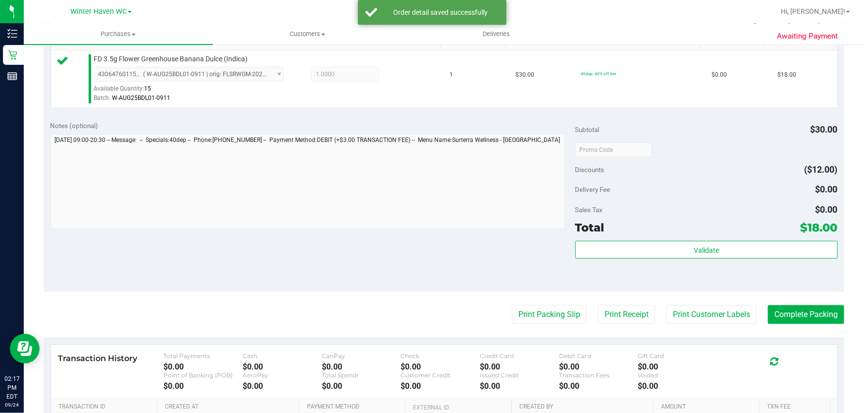
scroll to position [270, 0]
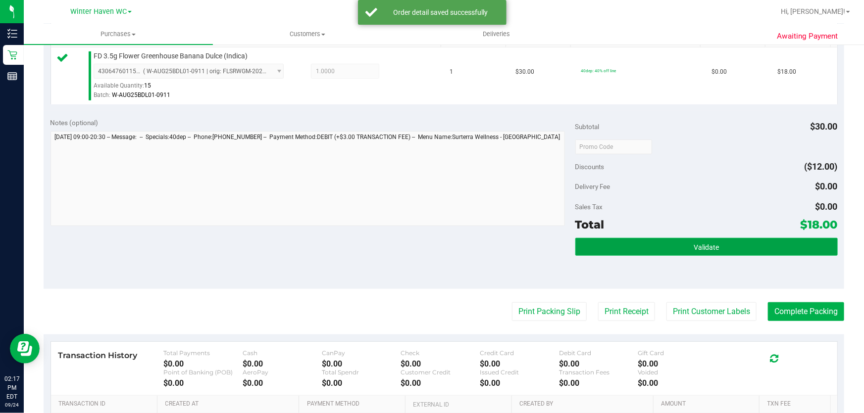
click at [690, 241] on button "Validate" at bounding box center [706, 247] width 262 height 18
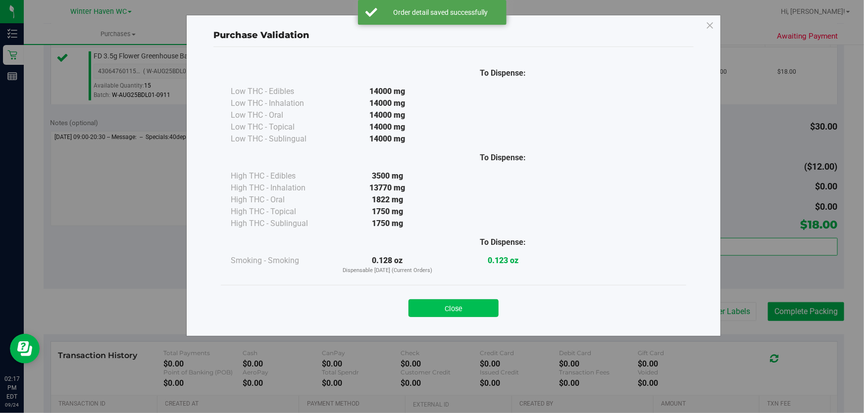
click at [454, 302] on button "Close" at bounding box center [453, 309] width 90 height 18
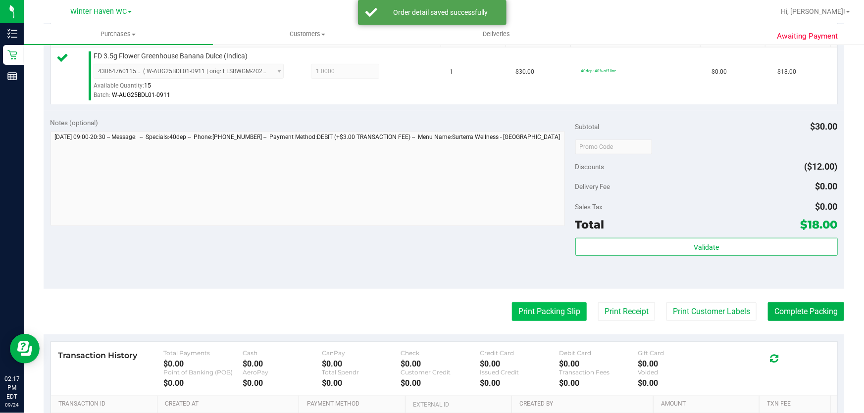
click at [558, 308] on button "Print Packing Slip" at bounding box center [549, 312] width 75 height 19
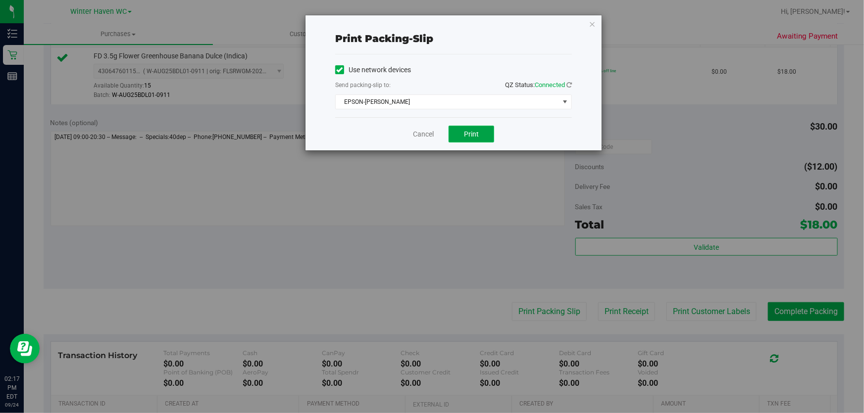
click at [478, 131] on span "Print" at bounding box center [471, 134] width 15 height 8
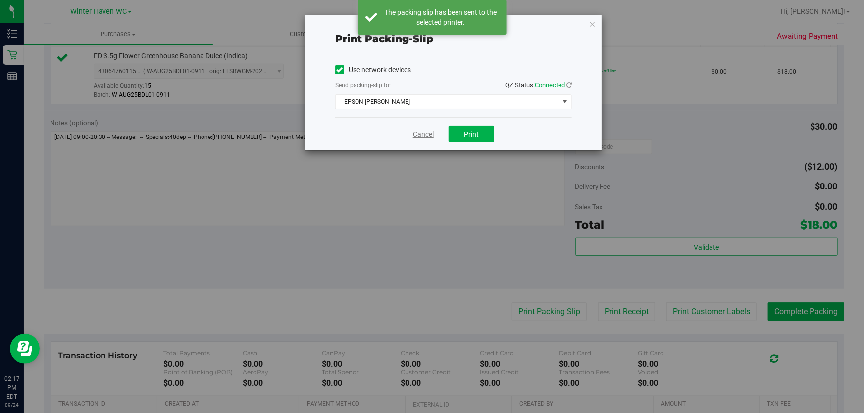
click at [421, 134] on link "Cancel" at bounding box center [423, 134] width 21 height 10
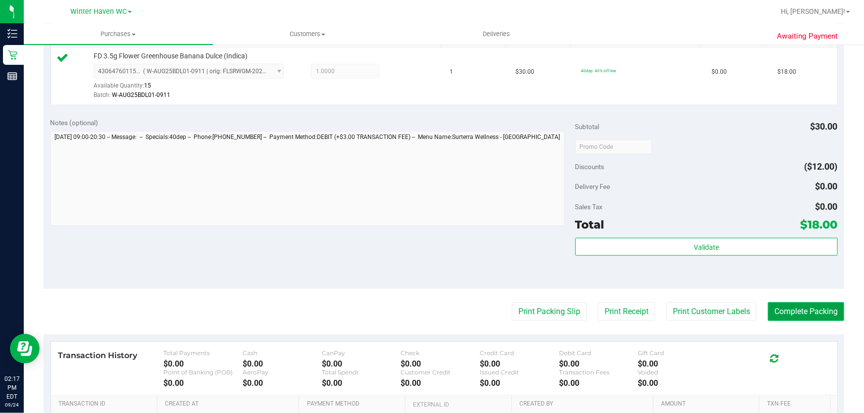
click at [777, 307] on button "Complete Packing" at bounding box center [806, 312] width 76 height 19
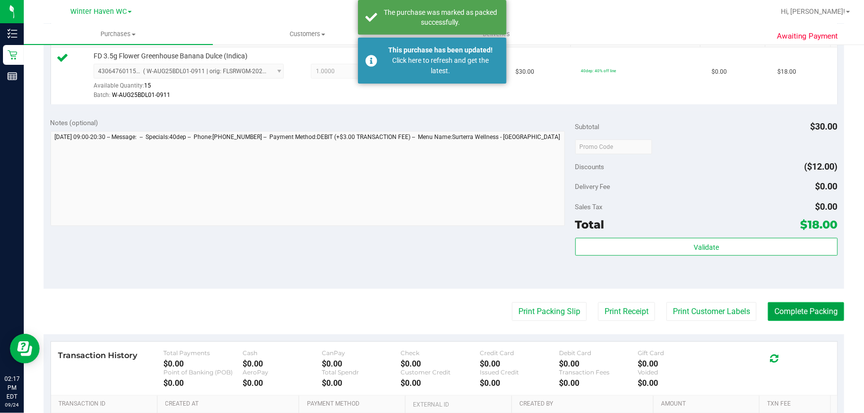
click at [777, 307] on button "Complete Packing" at bounding box center [806, 312] width 76 height 19
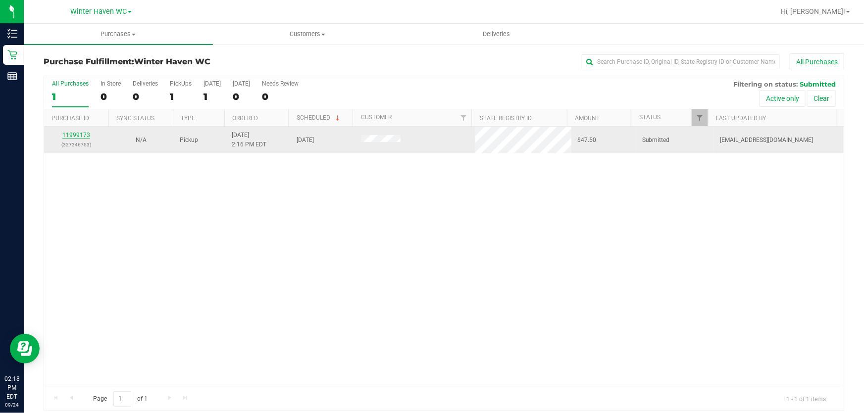
click at [79, 136] on link "11999173" at bounding box center [76, 135] width 28 height 7
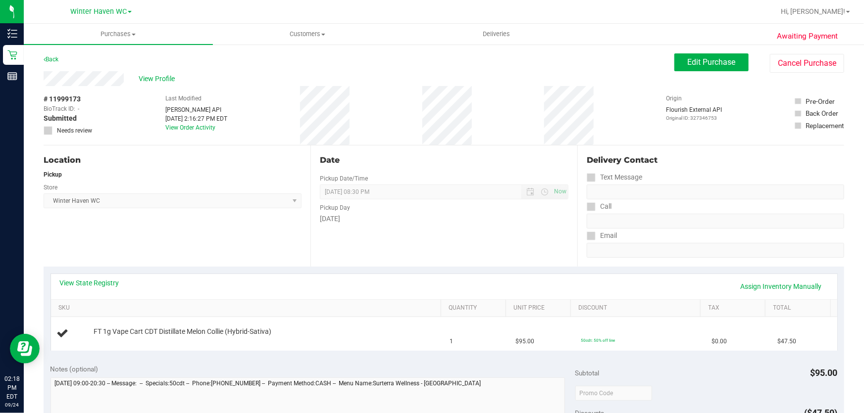
click at [451, 159] on div "Date" at bounding box center [444, 160] width 249 height 12
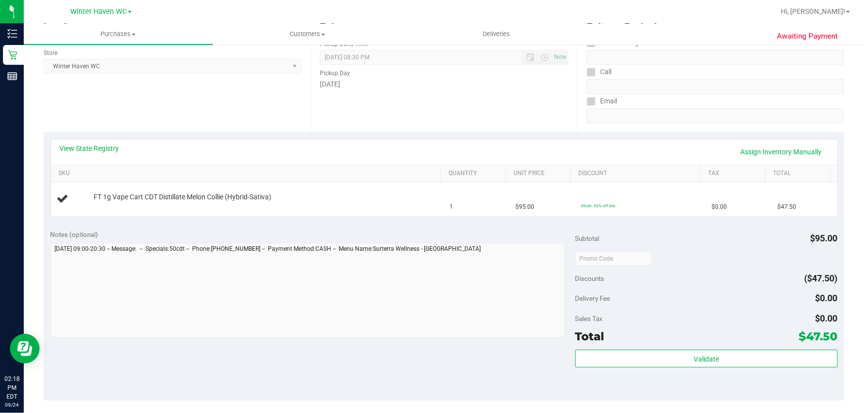
scroll to position [180, 0]
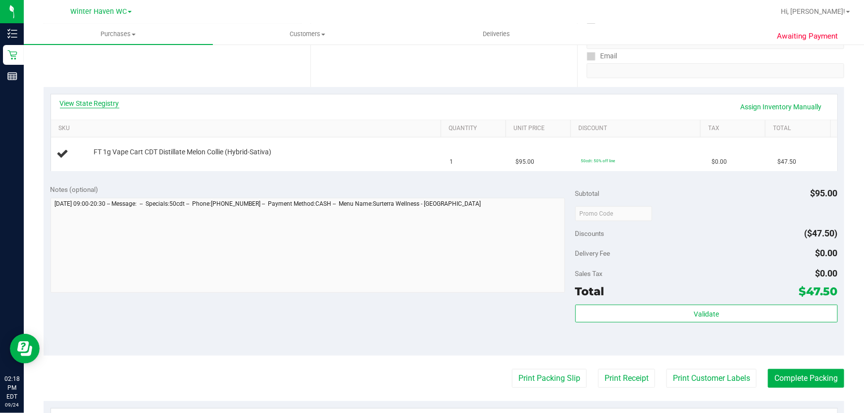
click at [96, 105] on link "View State Registry" at bounding box center [89, 104] width 59 height 10
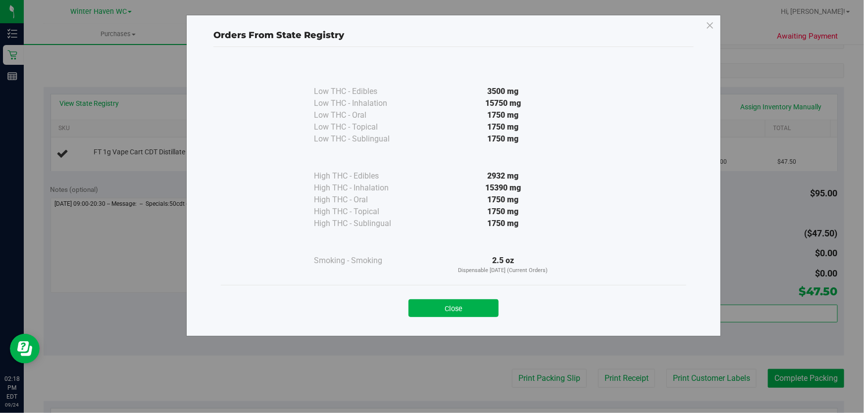
click at [435, 209] on div "1750 mg" at bounding box center [503, 212] width 180 height 12
click at [460, 305] on button "Close" at bounding box center [453, 309] width 90 height 18
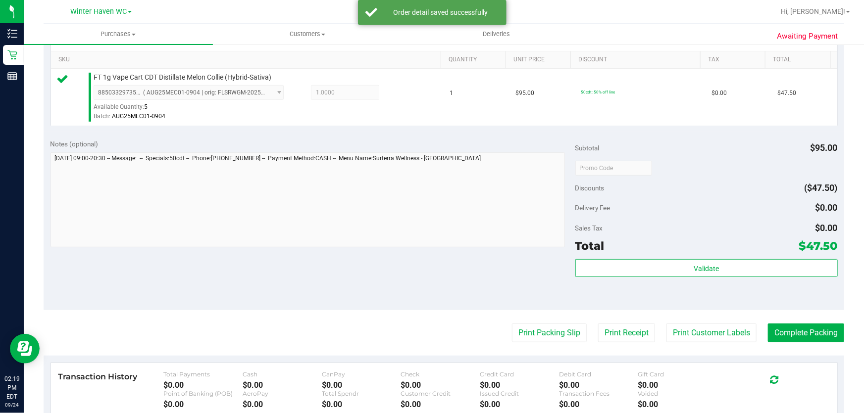
scroll to position [360, 0]
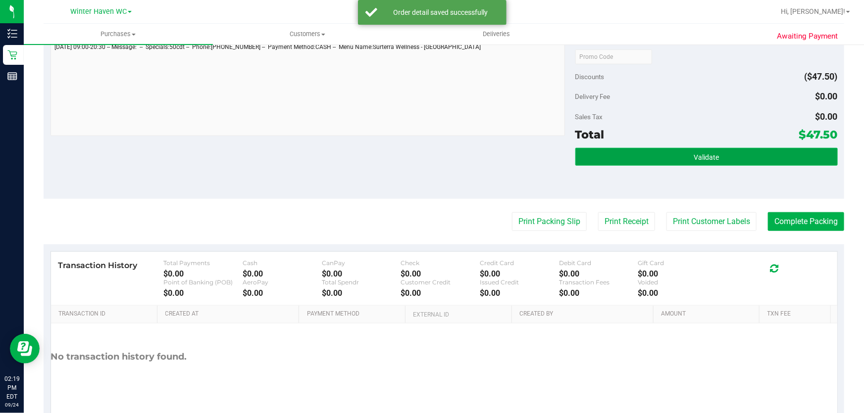
click at [744, 157] on button "Validate" at bounding box center [706, 157] width 262 height 18
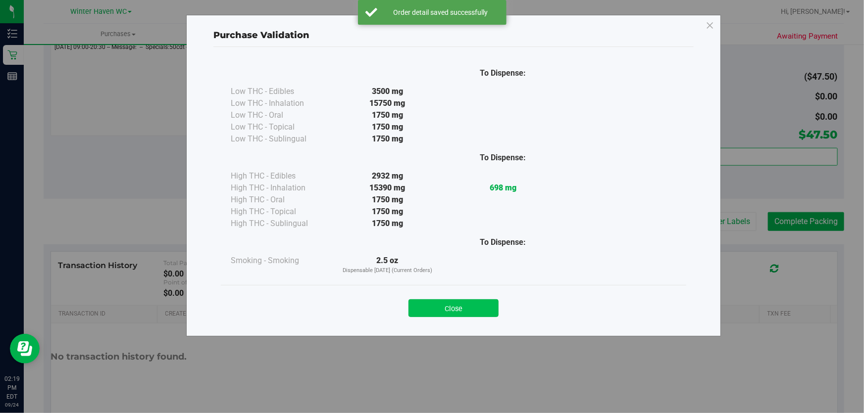
click at [474, 305] on button "Close" at bounding box center [453, 309] width 90 height 18
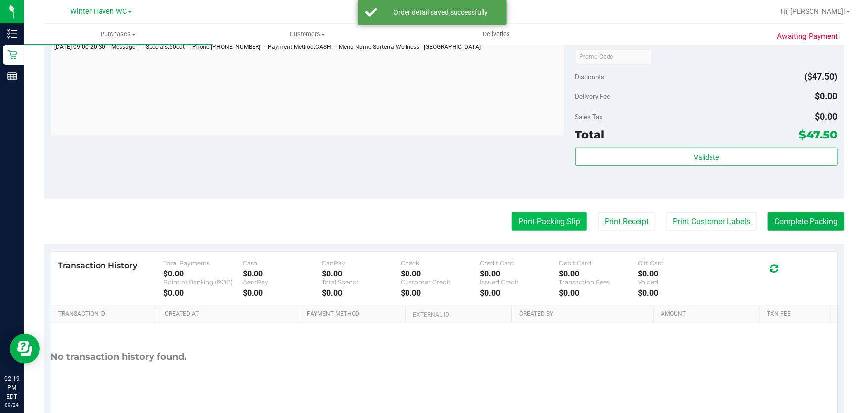
click at [552, 218] on button "Print Packing Slip" at bounding box center [549, 221] width 75 height 19
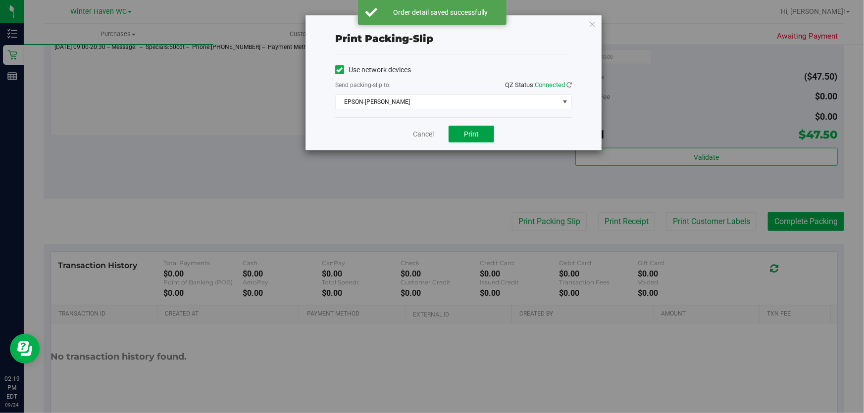
click at [475, 130] on span "Print" at bounding box center [471, 134] width 15 height 8
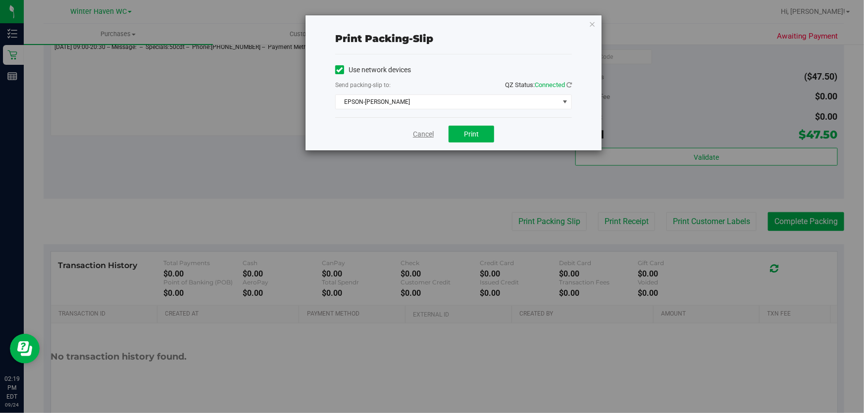
click at [417, 136] on link "Cancel" at bounding box center [423, 134] width 21 height 10
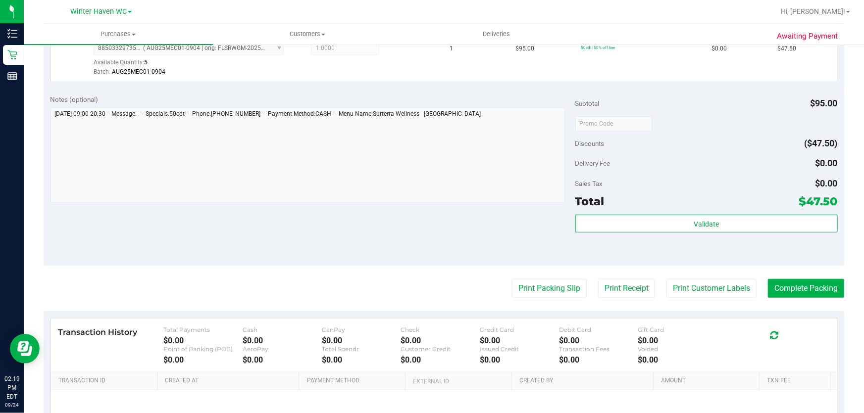
scroll to position [294, 0]
click at [823, 294] on button "Complete Packing" at bounding box center [806, 288] width 76 height 19
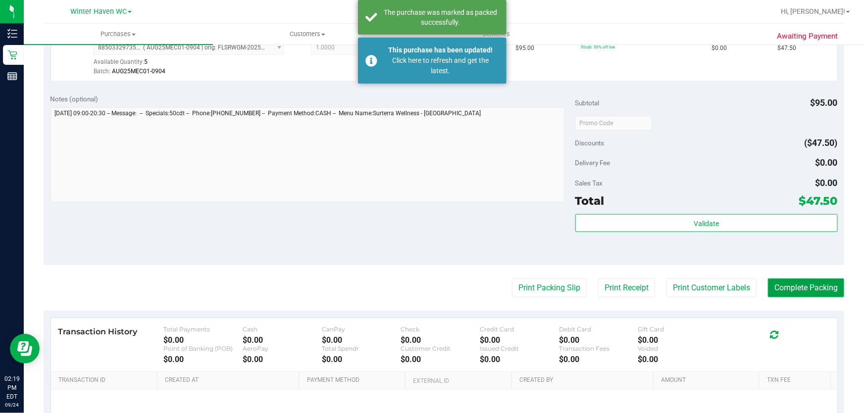
click at [821, 291] on button "Complete Packing" at bounding box center [806, 288] width 76 height 19
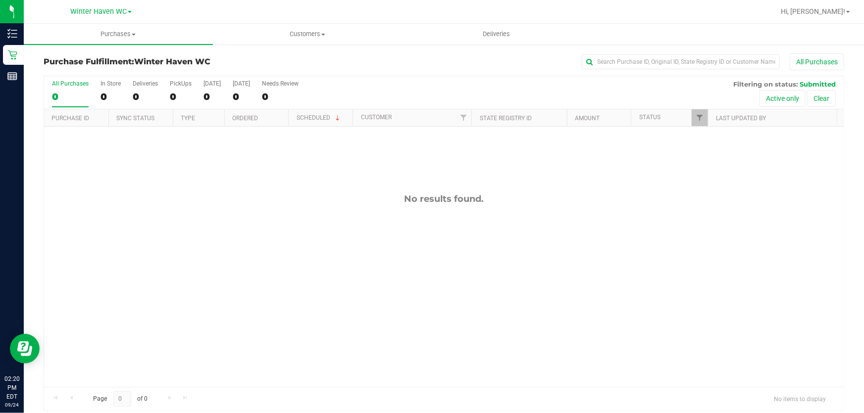
drag, startPoint x: 376, startPoint y: 198, endPoint x: 360, endPoint y: 190, distance: 17.7
click at [371, 197] on div "No results found." at bounding box center [444, 199] width 800 height 11
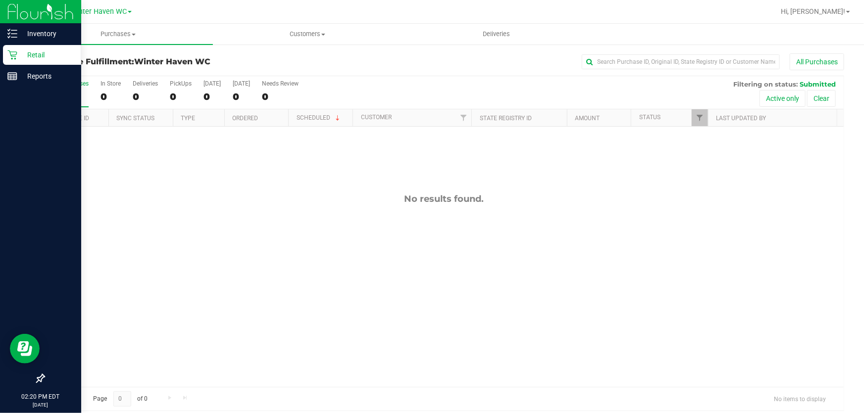
click at [31, 49] on p "Retail" at bounding box center [46, 55] width 59 height 12
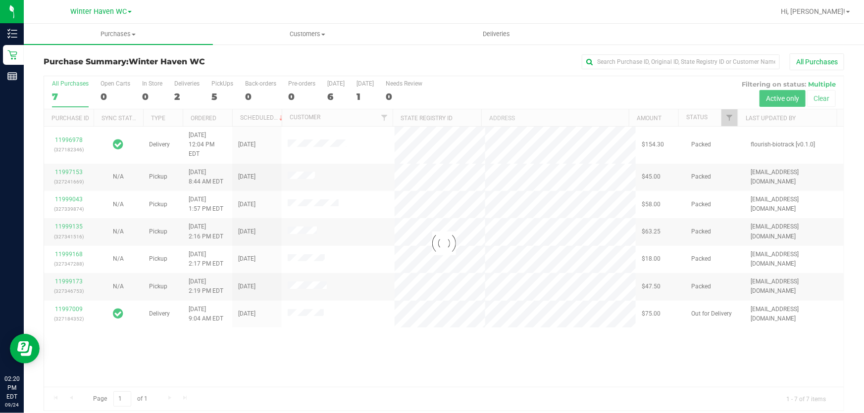
click at [405, 52] on div "Purchase Summary: [GEOGRAPHIC_DATA] All Purchases Loading... All Purchases 7 Op…" at bounding box center [444, 233] width 840 height 378
click at [521, 91] on div "All Purchases 7 Open Carts 0 In Store 0 Deliveries 2 PickUps 5 Back-orders 0 Pr…" at bounding box center [444, 92] width 800 height 33
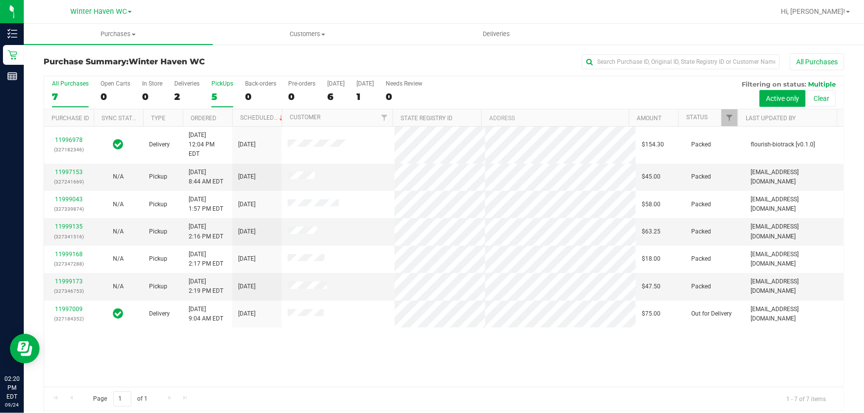
click at [222, 93] on div "5" at bounding box center [222, 96] width 22 height 11
click at [0, 0] on input "PickUps 5" at bounding box center [0, 0] width 0 height 0
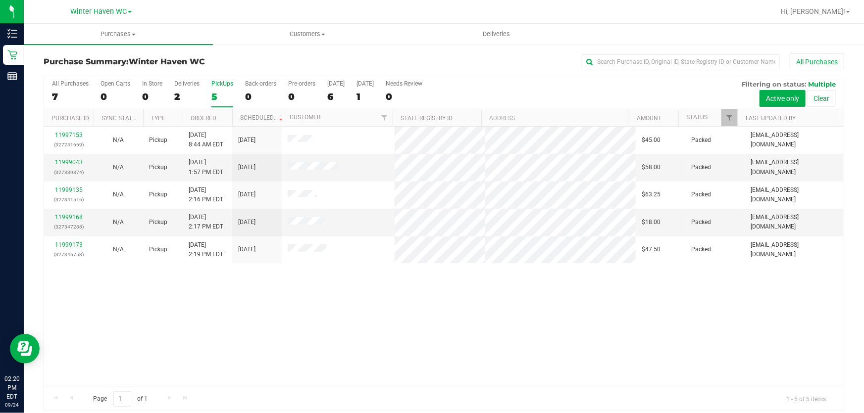
click at [499, 84] on div "All Purchases 7 Open Carts 0 In Store 0 Deliveries 2 PickUps 5 Back-orders 0 Pr…" at bounding box center [444, 92] width 800 height 33
click at [267, 365] on div "11997153 (327241669) N/A Pickup [DATE] 8:44 AM EDT 9/24/2025 $45.00 Packed [EMA…" at bounding box center [444, 257] width 800 height 260
click at [529, 82] on div "All Purchases 7 Open Carts 0 In Store 0 Deliveries 2 PickUps 5 Back-orders 0 Pr…" at bounding box center [444, 80] width 800 height 8
click at [567, 356] on div "11997153 (327241669) N/A Pickup [DATE] 8:44 AM EDT 9/24/2025 $45.00 Packed [EMA…" at bounding box center [444, 257] width 800 height 260
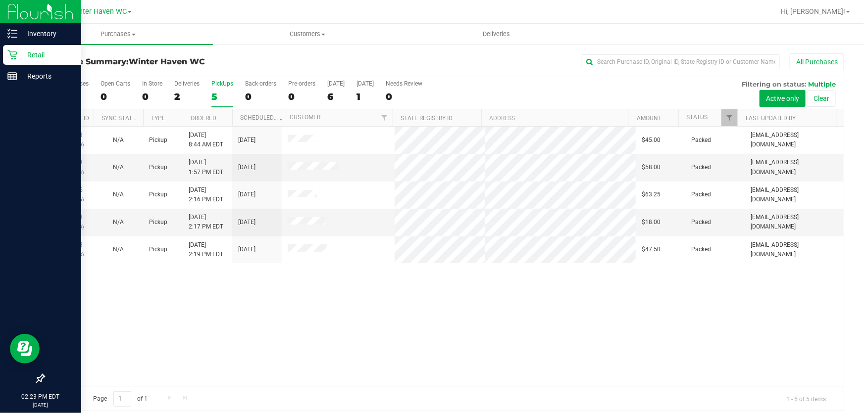
click at [37, 54] on p "Retail" at bounding box center [46, 55] width 59 height 12
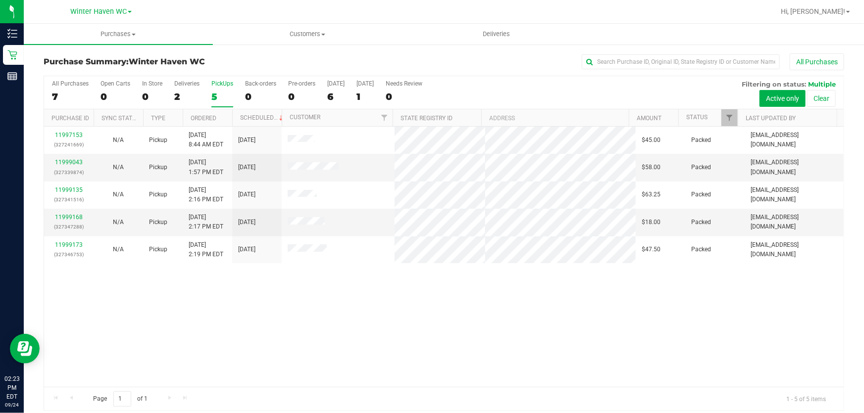
click at [488, 53] on div "All Purchases" at bounding box center [577, 61] width 534 height 17
click at [516, 328] on div "11997153 (327241669) N/A Pickup [DATE] 8:44 AM EDT 9/24/2025 $45.00 Packed [EMA…" at bounding box center [444, 257] width 800 height 260
click at [531, 325] on div "11997153 (327241669) N/A Pickup [DATE] 8:44 AM EDT 9/24/2025 $45.00 Packed [EMA…" at bounding box center [444, 257] width 800 height 260
click at [434, 341] on div "11997153 (327241669) N/A Pickup [DATE] 8:44 AM EDT 9/24/2025 $45.00 Packed [EMA…" at bounding box center [444, 257] width 800 height 260
drag, startPoint x: 573, startPoint y: 87, endPoint x: 563, endPoint y: 85, distance: 10.7
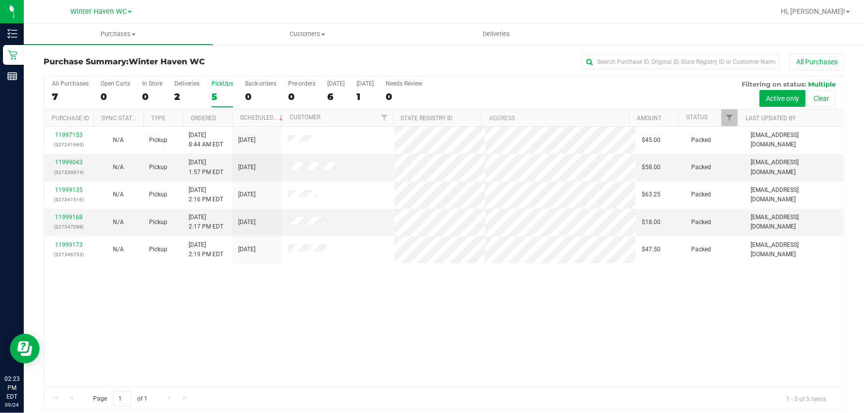
click at [574, 86] on div "All Purchases 7 Open Carts 0 In Store 0 Deliveries 2 PickUps 5 Back-orders 0 Pr…" at bounding box center [444, 92] width 800 height 33
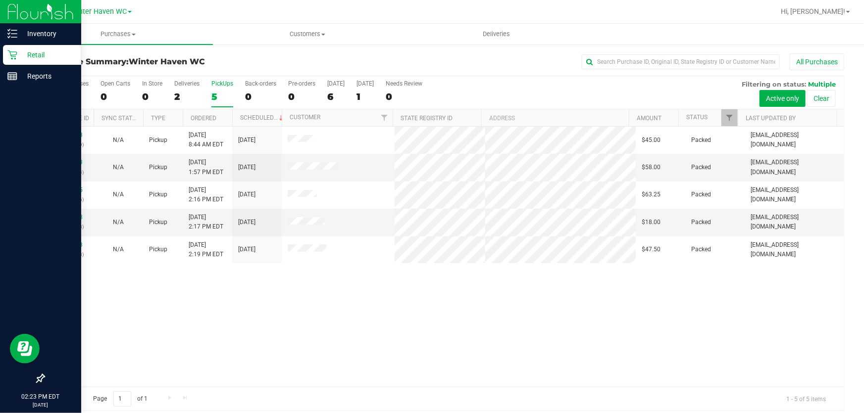
click at [30, 57] on p "Retail" at bounding box center [46, 55] width 59 height 12
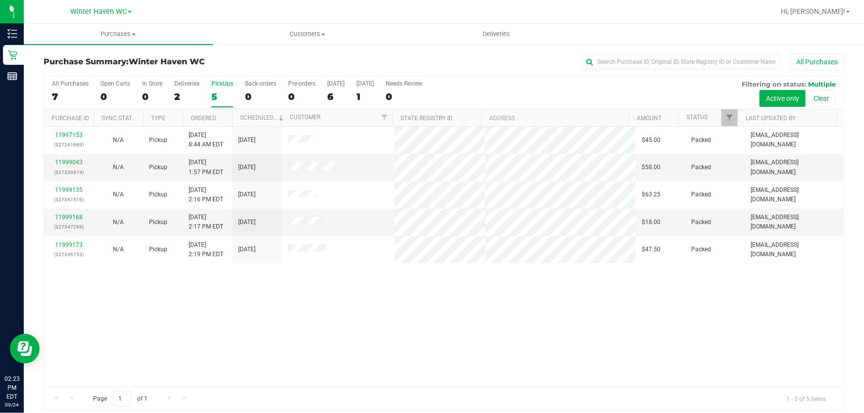
click at [465, 57] on div "All Purchases" at bounding box center [577, 61] width 534 height 17
click at [481, 94] on div "All Purchases 7 Open Carts 0 In Store 0 Deliveries 2 PickUps 5 Back-orders 0 Pr…" at bounding box center [444, 92] width 800 height 33
click at [483, 94] on div "All Purchases 7 Open Carts 0 In Store 0 Deliveries 2 PickUps 5 Back-orders 0 Pr…" at bounding box center [444, 92] width 800 height 33
drag, startPoint x: 483, startPoint y: 94, endPoint x: 534, endPoint y: 86, distance: 51.5
click at [493, 92] on div "All Purchases 7 Open Carts 0 In Store 0 Deliveries 2 PickUps 5 Back-orders 0 Pr…" at bounding box center [444, 92] width 800 height 33
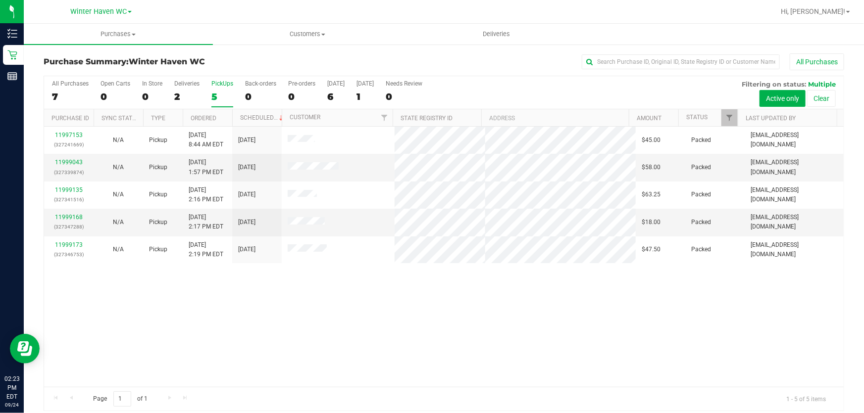
click at [534, 86] on div "All Purchases 7 Open Carts 0 In Store 0 Deliveries 2 PickUps 5 Back-orders 0 Pr…" at bounding box center [444, 92] width 800 height 33
click at [568, 323] on div "11997153 (327241669) N/A Pickup [DATE] 8:44 AM EDT 9/24/2025 $45.00 Packed [EMA…" at bounding box center [444, 257] width 800 height 260
click at [560, 307] on div "11997153 (327241669) N/A Pickup [DATE] 8:44 AM EDT 9/24/2025 $45.00 Packed [EMA…" at bounding box center [444, 257] width 800 height 260
click at [337, 317] on div "11997153 (327241669) N/A Pickup [DATE] 8:44 AM EDT 9/24/2025 $45.00 Packed [EMA…" at bounding box center [444, 257] width 800 height 260
click at [345, 307] on div "11997153 (327241669) N/A Pickup [DATE] 8:44 AM EDT 9/24/2025 $45.00 Packed [EMA…" at bounding box center [444, 257] width 800 height 260
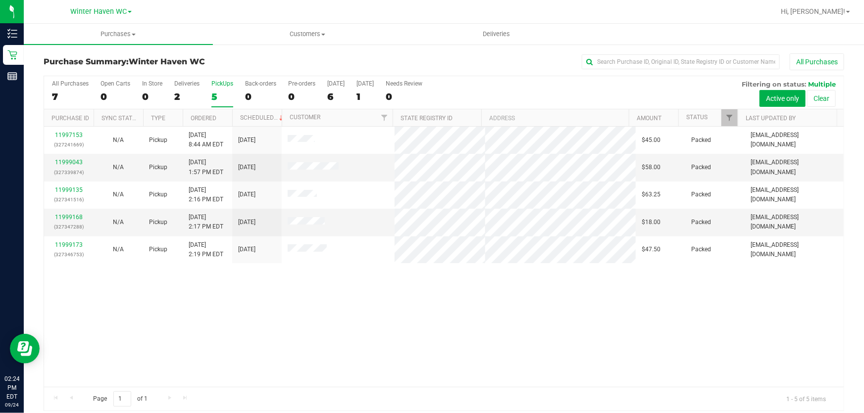
click at [348, 303] on div "11997153 (327241669) N/A Pickup [DATE] 8:44 AM EDT 9/24/2025 $45.00 Packed [EMA…" at bounding box center [444, 257] width 800 height 260
click at [520, 89] on div "All Purchases 7 Open Carts 0 In Store 0 Deliveries 2 PickUps 5 Back-orders 0 Pr…" at bounding box center [444, 92] width 800 height 33
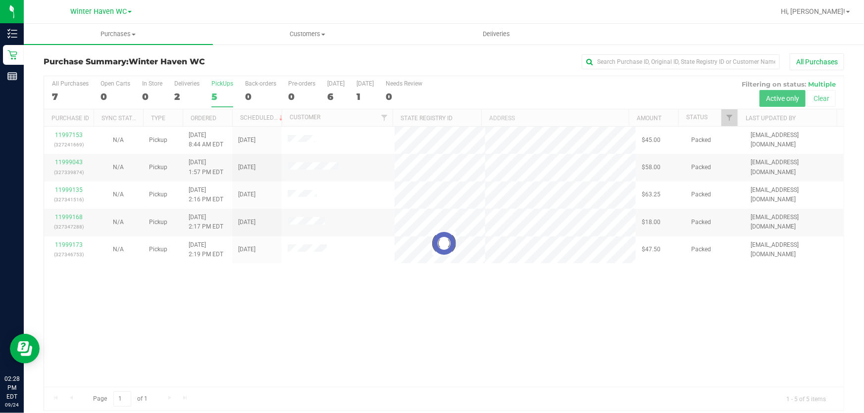
click at [572, 328] on div at bounding box center [444, 243] width 800 height 335
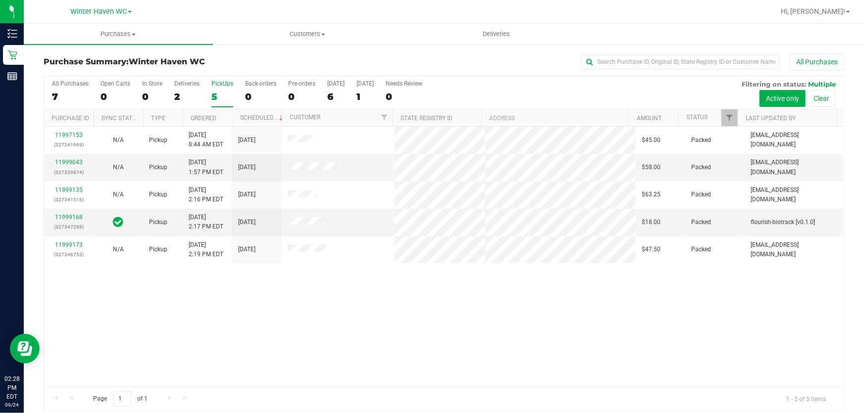
click at [572, 328] on div "11997153 (327241669) N/A Pickup [DATE] 8:44 AM EDT 9/24/2025 $45.00 Packed [EMA…" at bounding box center [444, 257] width 800 height 260
click at [517, 80] on div "All Purchases 7 Open Carts 0 In Store 0 Deliveries 2 PickUps 5 Back-orders 0 Pr…" at bounding box center [444, 80] width 800 height 8
click at [482, 299] on div "11997153 (327241669) N/A Pickup [DATE] 8:44 AM EDT 9/24/2025 $45.00 Packed [EMA…" at bounding box center [444, 257] width 800 height 260
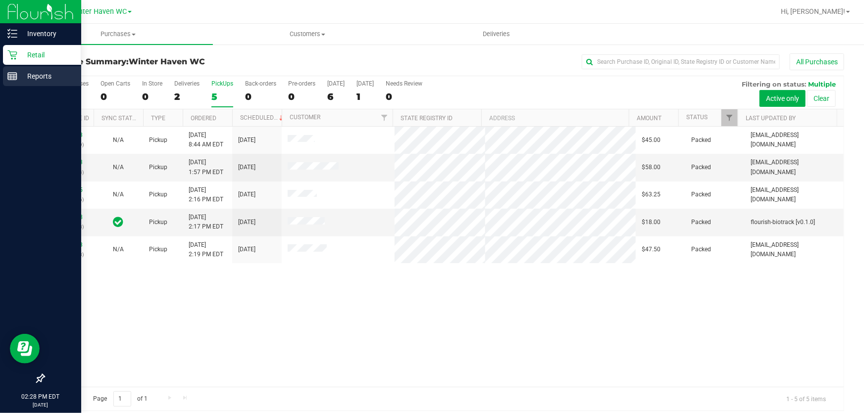
click at [32, 74] on p "Reports" at bounding box center [46, 76] width 59 height 12
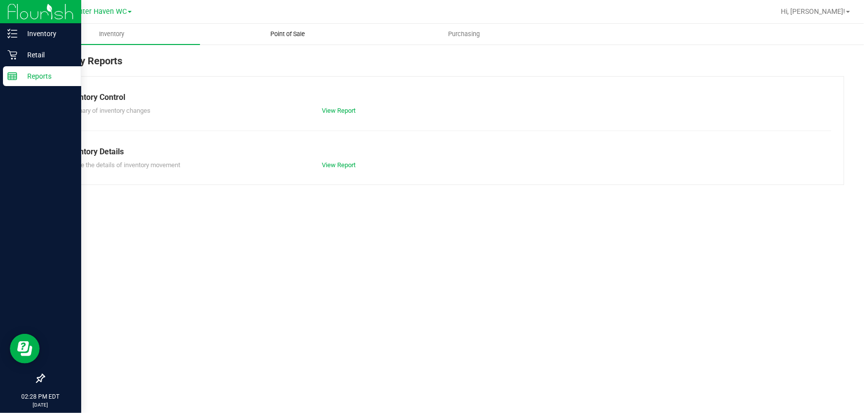
click at [297, 31] on span "Point of Sale" at bounding box center [287, 34] width 61 height 9
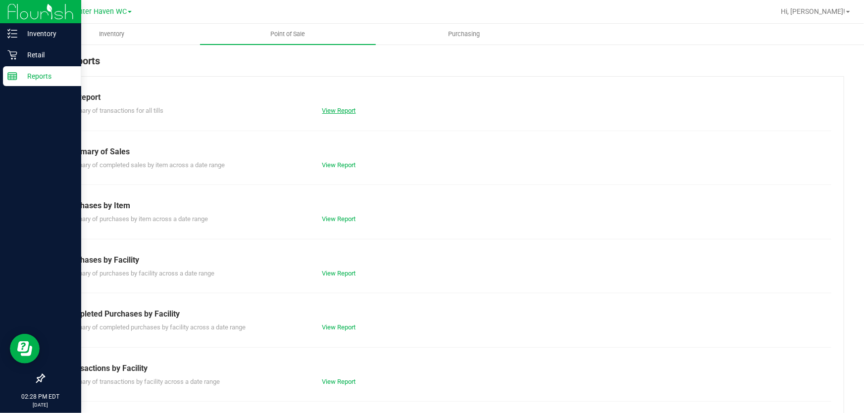
click at [332, 111] on link "View Report" at bounding box center [339, 110] width 34 height 7
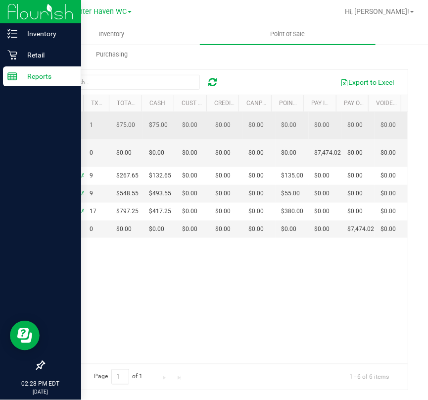
scroll to position [79, 0]
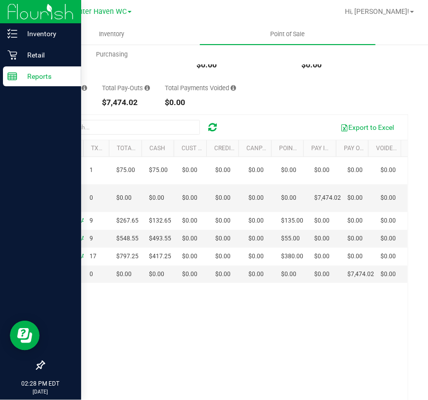
click at [197, 342] on div "Delivery Till 1 1 $75.00 $75.00 $0.00 $0.00 $0.00 $0.00 $0.00 $0.00 $0.00 $0.00…" at bounding box center [226, 283] width 364 height 252
click at [413, 10] on link "Hi, [PERSON_NAME]!" at bounding box center [379, 11] width 77 height 10
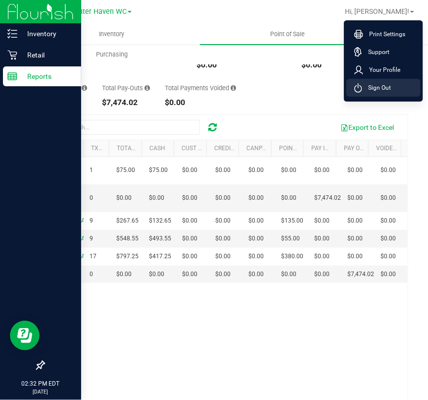
click at [381, 89] on span "Sign Out" at bounding box center [376, 88] width 29 height 10
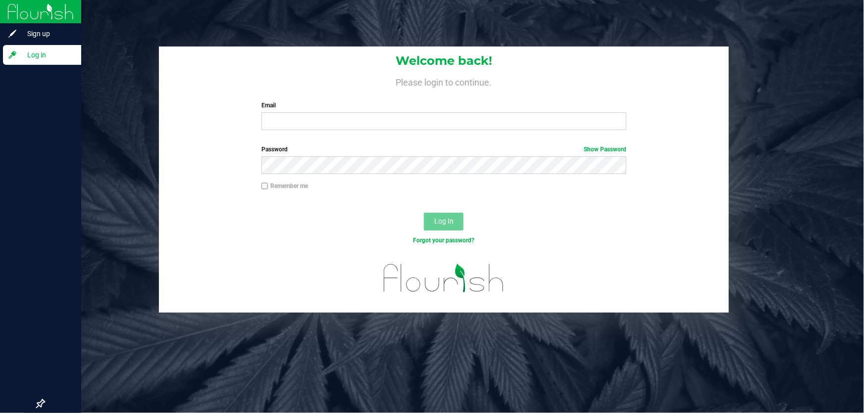
click at [71, 173] on div "Welcome back! Please login to continue. Email Required Please format your email…" at bounding box center [443, 180] width 855 height 266
